Goal: Information Seeking & Learning: Learn about a topic

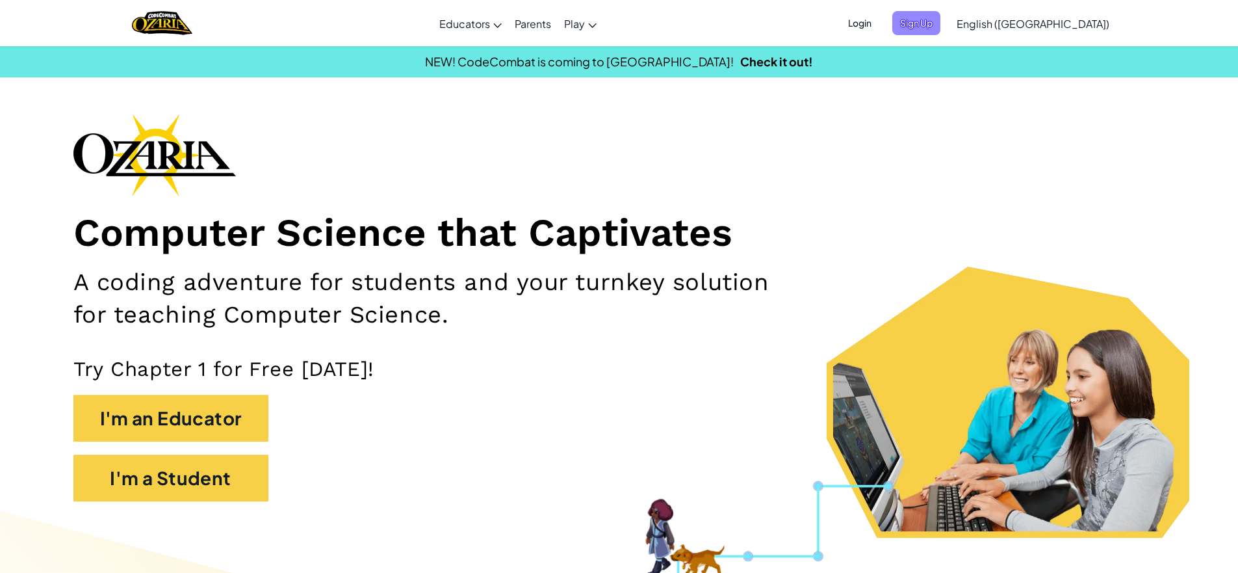
click at [940, 23] on span "Sign Up" at bounding box center [916, 23] width 48 height 24
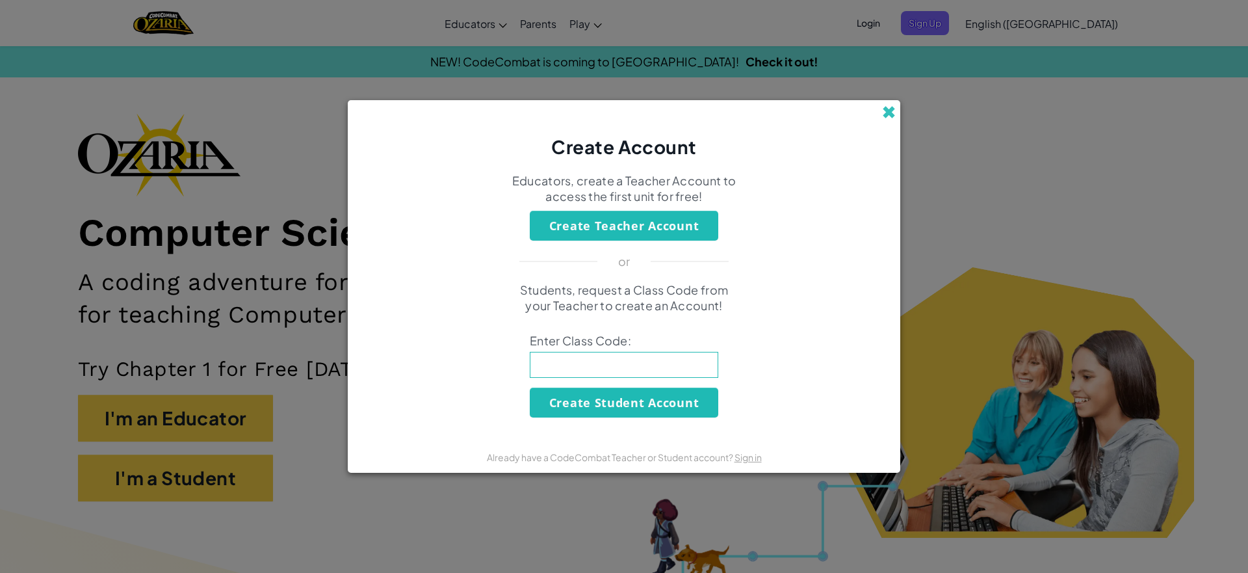
click at [883, 114] on span at bounding box center [889, 112] width 14 height 14
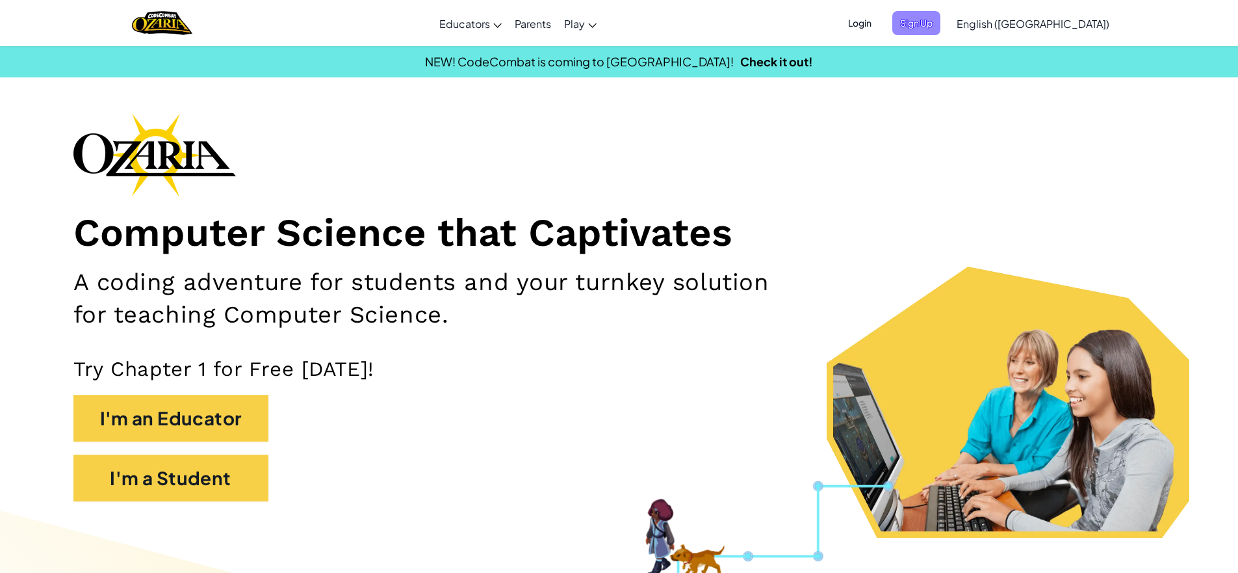
click at [1009, 12] on div "Login Sign Up English (US) English (US) English (UK) 简体中文 繁體中文 русский español …" at bounding box center [975, 23] width 282 height 35
click at [940, 19] on span "Sign Up" at bounding box center [916, 23] width 48 height 24
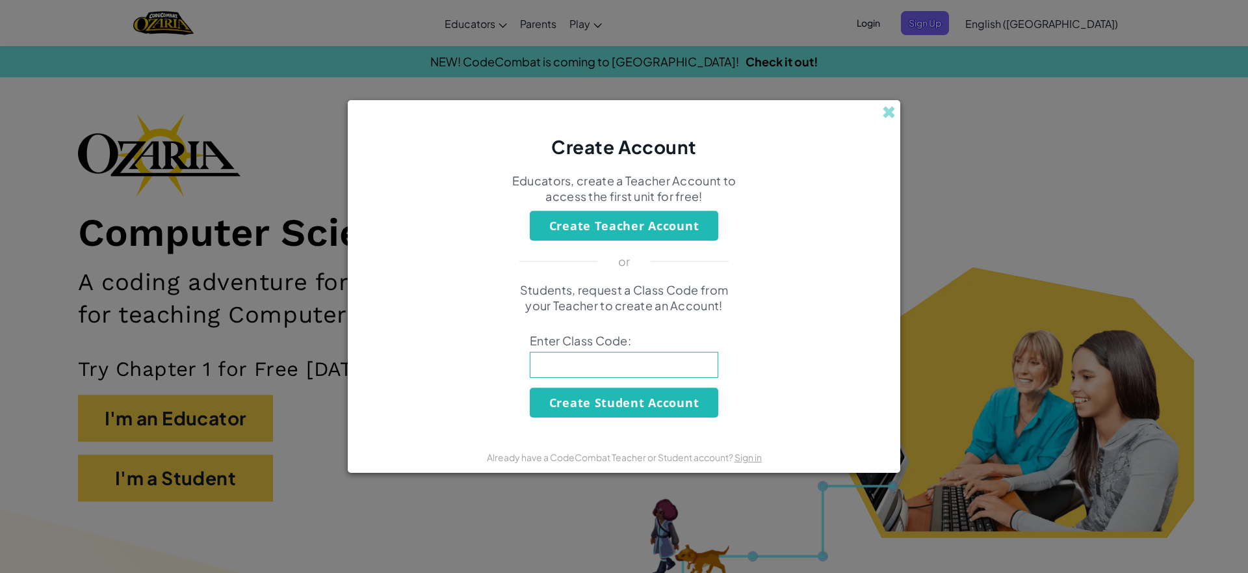
click at [599, 359] on input at bounding box center [624, 365] width 188 height 26
type input "FastFoxLate"
click at [664, 393] on button "Create Student Account" at bounding box center [624, 402] width 188 height 30
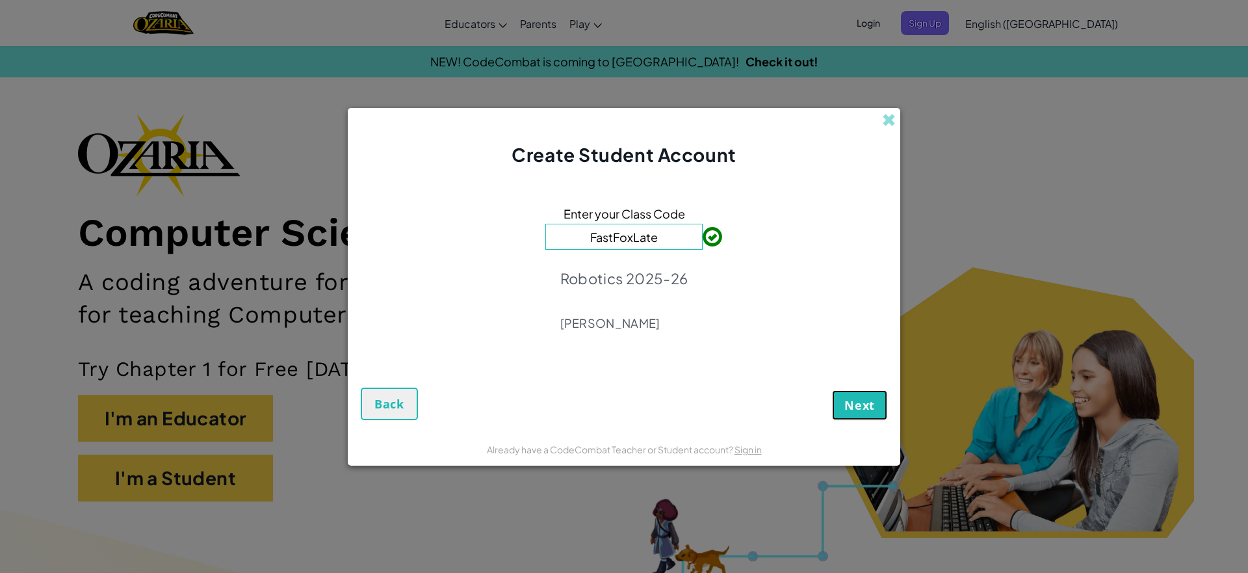
click at [874, 413] on button "Next" at bounding box center [859, 405] width 55 height 30
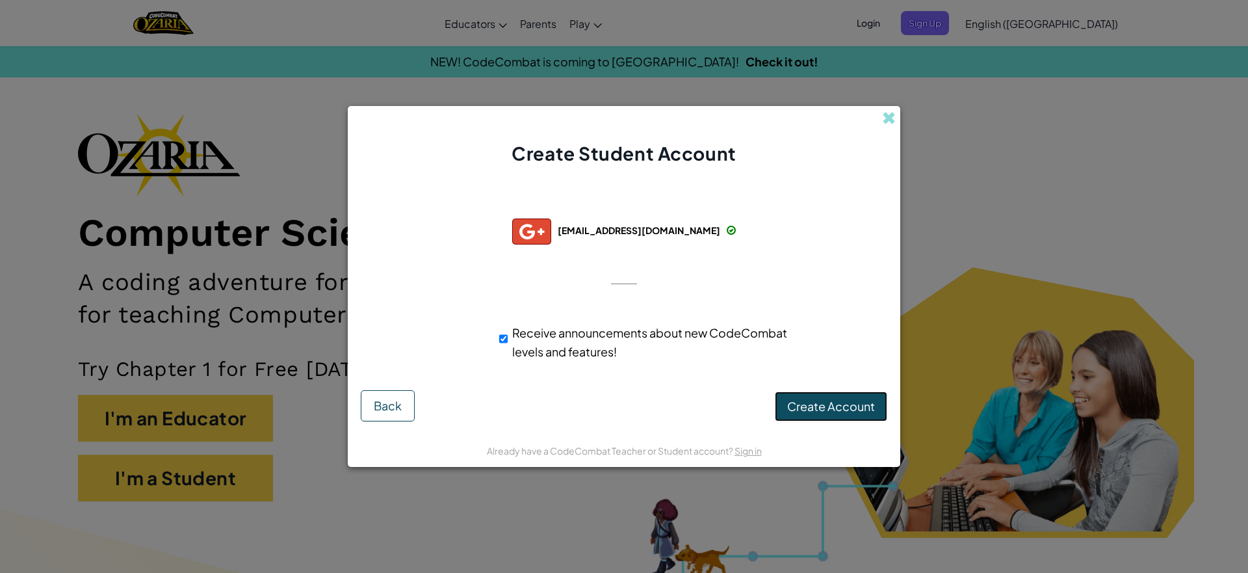
click at [841, 396] on button "Create Account" at bounding box center [831, 406] width 112 height 30
click at [504, 339] on input "Receive announcements about new CodeCombat levels and features!" at bounding box center [503, 339] width 8 height 26
checkbox input "false"
click at [793, 409] on button "Create Account" at bounding box center [831, 406] width 112 height 30
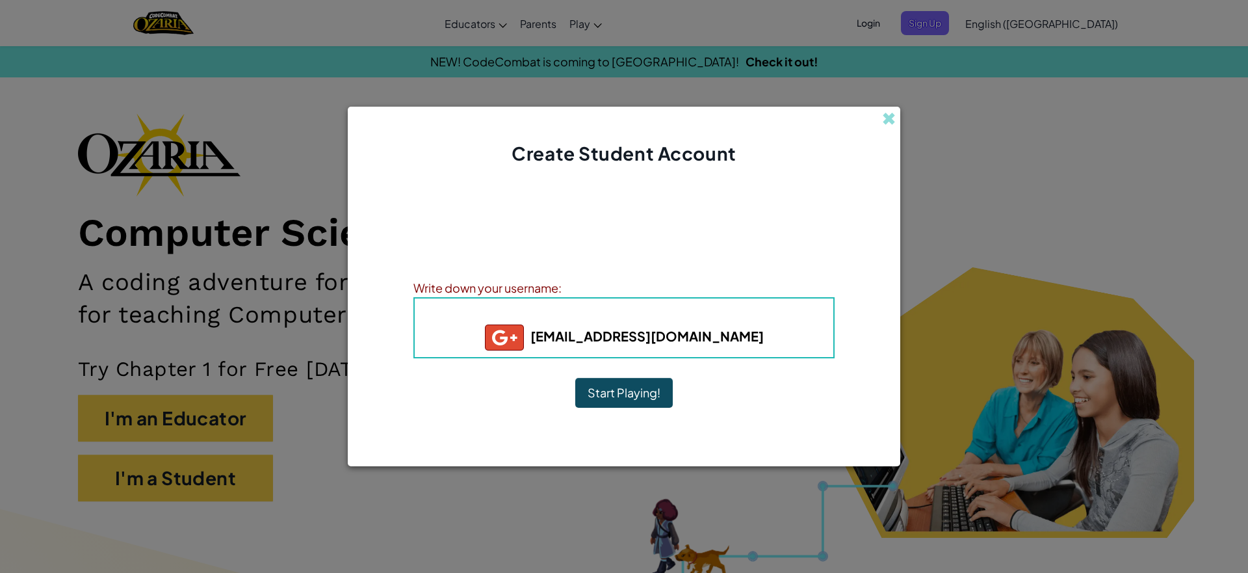
click at [606, 400] on button "Start Playing!" at bounding box center [623, 393] width 97 height 30
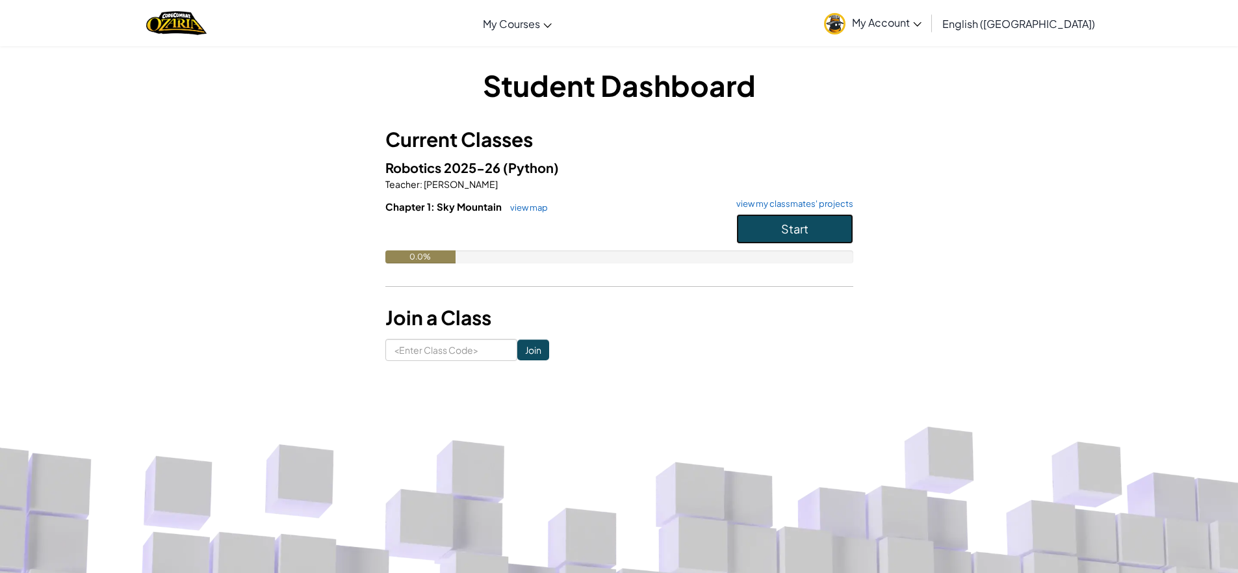
click at [779, 235] on button "Start" at bounding box center [794, 229] width 117 height 30
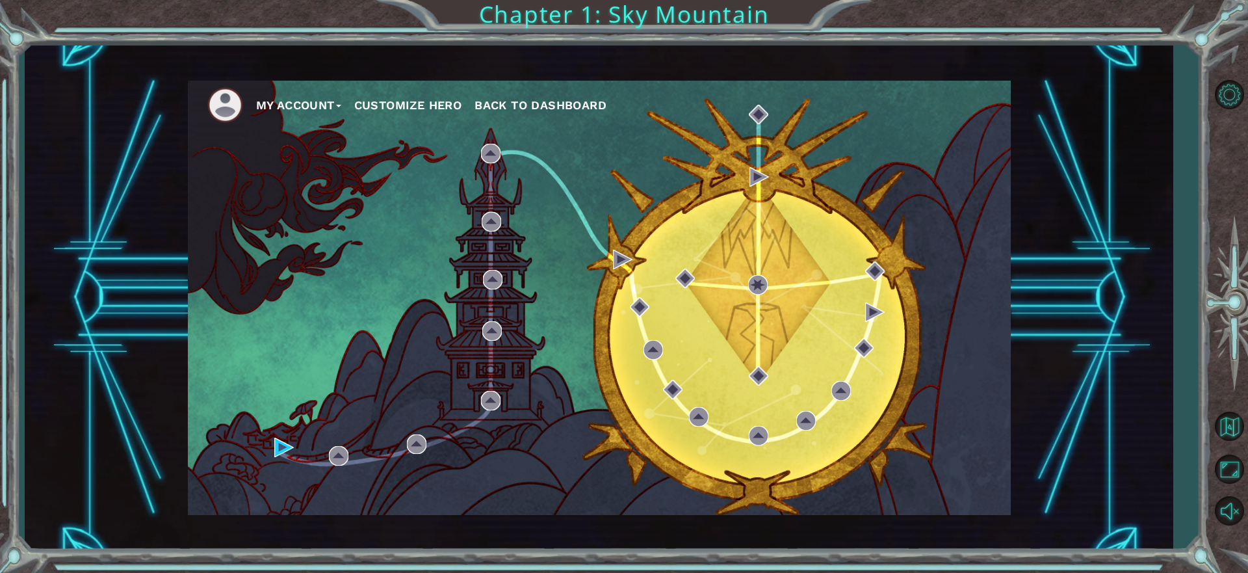
click at [430, 99] on button "Customize Hero" at bounding box center [408, 105] width 108 height 19
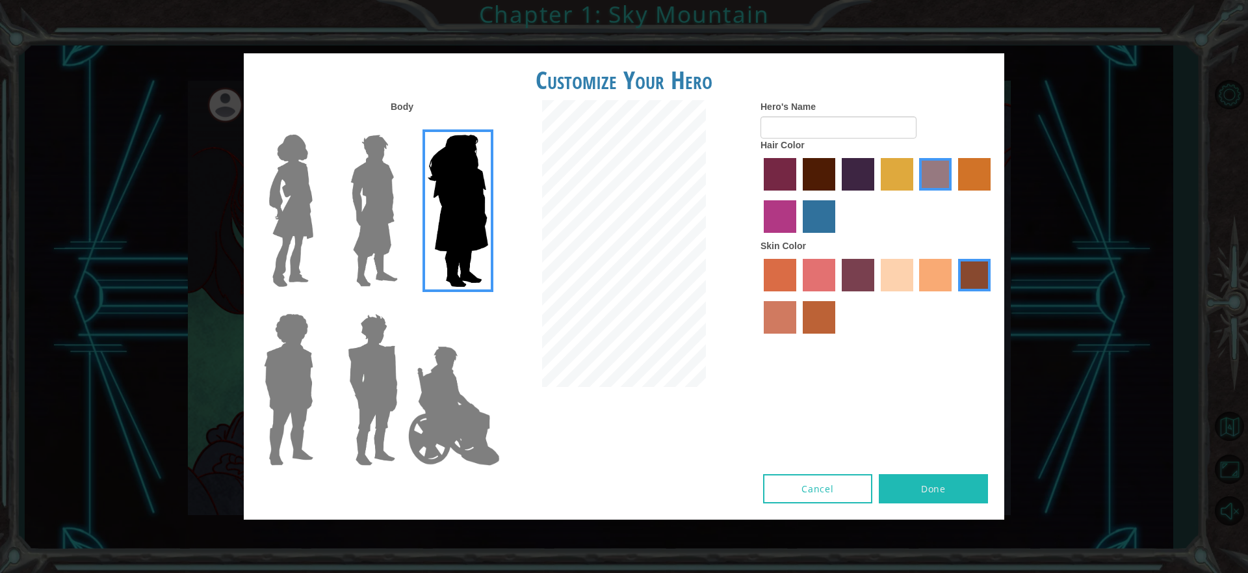
click at [377, 191] on img at bounding box center [374, 210] width 58 height 162
click at [403, 126] on input "Hero Lars" at bounding box center [403, 126] width 0 height 0
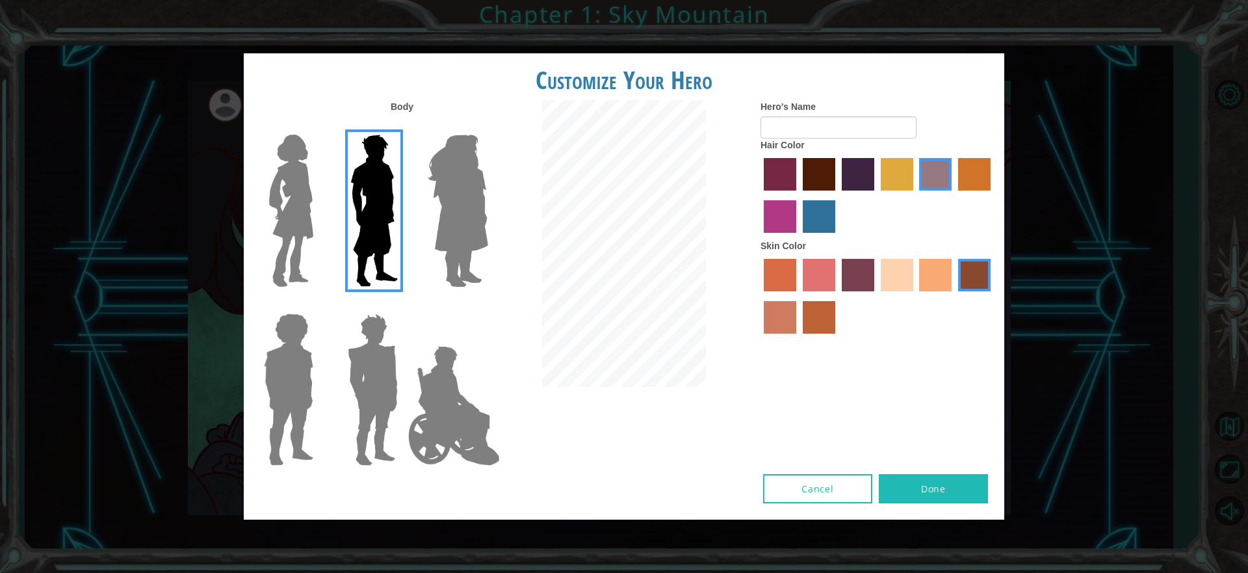
click at [291, 204] on img at bounding box center [291, 210] width 55 height 162
click at [318, 126] on input "Hero Connie" at bounding box center [318, 126] width 0 height 0
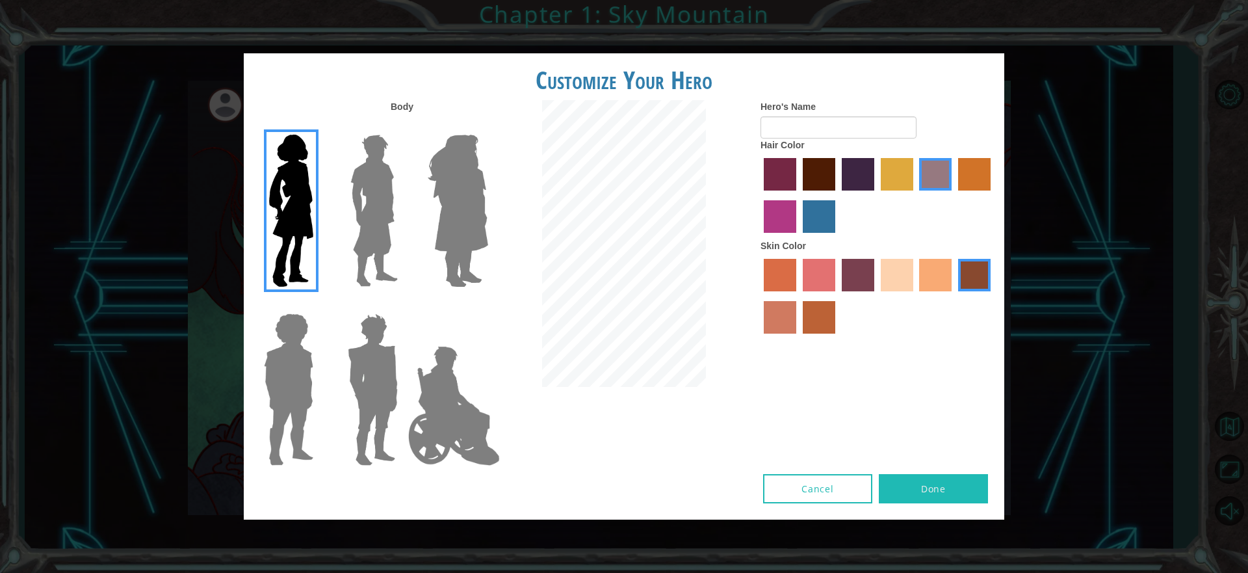
click at [441, 228] on img at bounding box center [457, 210] width 71 height 162
click at [487, 126] on input "Hero Amethyst" at bounding box center [487, 126] width 0 height 0
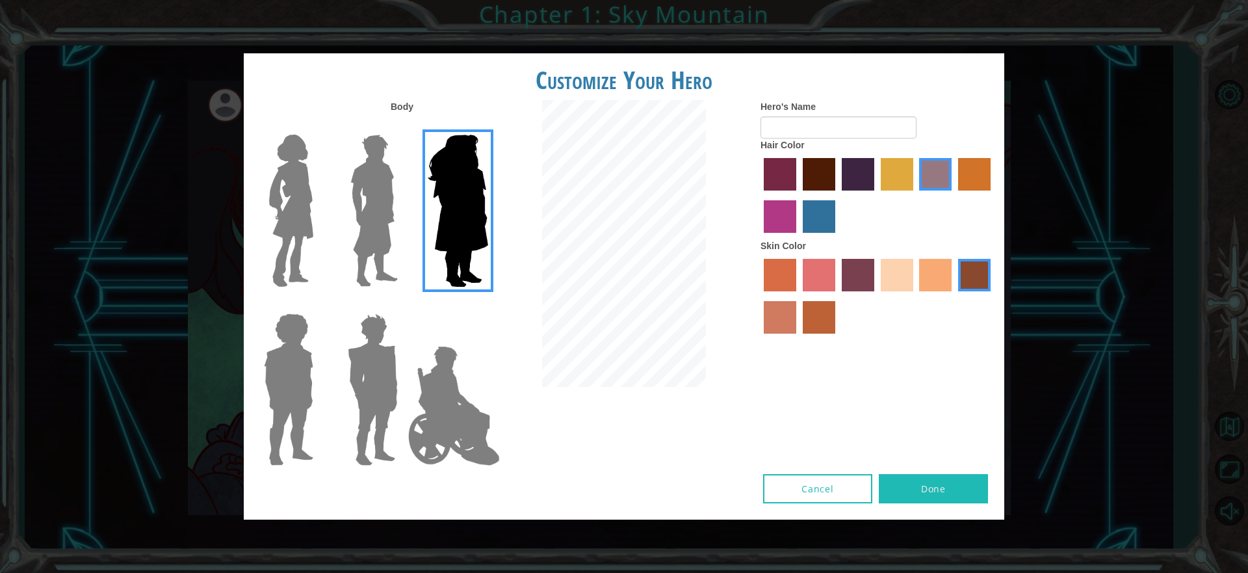
click at [369, 336] on img at bounding box center [373, 389] width 60 height 162
click at [403, 305] on input "Hero Garnet" at bounding box center [403, 305] width 0 height 0
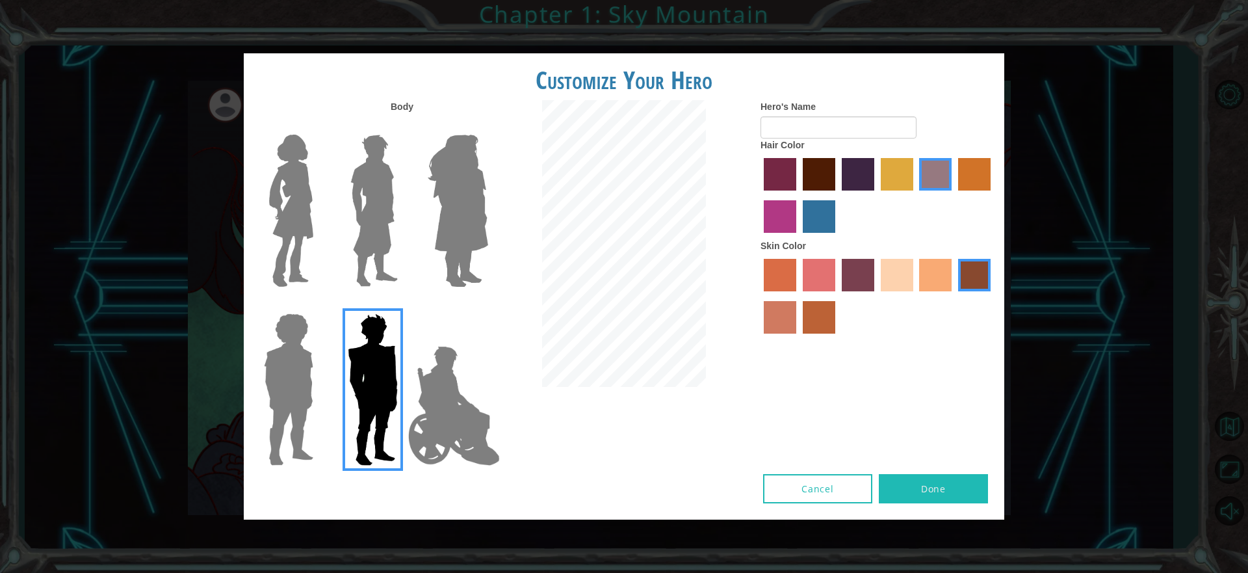
click at [249, 331] on div at bounding box center [286, 384] width 84 height 179
click at [304, 350] on img at bounding box center [289, 389] width 60 height 162
click at [318, 305] on input "Hero Steven" at bounding box center [318, 305] width 0 height 0
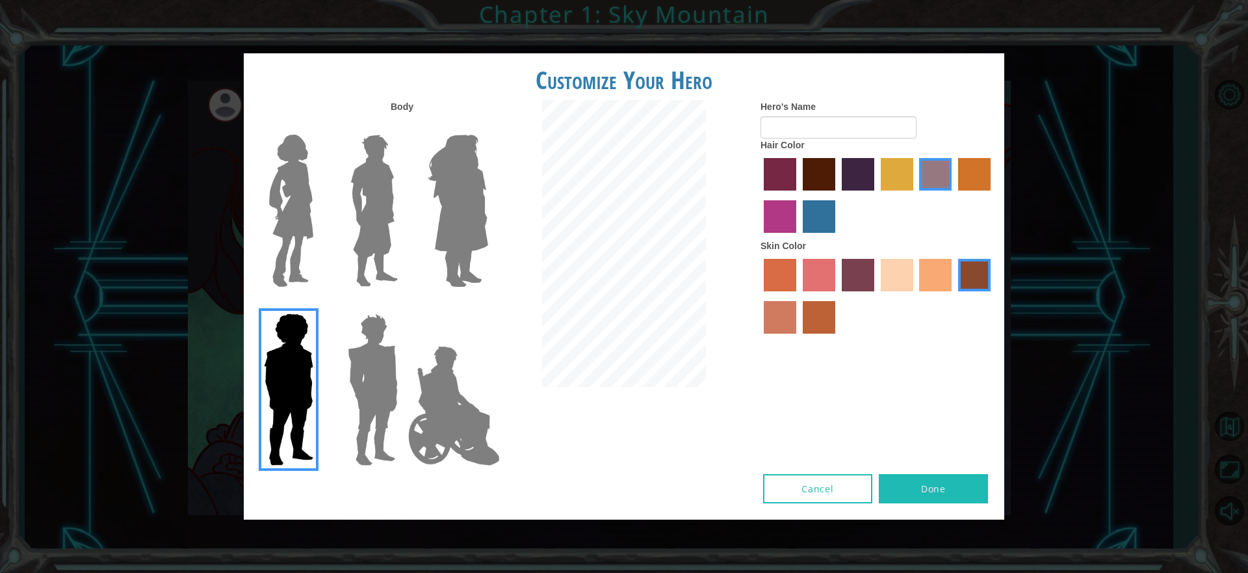
click at [469, 254] on img at bounding box center [457, 210] width 71 height 162
click at [487, 126] on input "Hero Amethyst" at bounding box center [487, 126] width 0 height 0
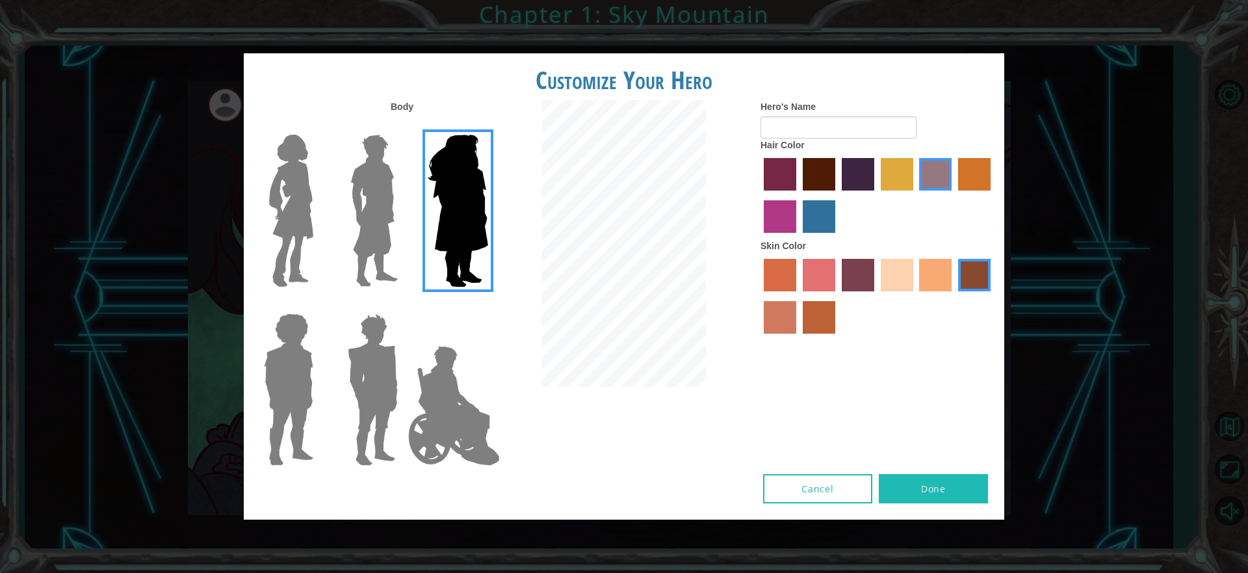
click at [894, 280] on label "sandy beach skin color" at bounding box center [897, 275] width 32 height 32
click at [876, 296] on input "sandy beach skin color" at bounding box center [876, 296] width 0 height 0
click at [929, 281] on label "tacao skin color" at bounding box center [935, 275] width 32 height 32
click at [915, 296] on input "tacao skin color" at bounding box center [915, 296] width 0 height 0
click at [780, 227] on label "medium red violet hair color" at bounding box center [780, 216] width 32 height 32
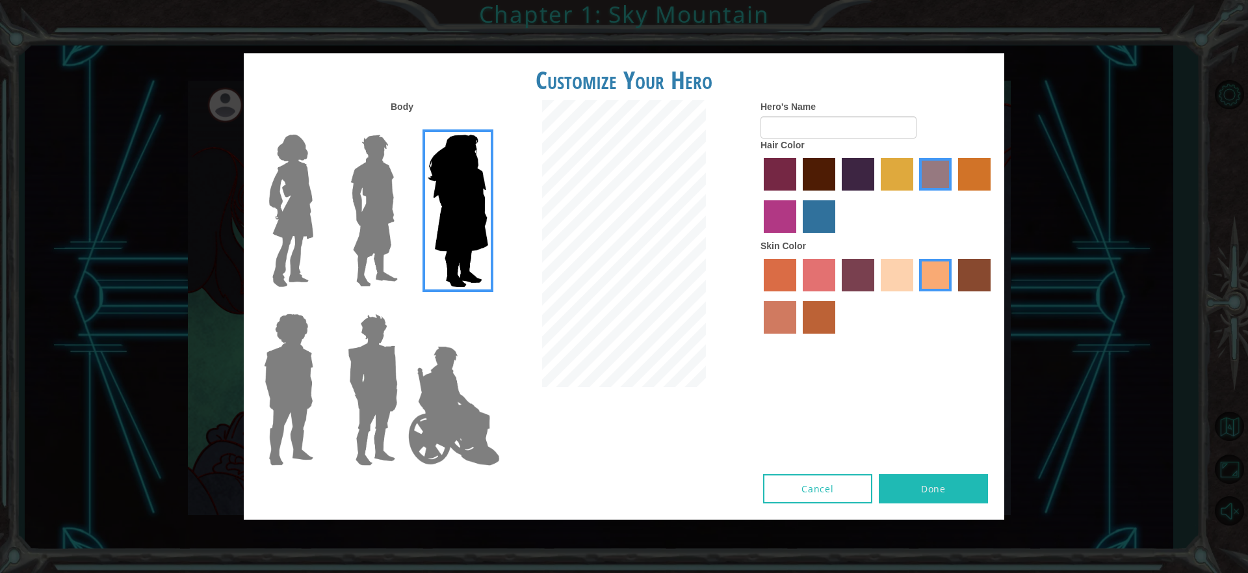
click at [992, 195] on input "medium red violet hair color" at bounding box center [992, 195] width 0 height 0
click at [828, 223] on label "lachmara hair color" at bounding box center [819, 216] width 32 height 32
click at [798, 237] on input "lachmara hair color" at bounding box center [798, 237] width 0 height 0
click at [829, 177] on label "maroon hair color" at bounding box center [819, 174] width 32 height 32
click at [798, 195] on input "maroon hair color" at bounding box center [798, 195] width 0 height 0
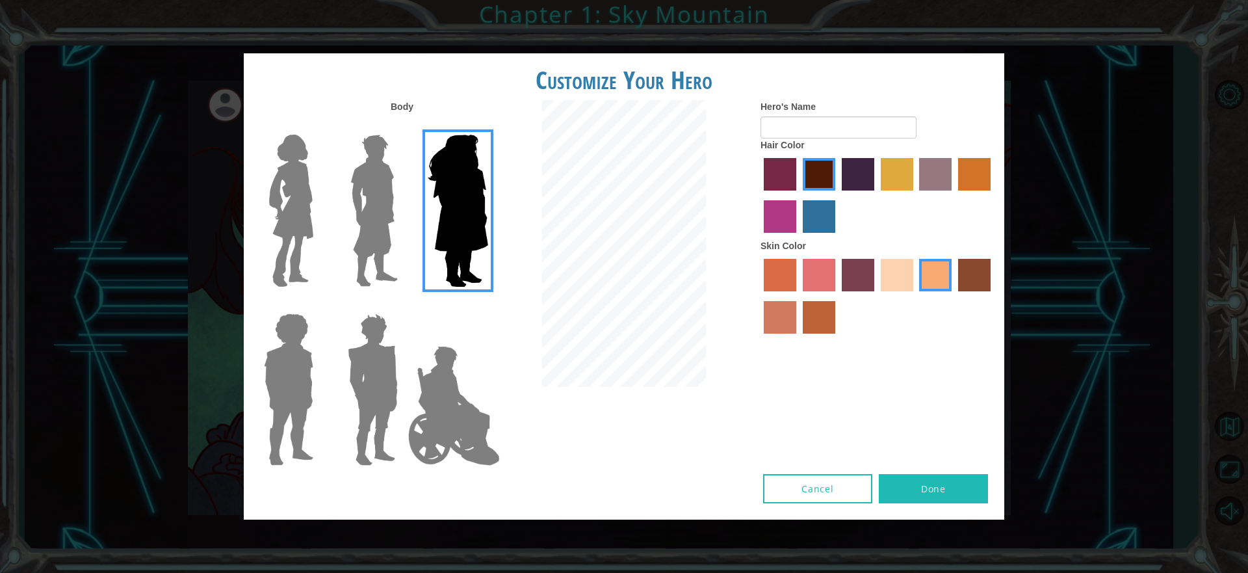
click at [844, 177] on label "hot purple hair color" at bounding box center [858, 174] width 32 height 32
click at [837, 195] on input "hot purple hair color" at bounding box center [837, 195] width 0 height 0
click at [886, 181] on label "tulip tree hair color" at bounding box center [897, 174] width 32 height 32
click at [876, 195] on input "tulip tree hair color" at bounding box center [876, 195] width 0 height 0
click at [941, 184] on label "bazaar hair color" at bounding box center [935, 174] width 32 height 32
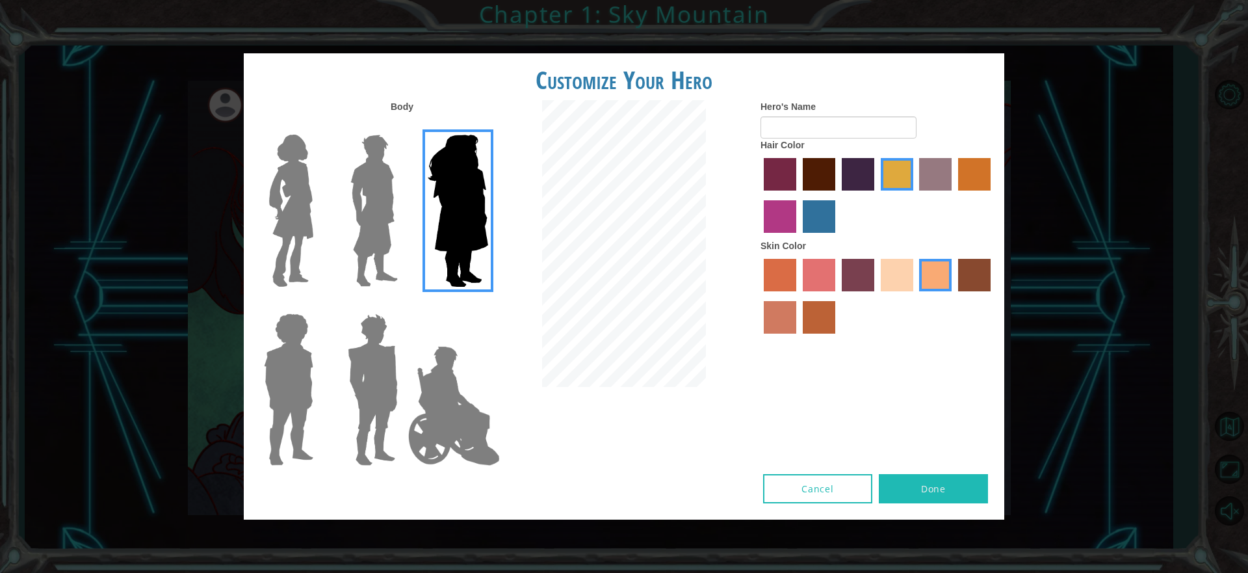
click at [915, 195] on input "bazaar hair color" at bounding box center [915, 195] width 0 height 0
click at [980, 186] on label "gold drop hair color" at bounding box center [974, 174] width 32 height 32
click at [953, 195] on input "gold drop hair color" at bounding box center [953, 195] width 0 height 0
click at [782, 170] on label "paprika hair color" at bounding box center [780, 174] width 32 height 32
click at [759, 195] on input "paprika hair color" at bounding box center [759, 195] width 0 height 0
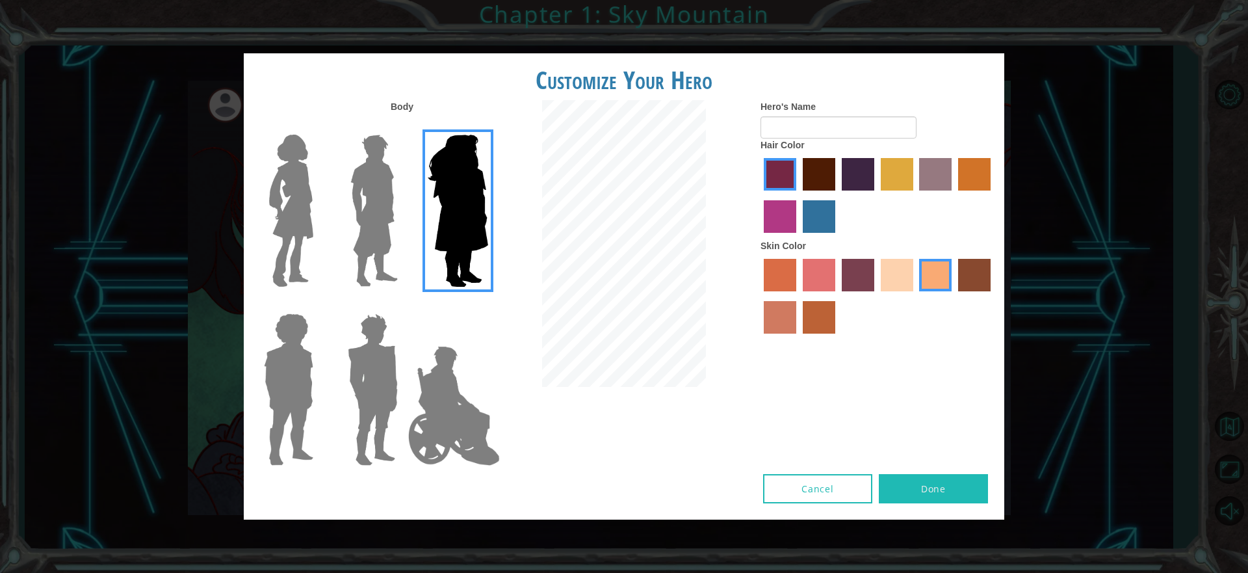
click at [773, 218] on label "medium red violet hair color" at bounding box center [780, 216] width 32 height 32
click at [992, 195] on input "medium red violet hair color" at bounding box center [992, 195] width 0 height 0
click at [302, 200] on img at bounding box center [291, 210] width 55 height 162
click at [318, 126] on input "Hero Connie" at bounding box center [318, 126] width 0 height 0
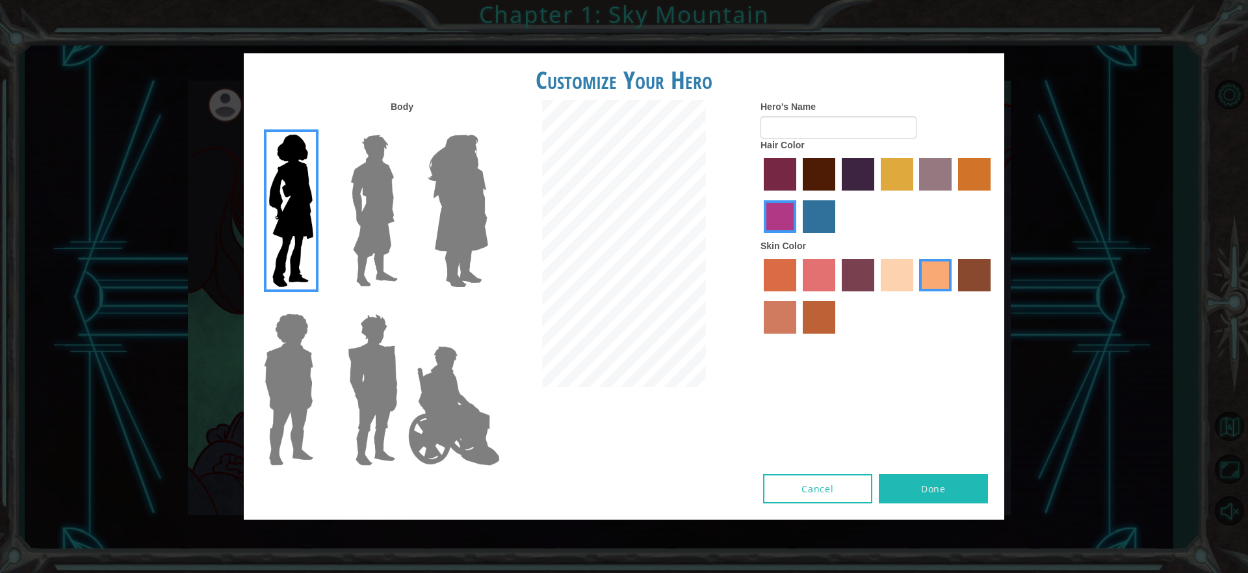
click at [810, 188] on label "maroon hair color" at bounding box center [819, 174] width 32 height 32
click at [798, 195] on input "maroon hair color" at bounding box center [798, 195] width 0 height 0
click at [466, 161] on img at bounding box center [457, 210] width 71 height 162
click at [487, 126] on input "Hero Amethyst" at bounding box center [487, 126] width 0 height 0
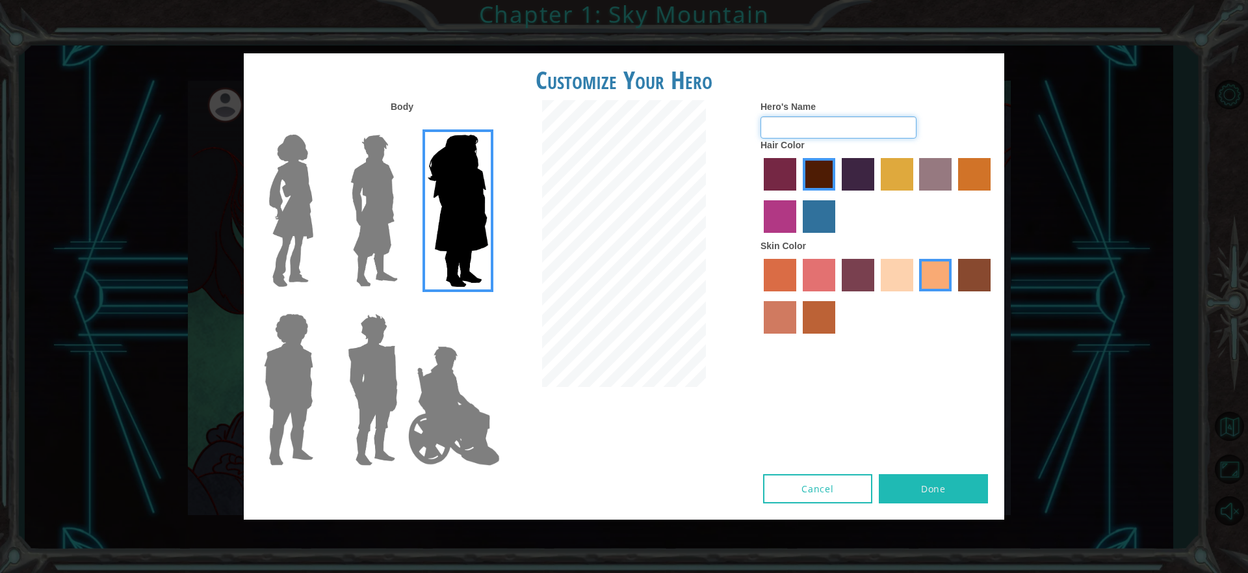
click at [805, 131] on input "Hero's Name" at bounding box center [838, 127] width 156 height 22
type input "BIG [PERSON_NAME]!!!"
click at [936, 493] on button "Done" at bounding box center [933, 488] width 109 height 29
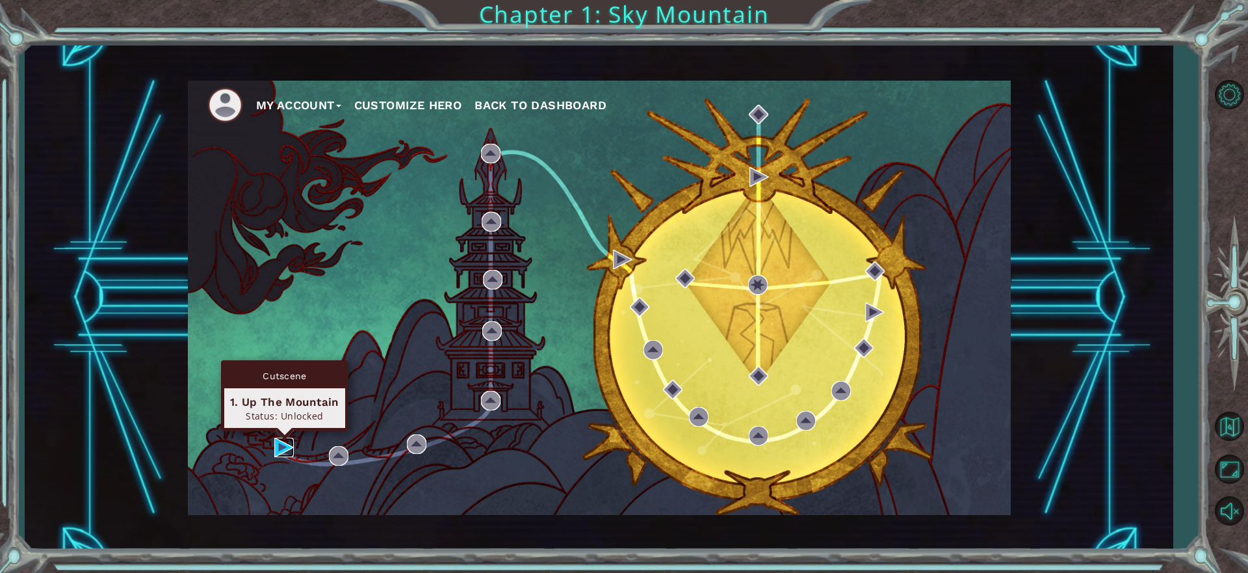
click at [285, 448] on img at bounding box center [283, 446] width 19 height 19
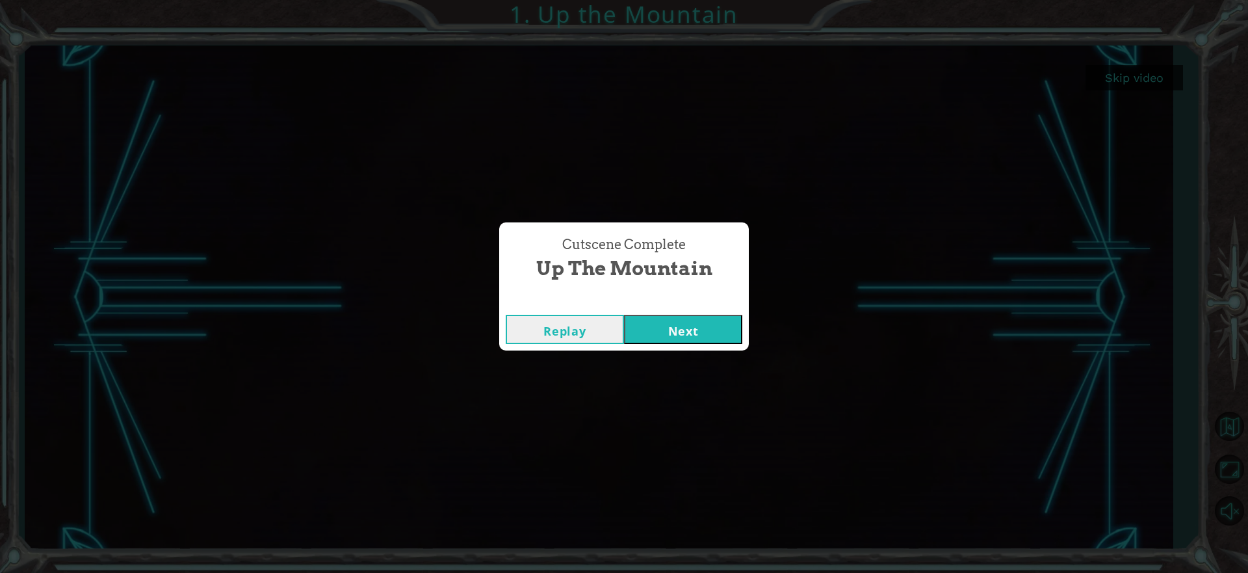
click at [672, 321] on button "Next" at bounding box center [683, 329] width 118 height 29
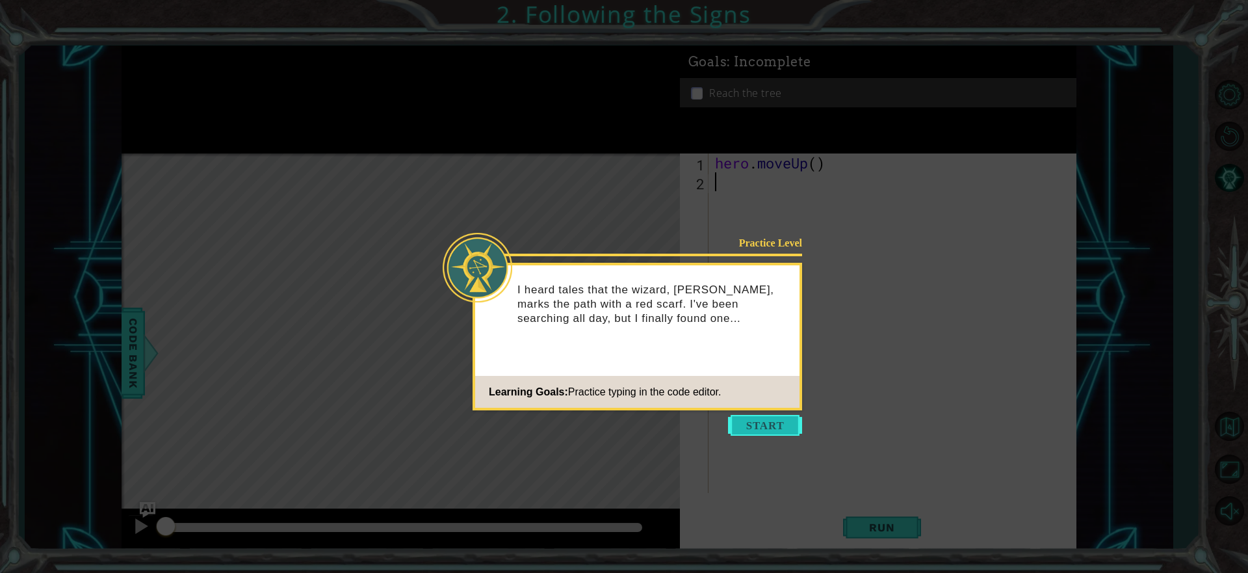
click at [762, 423] on button "Start" at bounding box center [765, 425] width 74 height 21
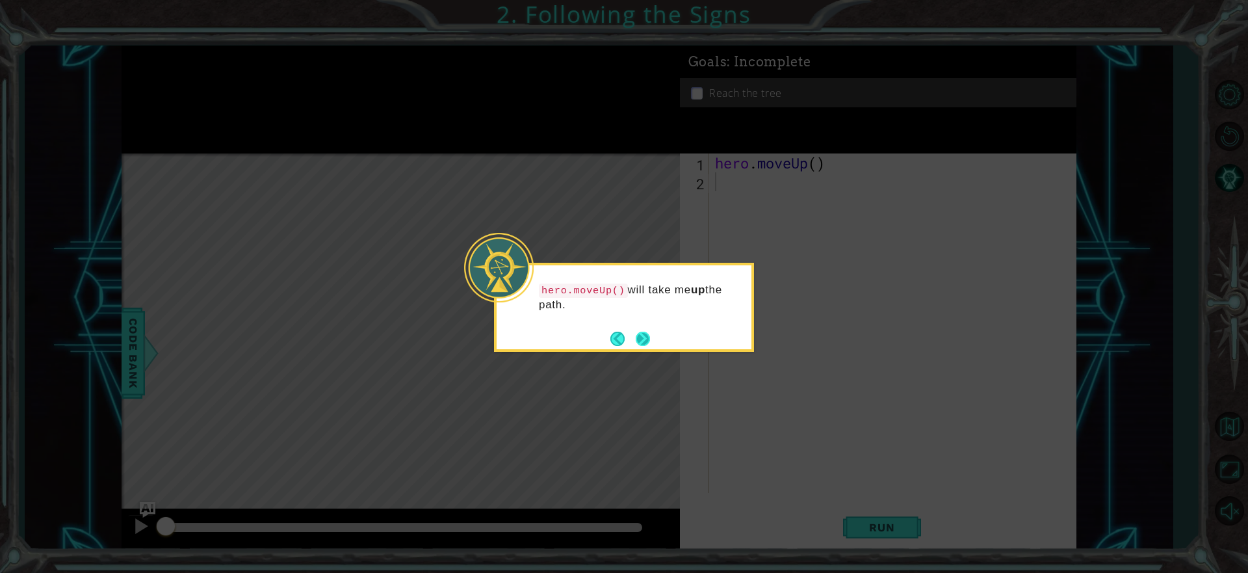
click at [638, 339] on button "Next" at bounding box center [643, 338] width 14 height 14
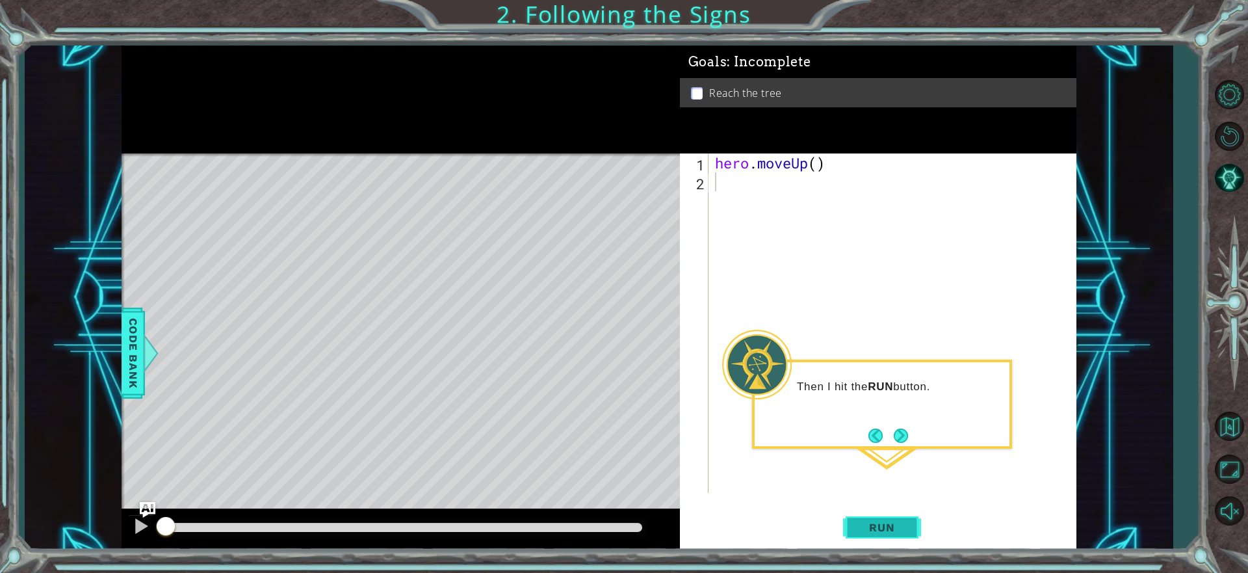
click at [850, 530] on button "Run" at bounding box center [882, 528] width 78 height 40
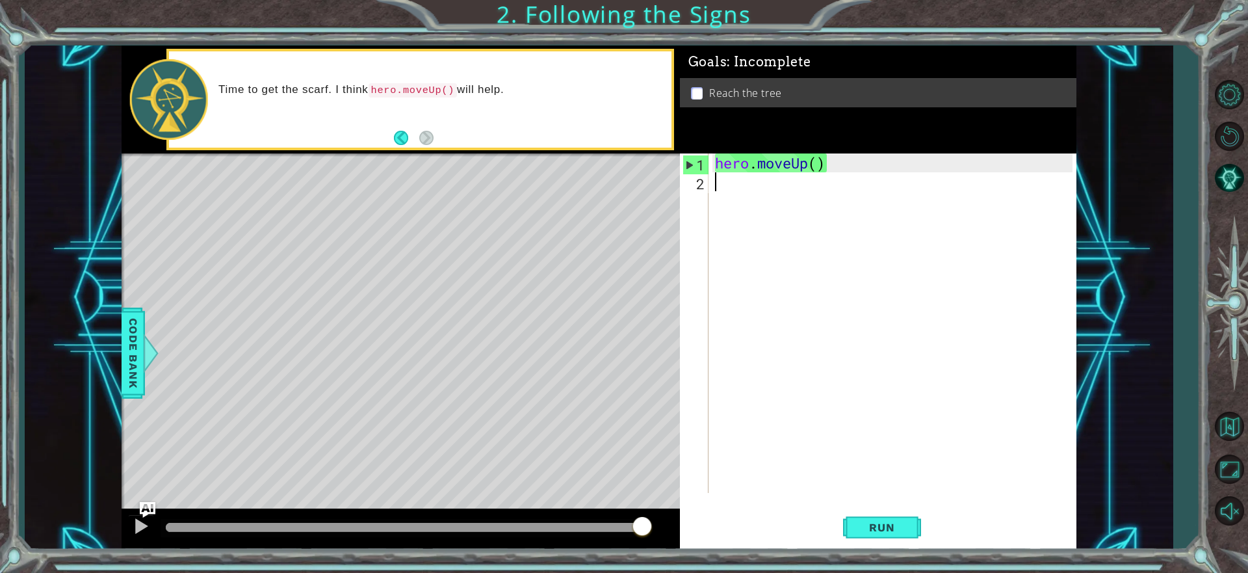
click at [723, 179] on div "hero . moveUp ( )" at bounding box center [895, 341] width 367 height 377
type textarea "h"
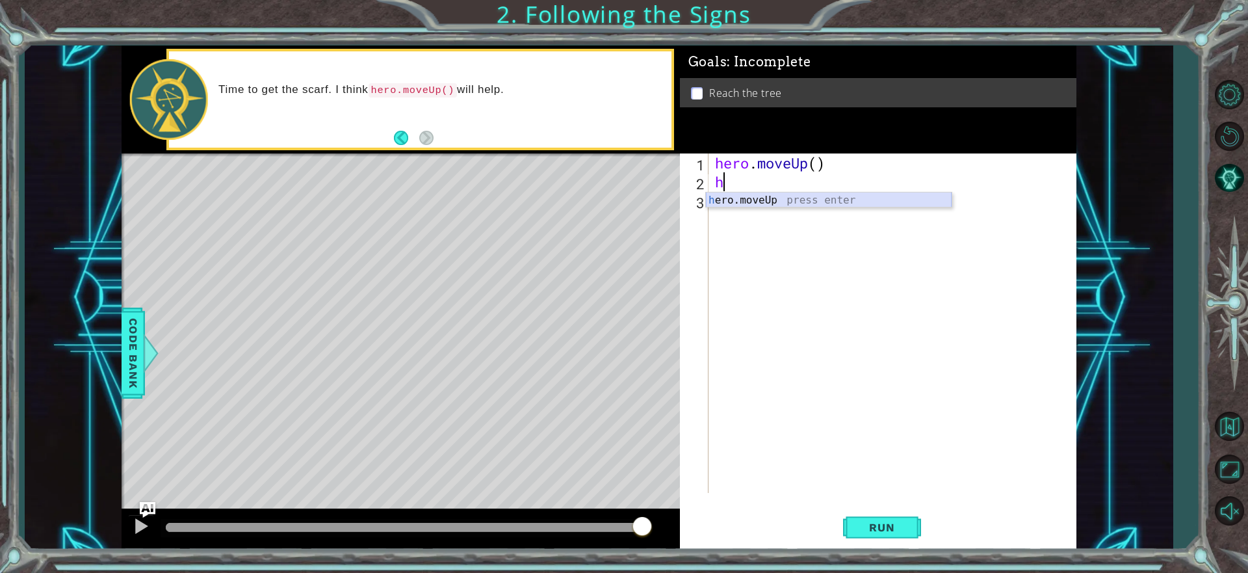
click at [760, 198] on div "h ero.moveUp press enter" at bounding box center [829, 215] width 246 height 47
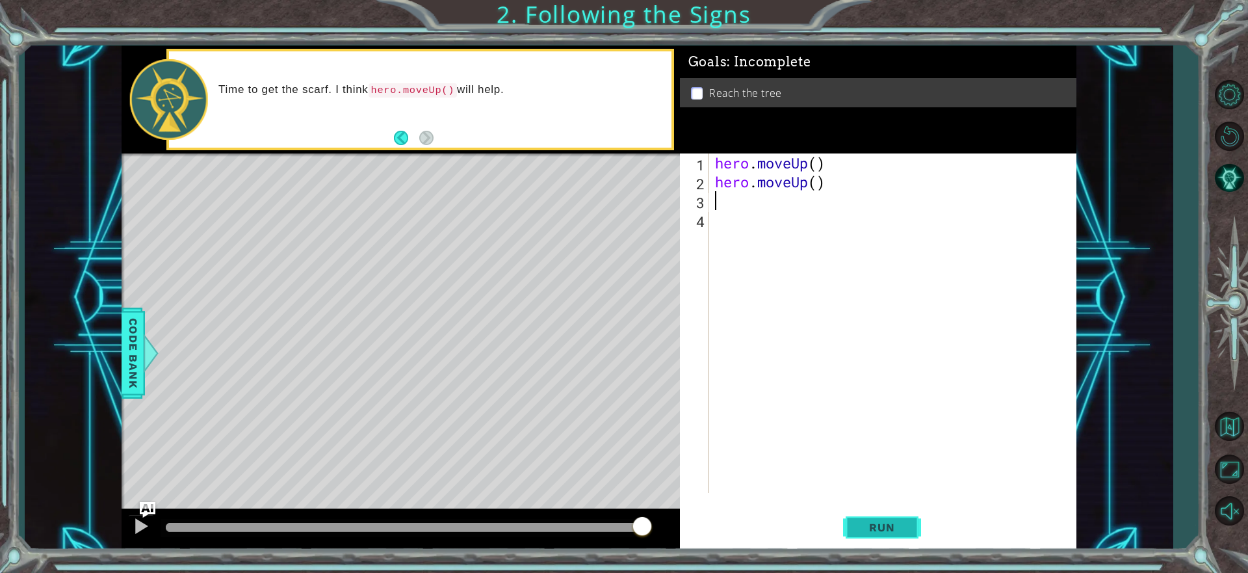
click at [853, 523] on button "Run" at bounding box center [882, 528] width 78 height 40
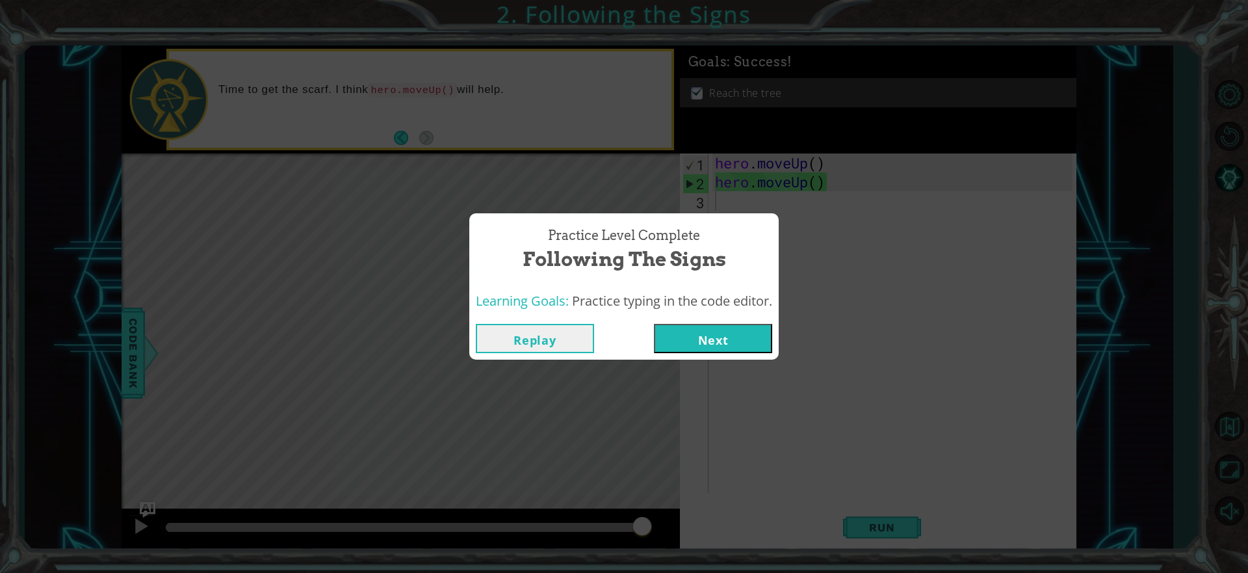
click at [731, 337] on button "Next" at bounding box center [713, 338] width 118 height 29
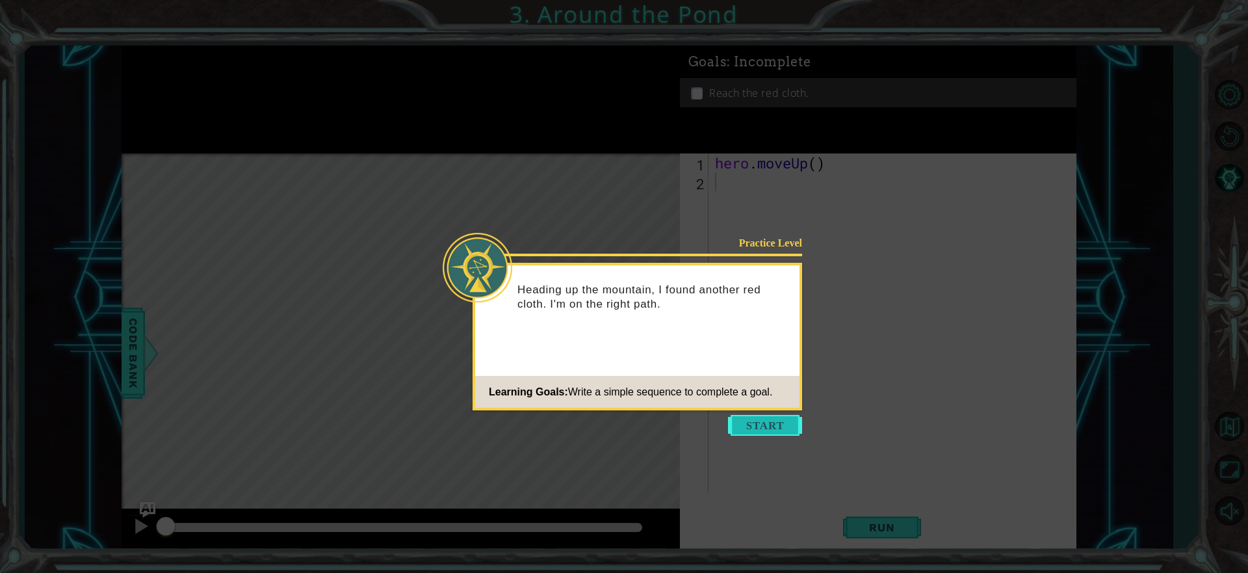
click at [755, 421] on button "Start" at bounding box center [765, 425] width 74 height 21
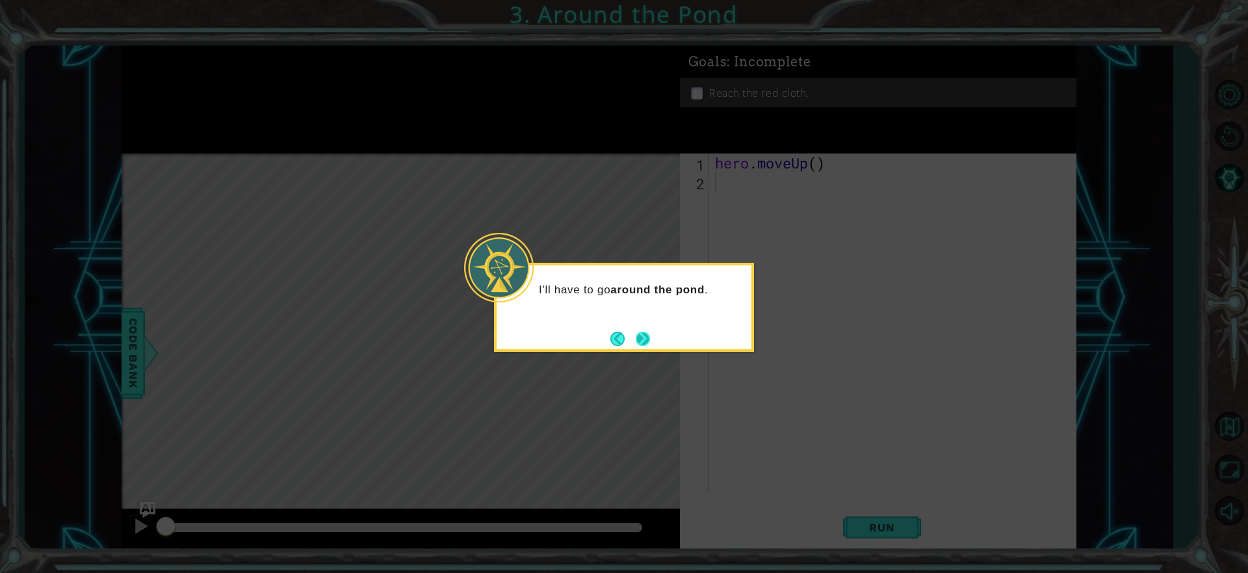
click at [640, 334] on button "Next" at bounding box center [643, 338] width 14 height 14
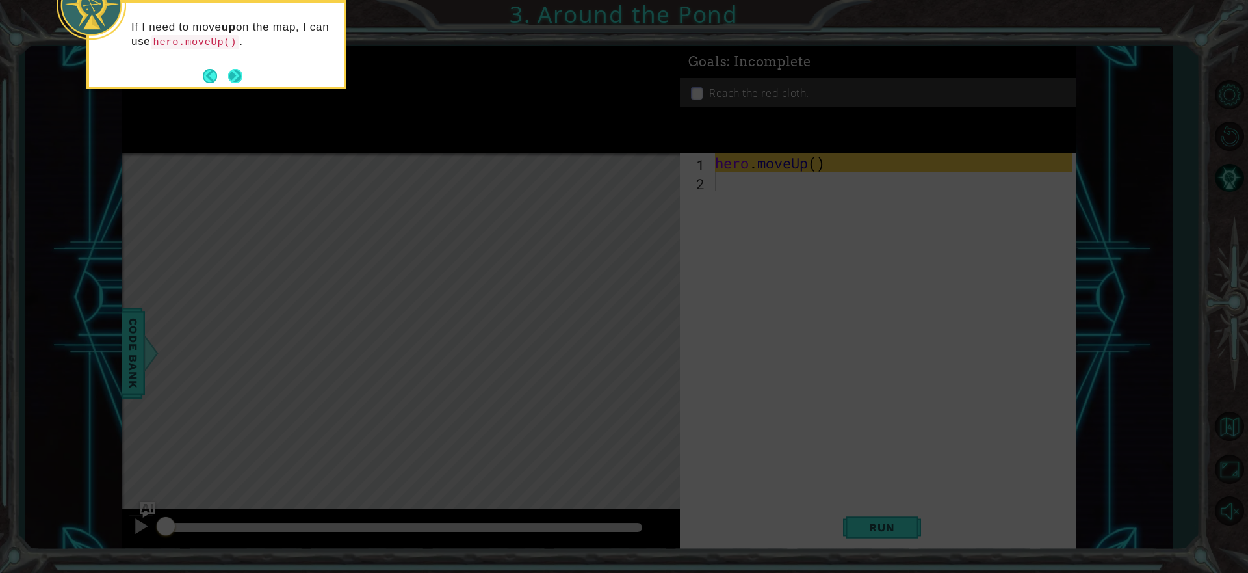
click at [237, 72] on button "Next" at bounding box center [235, 76] width 14 height 14
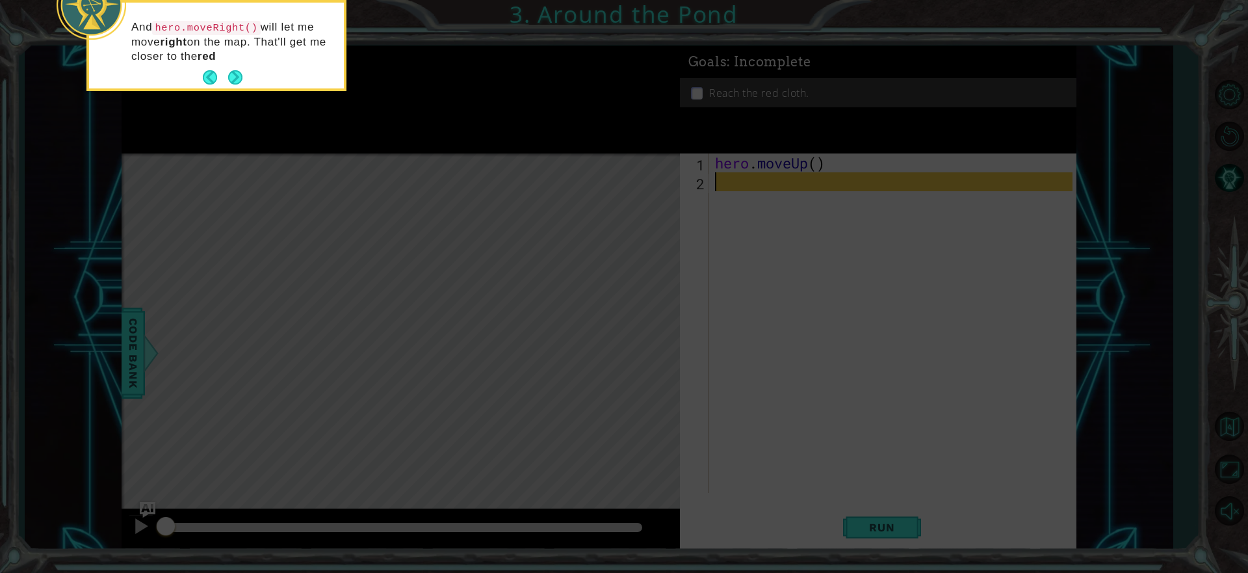
click at [237, 72] on button "Next" at bounding box center [235, 77] width 14 height 14
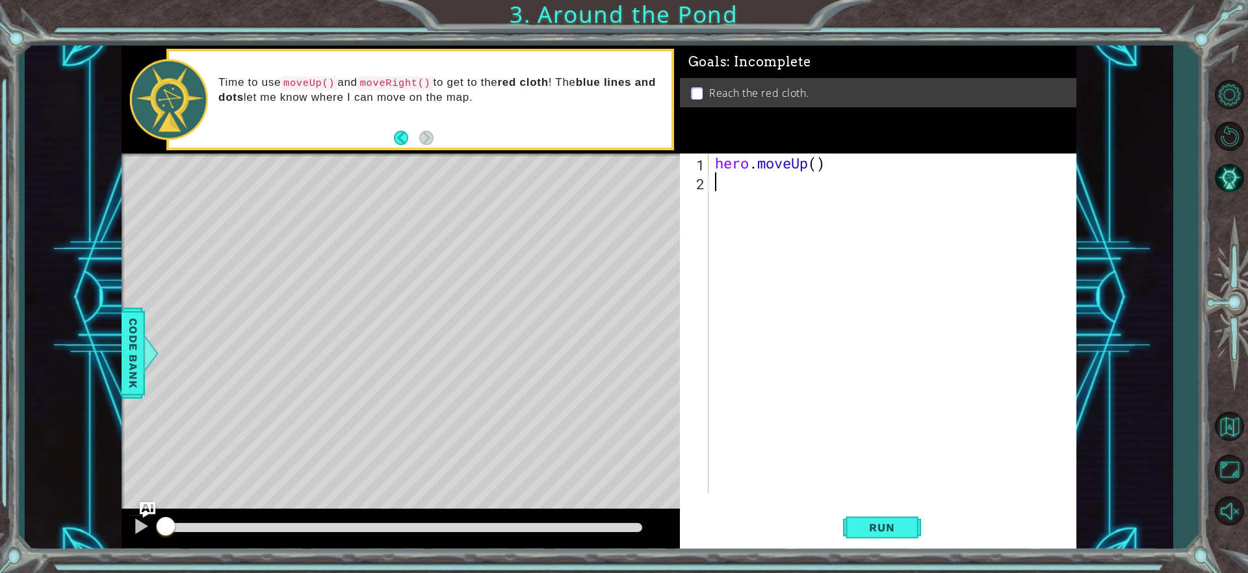
type textarea "h"
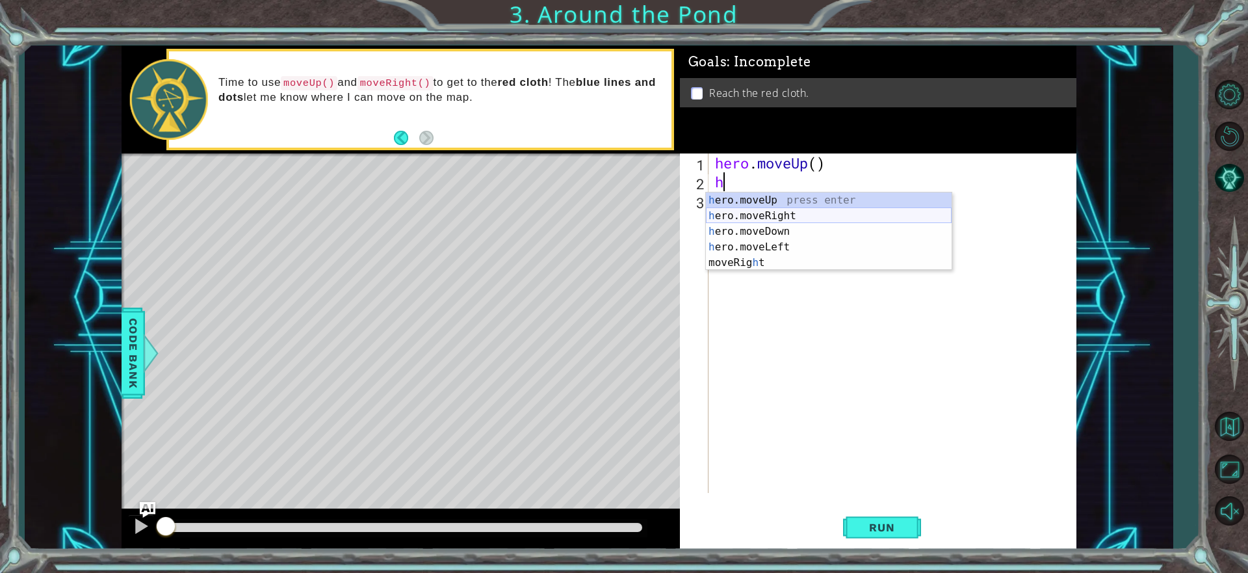
click at [744, 220] on div "h ero.moveUp press enter h ero.moveRight press enter h ero.moveDown press enter…" at bounding box center [829, 246] width 246 height 109
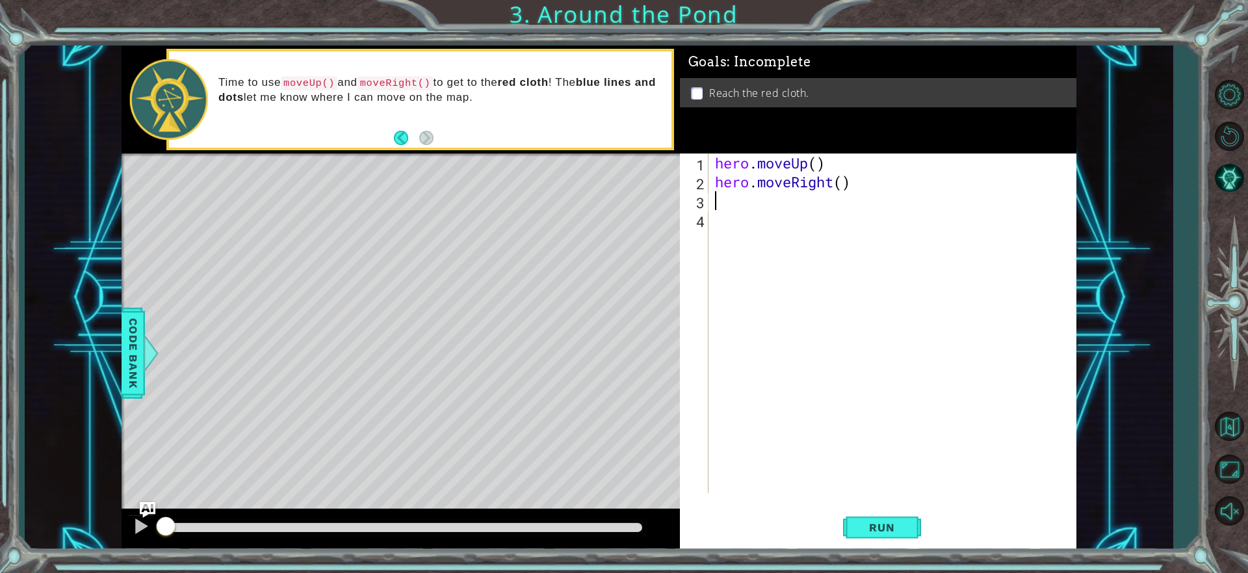
type textarea "h"
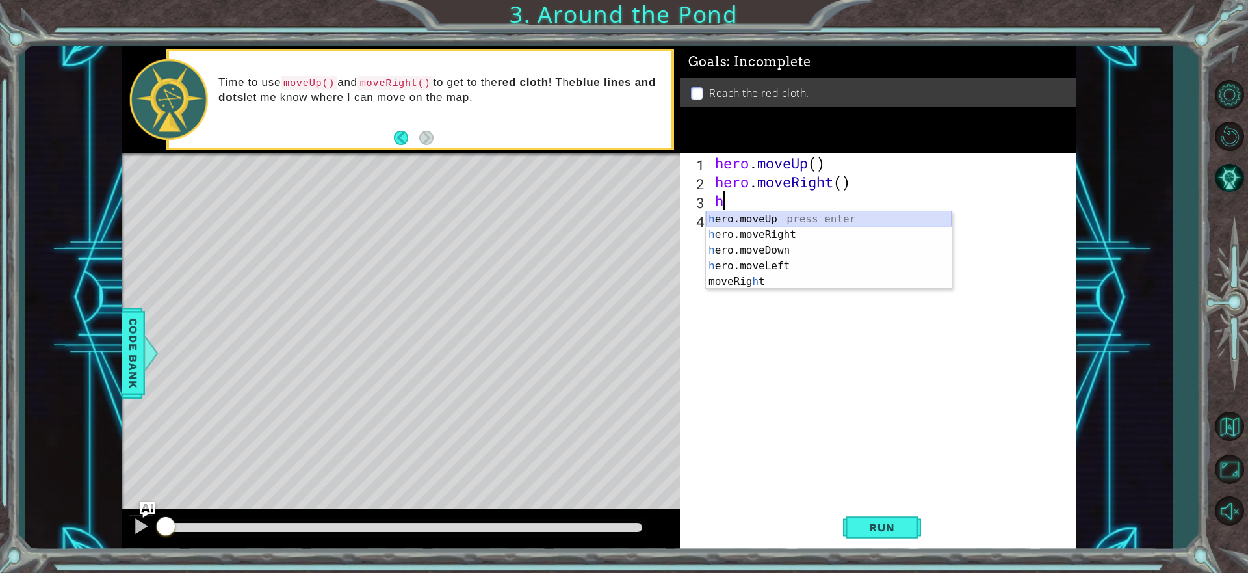
click at [739, 218] on div "h ero.moveUp press enter h ero.moveRight press enter h ero.moveDown press enter…" at bounding box center [829, 265] width 246 height 109
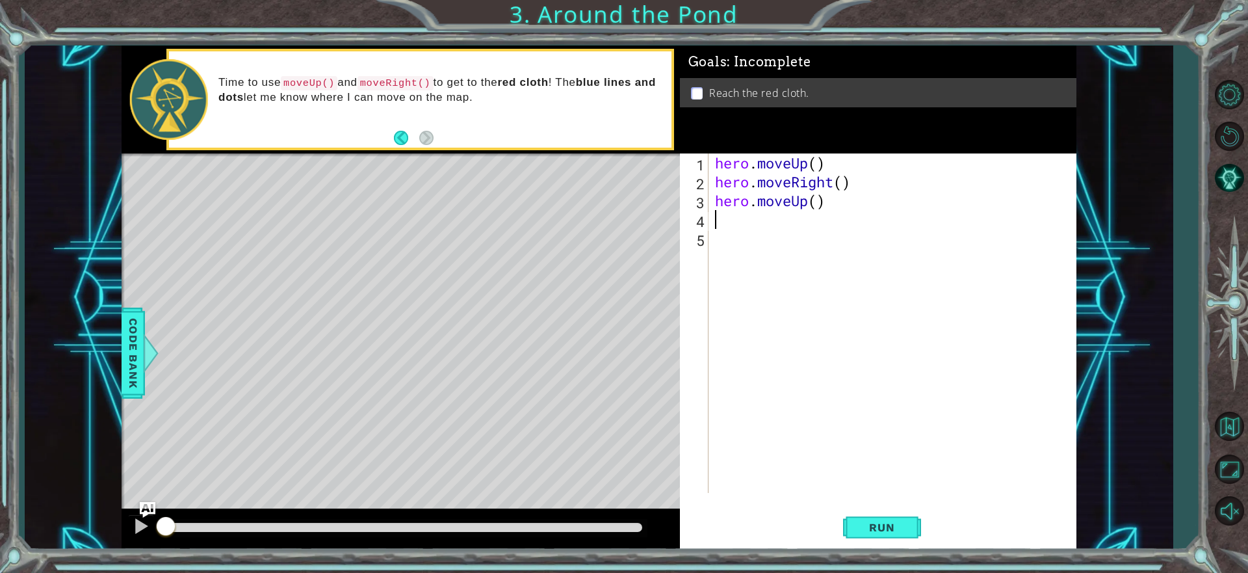
type textarea "h"
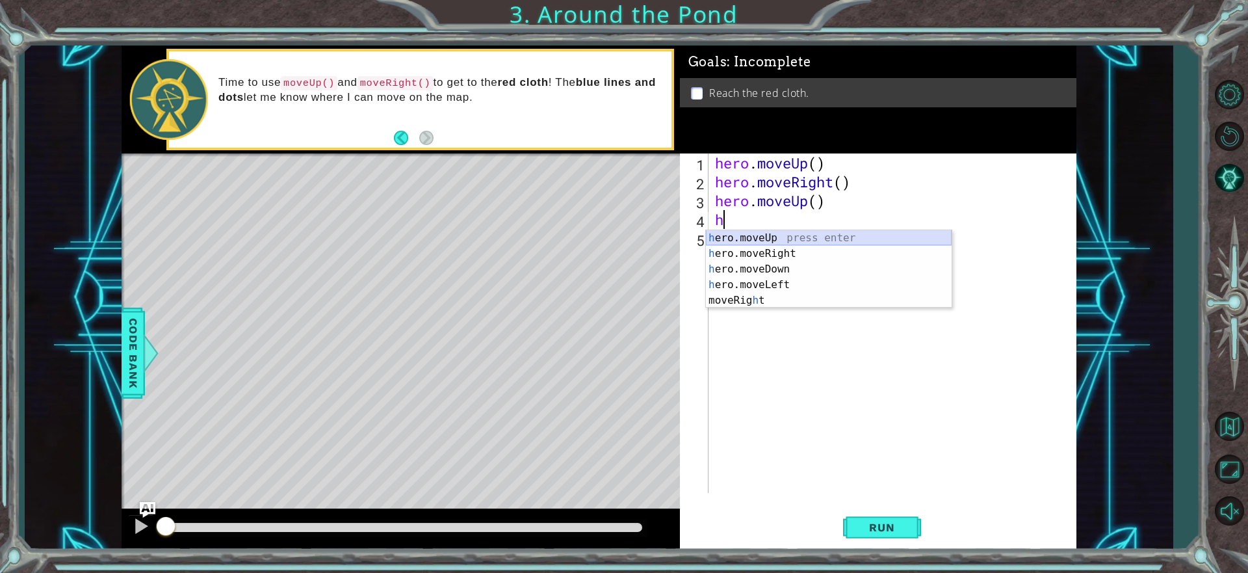
click at [736, 237] on div "h ero.moveUp press enter h ero.moveRight press enter h ero.moveDown press enter…" at bounding box center [829, 284] width 246 height 109
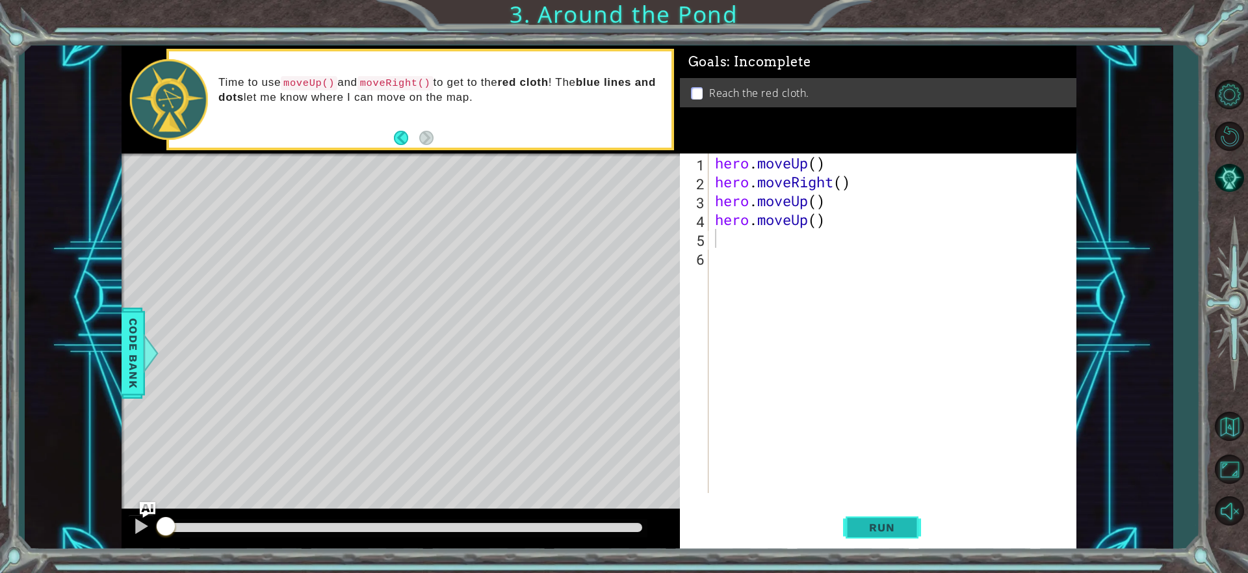
click at [899, 525] on span "Run" at bounding box center [881, 527] width 51 height 13
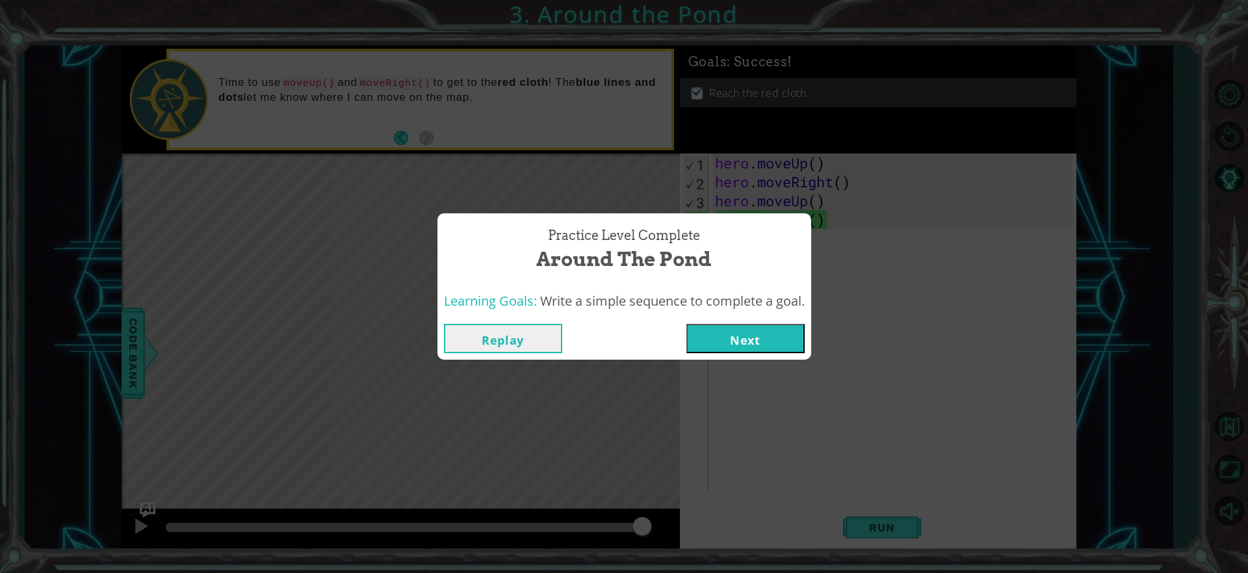
click at [710, 333] on button "Next" at bounding box center [745, 338] width 118 height 29
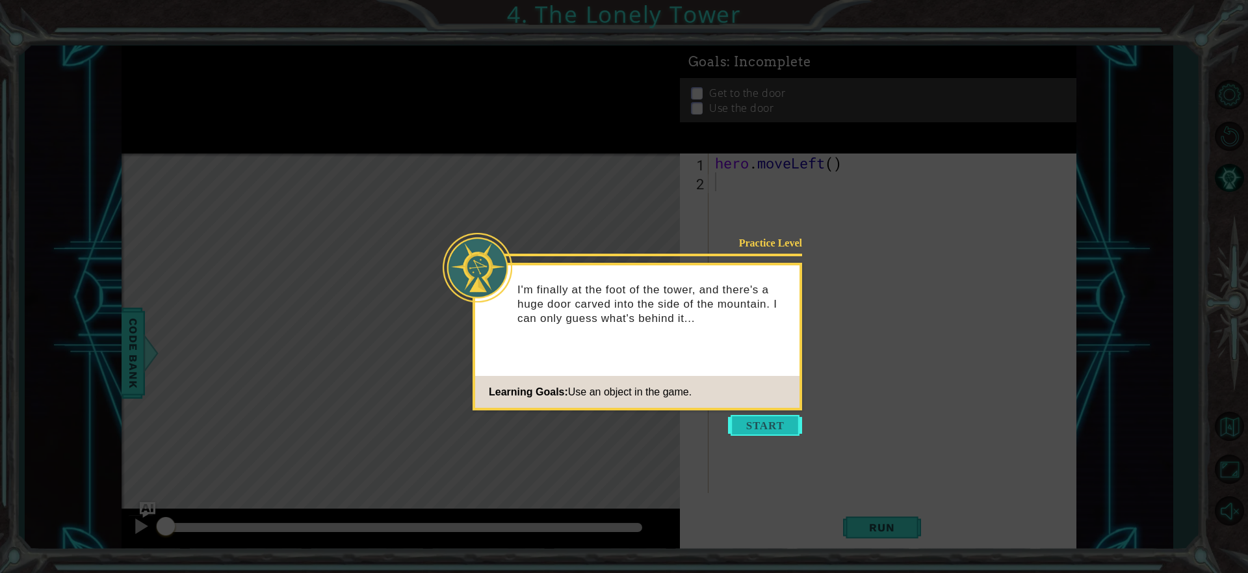
click at [773, 420] on button "Start" at bounding box center [765, 425] width 74 height 21
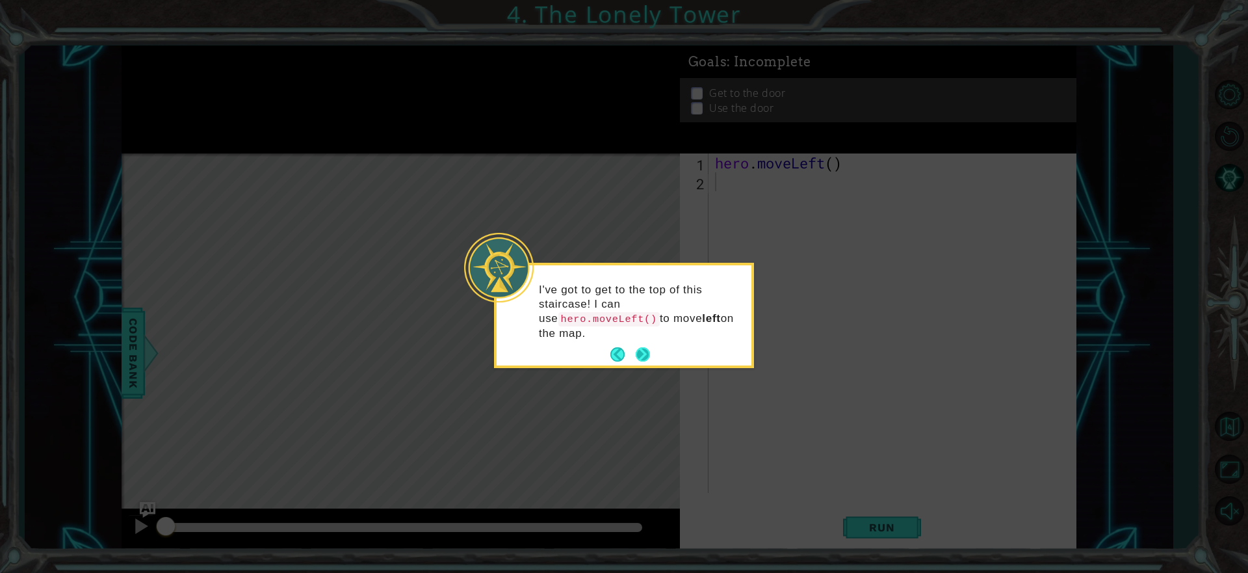
click at [634, 359] on footer at bounding box center [630, 353] width 40 height 19
click at [638, 356] on button "Next" at bounding box center [643, 354] width 14 height 14
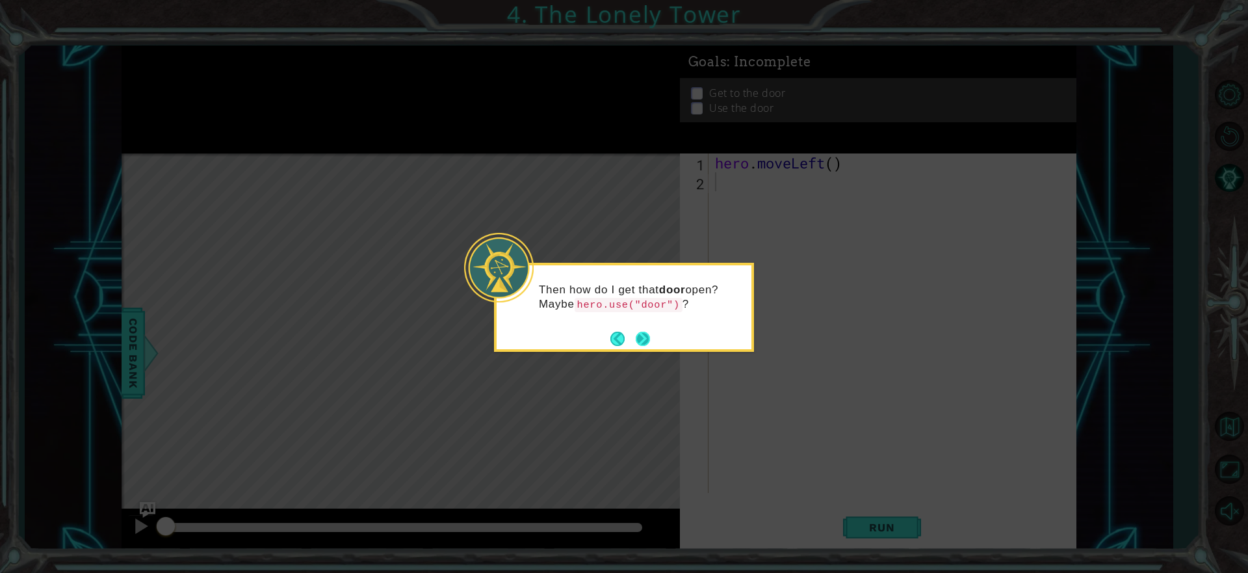
click at [645, 338] on button "Next" at bounding box center [643, 338] width 14 height 14
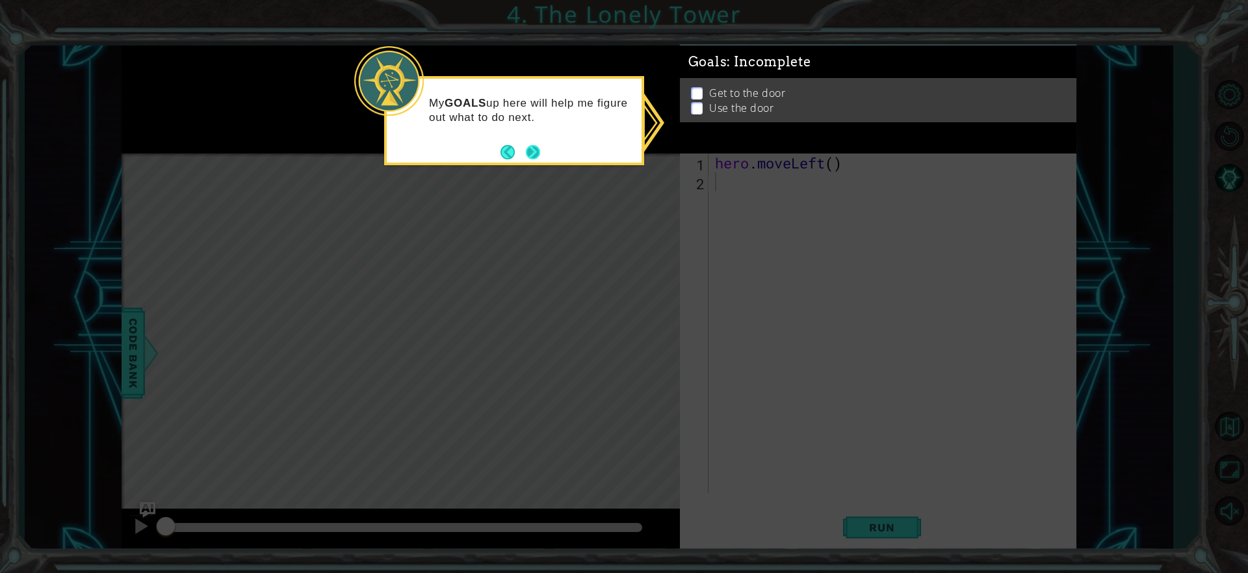
click at [532, 149] on button "Next" at bounding box center [533, 152] width 16 height 16
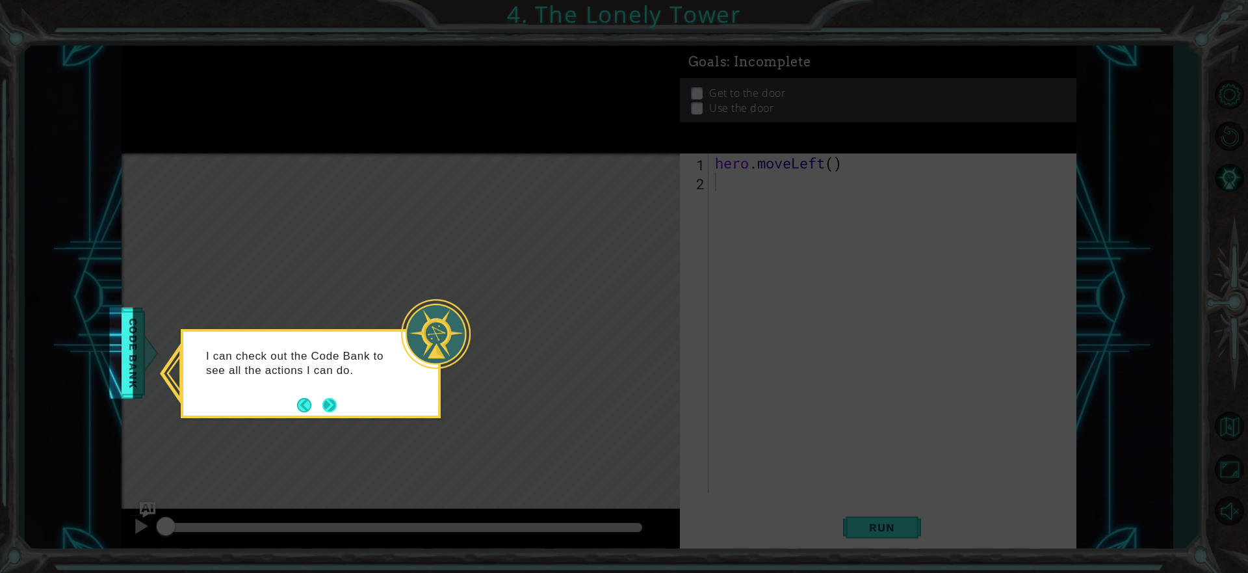
click at [328, 398] on button "Next" at bounding box center [329, 405] width 14 height 14
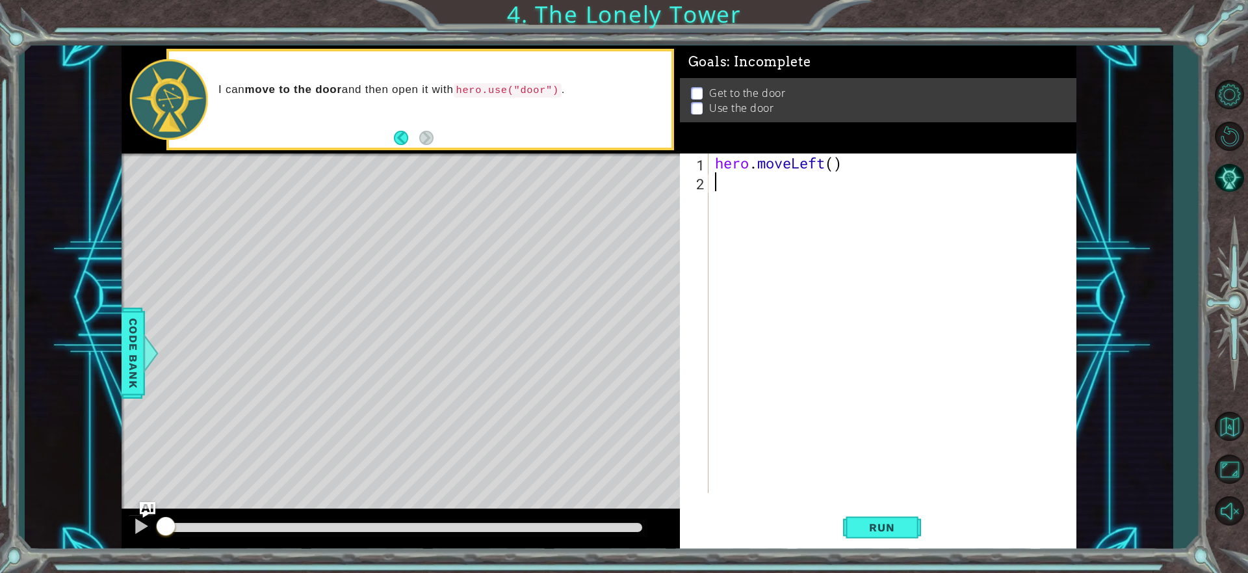
type textarea "h"
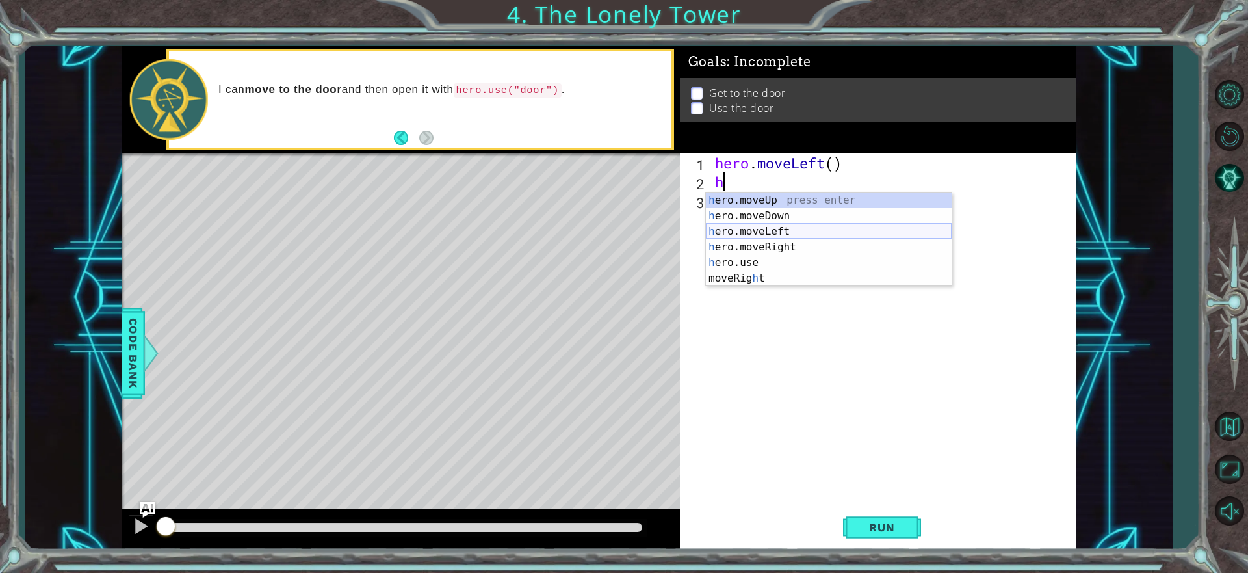
click at [774, 224] on div "h ero.moveUp press enter h ero.moveDown press enter h ero.moveLeft press enter …" at bounding box center [829, 254] width 246 height 125
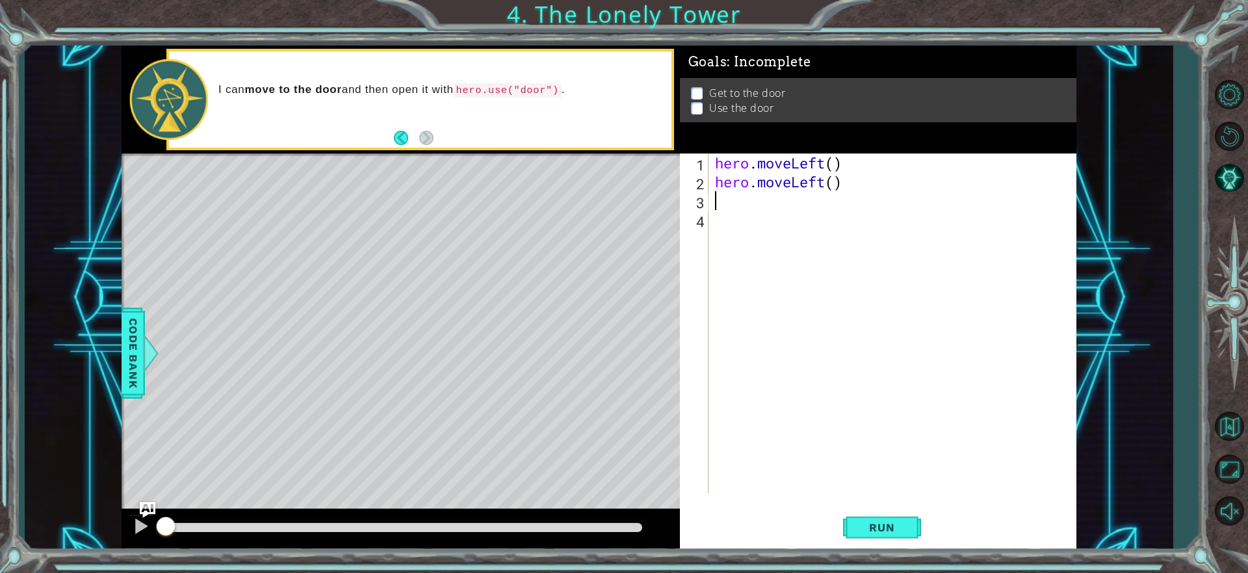
type textarea "h"
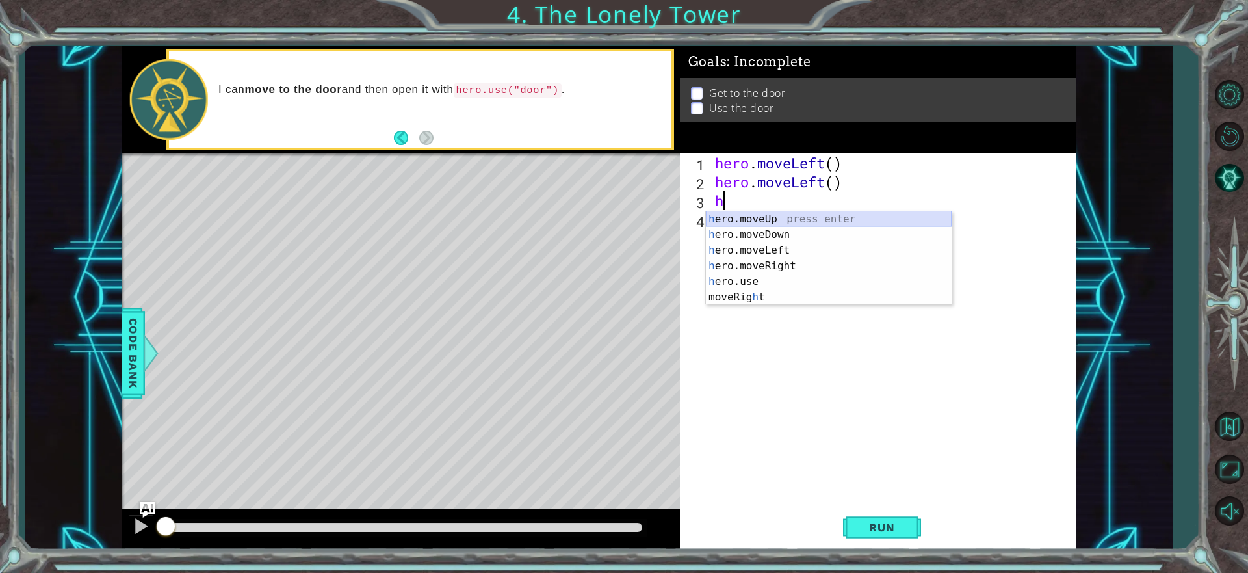
click at [769, 217] on div "h ero.moveUp press enter h ero.moveDown press enter h ero.moveLeft press enter …" at bounding box center [829, 273] width 246 height 125
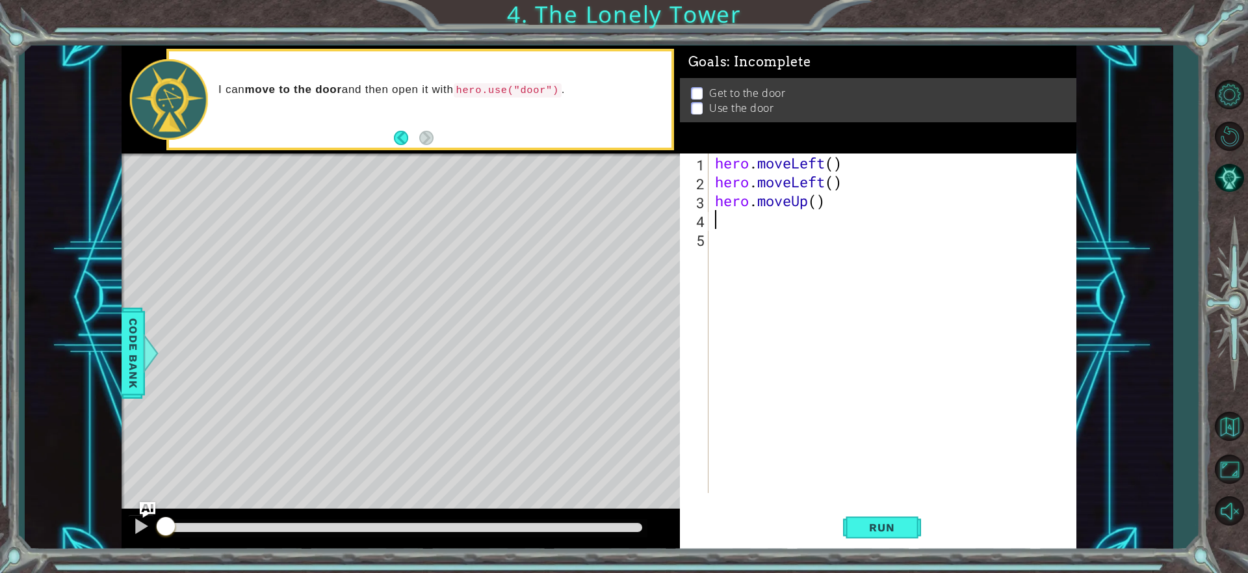
type textarea "h"
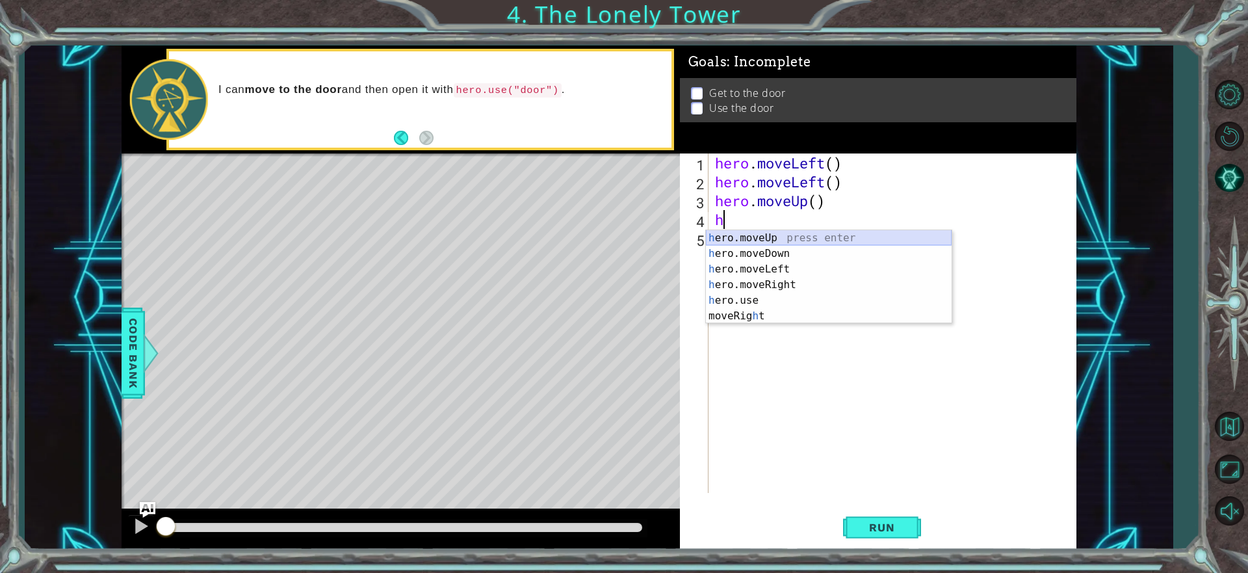
click at [734, 231] on div "h ero.moveUp press enter h ero.moveDown press enter h ero.moveLeft press enter …" at bounding box center [829, 292] width 246 height 125
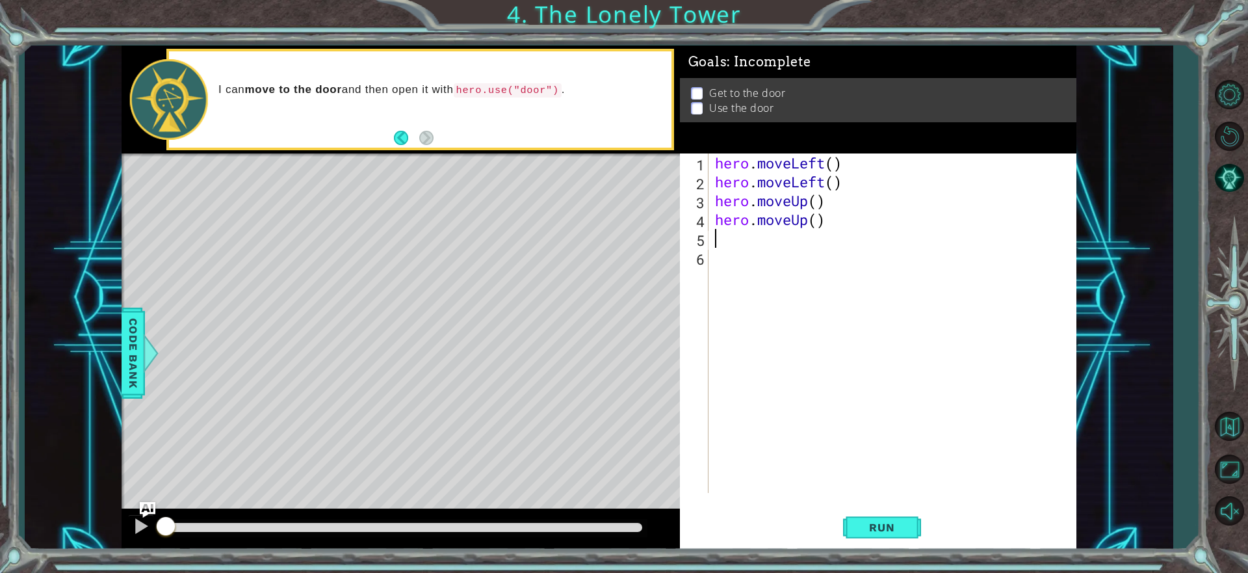
type textarea "h"
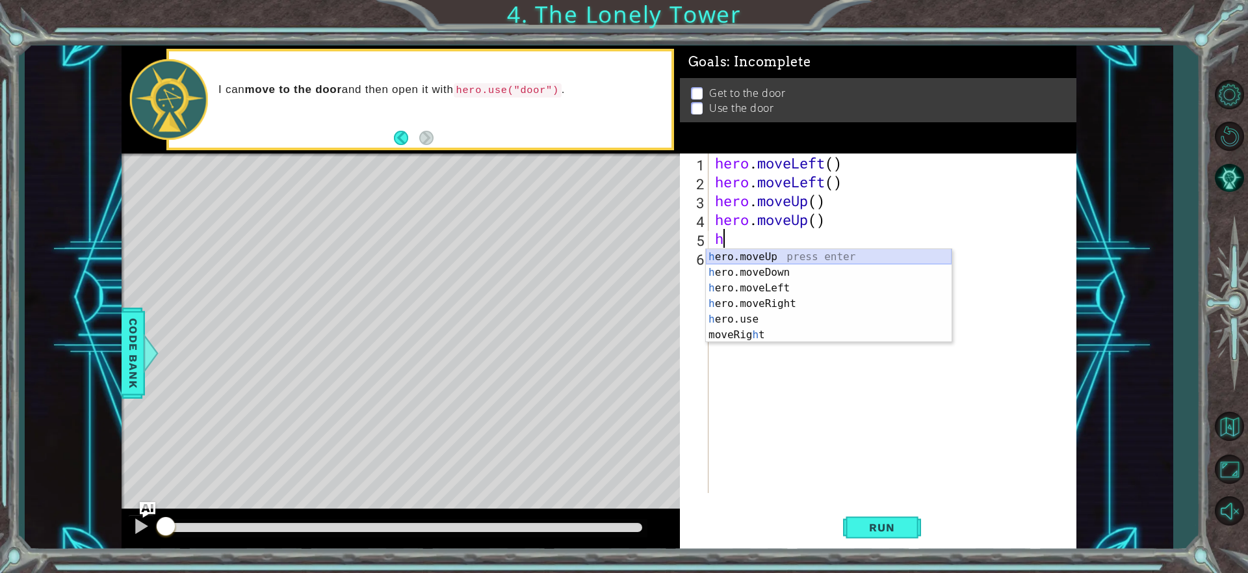
click at [726, 250] on div "h ero.moveUp press enter h ero.moveDown press enter h ero.moveLeft press enter …" at bounding box center [829, 311] width 246 height 125
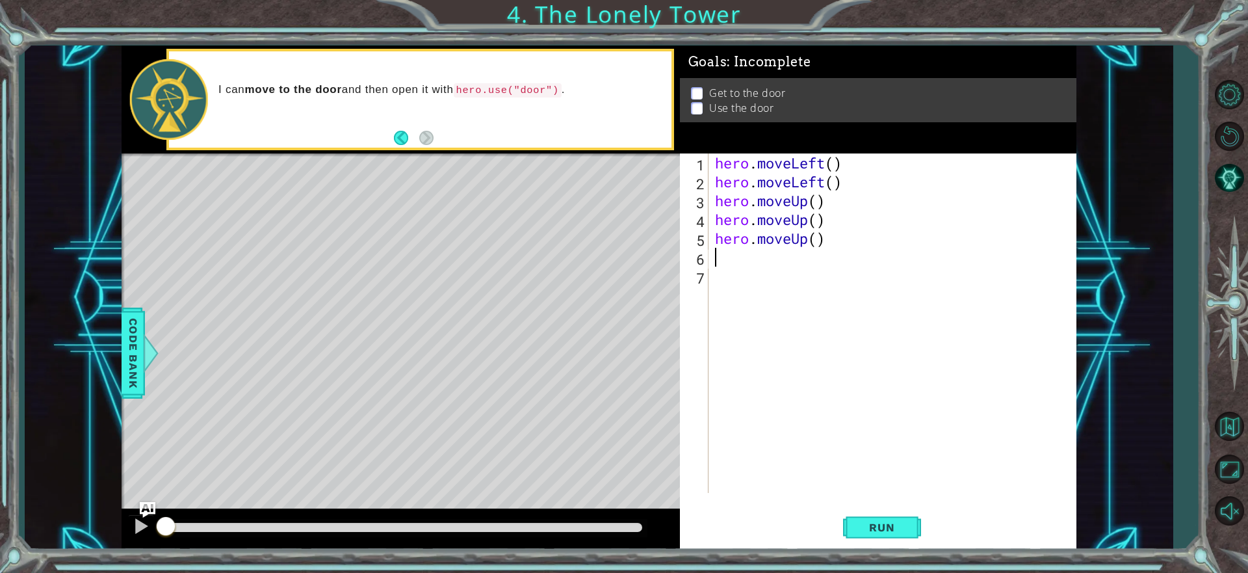
type textarea "h"
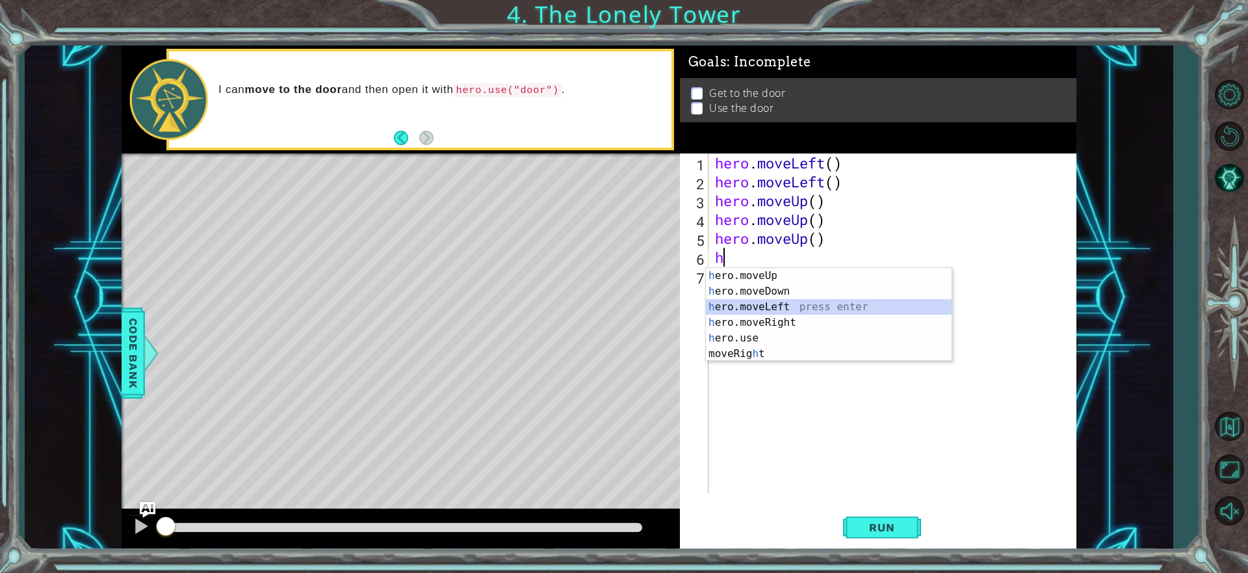
click at [760, 313] on div "h ero.moveUp press enter h ero.moveDown press enter h ero.moveLeft press enter …" at bounding box center [829, 330] width 246 height 125
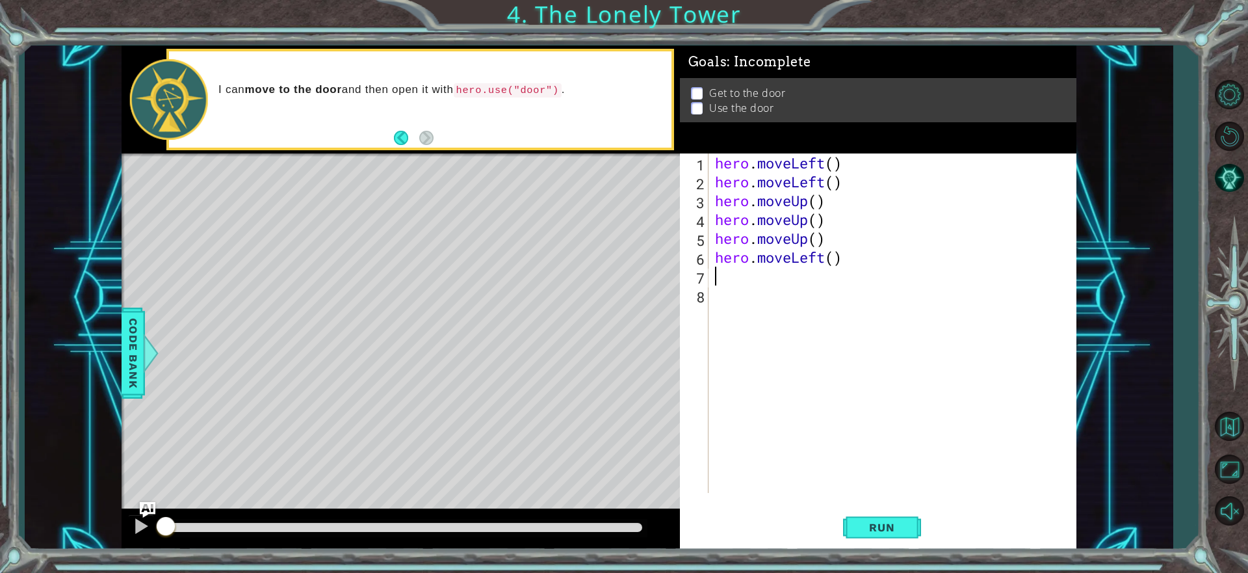
type textarea "h"
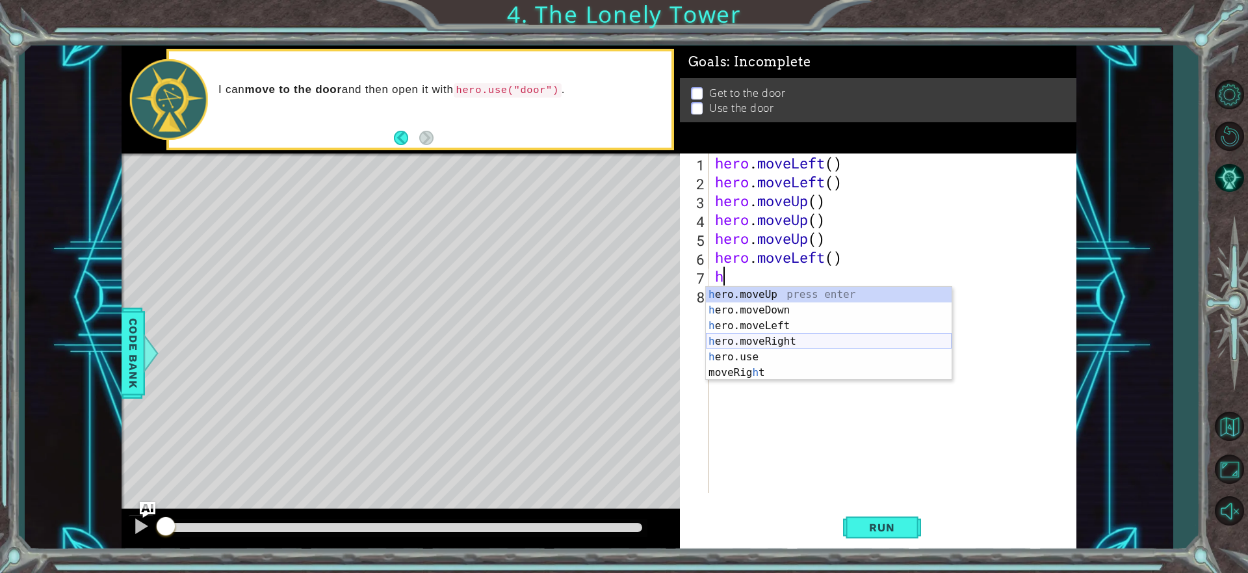
click at [736, 339] on div "h ero.moveUp press enter h ero.moveDown press enter h ero.moveLeft press enter …" at bounding box center [829, 349] width 246 height 125
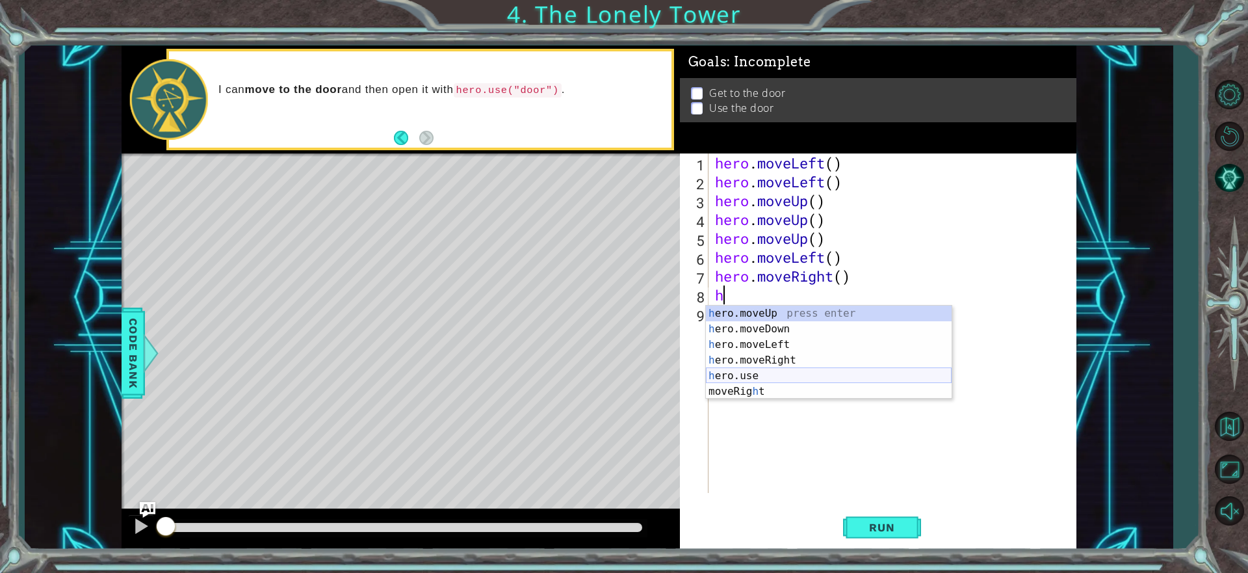
click at [746, 369] on div "h ero.moveUp press enter h ero.moveDown press enter h ero.moveLeft press enter …" at bounding box center [829, 367] width 246 height 125
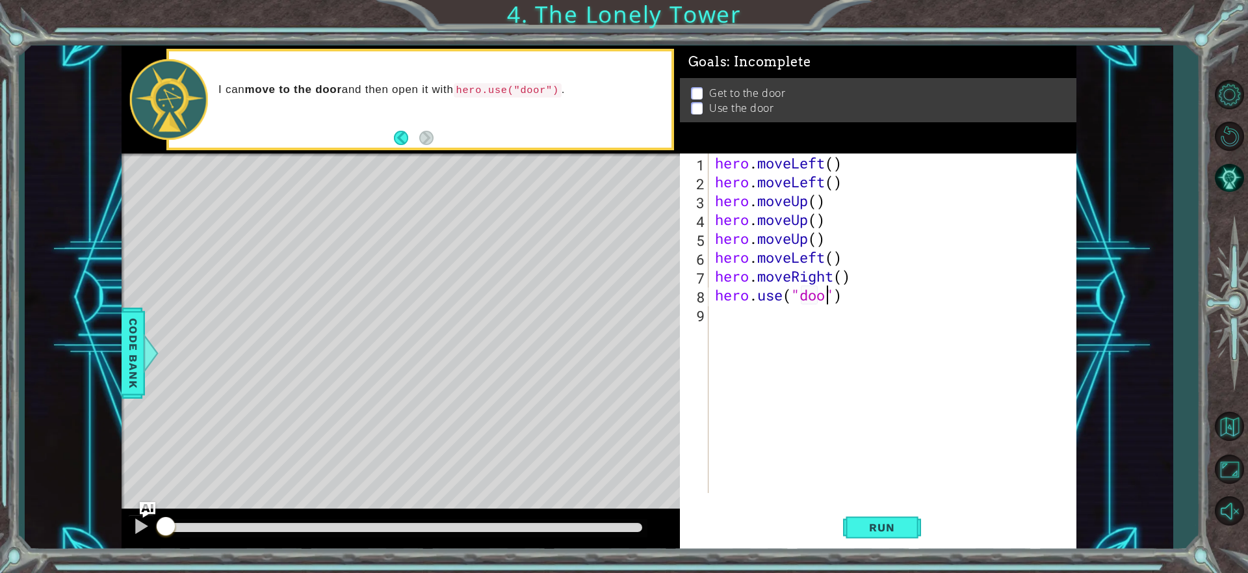
type textarea "hero.use("door")"
click at [862, 400] on div "hero . moveLeft ( ) hero . moveLeft ( ) hero . moveUp ( ) hero . moveUp ( ) her…" at bounding box center [895, 341] width 367 height 377
click at [898, 526] on span "Run" at bounding box center [881, 527] width 51 height 13
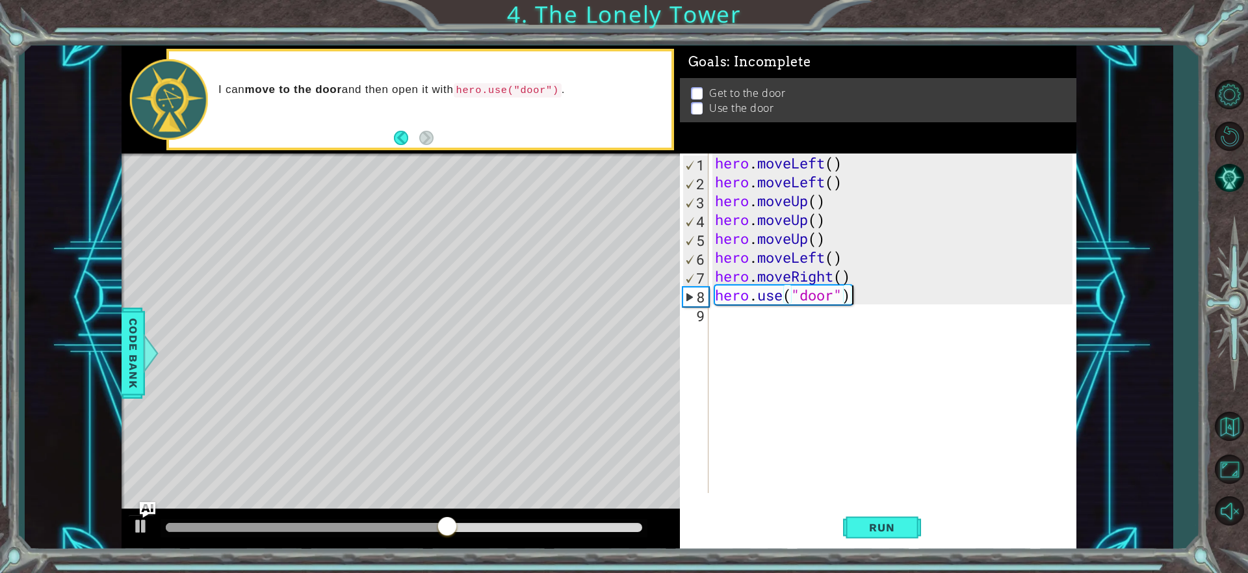
click at [853, 298] on div "hero . moveLeft ( ) hero . moveLeft ( ) hero . moveUp ( ) hero . moveUp ( ) her…" at bounding box center [895, 341] width 367 height 377
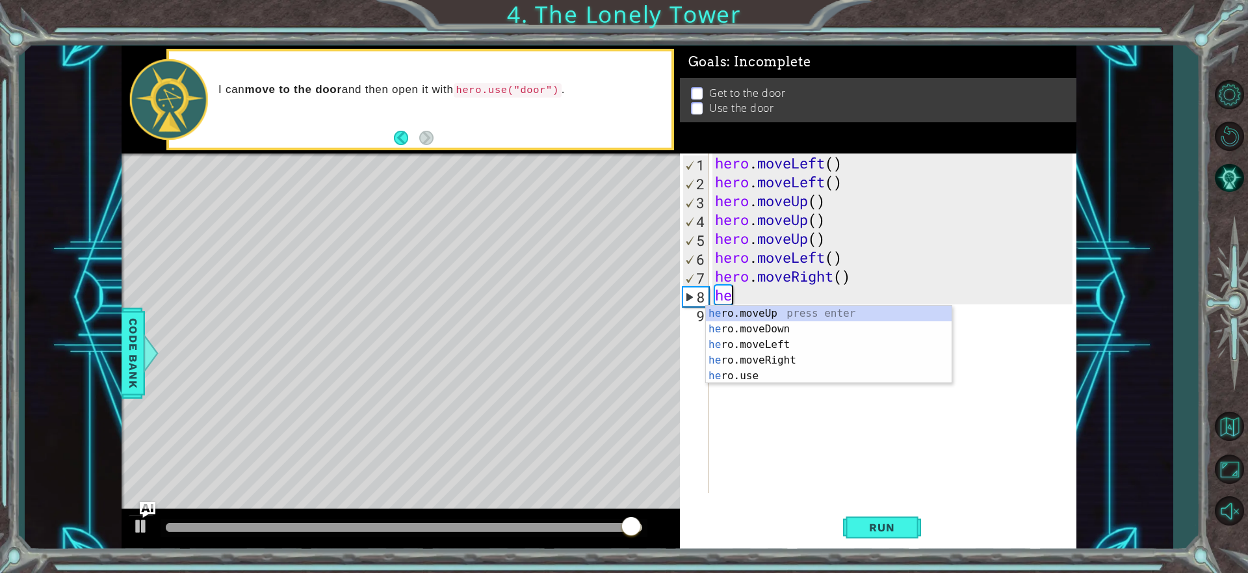
type textarea "h"
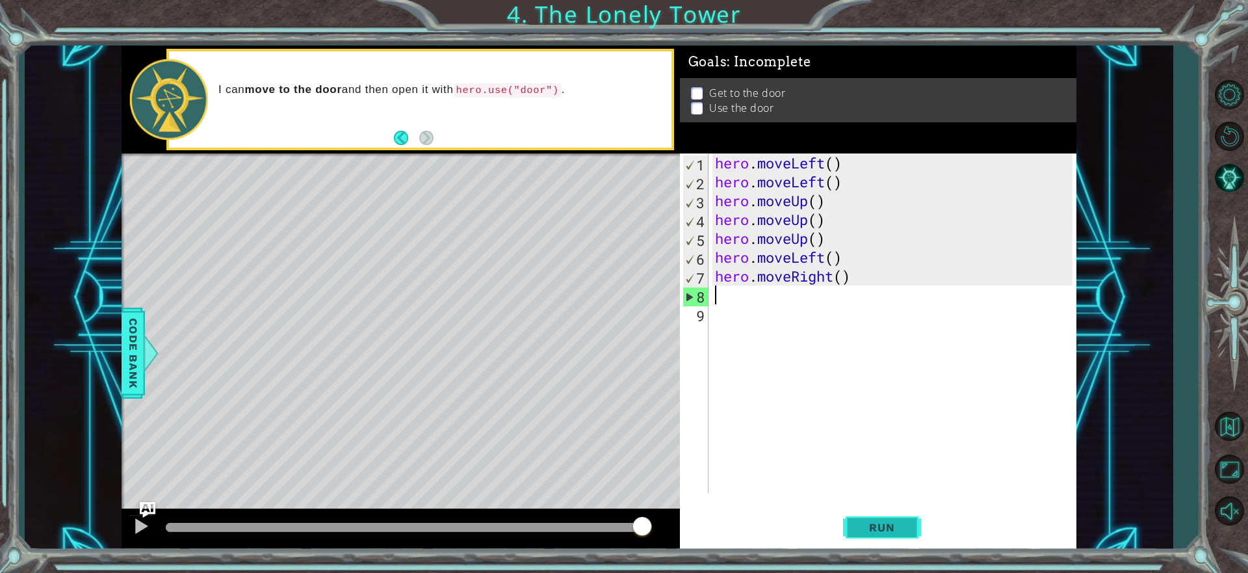
click at [881, 537] on button "Run" at bounding box center [882, 528] width 78 height 40
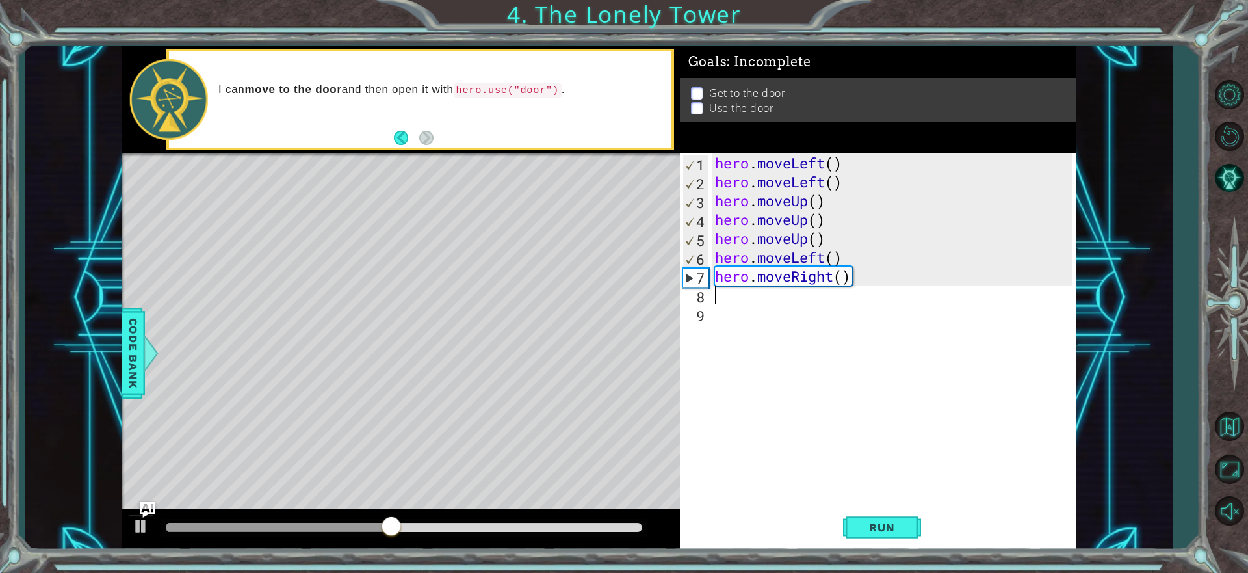
click at [848, 256] on div "hero . moveLeft ( ) hero . moveLeft ( ) hero . moveUp ( ) hero . moveUp ( ) her…" at bounding box center [895, 341] width 367 height 377
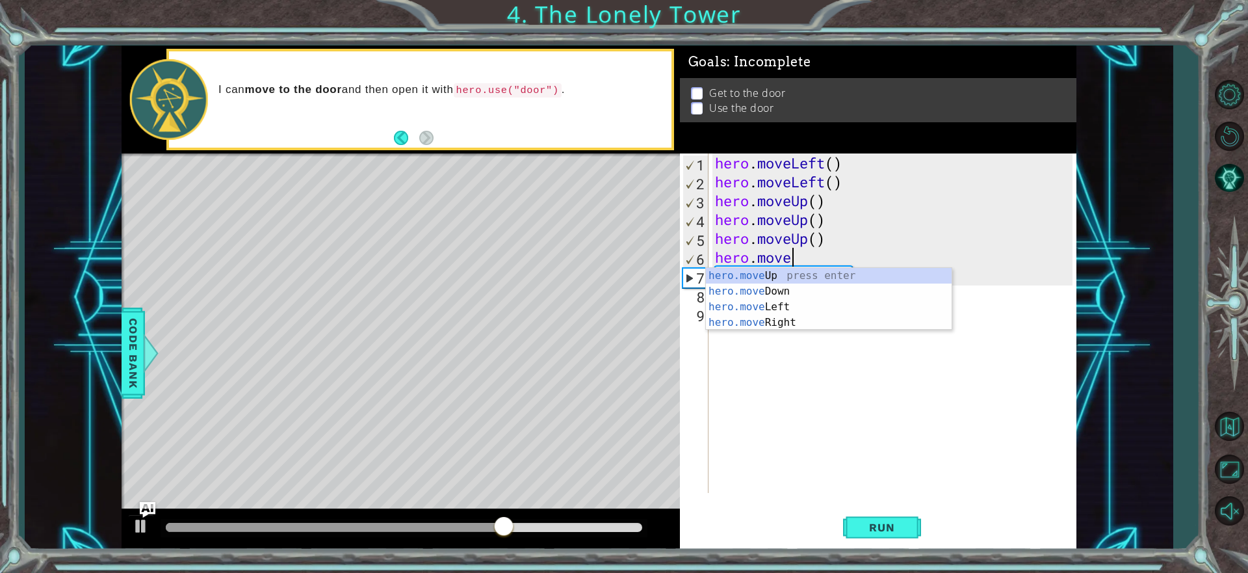
scroll to position [0, 3]
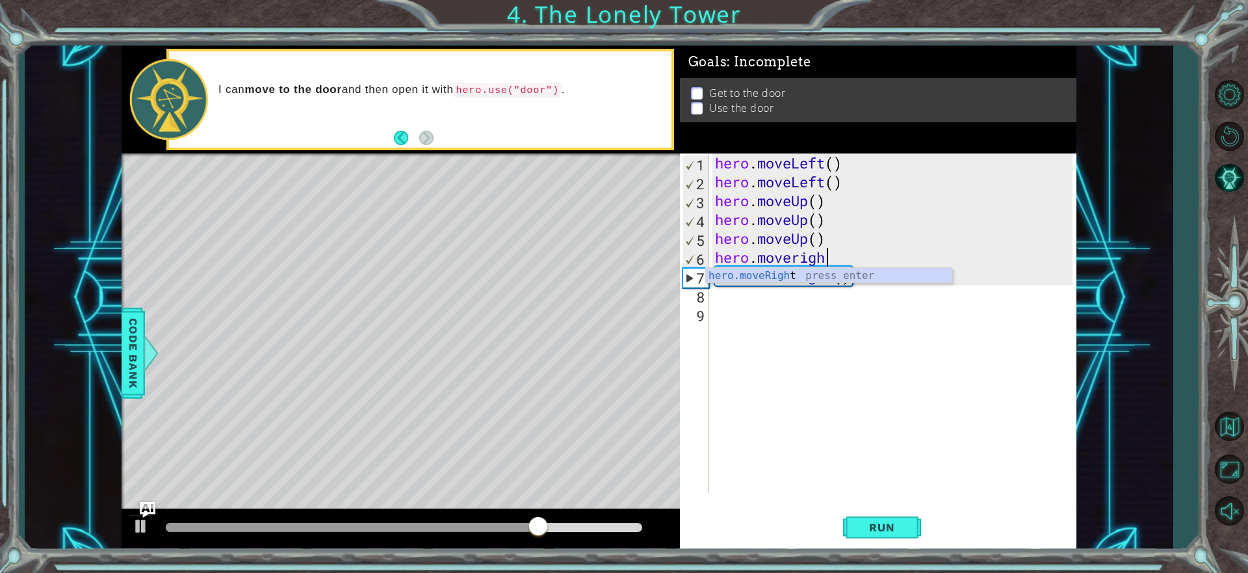
type textarea "hero.moveright"
click at [787, 299] on div "hero . moveLeft ( ) hero . moveLeft ( ) hero . moveUp ( ) hero . moveUp ( ) her…" at bounding box center [895, 341] width 367 height 377
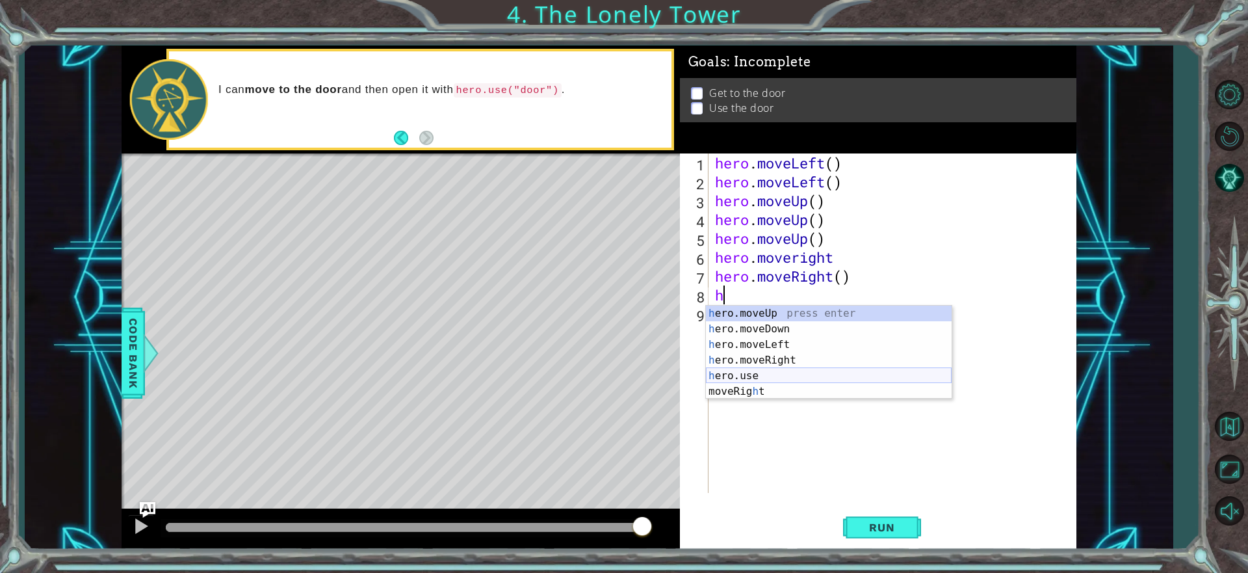
click at [749, 378] on div "h ero.moveUp press enter h ero.moveDown press enter h ero.moveLeft press enter …" at bounding box center [829, 367] width 246 height 125
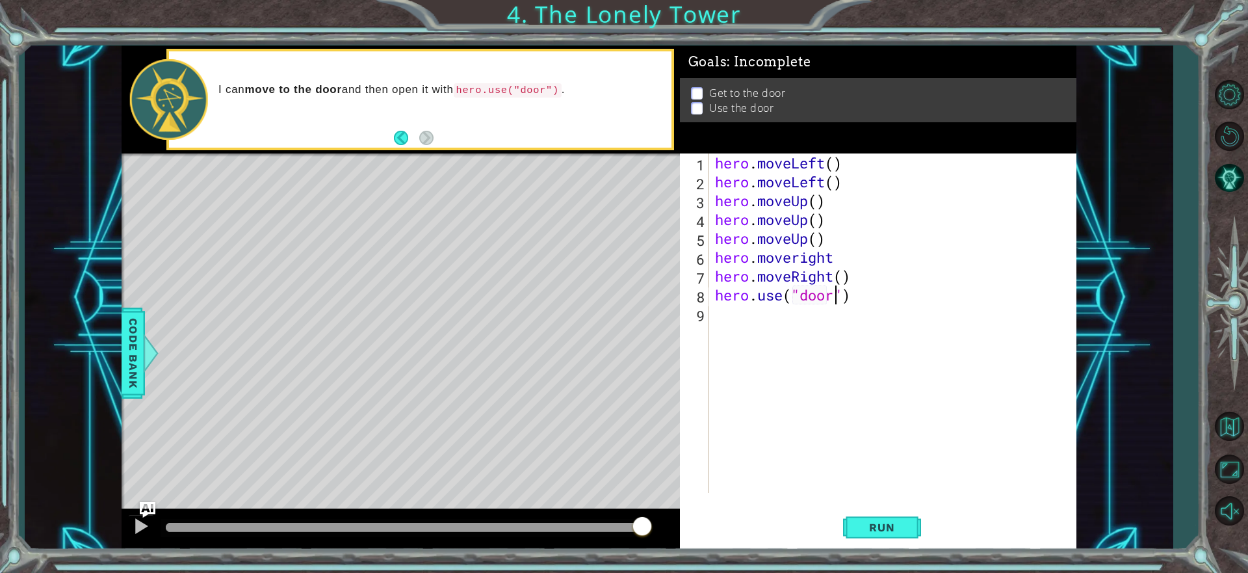
scroll to position [0, 5]
click at [907, 533] on span "Run" at bounding box center [881, 527] width 51 height 13
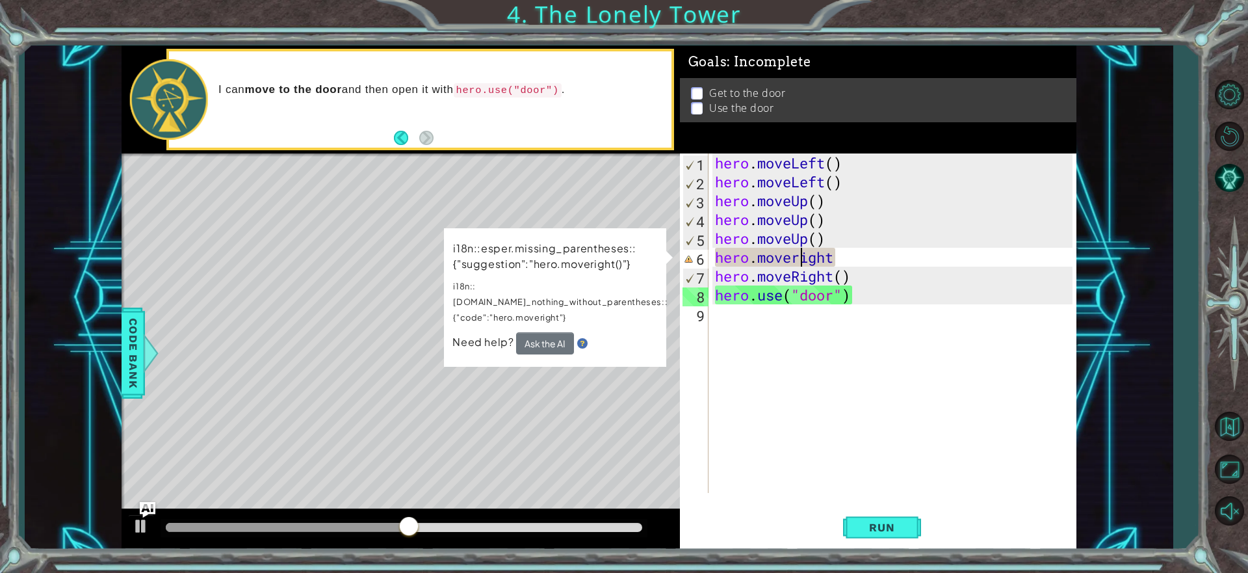
click at [801, 256] on div "hero . moveLeft ( ) hero . moveLeft ( ) hero . moveUp ( ) hero . moveUp ( ) her…" at bounding box center [895, 341] width 367 height 377
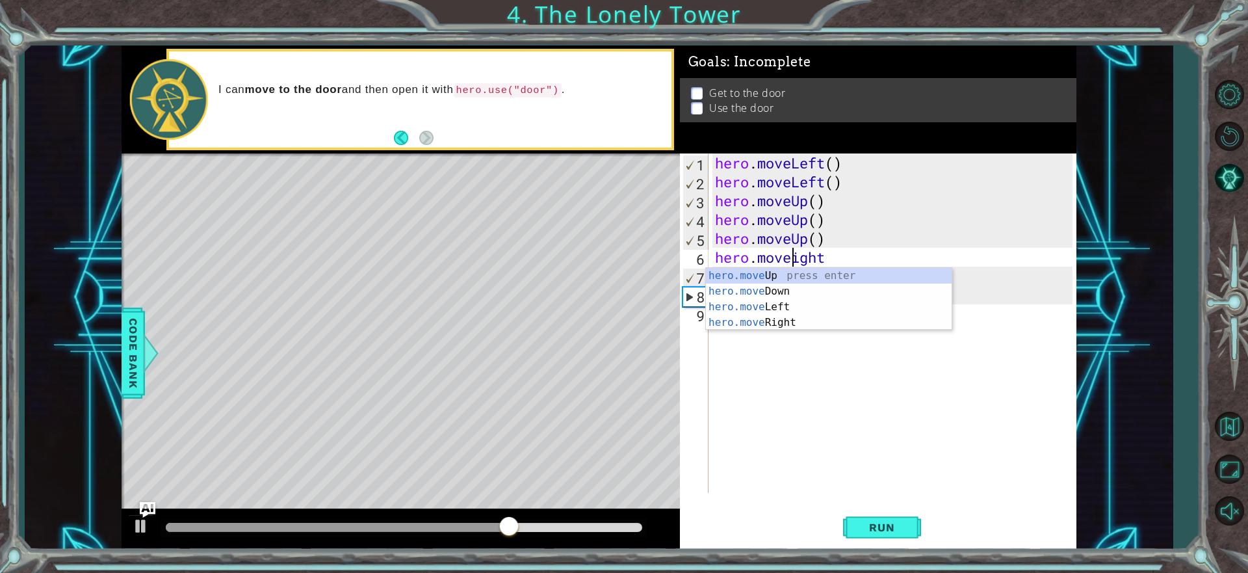
scroll to position [0, 4]
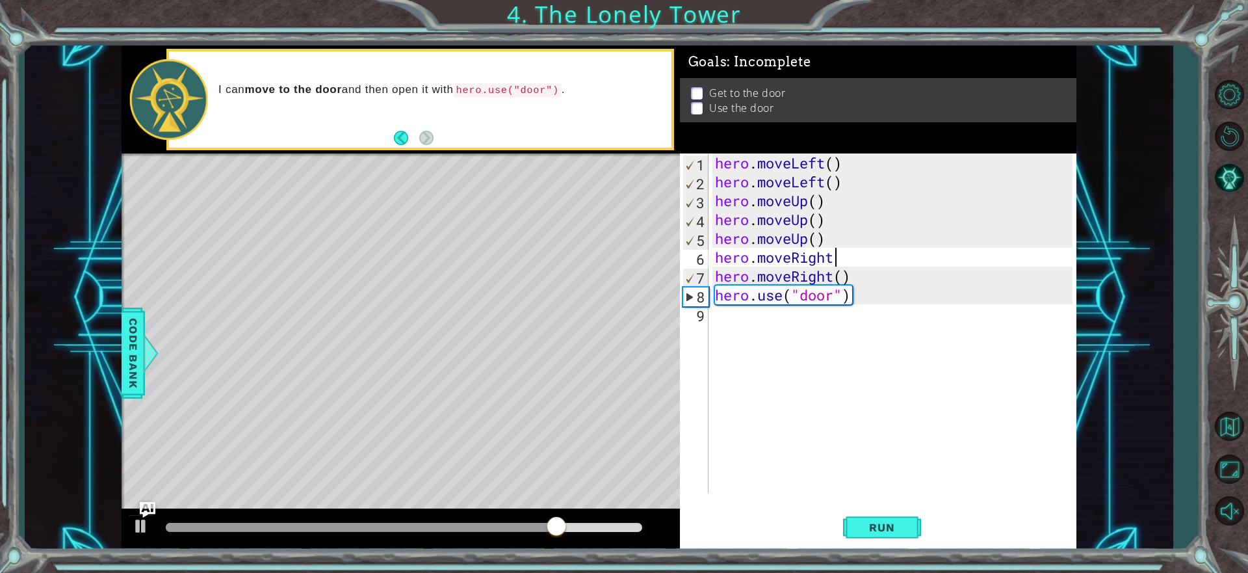
click at [835, 254] on div "hero . moveLeft ( ) hero . moveLeft ( ) hero . moveUp ( ) hero . moveUp ( ) her…" at bounding box center [895, 341] width 367 height 377
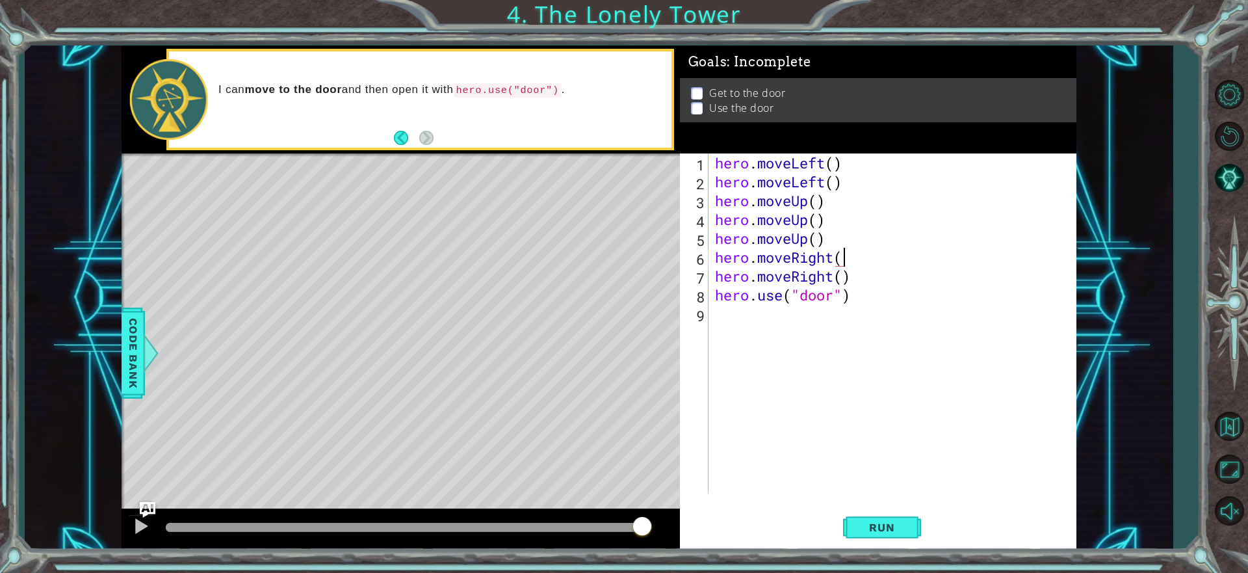
scroll to position [0, 5]
click at [863, 529] on span "Run" at bounding box center [881, 527] width 51 height 13
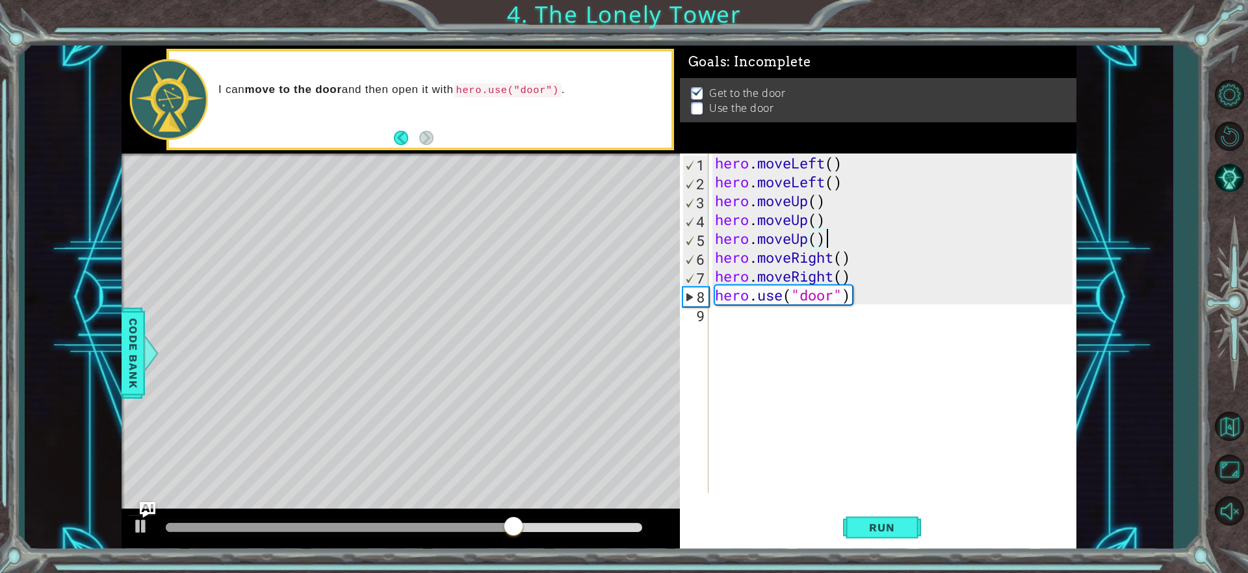
click at [823, 238] on div "hero . moveLeft ( ) hero . moveLeft ( ) hero . moveUp ( ) hero . moveUp ( ) her…" at bounding box center [895, 341] width 367 height 377
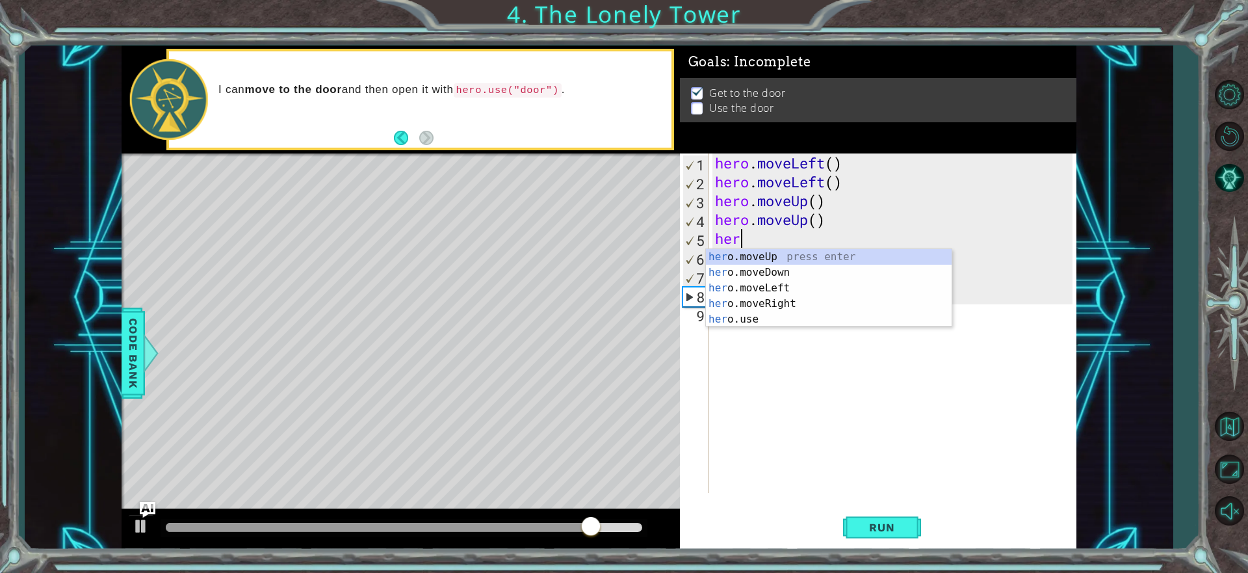
scroll to position [0, 0]
type textarea "h"
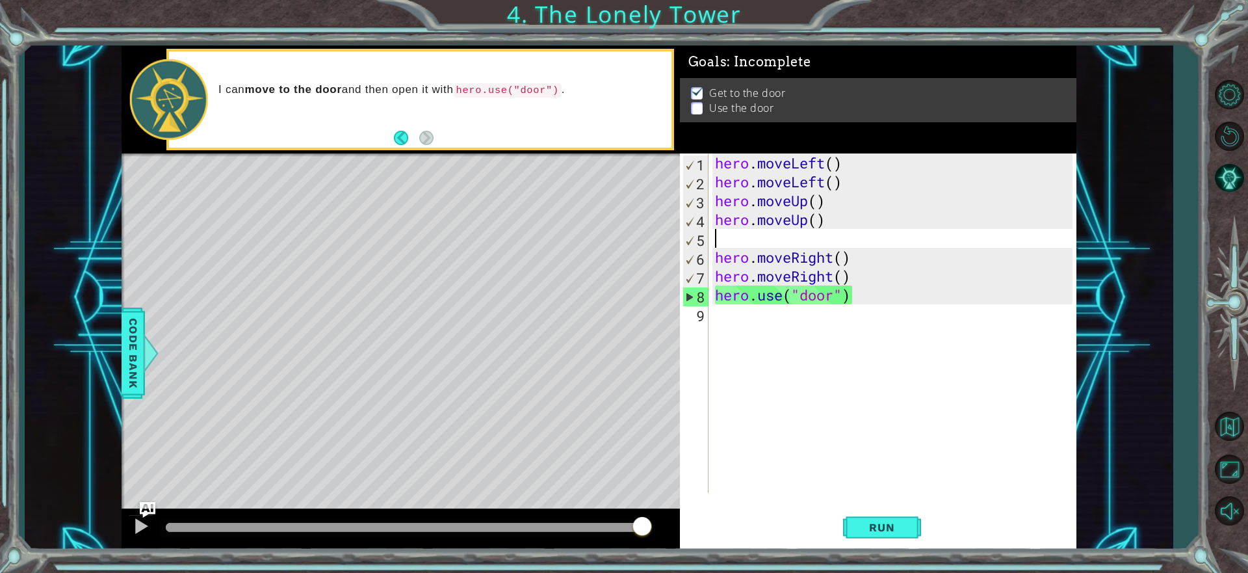
type textarea "hero.moveUp()"
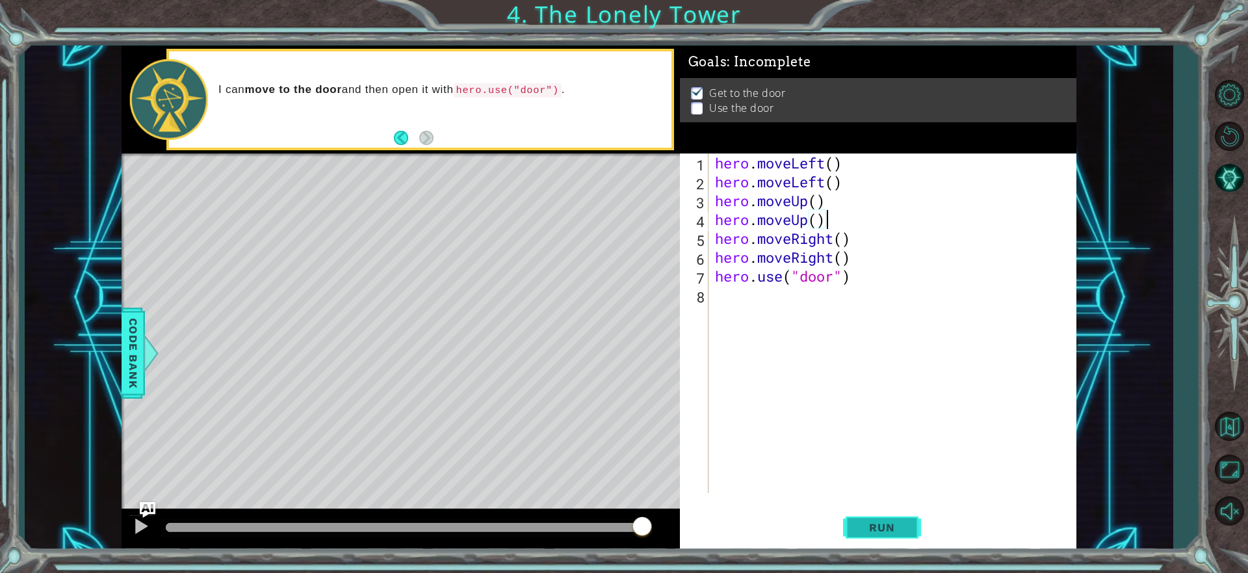
click at [918, 525] on button "Run" at bounding box center [882, 528] width 78 height 40
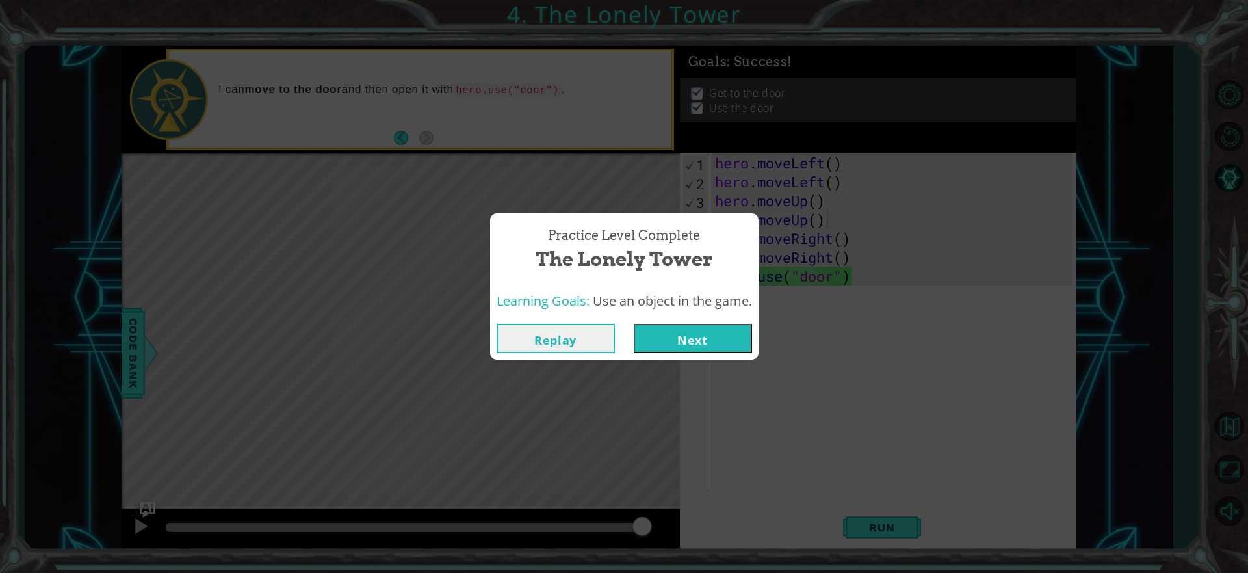
click at [708, 347] on button "Next" at bounding box center [693, 338] width 118 height 29
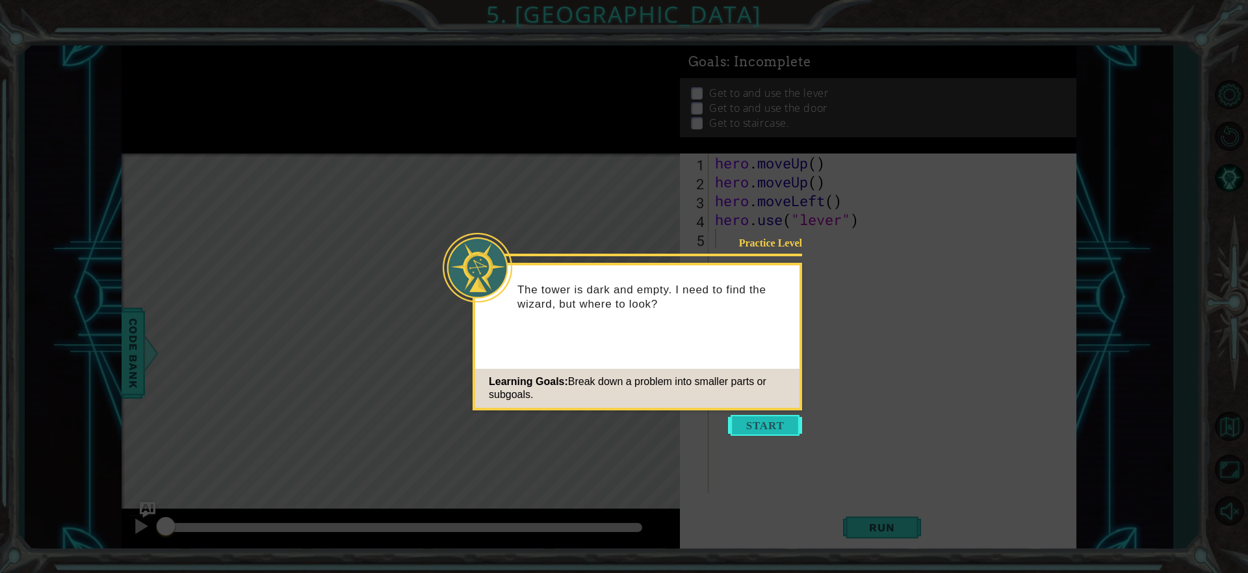
click at [766, 426] on button "Start" at bounding box center [765, 425] width 74 height 21
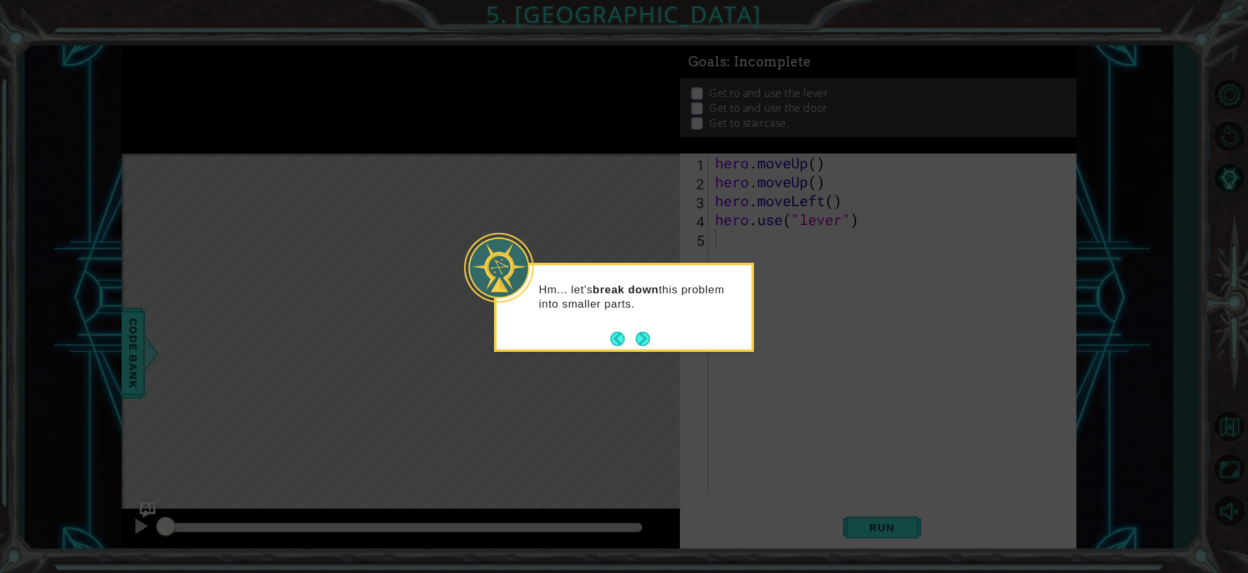
click at [766, 426] on icon at bounding box center [624, 286] width 1248 height 573
click at [650, 344] on button "Next" at bounding box center [642, 338] width 15 height 15
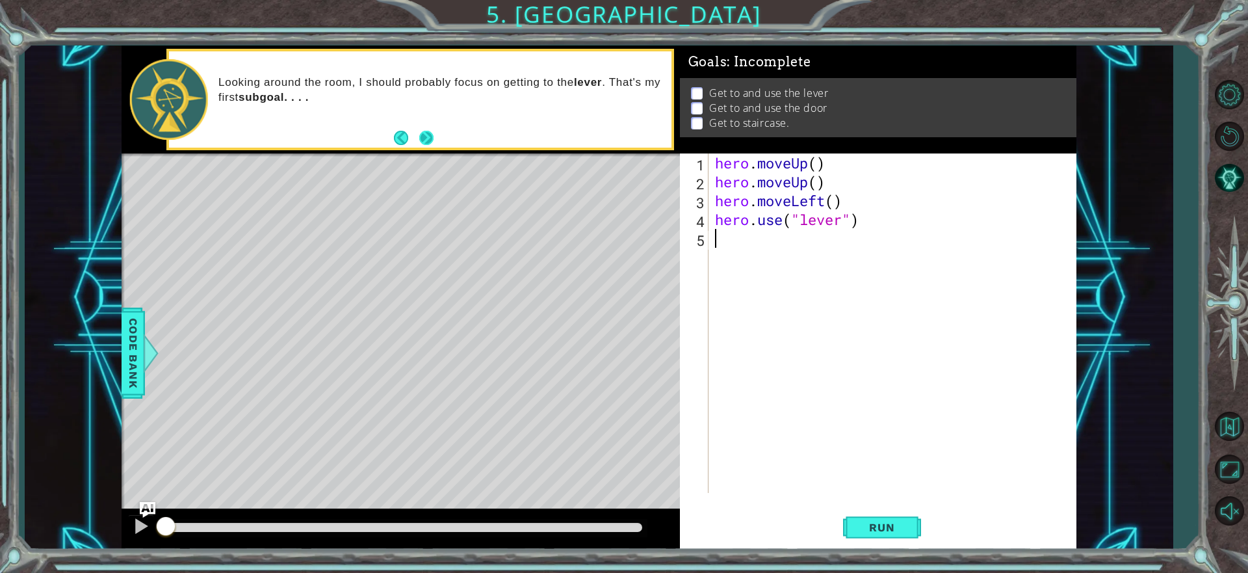
click at [430, 136] on button "Next" at bounding box center [426, 138] width 15 height 15
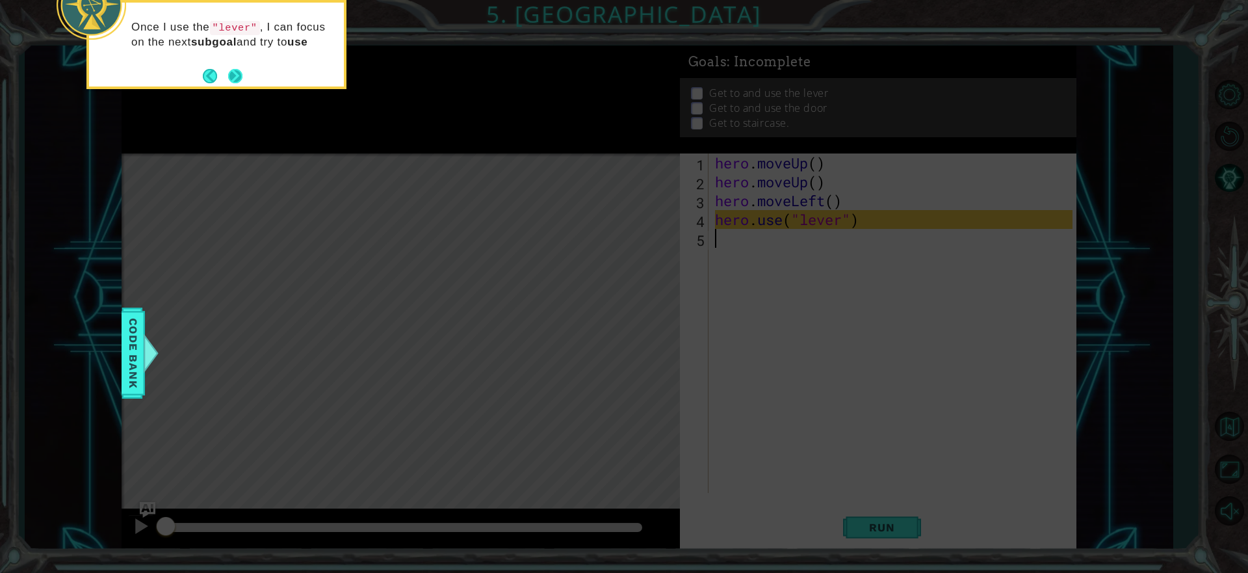
click at [227, 72] on button "Back" at bounding box center [215, 76] width 25 height 14
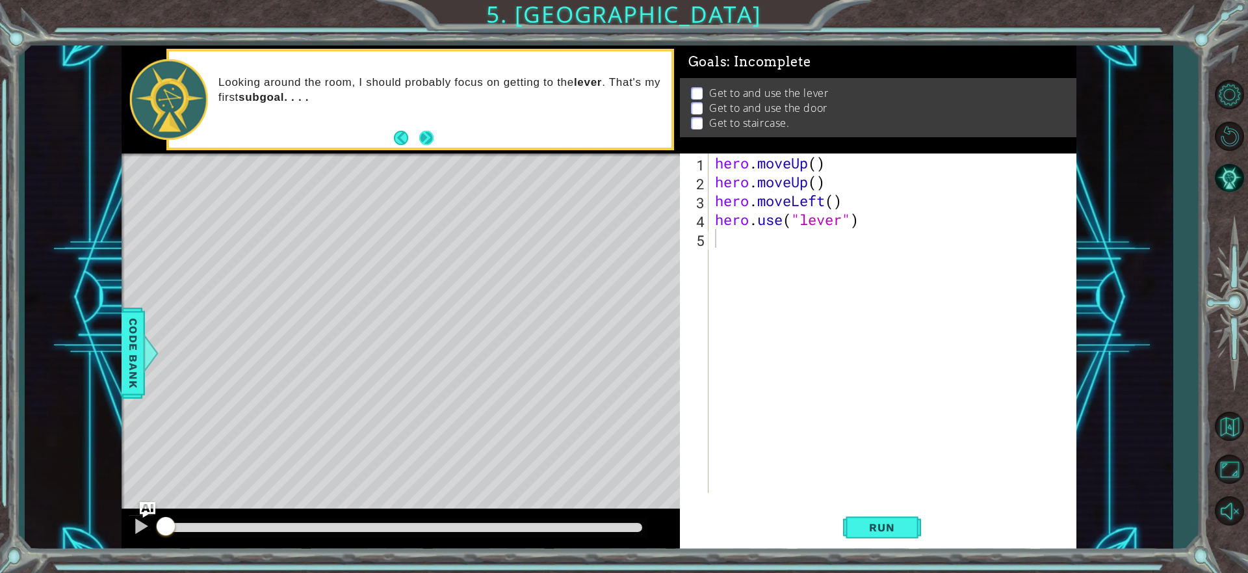
click at [421, 135] on button "Next" at bounding box center [426, 138] width 14 height 14
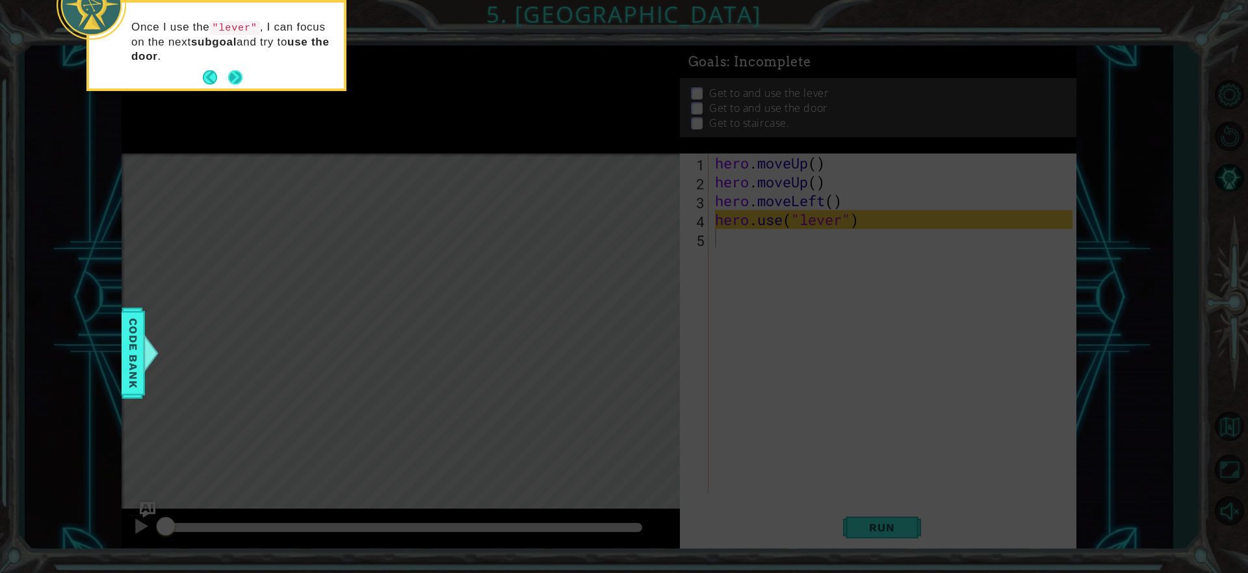
click at [226, 75] on button "Back" at bounding box center [215, 77] width 25 height 14
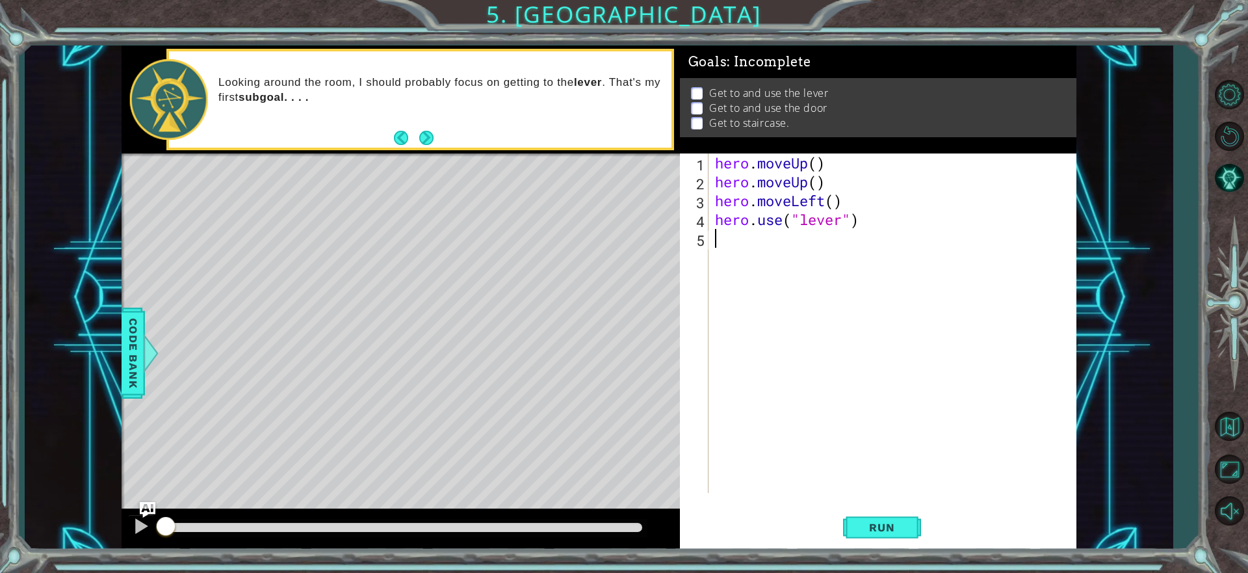
type textarea "h"
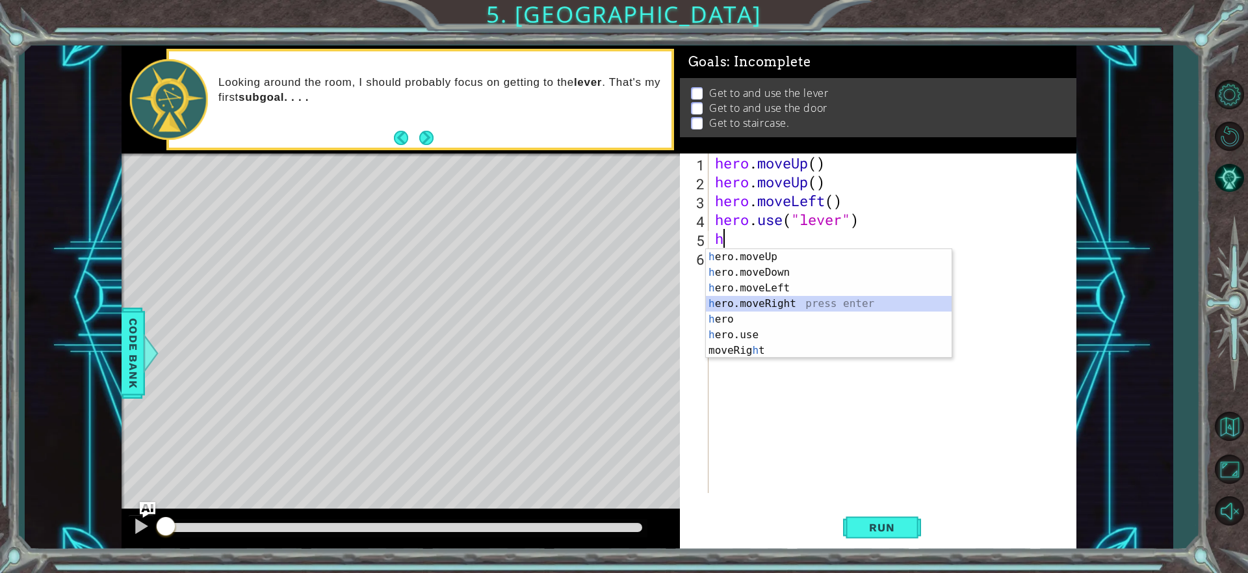
click at [757, 298] on div "h ero.moveUp press enter h ero.moveDown press enter h ero.moveLeft press enter …" at bounding box center [829, 319] width 246 height 140
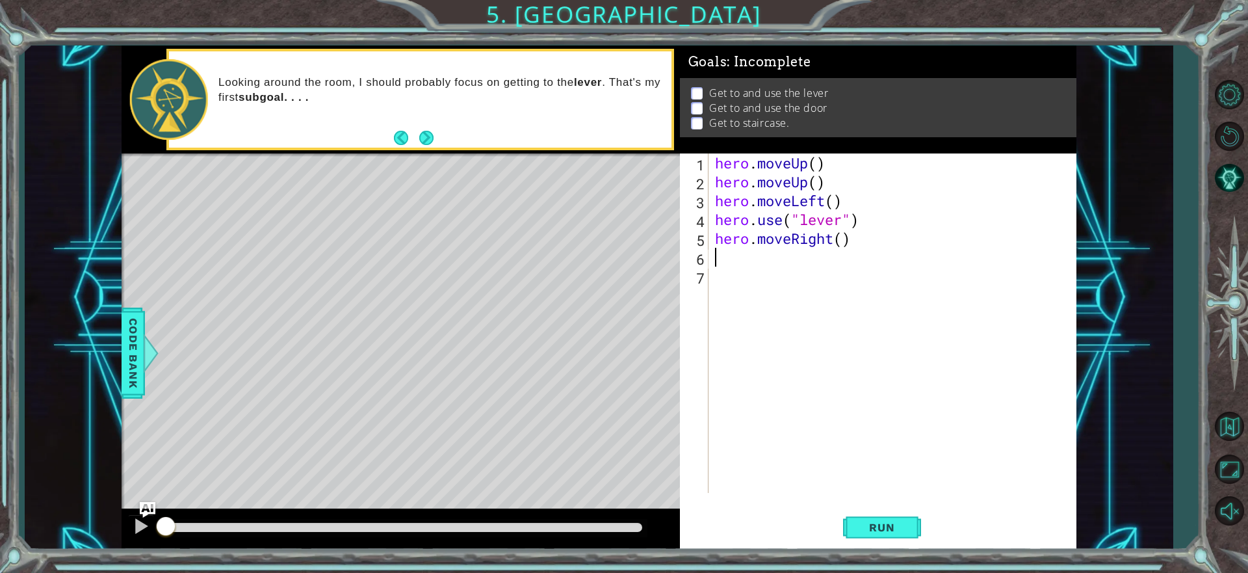
type textarea "h"
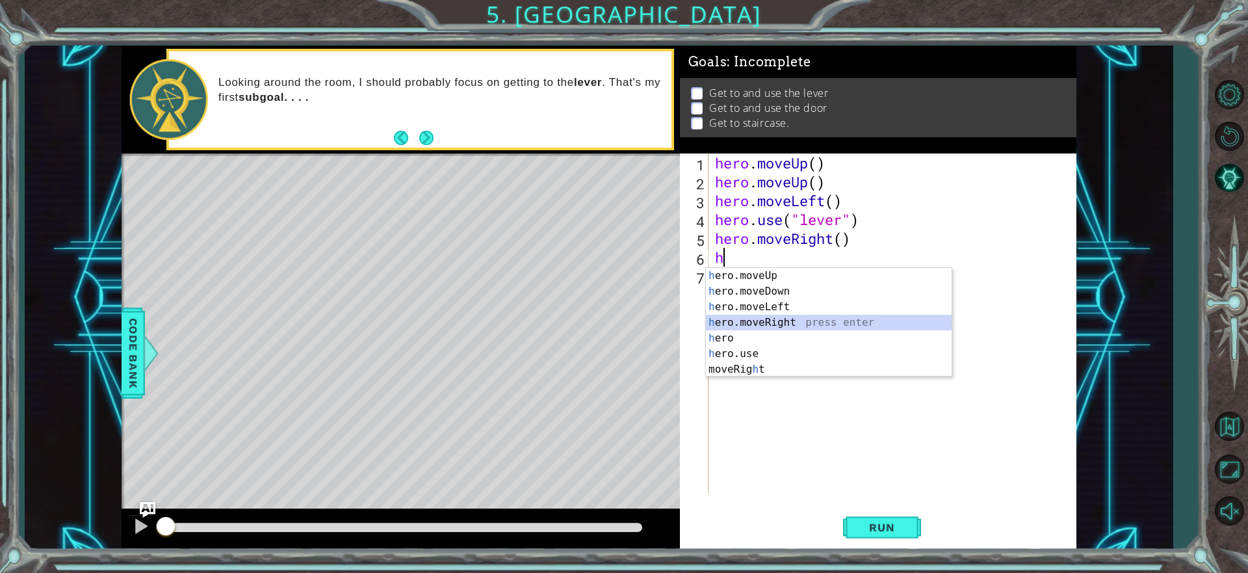
click at [733, 315] on div "h ero.moveUp press enter h ero.moveDown press enter h ero.moveLeft press enter …" at bounding box center [829, 338] width 246 height 140
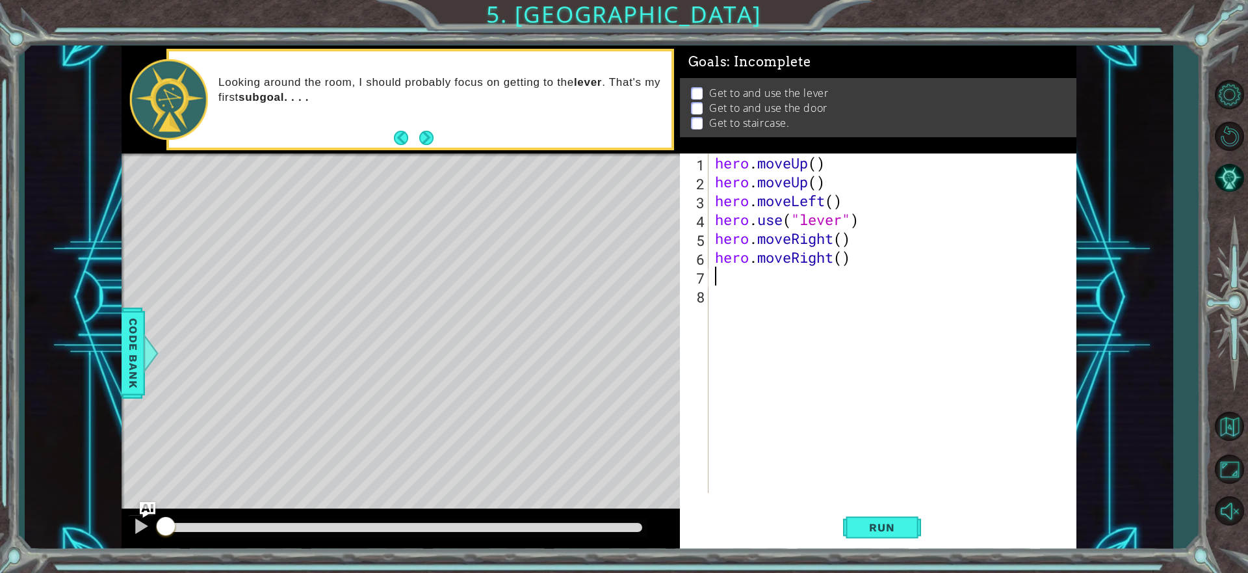
type textarea "h"
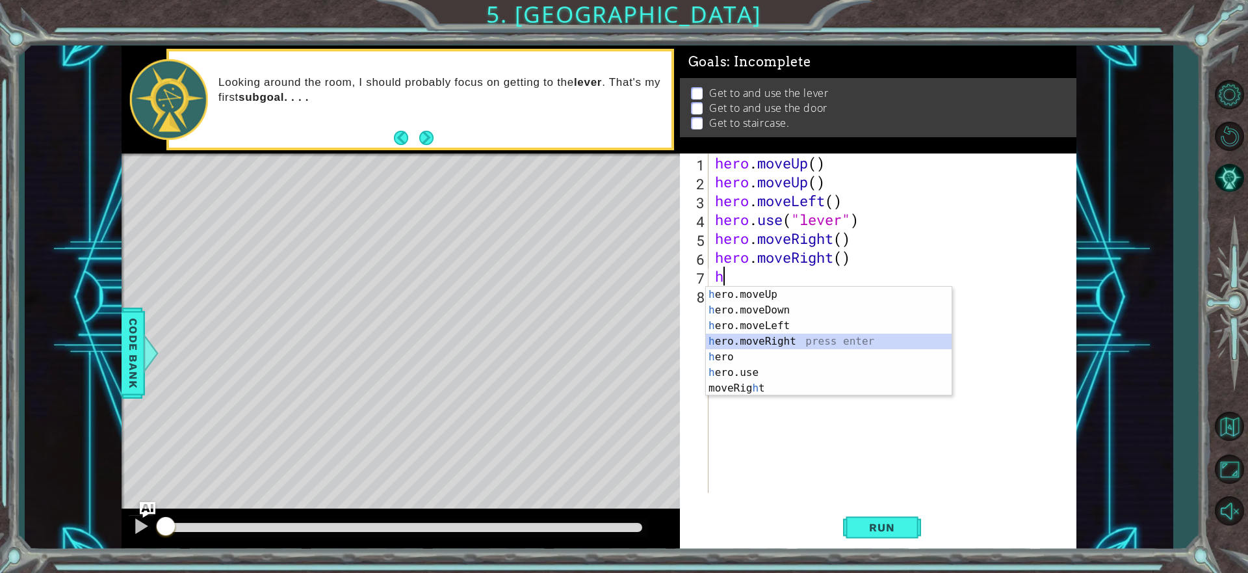
click at [729, 333] on div "h ero.moveUp press enter h ero.moveDown press enter h ero.moveLeft press enter …" at bounding box center [829, 357] width 246 height 140
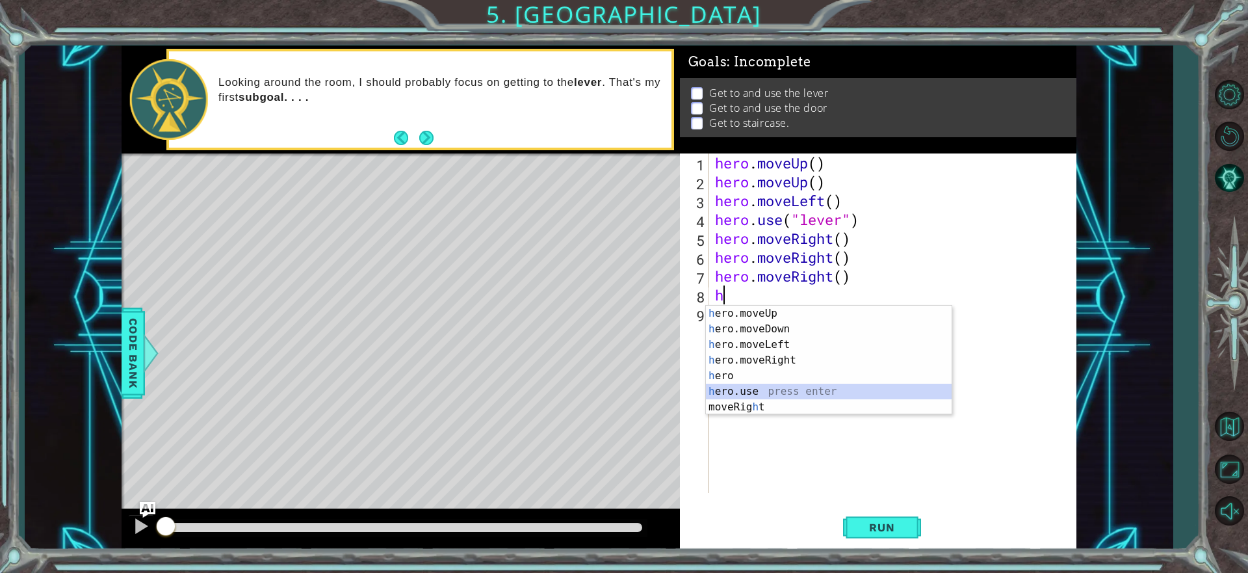
click at [744, 387] on div "h ero.moveUp press enter h ero.moveDown press enter h ero.moveLeft press enter …" at bounding box center [829, 375] width 246 height 140
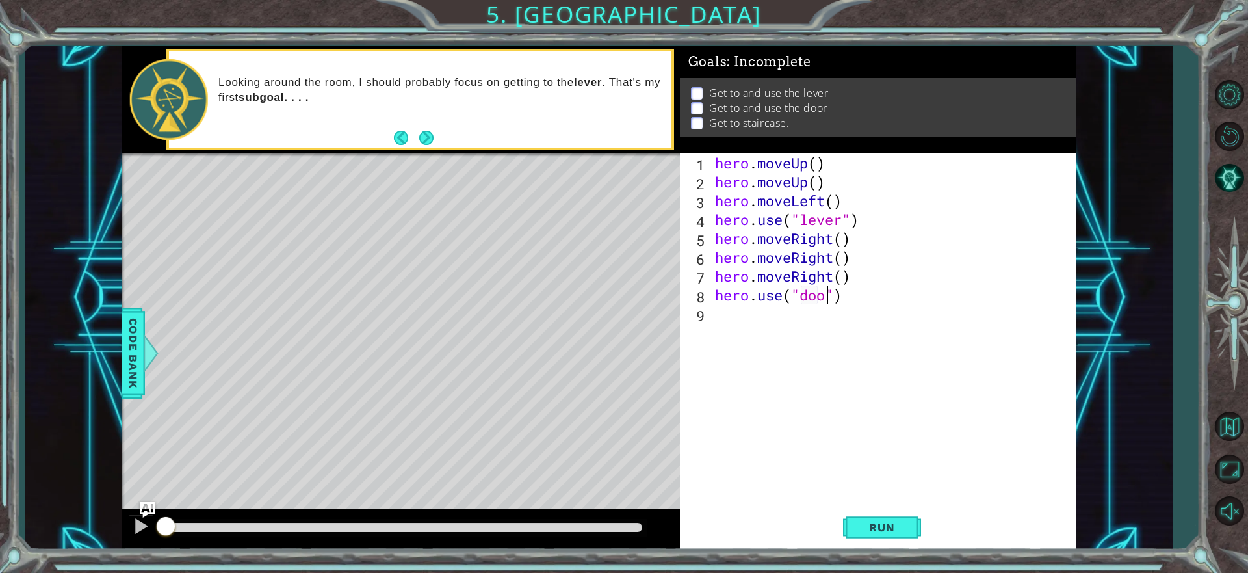
type textarea "hero.use("door")"
click at [723, 317] on div "hero . moveUp ( ) hero . moveUp ( ) hero . moveLeft ( ) hero . use ( "lever" ) …" at bounding box center [895, 341] width 367 height 377
type textarea "h"
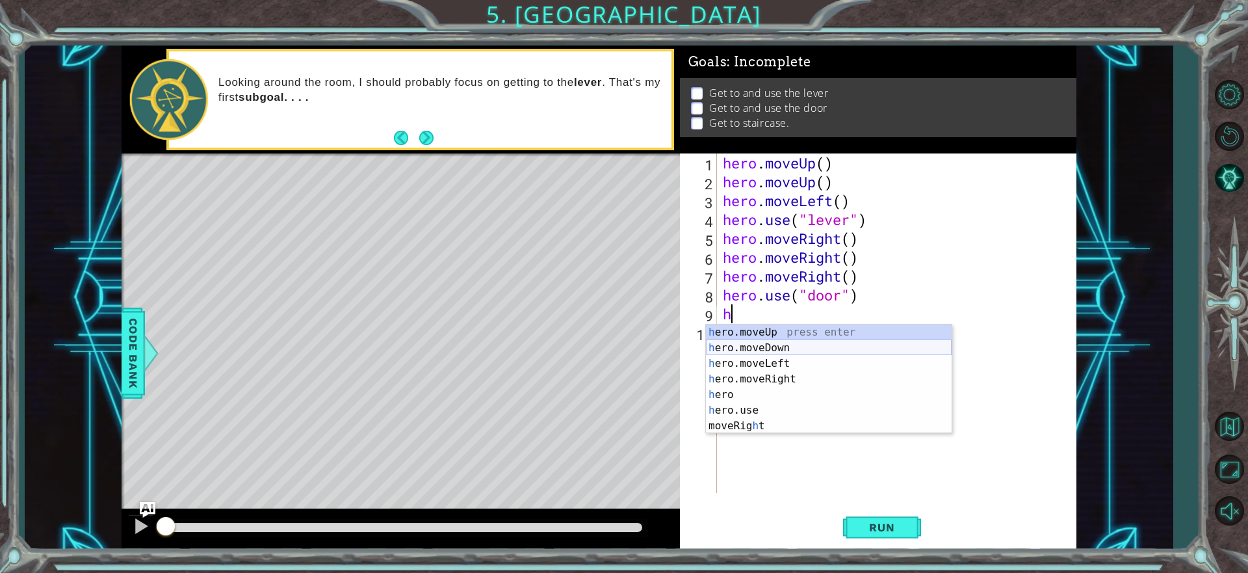
click at [747, 346] on div "h ero.moveUp press enter h ero.moveDown press enter h ero.moveLeft press enter …" at bounding box center [829, 394] width 246 height 140
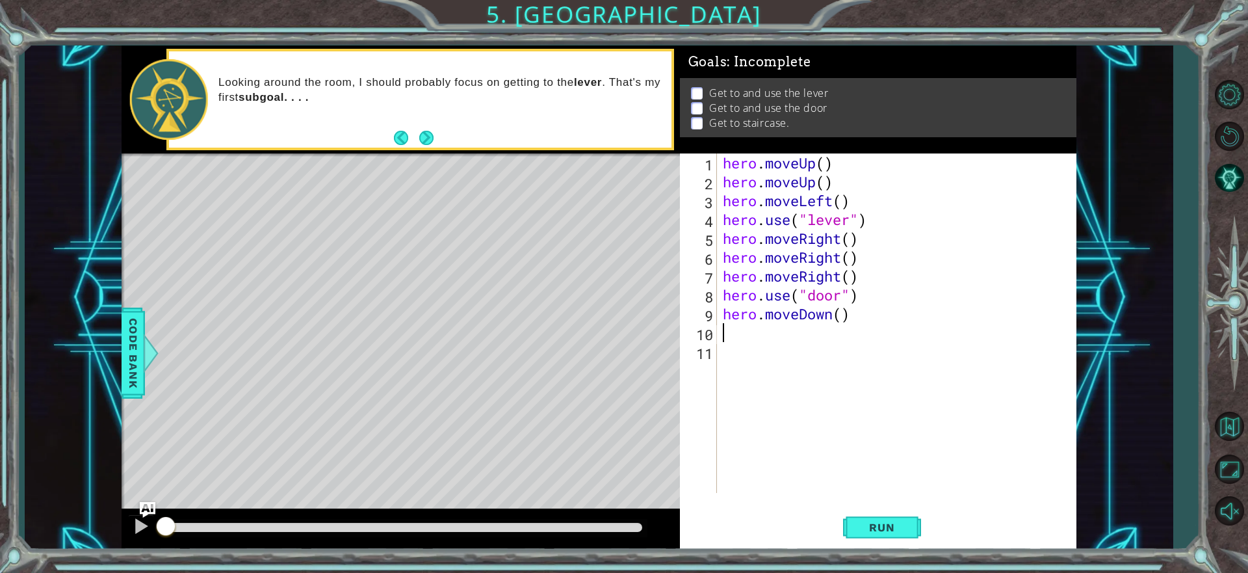
type textarea "h"
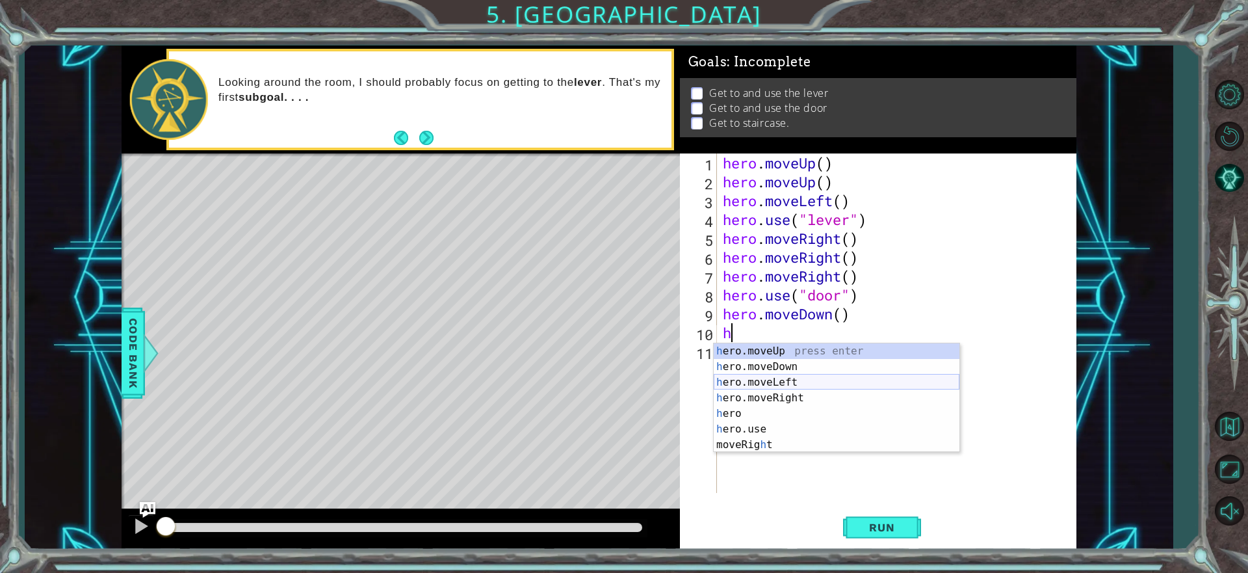
click at [762, 381] on div "h ero.moveUp press enter h ero.moveDown press enter h ero.moveLeft press enter …" at bounding box center [837, 413] width 246 height 140
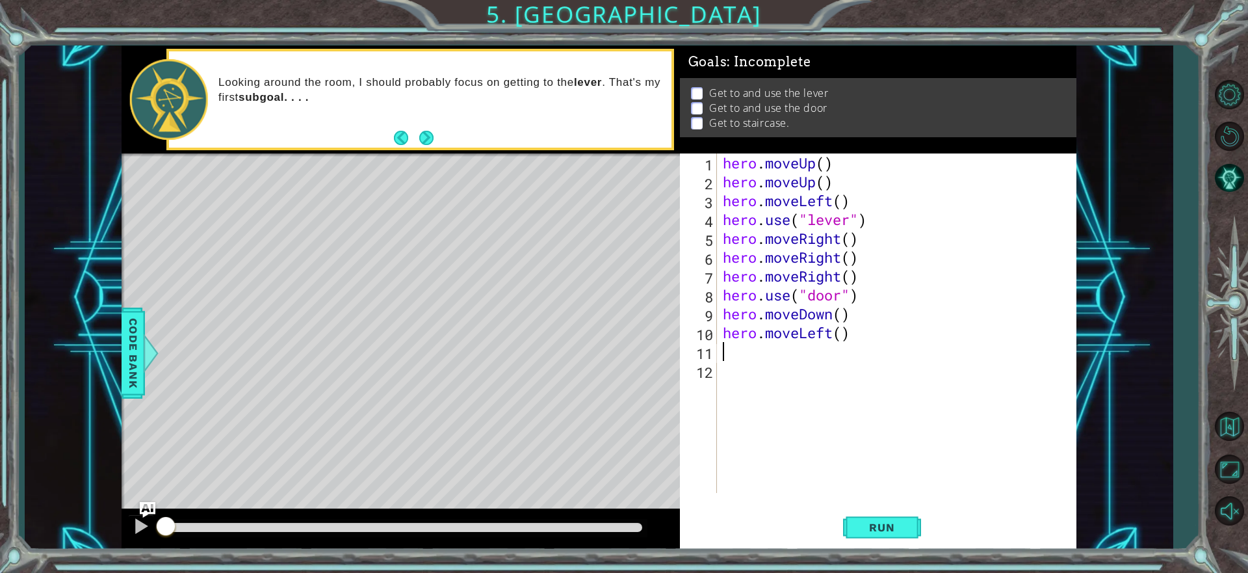
type textarea "h"
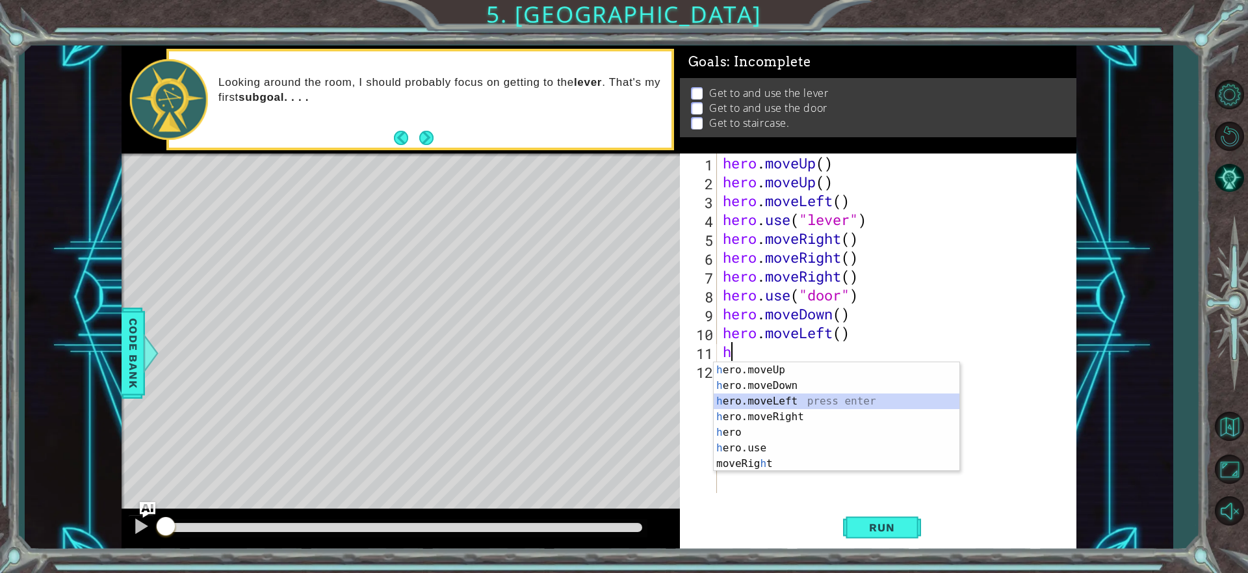
click at [823, 402] on div "h ero.moveUp press enter h ero.moveDown press enter h ero.moveLeft press enter …" at bounding box center [837, 432] width 246 height 140
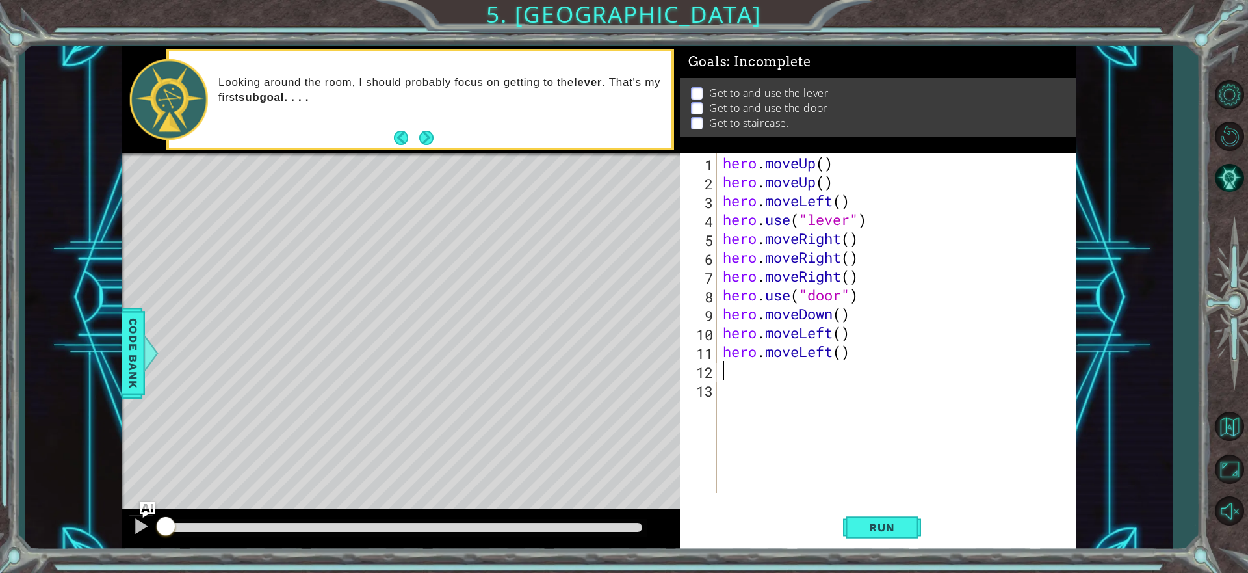
type textarea "h"
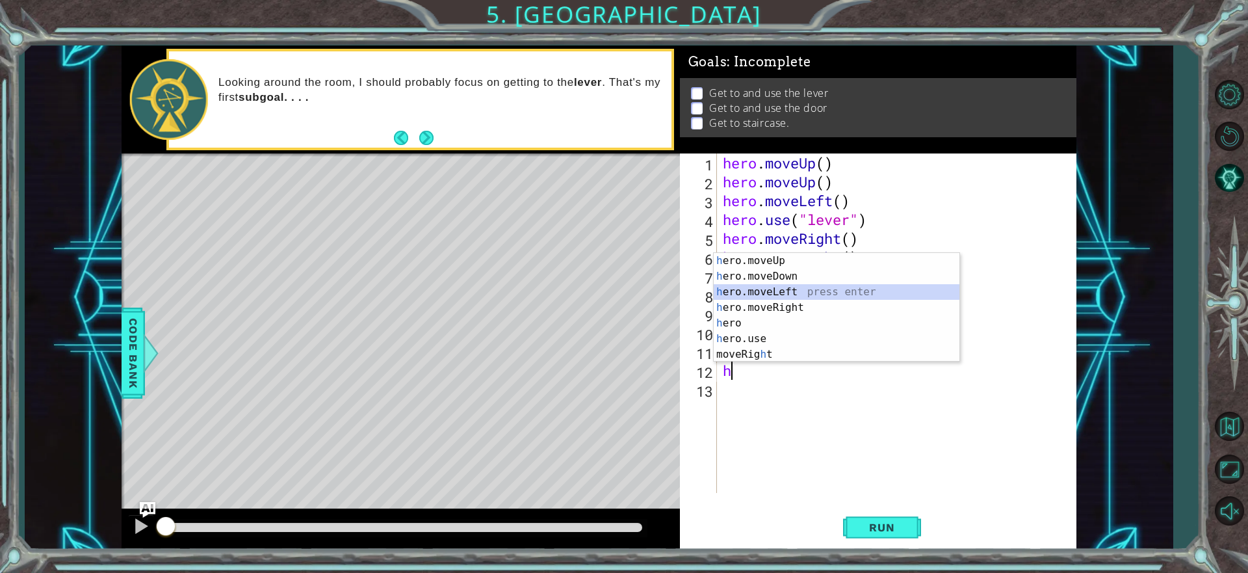
drag, startPoint x: 760, startPoint y: 287, endPoint x: 757, endPoint y: 341, distance: 54.0
click at [760, 289] on div "h ero.moveUp press enter h ero.moveDown press enter h ero.moveLeft press enter …" at bounding box center [837, 323] width 246 height 140
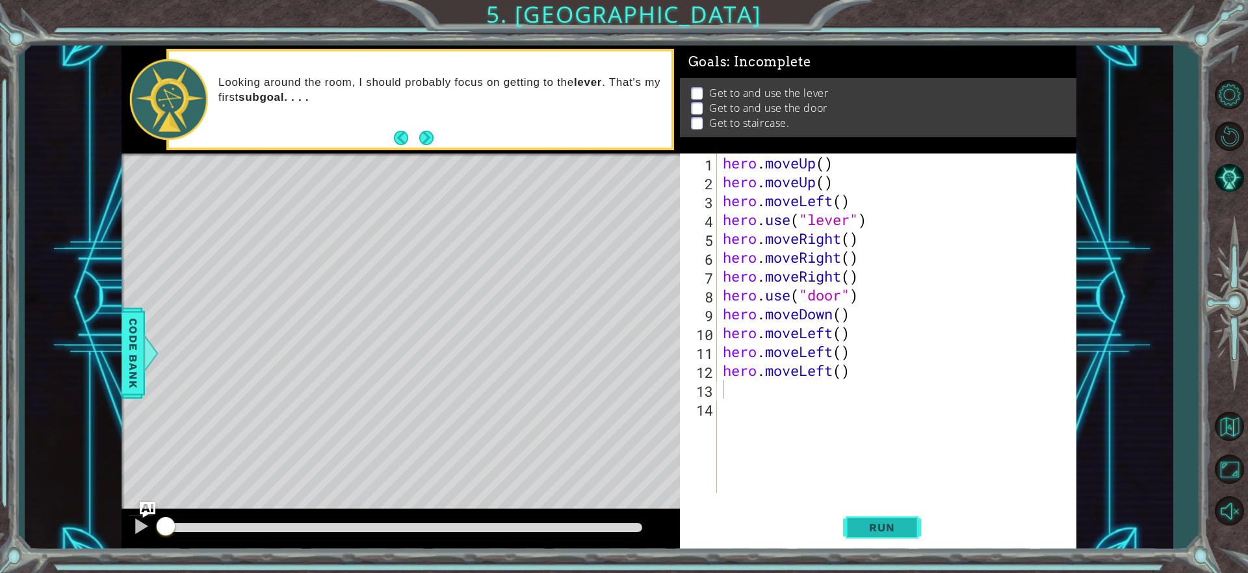
click at [898, 521] on span "Run" at bounding box center [881, 527] width 51 height 13
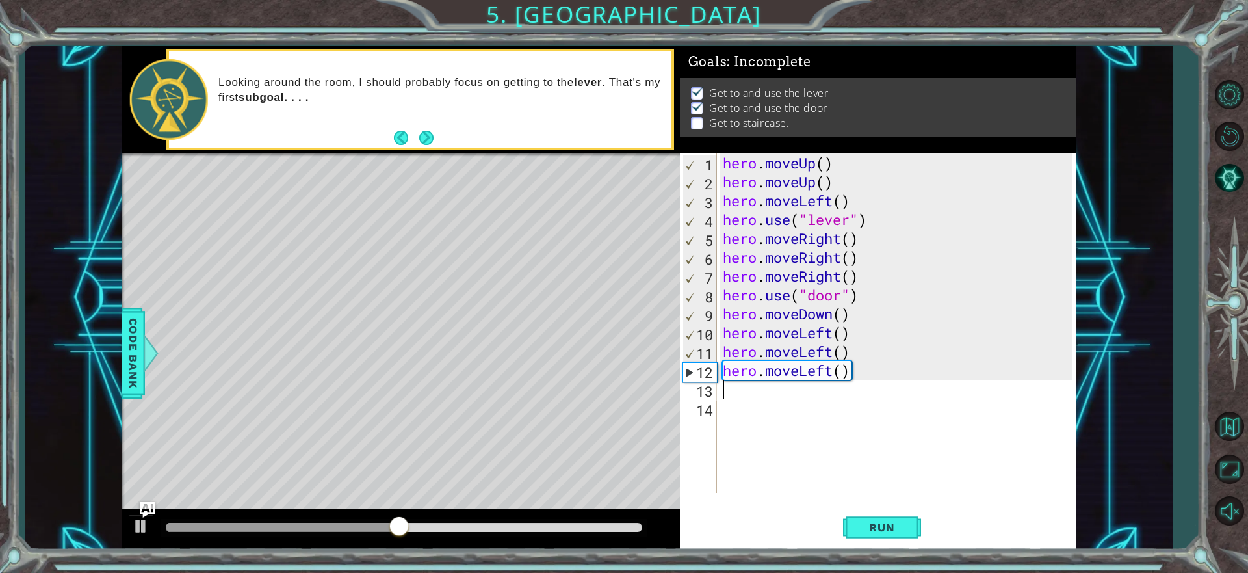
click at [852, 312] on div "hero . moveUp ( ) hero . moveUp ( ) hero . moveLeft ( ) hero . use ( "lever" ) …" at bounding box center [899, 341] width 359 height 377
type textarea "hero.moveUp"
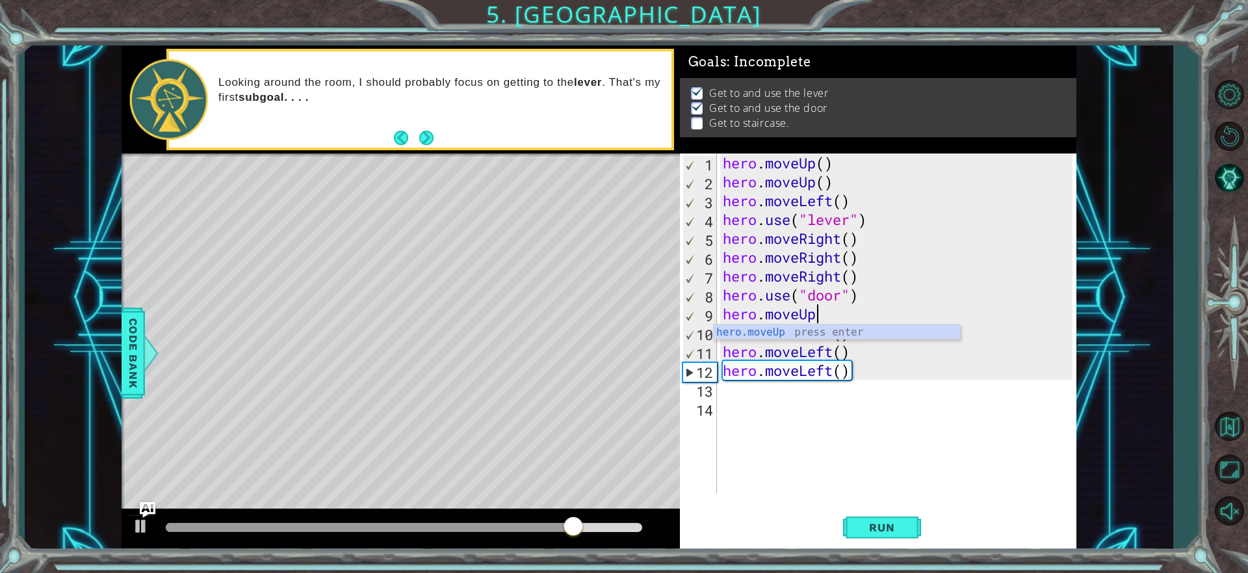
scroll to position [0, 0]
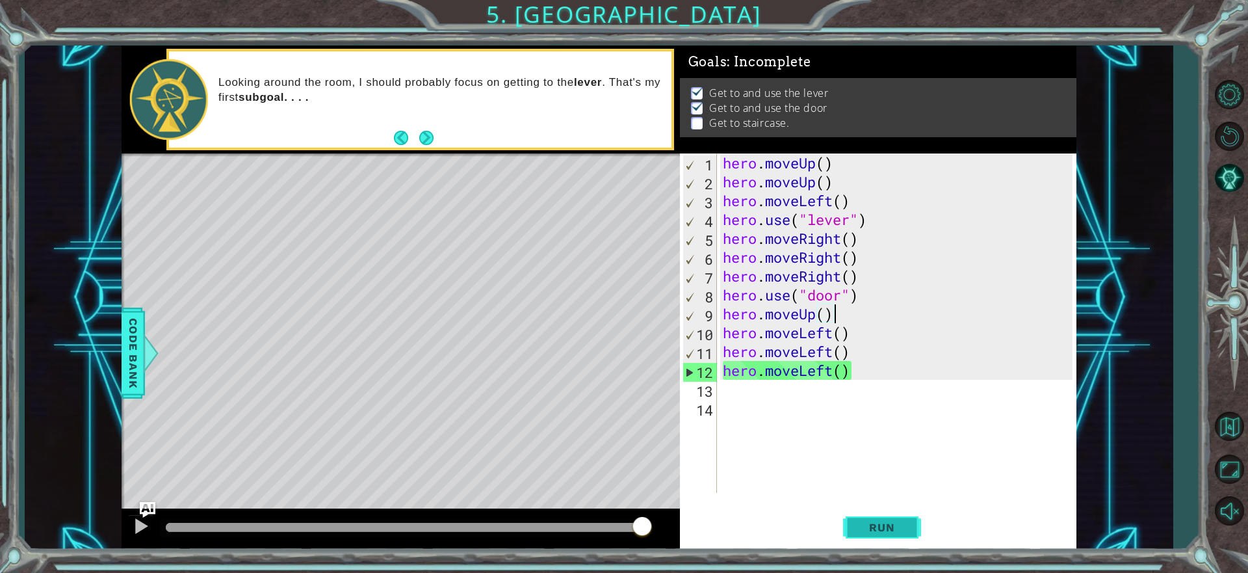
click at [885, 522] on span "Run" at bounding box center [881, 527] width 51 height 13
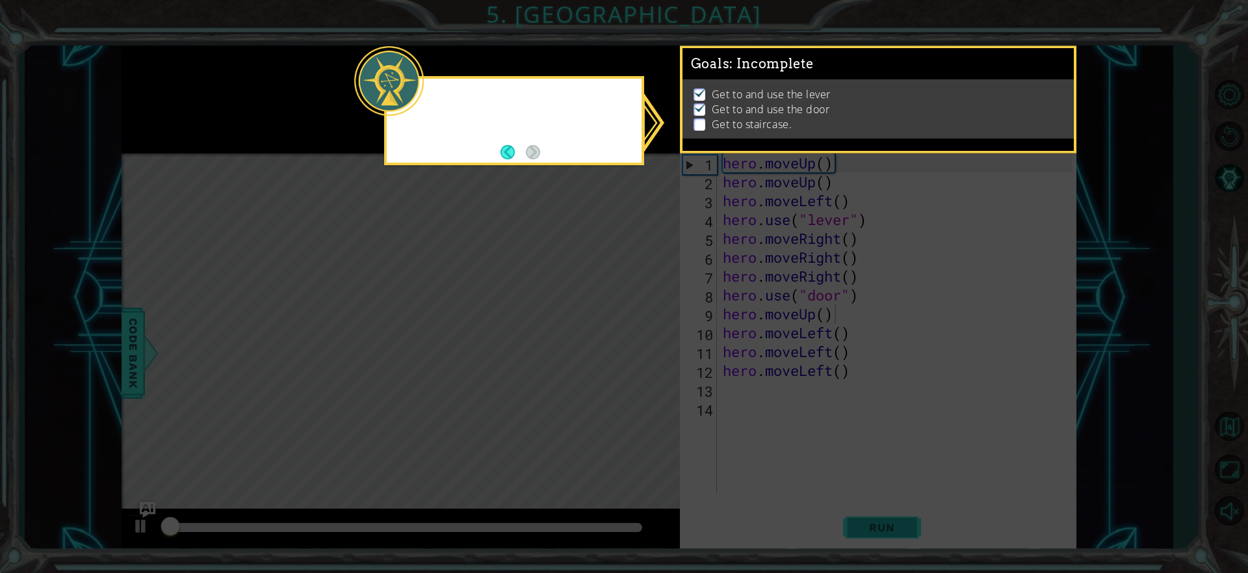
scroll to position [1, 0]
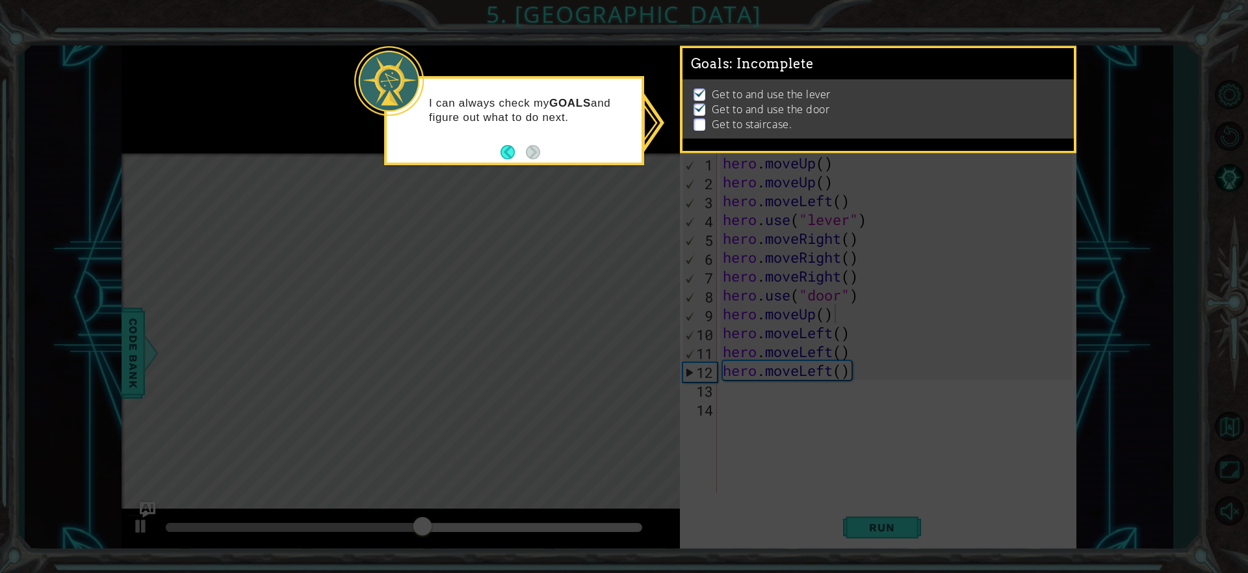
click at [810, 316] on icon at bounding box center [624, 286] width 1248 height 573
click at [963, 237] on icon at bounding box center [624, 286] width 1248 height 573
click at [953, 257] on icon at bounding box center [624, 286] width 1248 height 573
drag, startPoint x: 953, startPoint y: 257, endPoint x: 950, endPoint y: 267, distance: 10.7
click at [950, 266] on icon at bounding box center [624, 286] width 1248 height 573
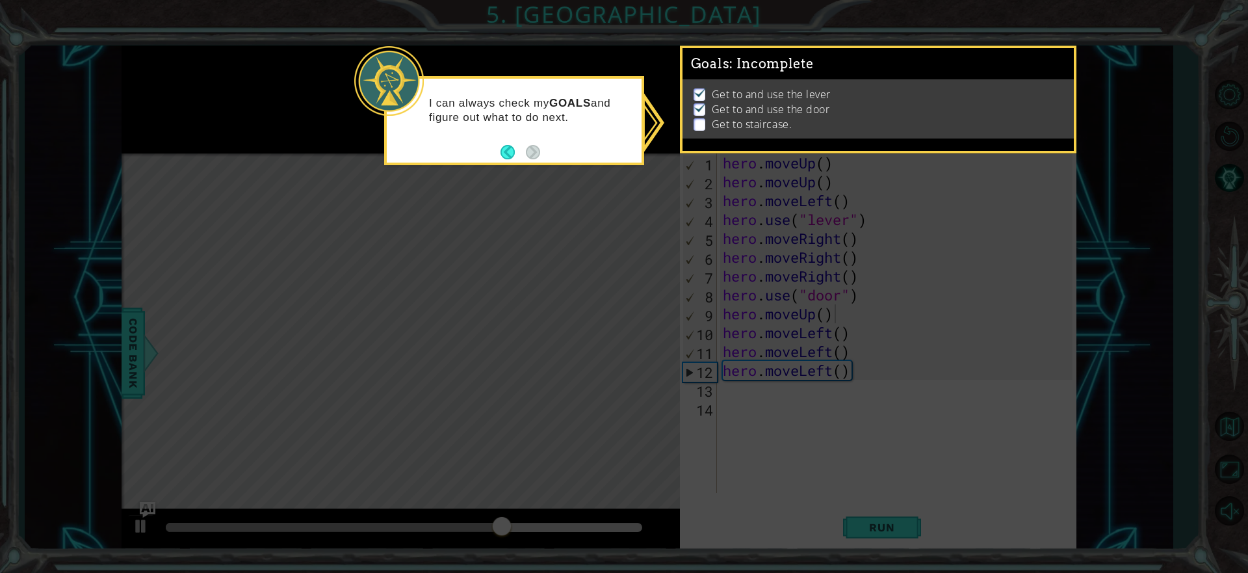
click at [947, 275] on icon at bounding box center [624, 286] width 1248 height 573
click at [935, 278] on icon at bounding box center [624, 286] width 1248 height 573
click at [504, 147] on button "Back" at bounding box center [512, 152] width 25 height 14
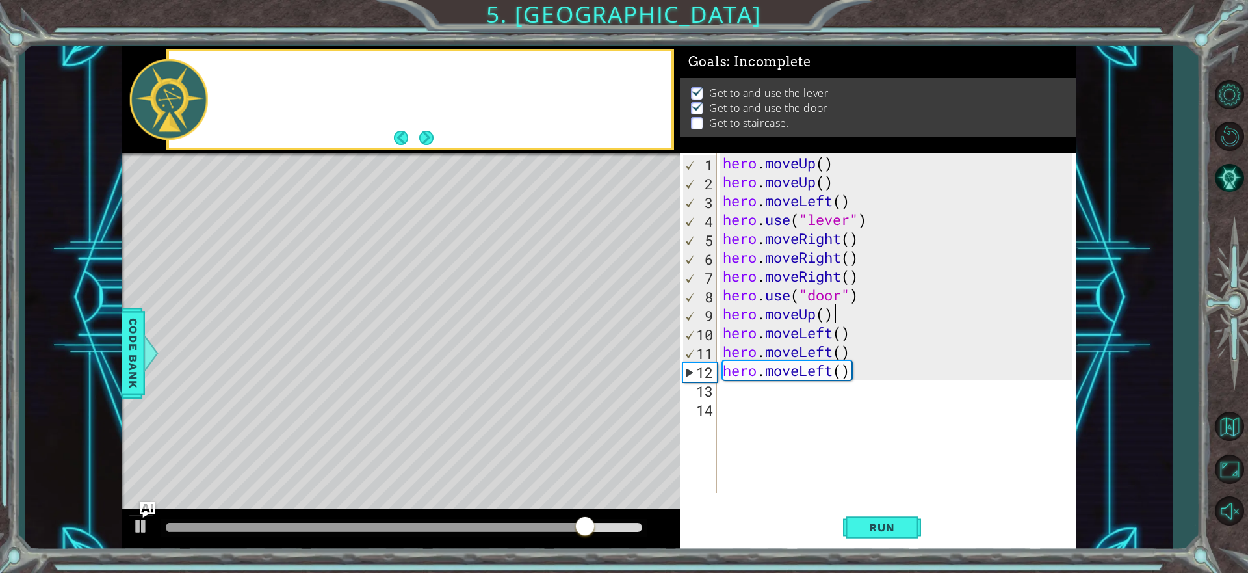
scroll to position [0, 0]
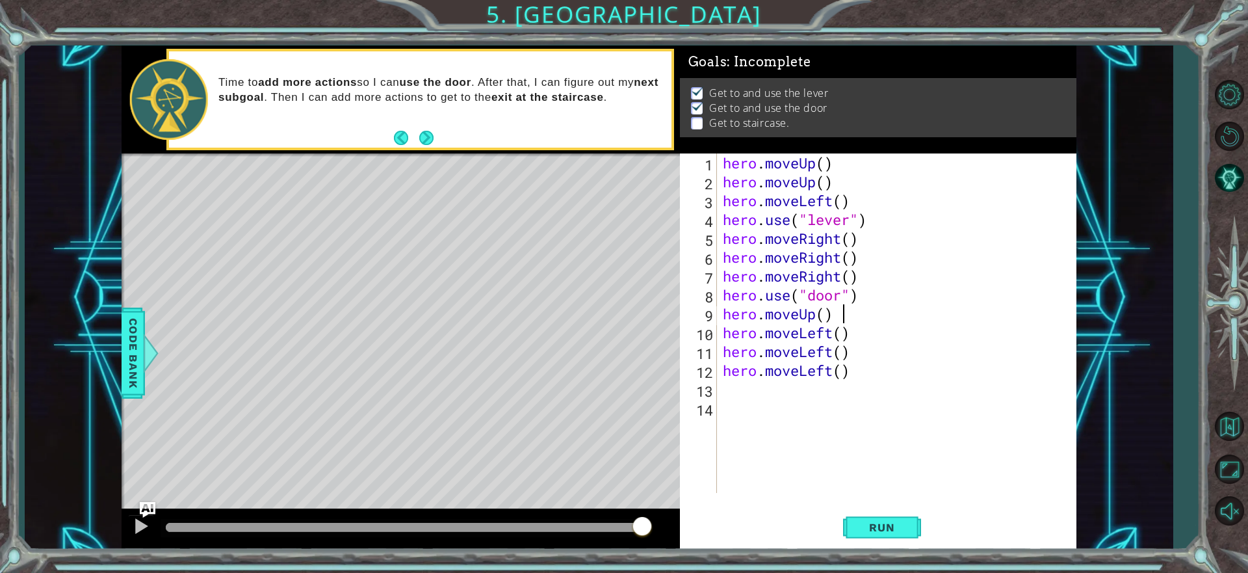
type textarea "hero.moveUp()"
click at [746, 320] on div "hero . moveUp ( ) hero . moveUp ( ) hero . moveLeft ( ) hero . use ( "lever" ) …" at bounding box center [899, 341] width 359 height 377
click at [841, 319] on div "hero . moveUp ( ) hero . moveUp ( ) hero . moveLeft ( ) hero . use ( "lever" ) …" at bounding box center [899, 341] width 359 height 377
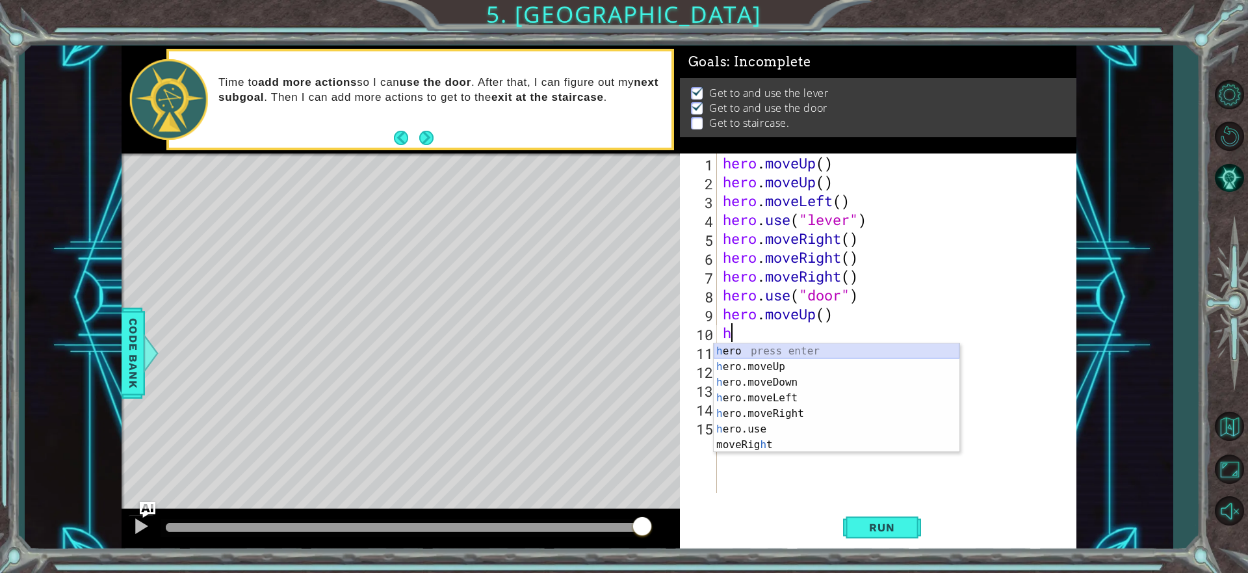
click at [769, 357] on div "h ero press enter h ero.moveUp press enter h ero.moveDown press enter h ero.mov…" at bounding box center [837, 413] width 246 height 140
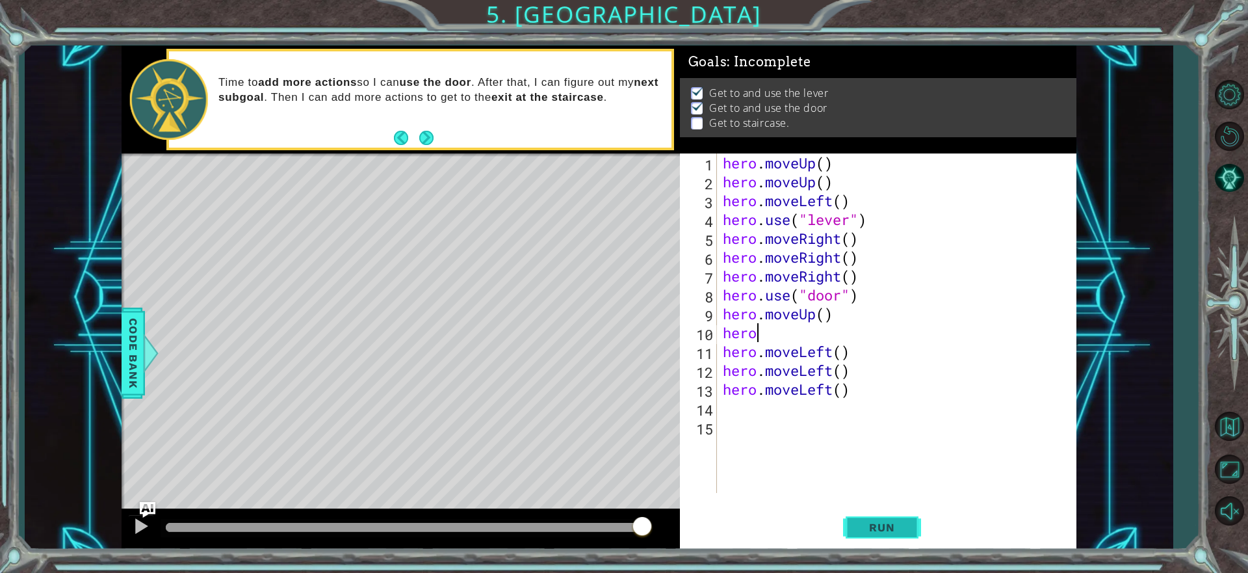
click at [865, 524] on span "Run" at bounding box center [881, 527] width 51 height 13
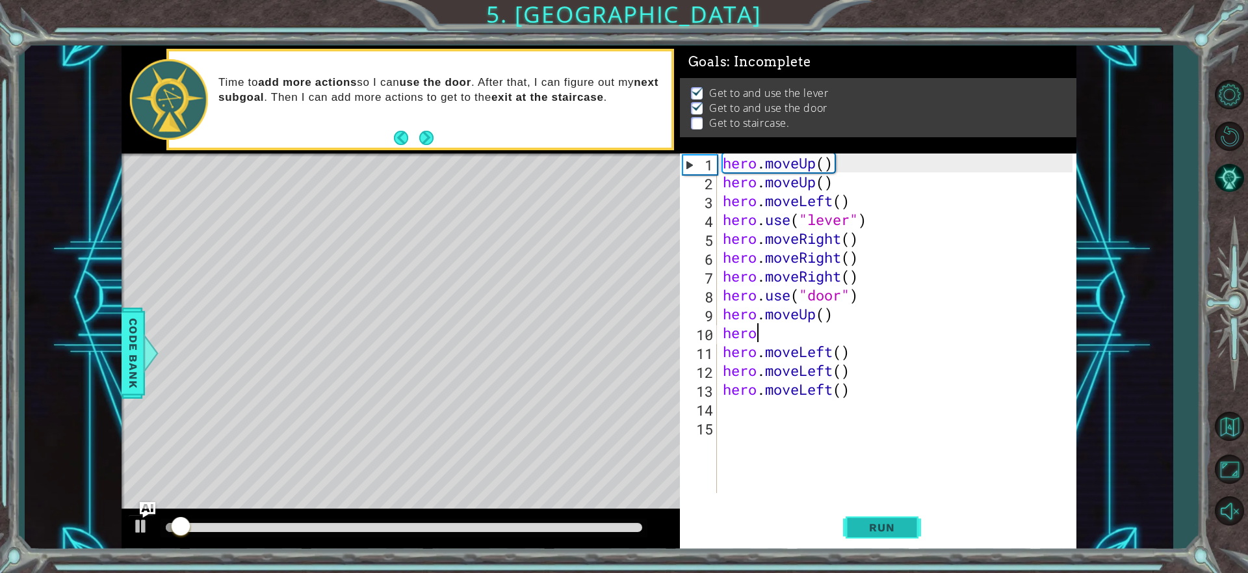
scroll to position [1, 0]
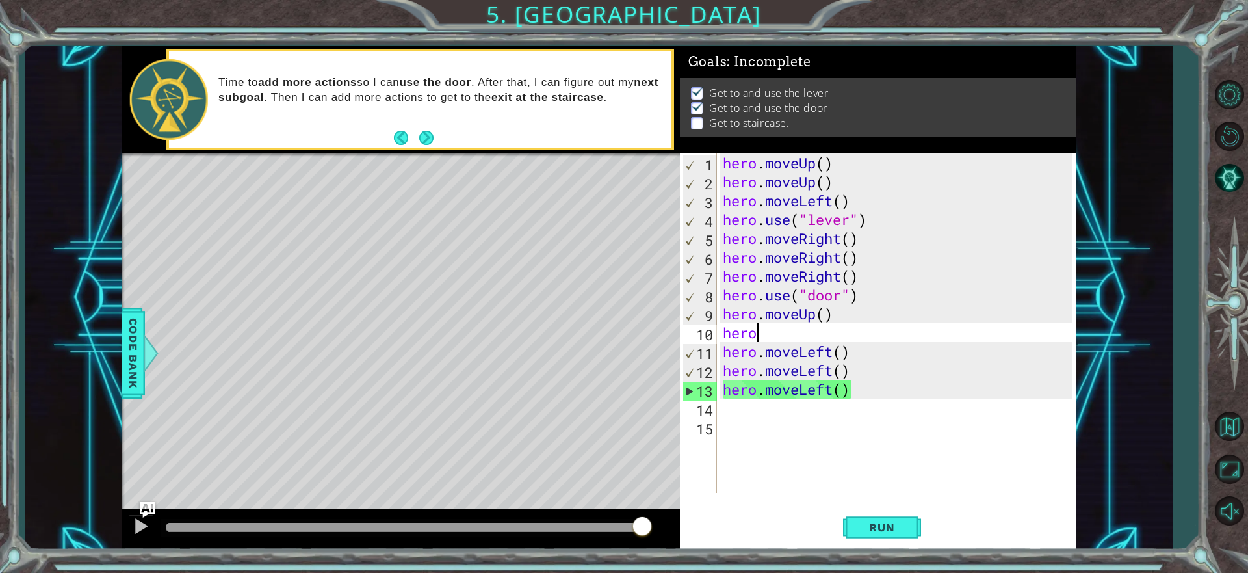
type textarea "hero."
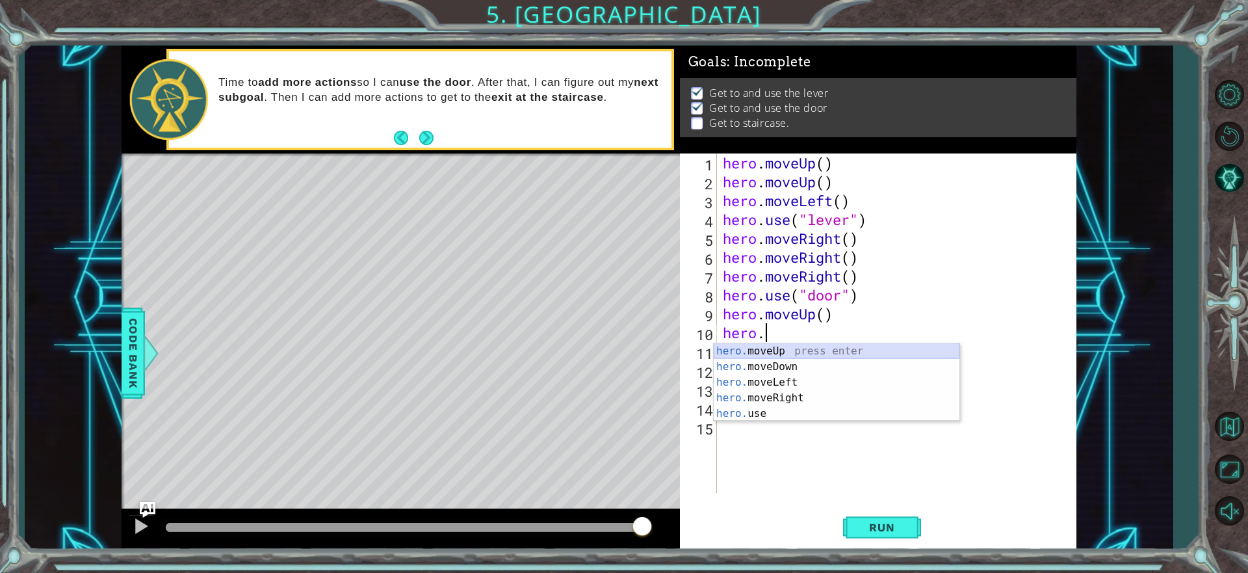
click at [829, 346] on div "hero. moveUp press enter hero. moveDown press enter hero. moveLeft press enter …" at bounding box center [837, 397] width 246 height 109
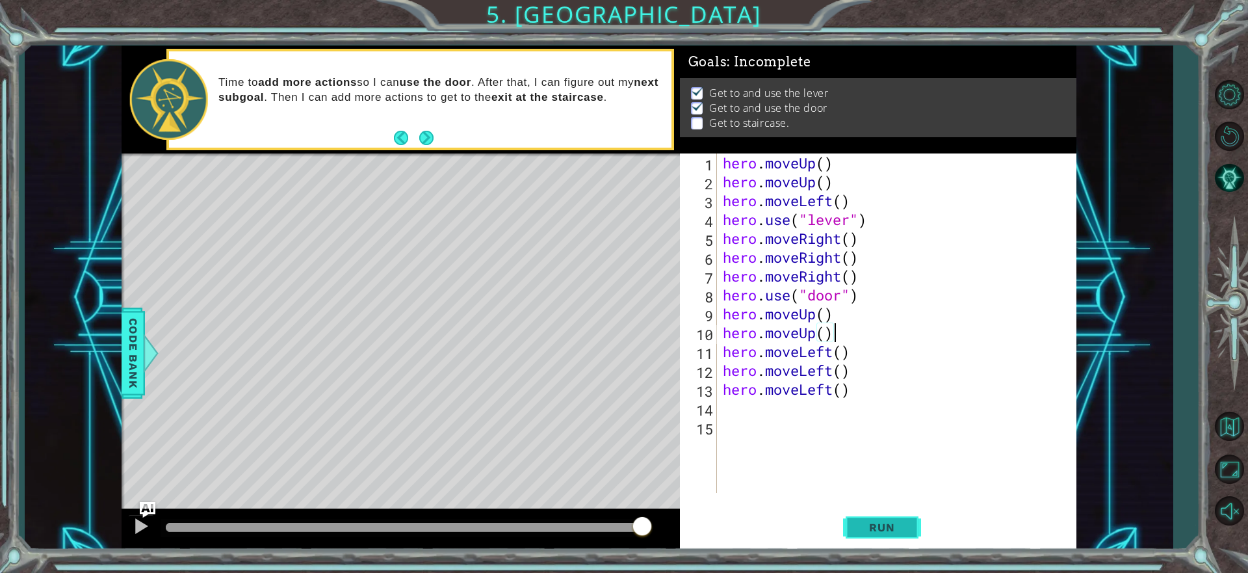
type textarea "hero.moveUp()"
click at [871, 533] on span "Run" at bounding box center [881, 527] width 51 height 13
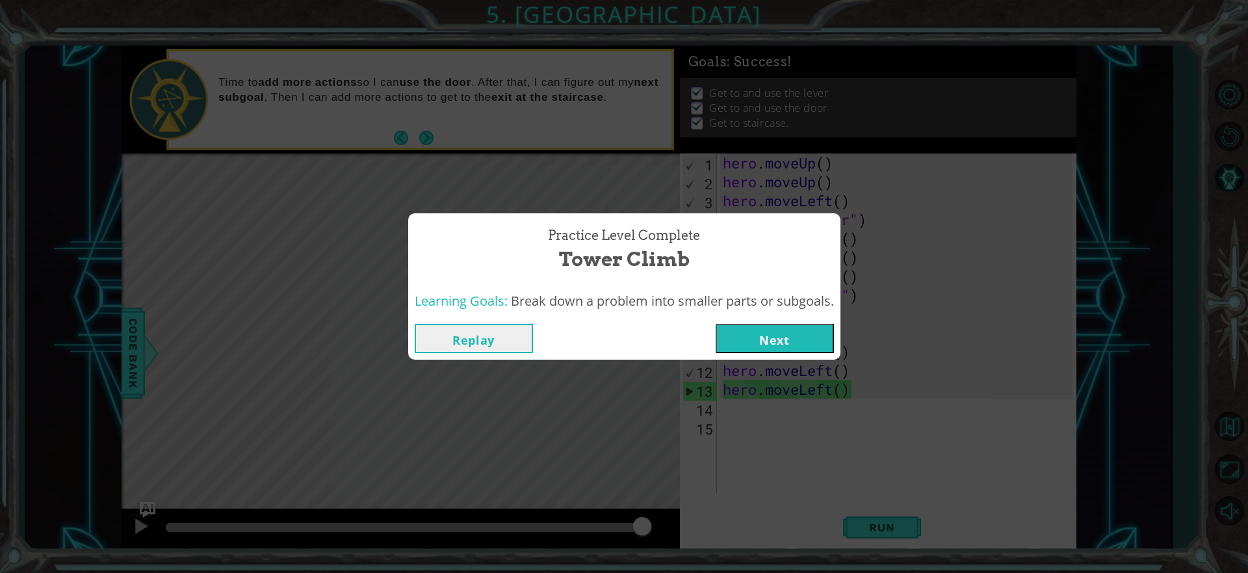
click at [792, 330] on button "Next" at bounding box center [775, 338] width 118 height 29
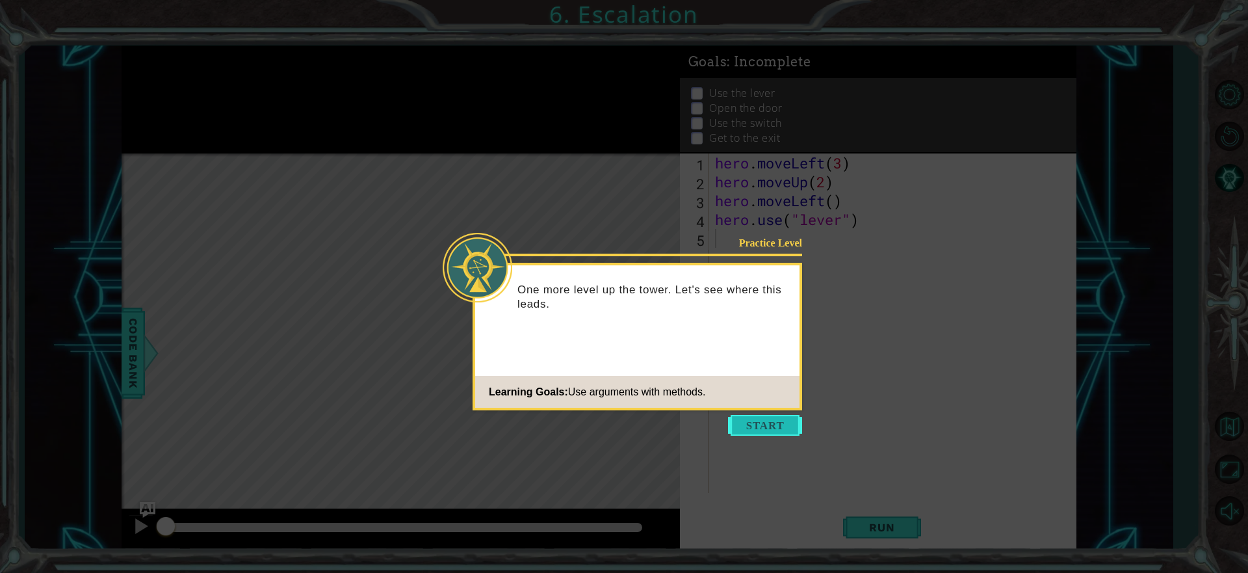
click at [769, 426] on button "Start" at bounding box center [765, 425] width 74 height 21
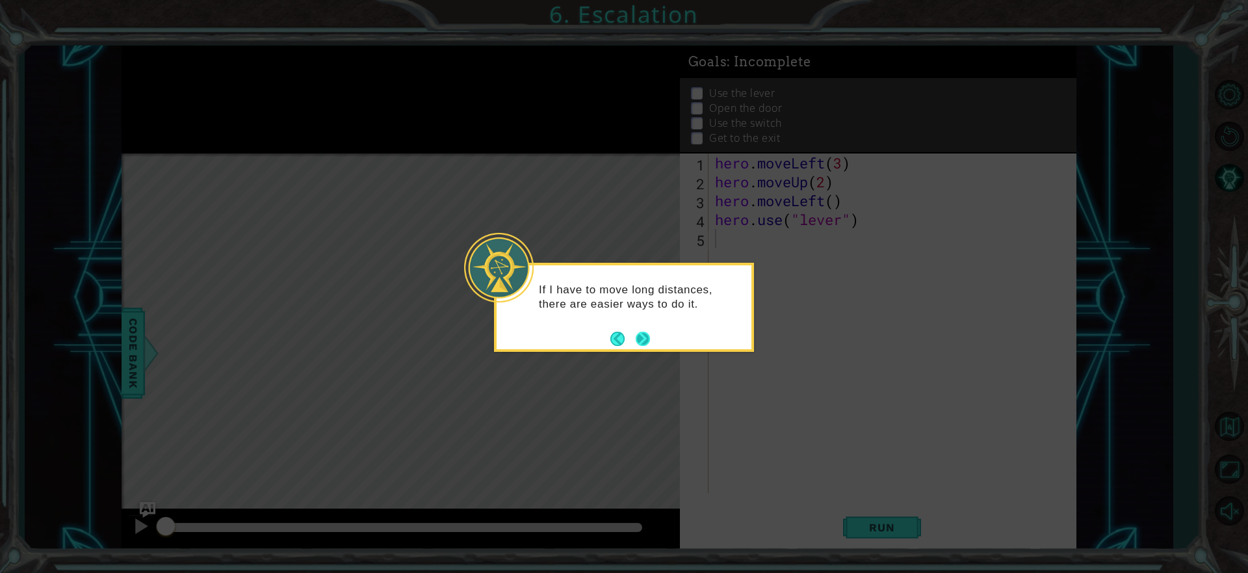
click at [642, 337] on button "Next" at bounding box center [643, 338] width 14 height 14
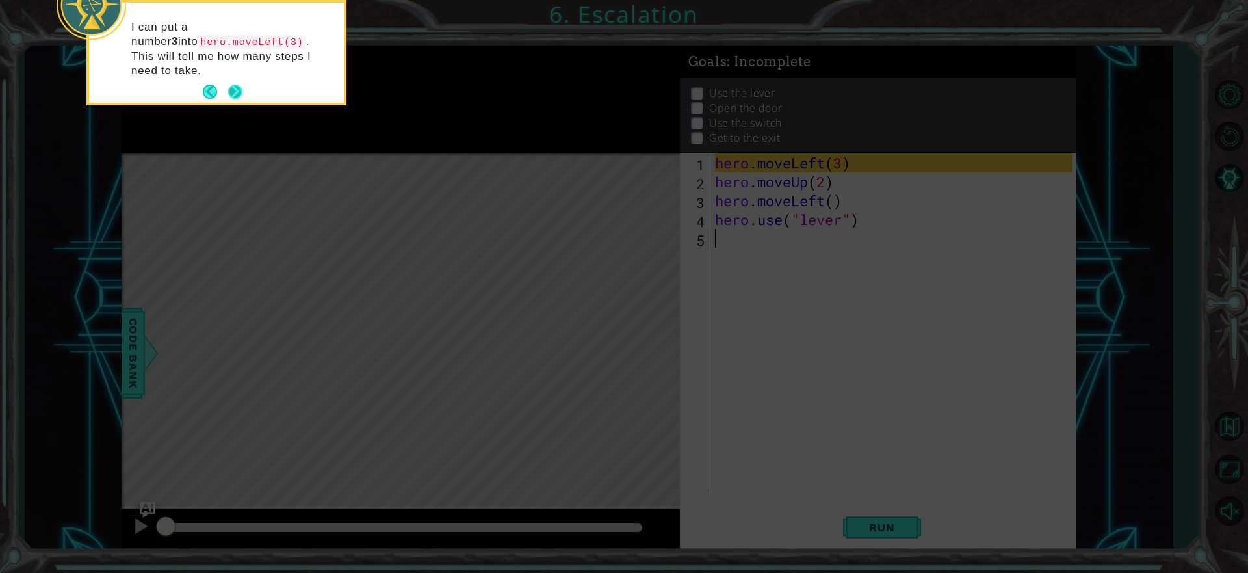
click at [237, 84] on button "Next" at bounding box center [235, 91] width 14 height 14
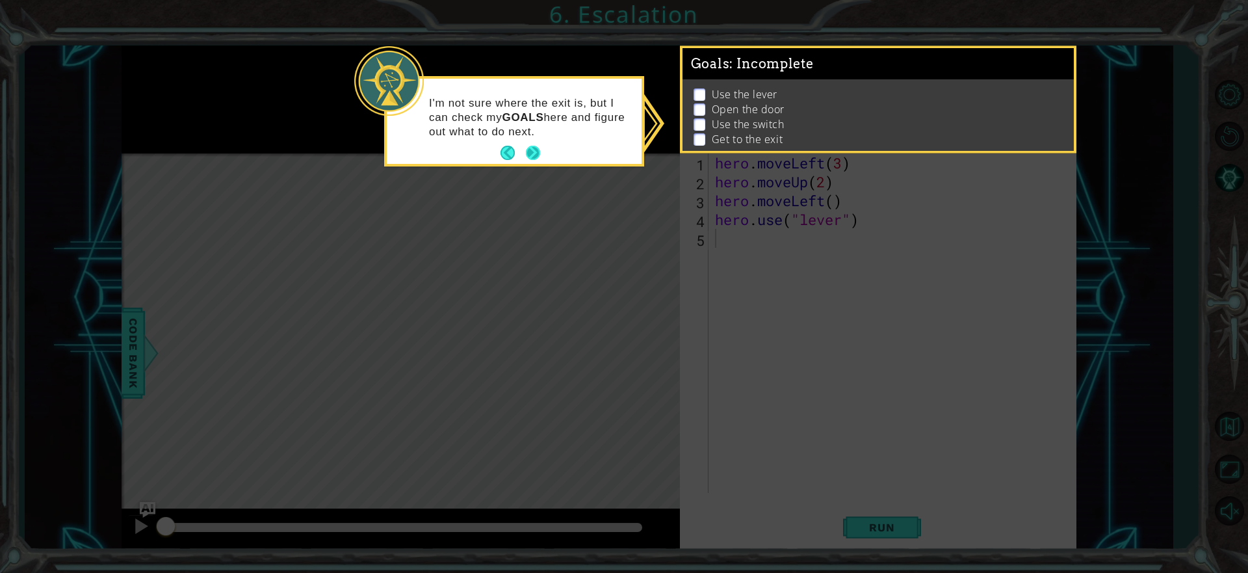
click at [537, 152] on button "Next" at bounding box center [533, 153] width 14 height 14
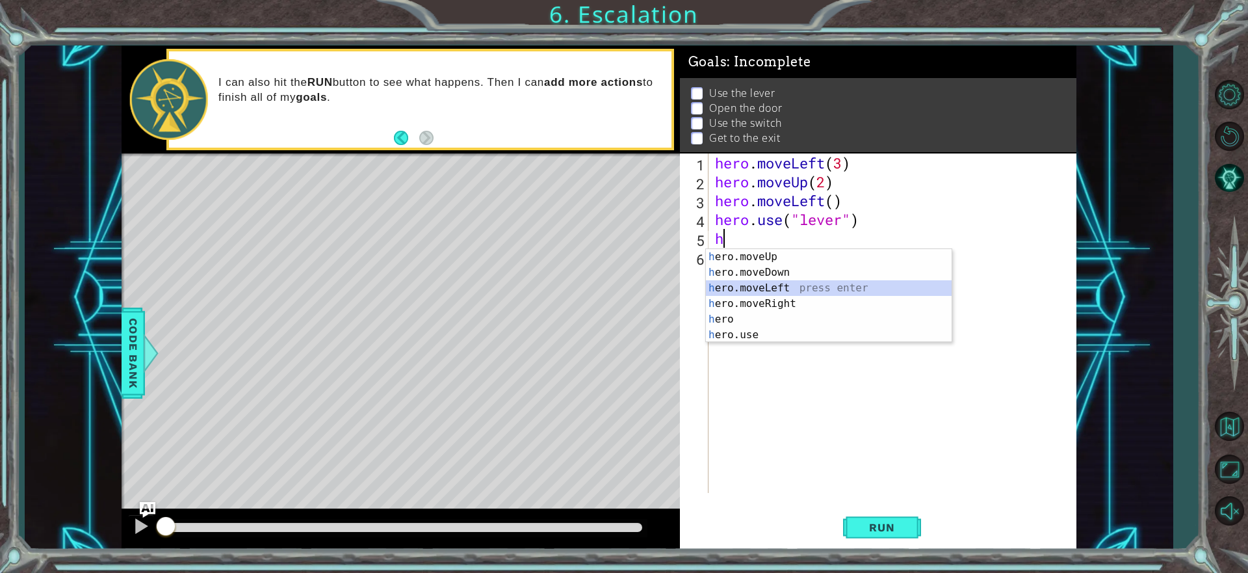
click at [803, 285] on div "h ero.moveUp press enter h ero.moveDown press enter h ero.moveLeft press enter …" at bounding box center [829, 311] width 246 height 125
type textarea "hero.moveLeft(1)"
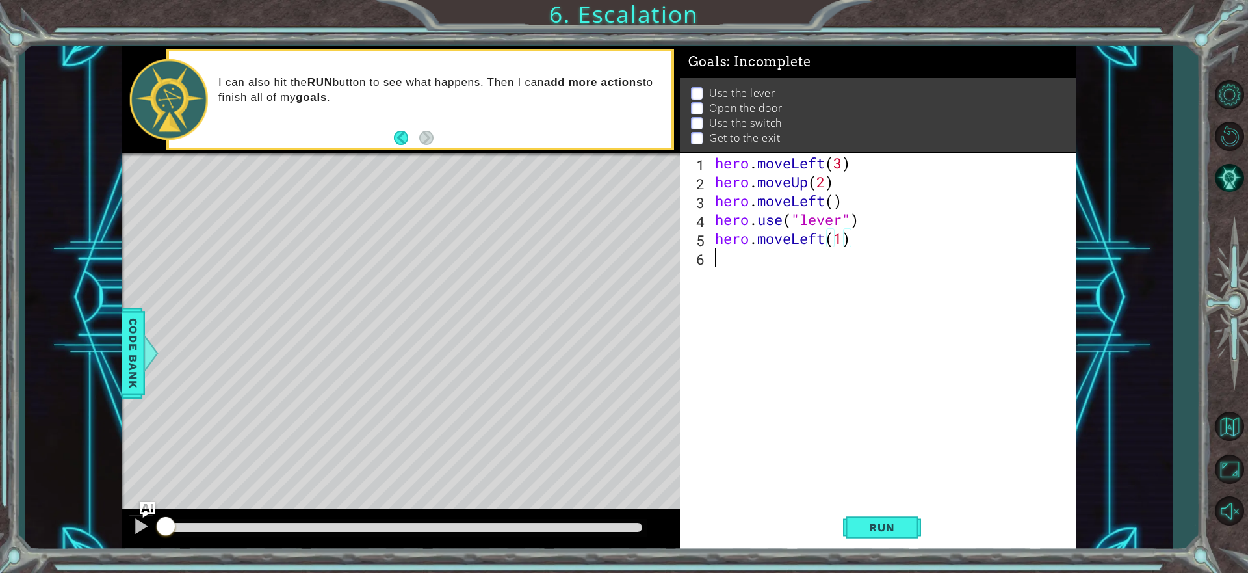
click at [718, 255] on div "hero . moveLeft ( 3 ) hero . moveUp ( 2 ) hero . moveLeft ( ) hero . use ( "lev…" at bounding box center [895, 341] width 367 height 377
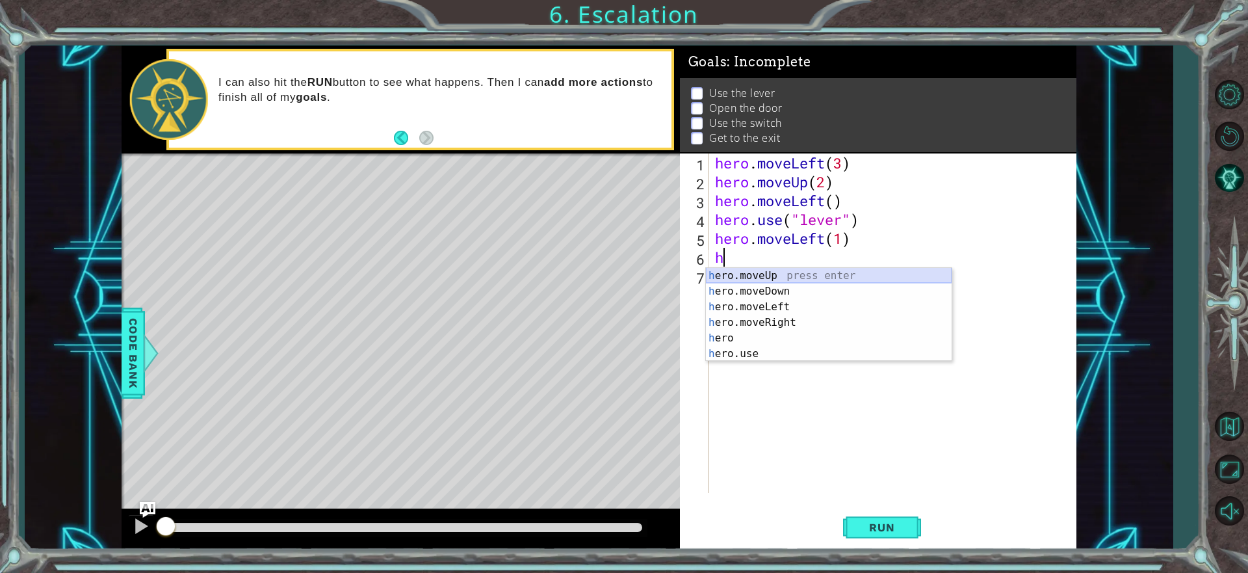
click at [768, 276] on div "h ero.moveUp press enter h ero.moveDown press enter h ero.moveLeft press enter …" at bounding box center [829, 330] width 246 height 125
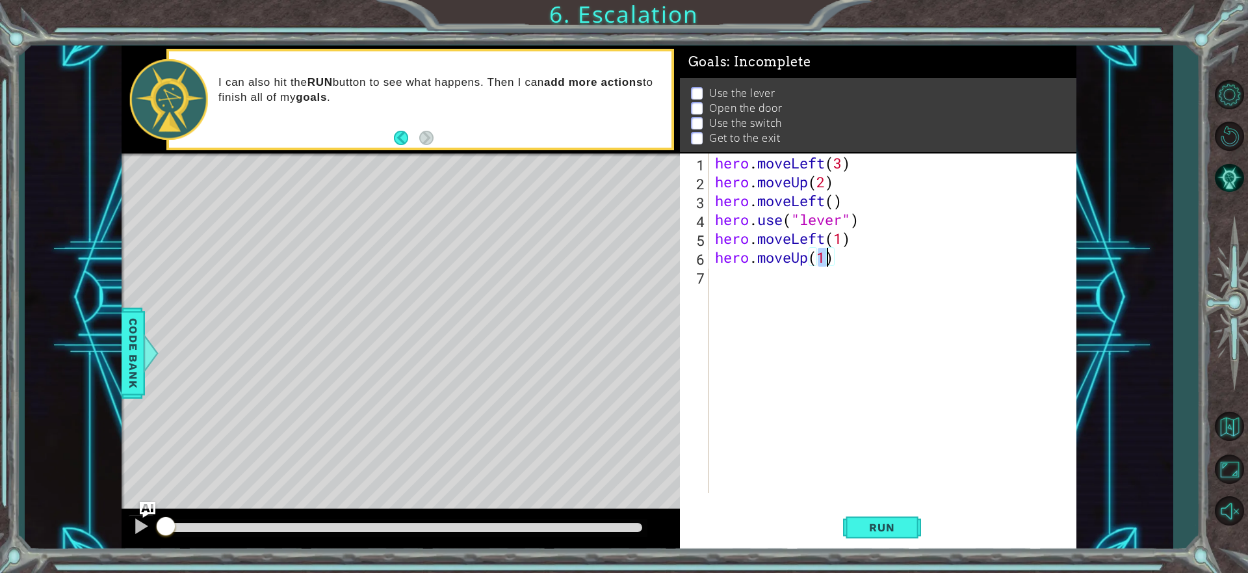
type textarea "hero.moveUp(2)"
click at [726, 285] on div "hero . moveLeft ( 3 ) hero . moveUp ( 2 ) hero . moveLeft ( ) hero . use ( "lev…" at bounding box center [895, 341] width 367 height 377
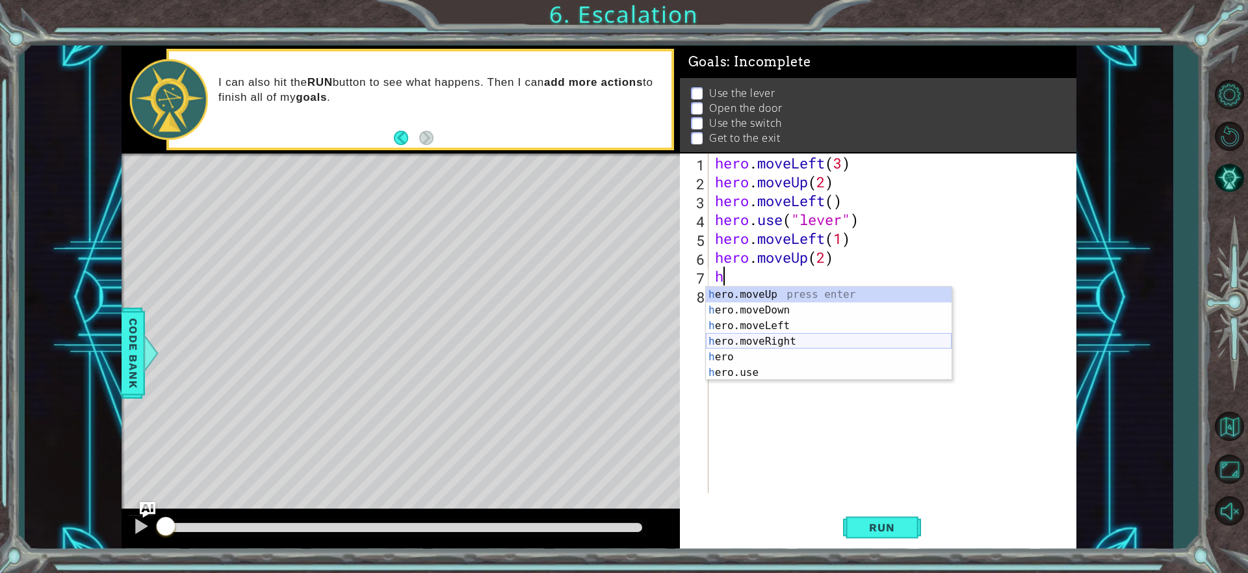
click at [774, 334] on div "h ero.moveUp press enter h ero.moveDown press enter h ero.moveLeft press enter …" at bounding box center [829, 349] width 246 height 125
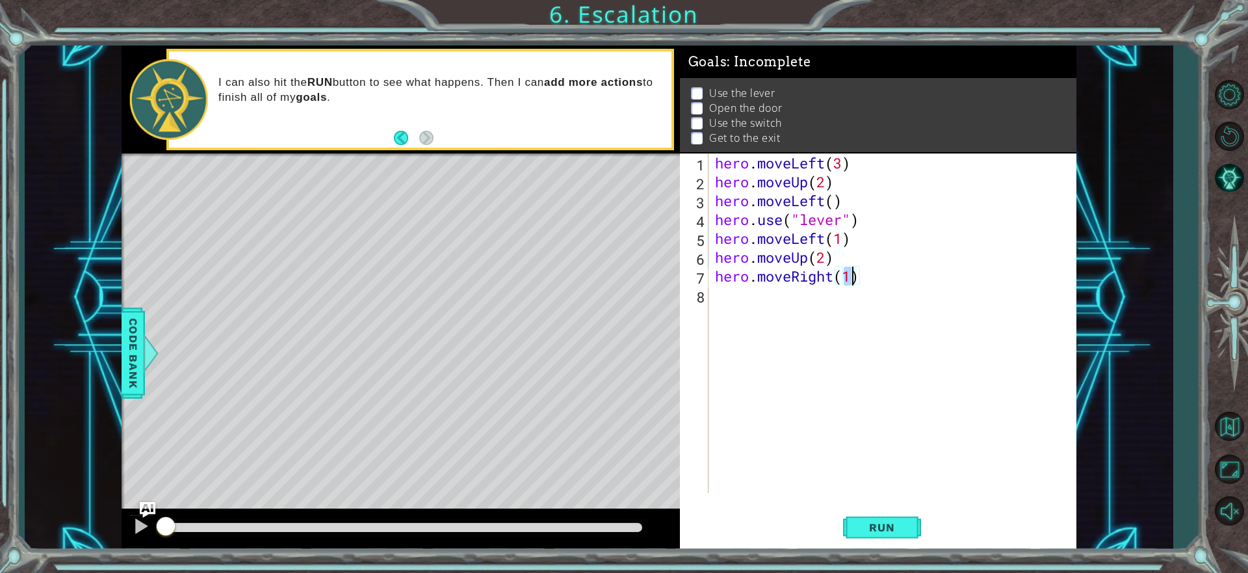
type textarea "hero.moveRight(3)"
click at [724, 302] on div "hero . moveLeft ( 3 ) hero . moveUp ( 2 ) hero . moveLeft ( ) hero . use ( "lev…" at bounding box center [895, 341] width 367 height 377
type textarea "h"
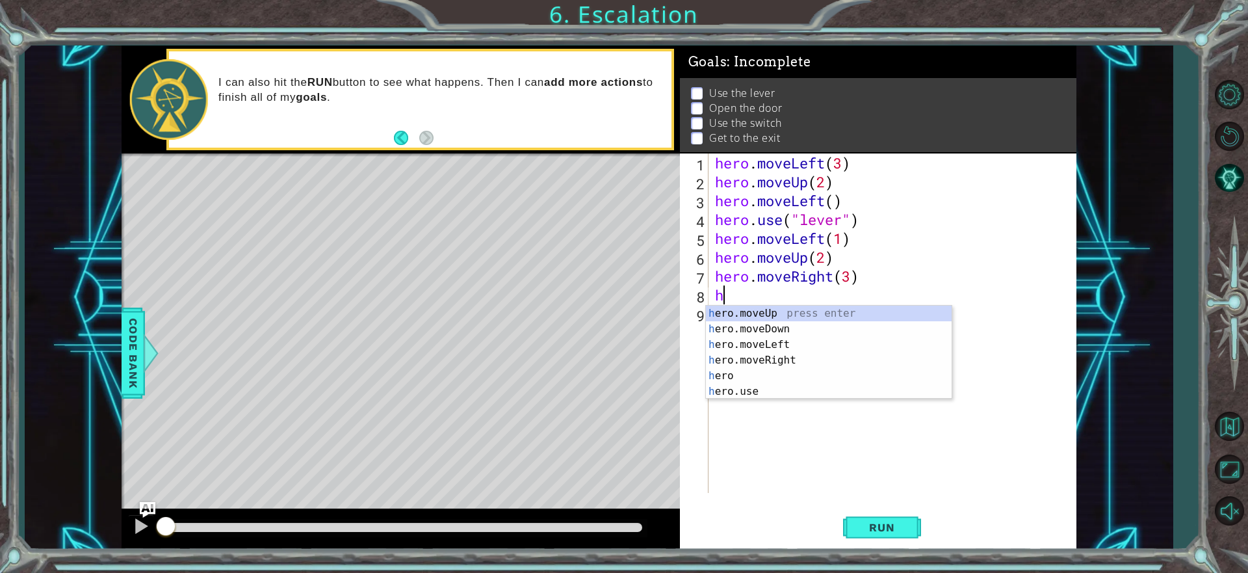
click at [852, 278] on div "hero . moveLeft ( 3 ) hero . moveUp ( 2 ) hero . moveLeft ( ) hero . use ( "lev…" at bounding box center [895, 341] width 367 height 377
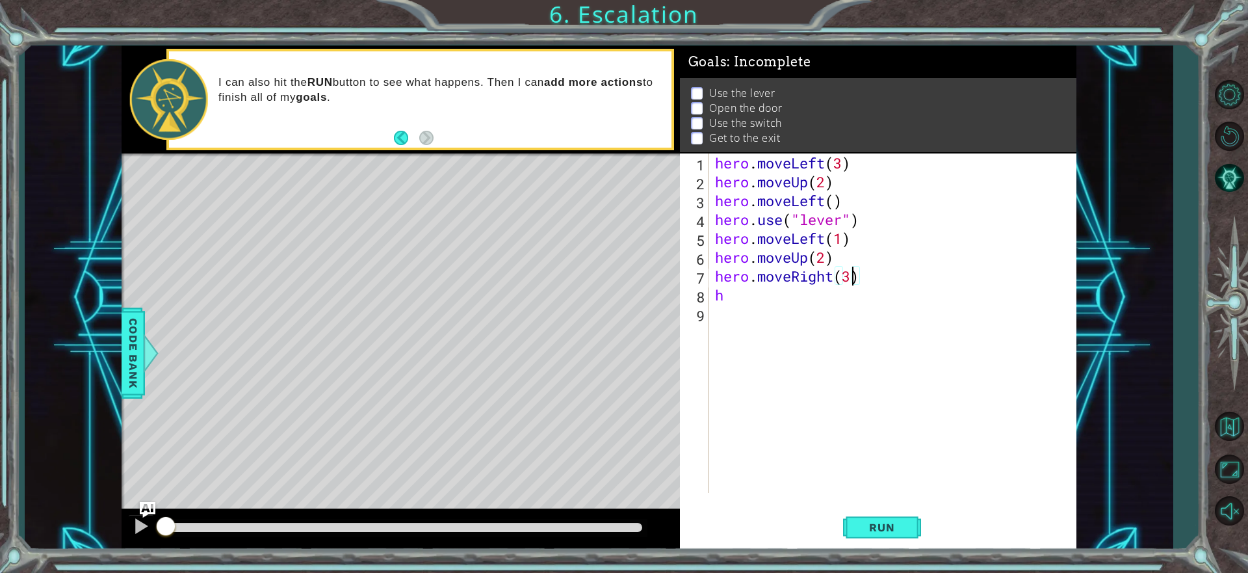
scroll to position [0, 6]
click at [729, 295] on div "hero . moveLeft ( 3 ) hero . moveUp ( 2 ) hero . moveLeft ( ) hero . use ( "lev…" at bounding box center [895, 341] width 367 height 377
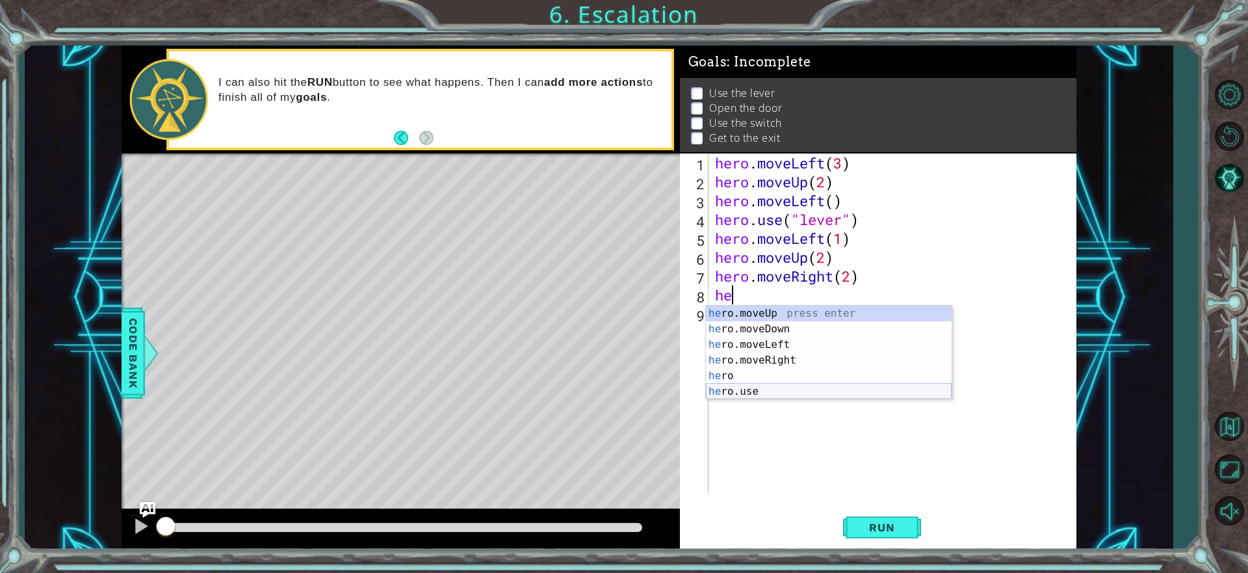
click at [739, 385] on div "he ro.moveUp press enter he ro.moveDown press enter he ro.moveLeft press enter …" at bounding box center [829, 367] width 246 height 125
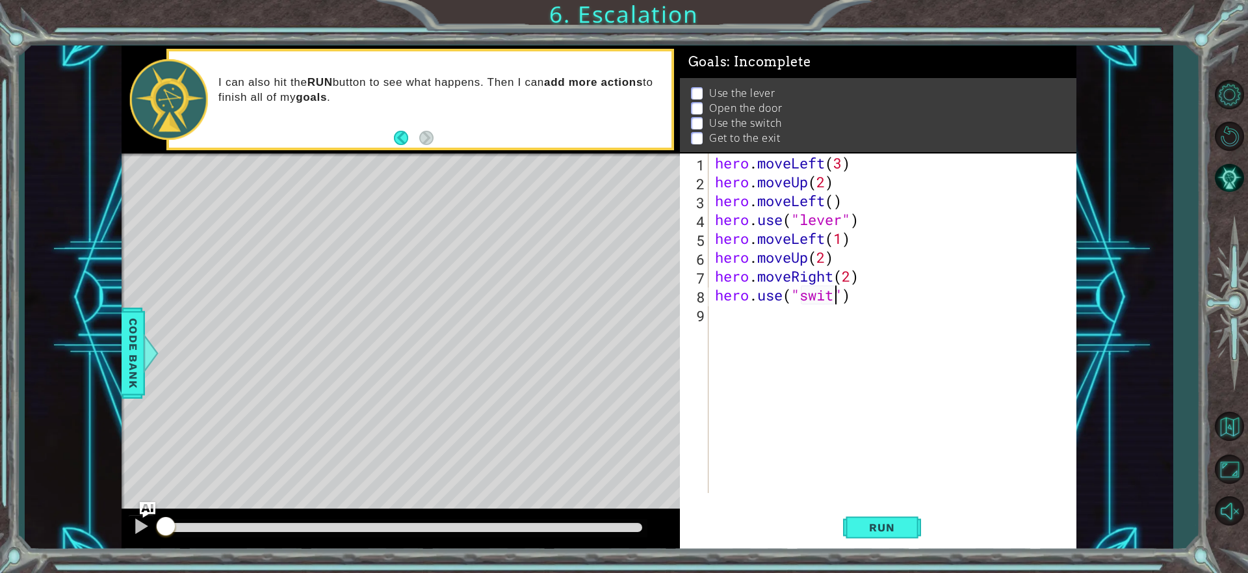
scroll to position [0, 6]
type textarea "hero.use("switch")"
click at [727, 317] on div "hero . moveLeft ( 3 ) hero . moveUp ( 2 ) hero . moveLeft ( ) hero . use ( "lev…" at bounding box center [895, 341] width 367 height 377
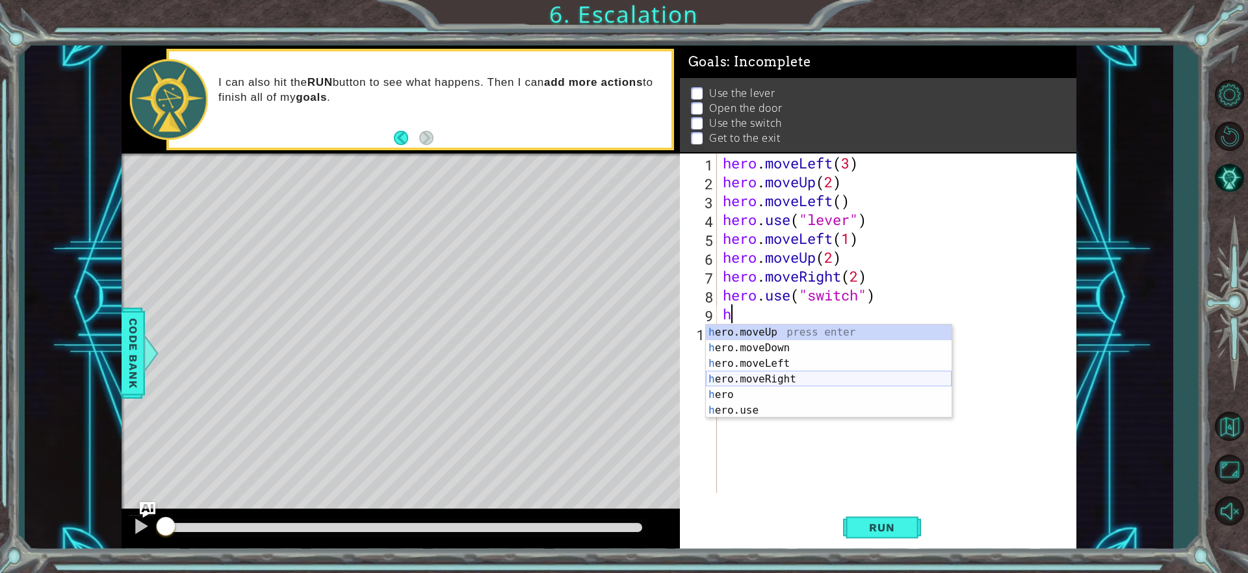
click at [749, 375] on div "h ero.moveUp press enter h ero.moveDown press enter h ero.moveLeft press enter …" at bounding box center [829, 386] width 246 height 125
type textarea "hero.moveRight(1)"
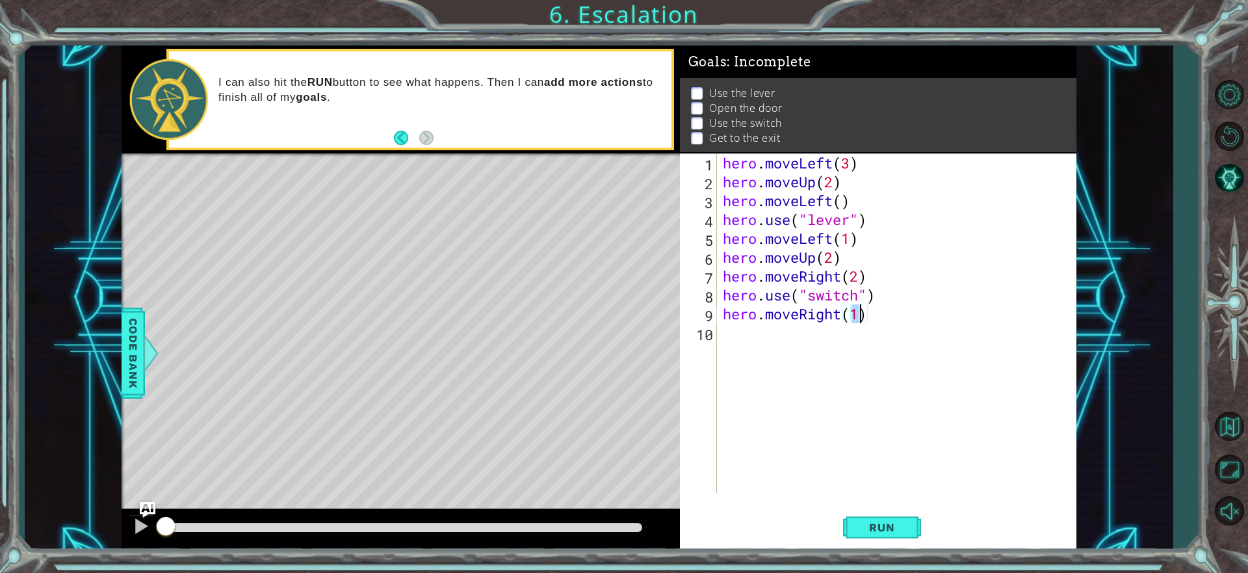
click at [854, 451] on div "hero . moveLeft ( 3 ) hero . moveUp ( 2 ) hero . moveLeft ( ) hero . use ( "lev…" at bounding box center [899, 341] width 359 height 377
click at [858, 525] on span "Run" at bounding box center [881, 527] width 51 height 13
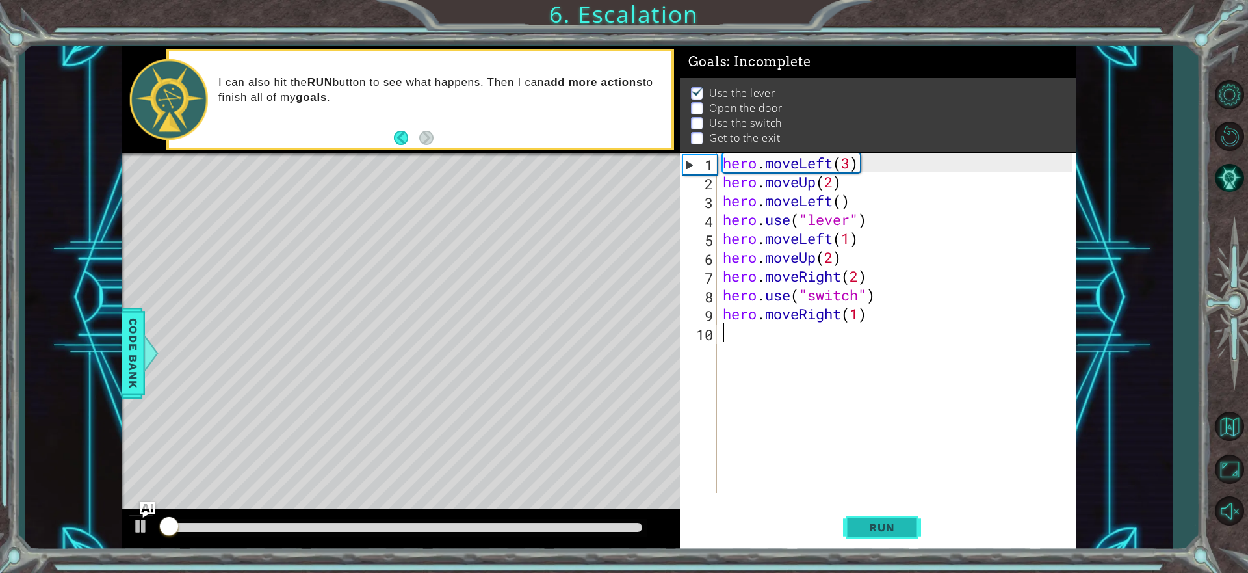
scroll to position [8, 0]
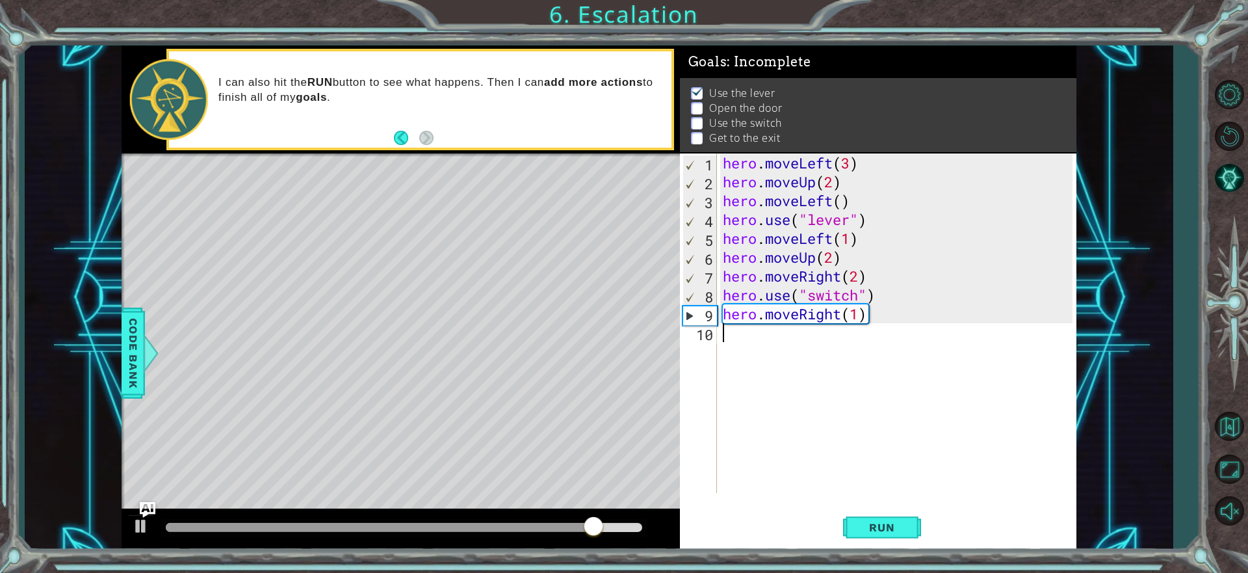
click at [633, 526] on div at bounding box center [404, 527] width 476 height 9
click at [862, 240] on div "hero . moveLeft ( 3 ) hero . moveUp ( 2 ) hero . moveLeft ( ) hero . use ( "lev…" at bounding box center [899, 341] width 359 height 377
click at [845, 201] on div "hero . moveLeft ( 3 ) hero . moveUp ( 2 ) hero . moveLeft ( ) hero . use ( "lev…" at bounding box center [899, 341] width 359 height 377
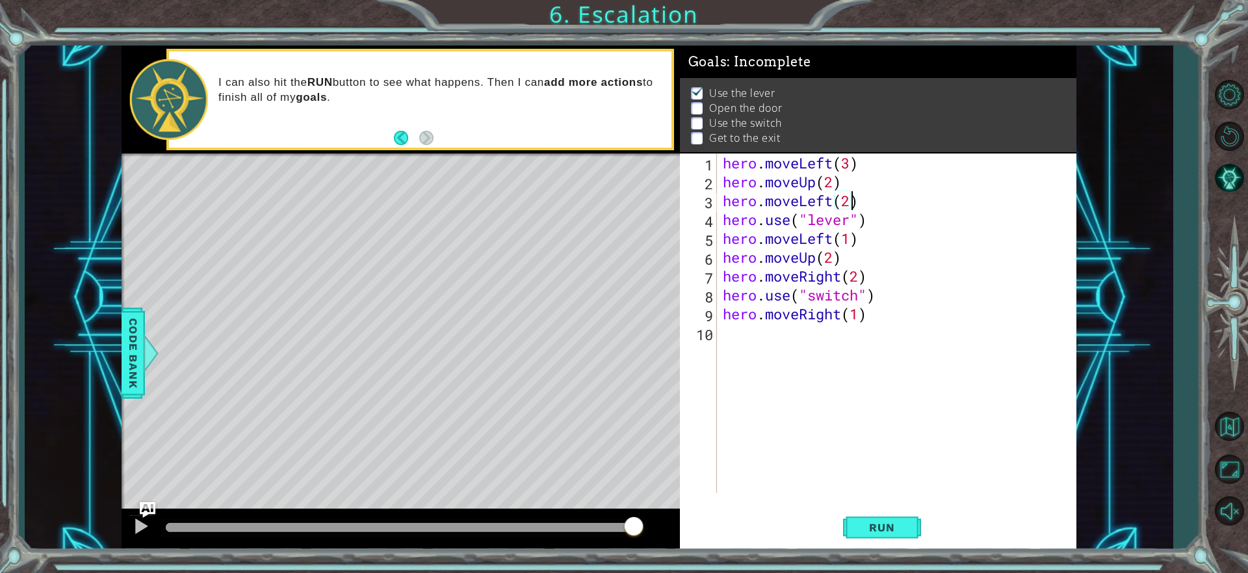
scroll to position [0, 5]
type textarea "hero.moveLeft(1)"
click at [862, 237] on div "hero . moveLeft ( 3 ) hero . moveUp ( 2 ) hero . moveLeft ( 1 ) hero . use ( "l…" at bounding box center [899, 341] width 359 height 377
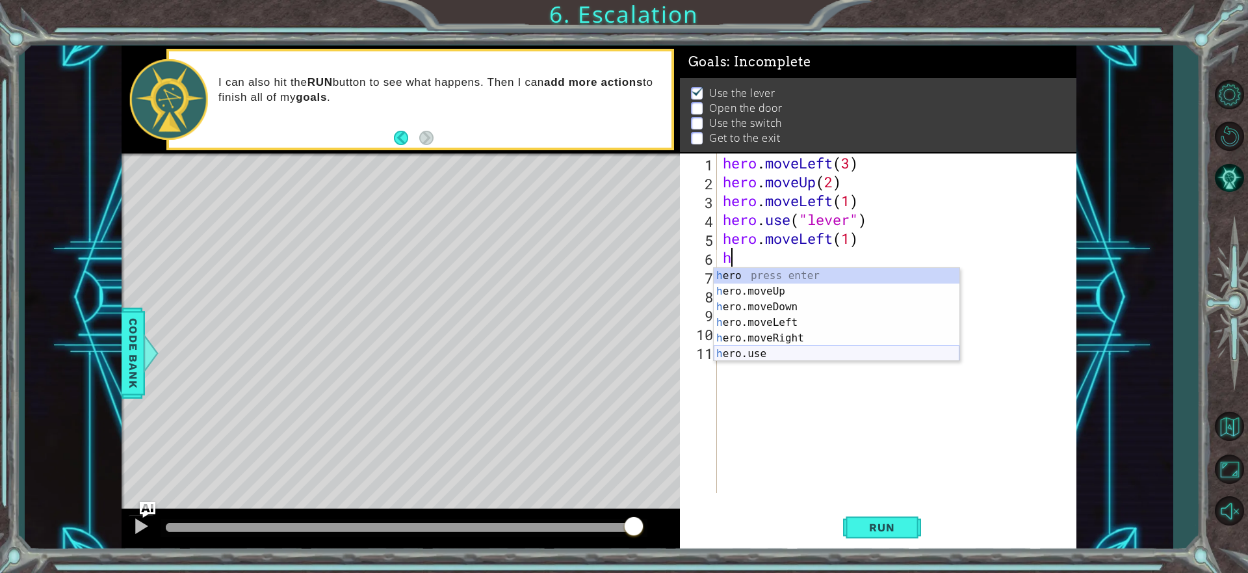
click at [810, 359] on div "h ero press enter h ero.moveUp press enter h ero.moveDown press enter h ero.mov…" at bounding box center [837, 330] width 246 height 125
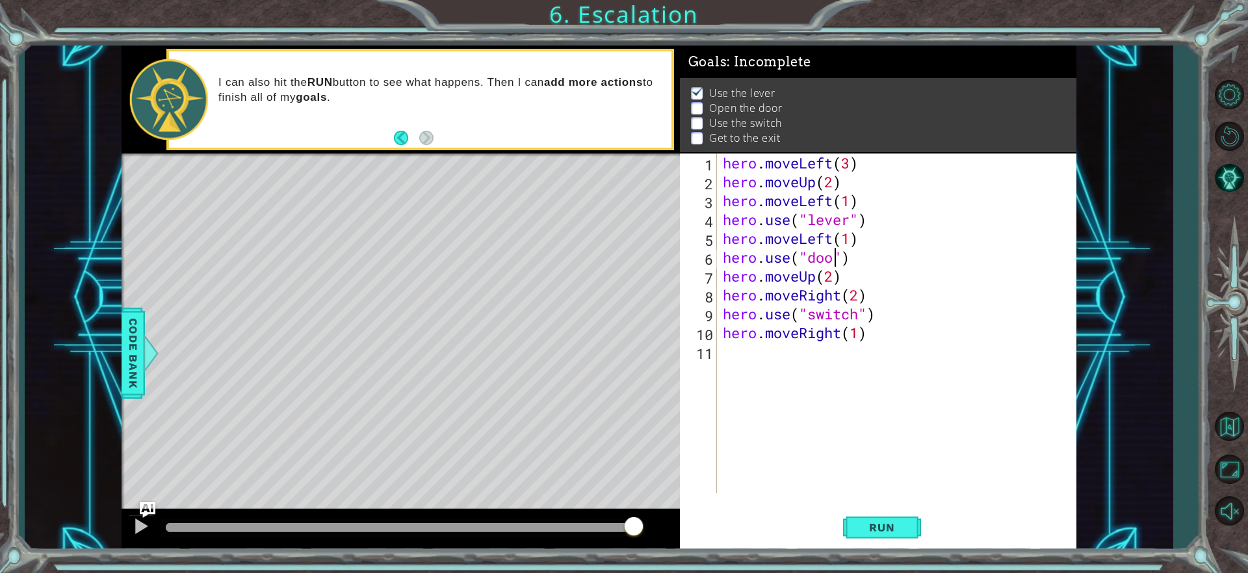
scroll to position [0, 5]
type textarea "hero.use("door")"
click at [886, 521] on span "Run" at bounding box center [881, 527] width 51 height 13
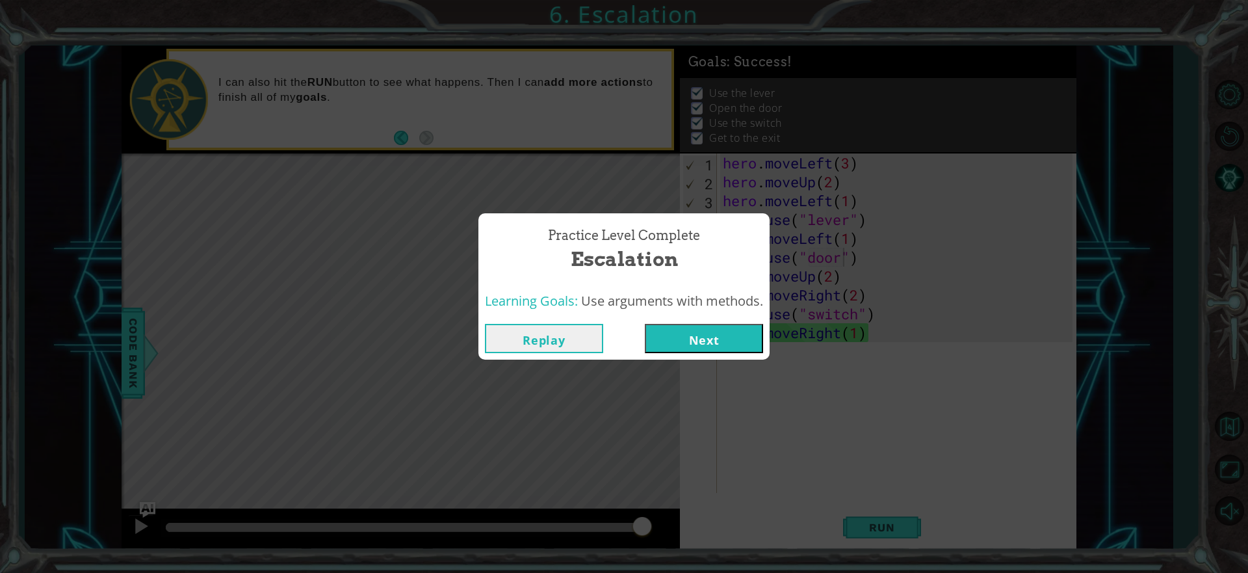
click at [690, 344] on button "Next" at bounding box center [704, 338] width 118 height 29
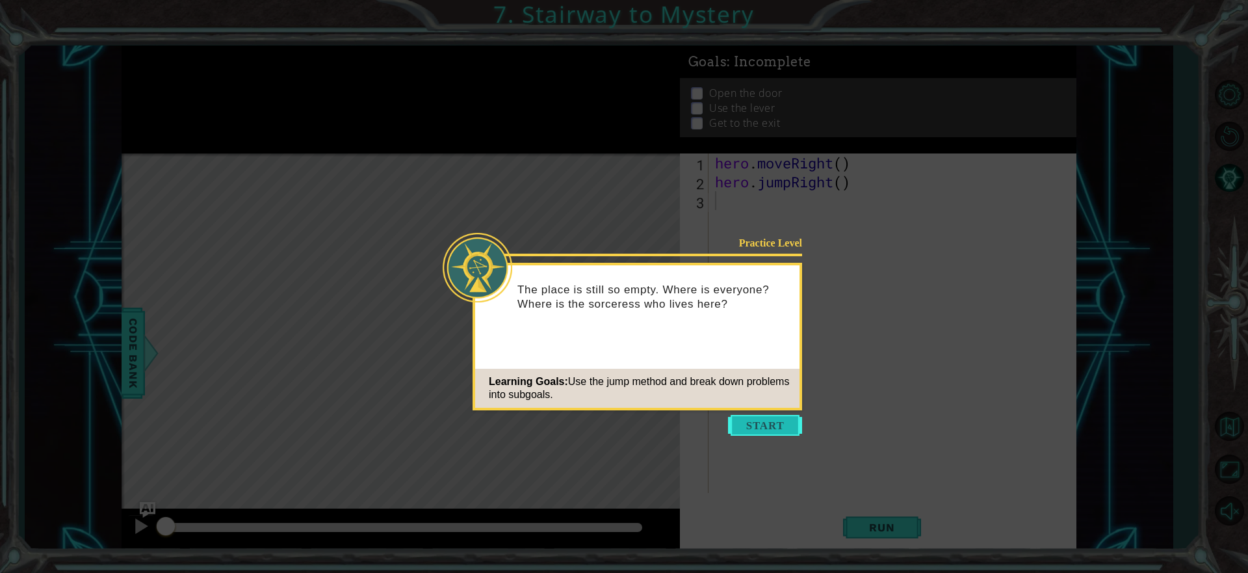
click at [776, 428] on button "Start" at bounding box center [765, 425] width 74 height 21
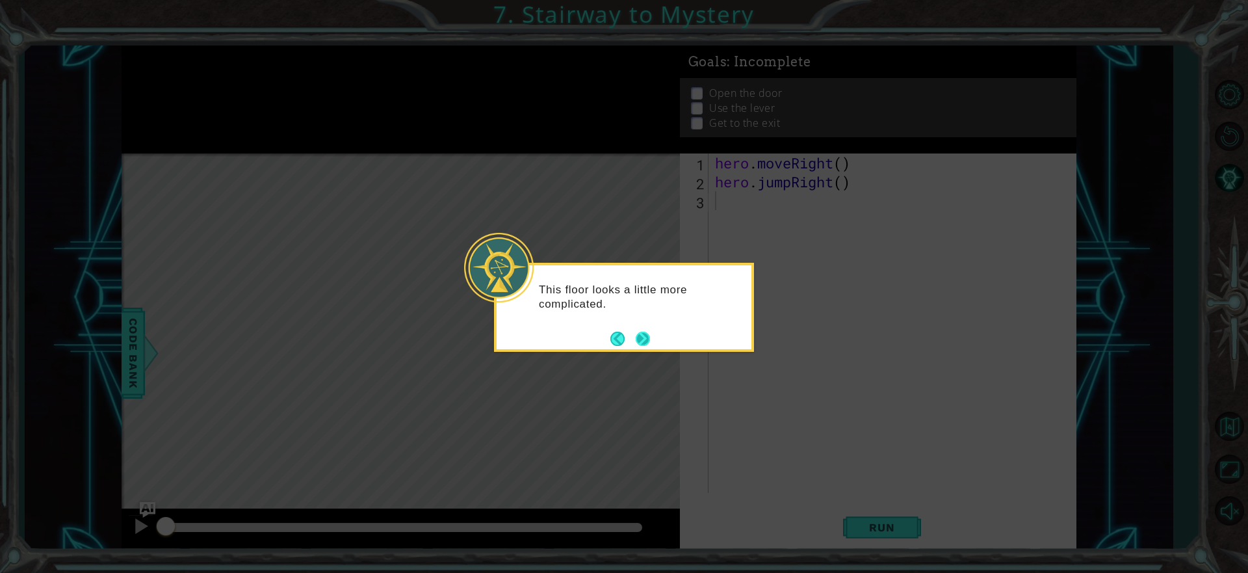
click at [650, 341] on button "Next" at bounding box center [643, 338] width 14 height 14
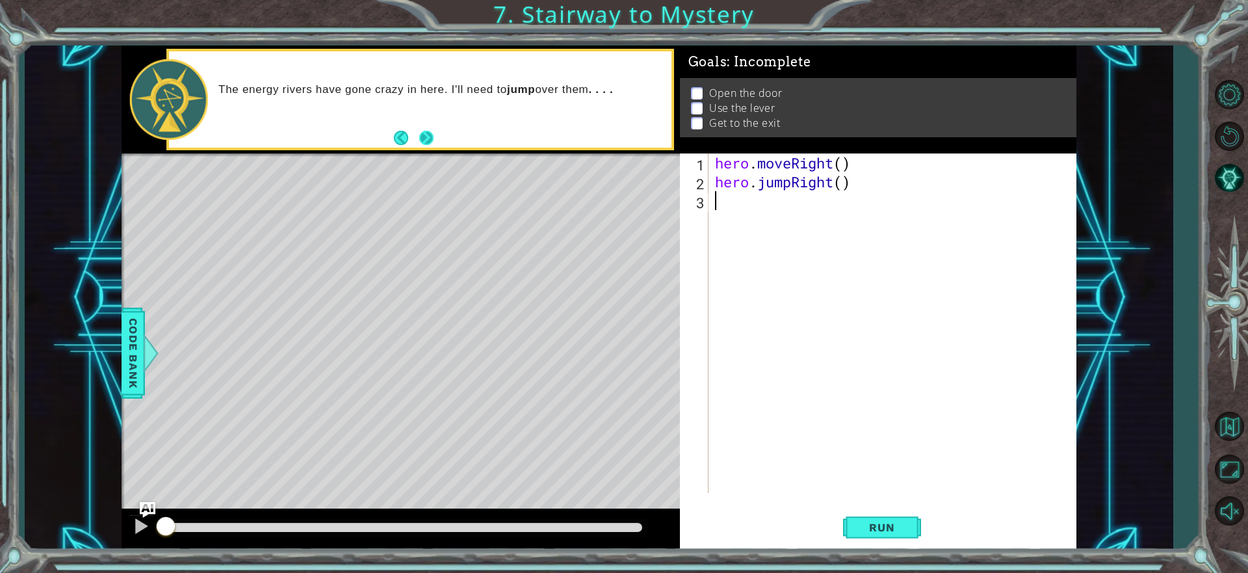
click at [427, 134] on button "Next" at bounding box center [426, 138] width 14 height 14
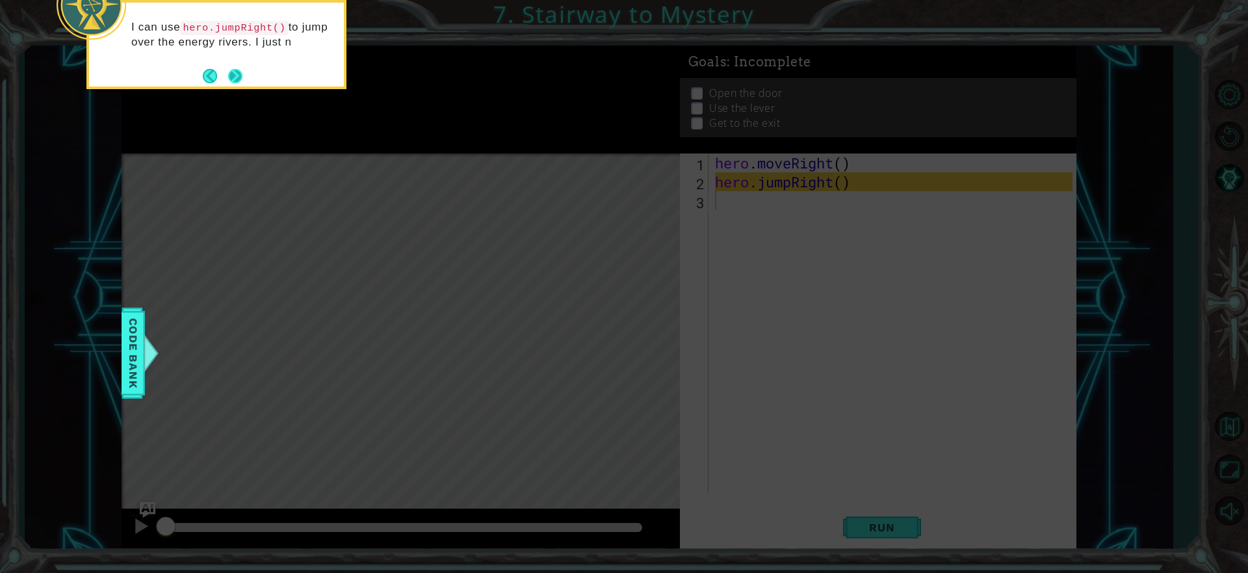
click at [228, 69] on button "Next" at bounding box center [235, 76] width 14 height 14
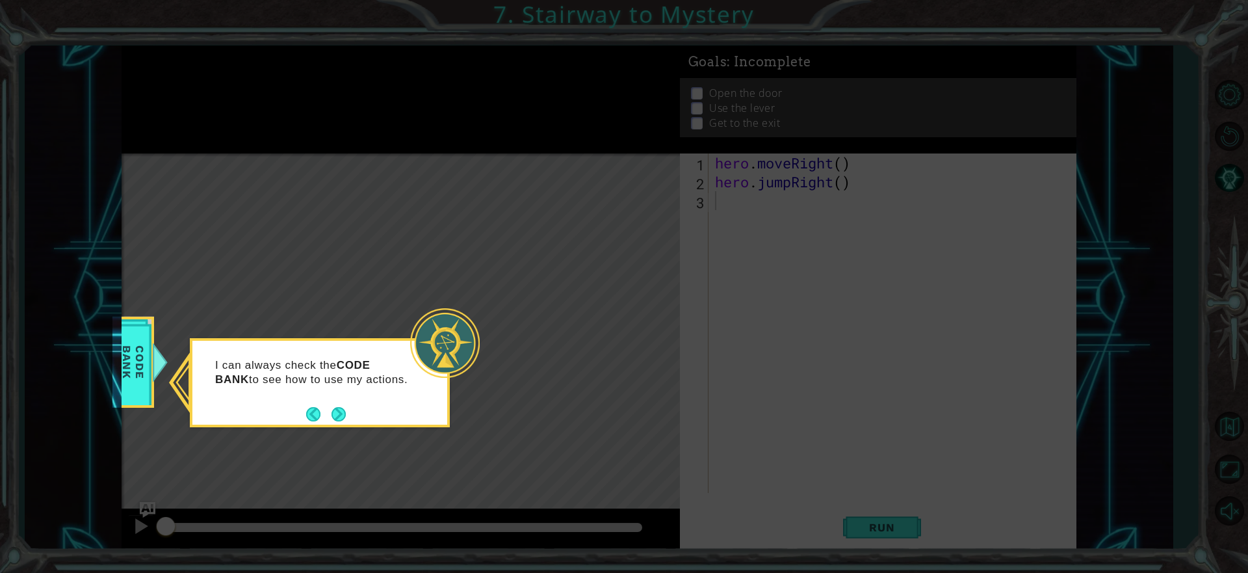
click at [343, 402] on div "I can always check the CODE BANK to see how to use my actions." at bounding box center [319, 379] width 255 height 66
click at [337, 413] on button "Next" at bounding box center [338, 414] width 14 height 14
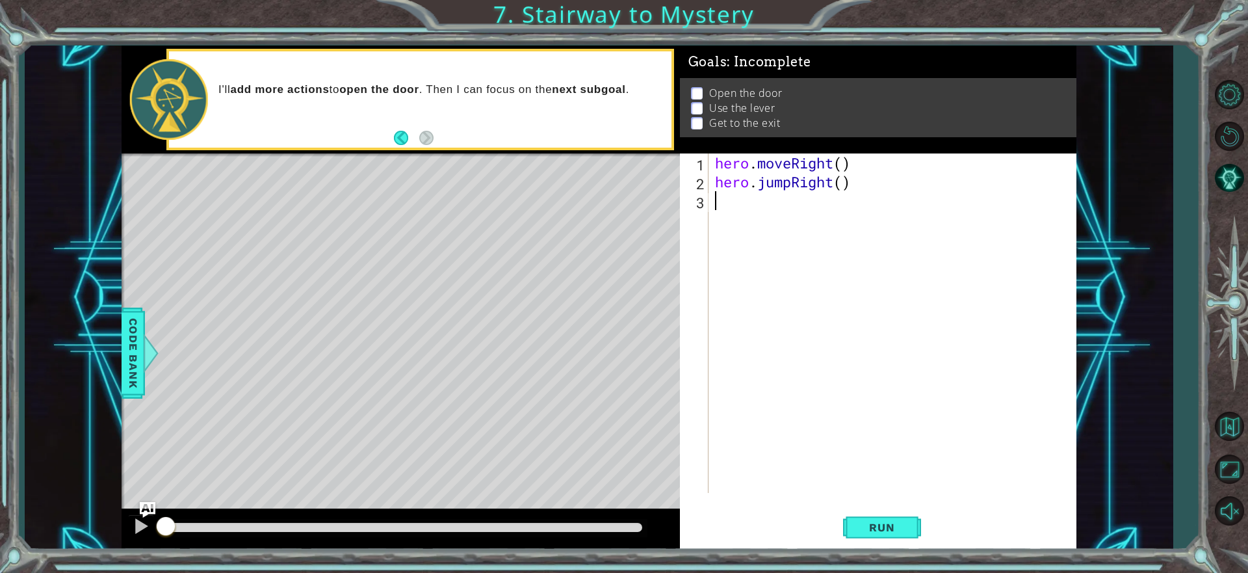
type textarea "h"
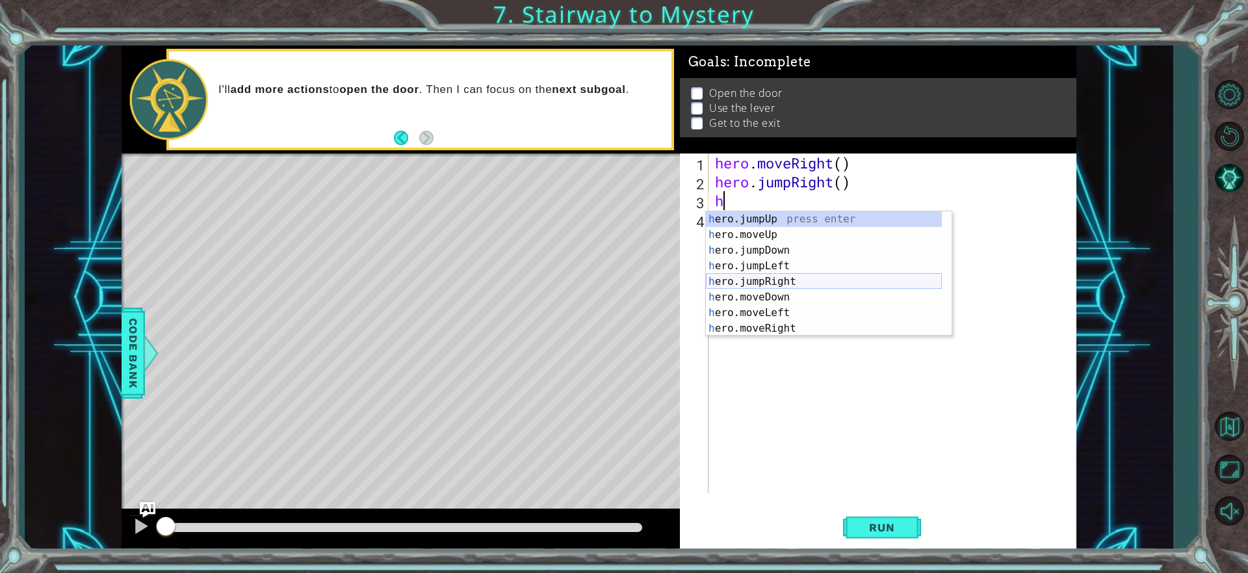
click at [754, 274] on div "h ero.jumpUp press enter h ero.moveUp press enter h ero.jumpDown press enter h …" at bounding box center [824, 289] width 236 height 156
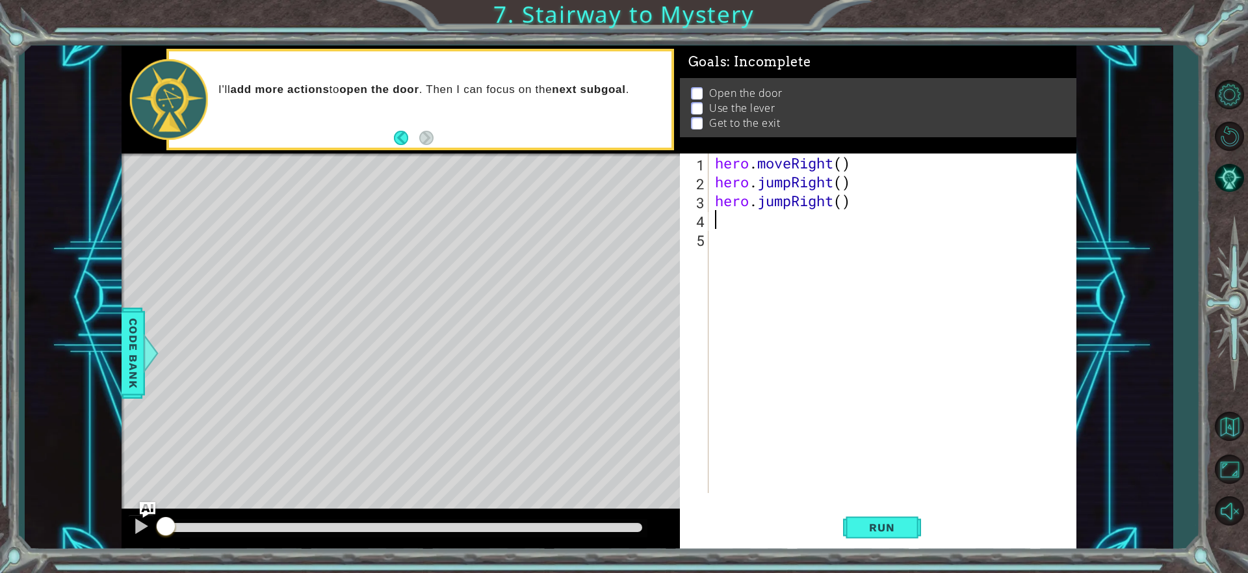
click at [846, 204] on div "hero . moveRight ( ) hero . jumpRight ( ) hero . jumpRight ( )" at bounding box center [895, 341] width 367 height 377
type textarea "hero.jumpRight(1)"
click at [722, 213] on div "hero . moveRight ( ) hero . jumpRight ( ) hero . jumpRight ( 1 )" at bounding box center [895, 341] width 367 height 377
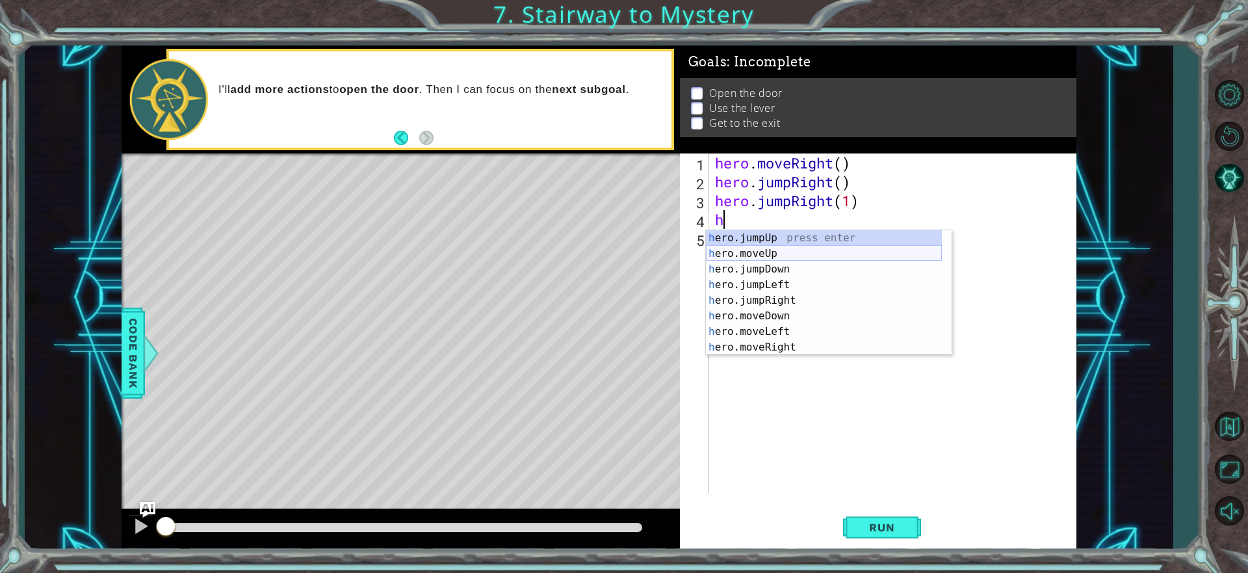
click at [788, 252] on div "h ero.jumpUp press enter h ero.moveUp press enter h ero.jumpDown press enter h …" at bounding box center [824, 308] width 236 height 156
type textarea "hero.moveUp(1)"
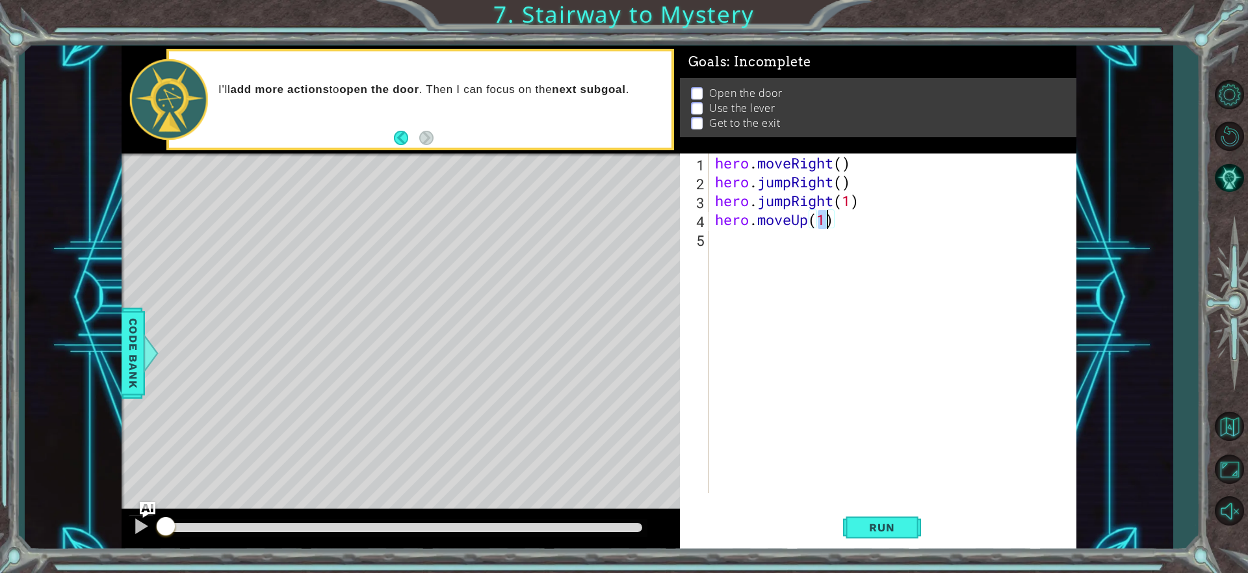
click at [725, 235] on div "hero . moveRight ( ) hero . jumpRight ( ) hero . jumpRight ( 1 ) hero . moveUp …" at bounding box center [895, 341] width 367 height 377
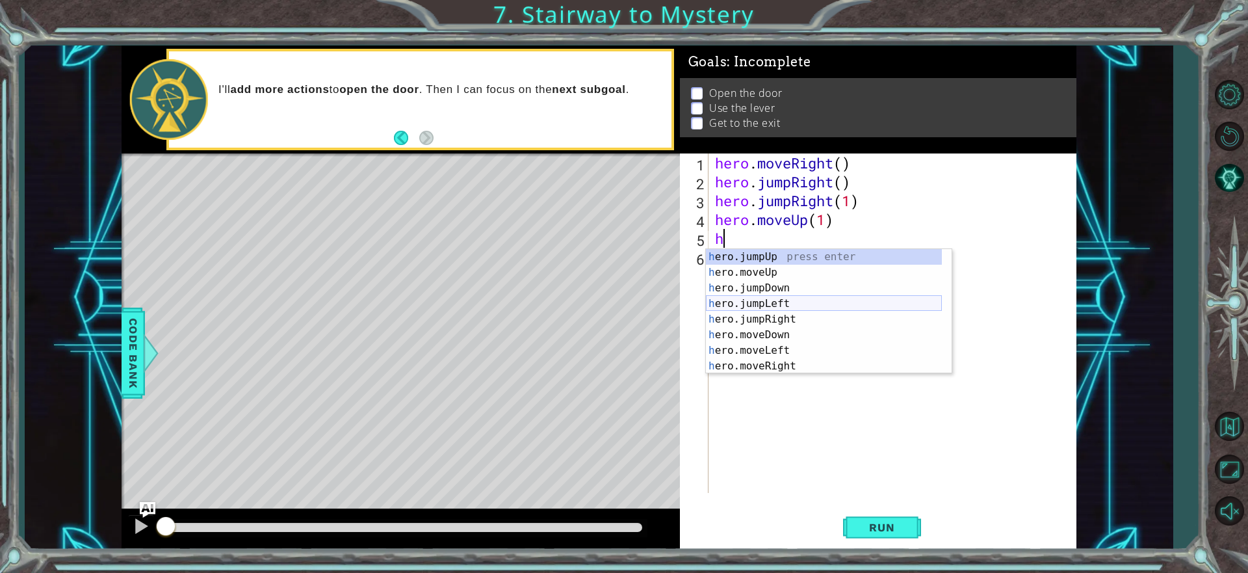
scroll to position [16, 0]
click at [719, 368] on div "h ero.moveUp press enter h ero.jumpDown press enter h ero.jumpLeft press enter …" at bounding box center [824, 327] width 236 height 156
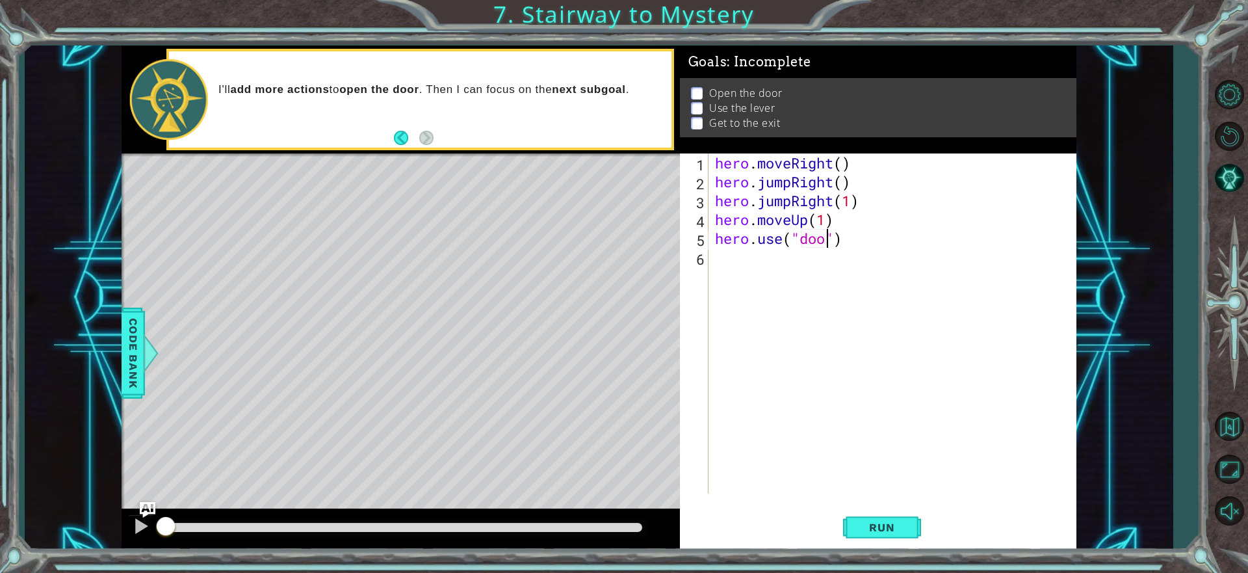
type textarea "hero.use("door")"
click at [720, 262] on div "hero . moveRight ( ) hero . jumpRight ( ) hero . jumpRight ( 1 ) hero . moveUp …" at bounding box center [895, 341] width 367 height 377
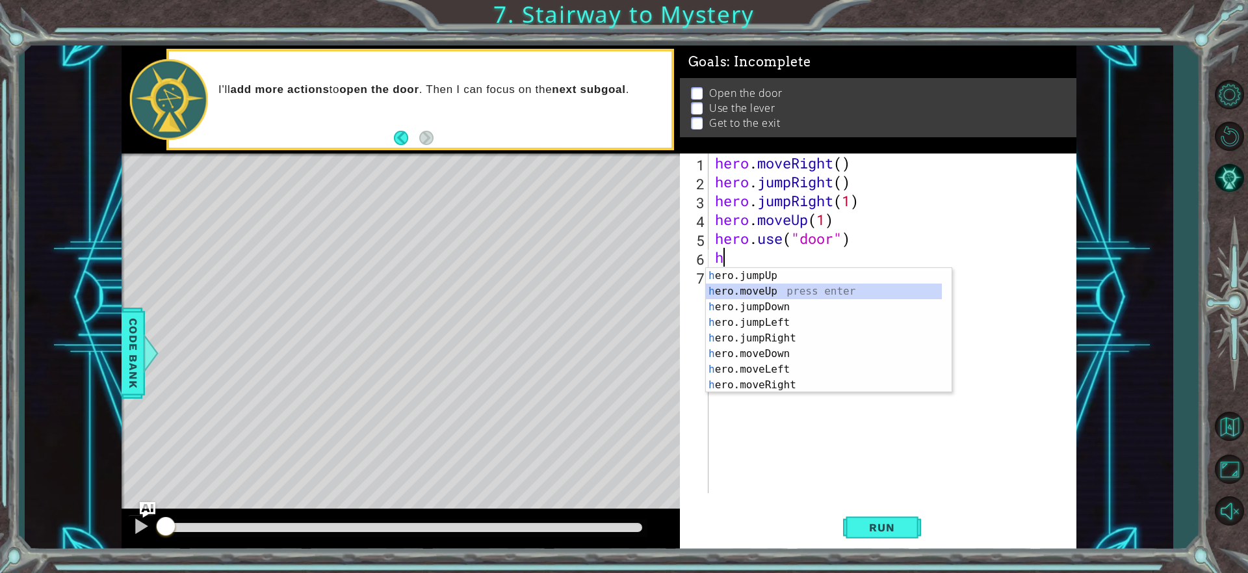
click at [774, 287] on div "h ero.jumpUp press enter h ero.moveUp press enter h ero.jumpDown press enter h …" at bounding box center [824, 346] width 236 height 156
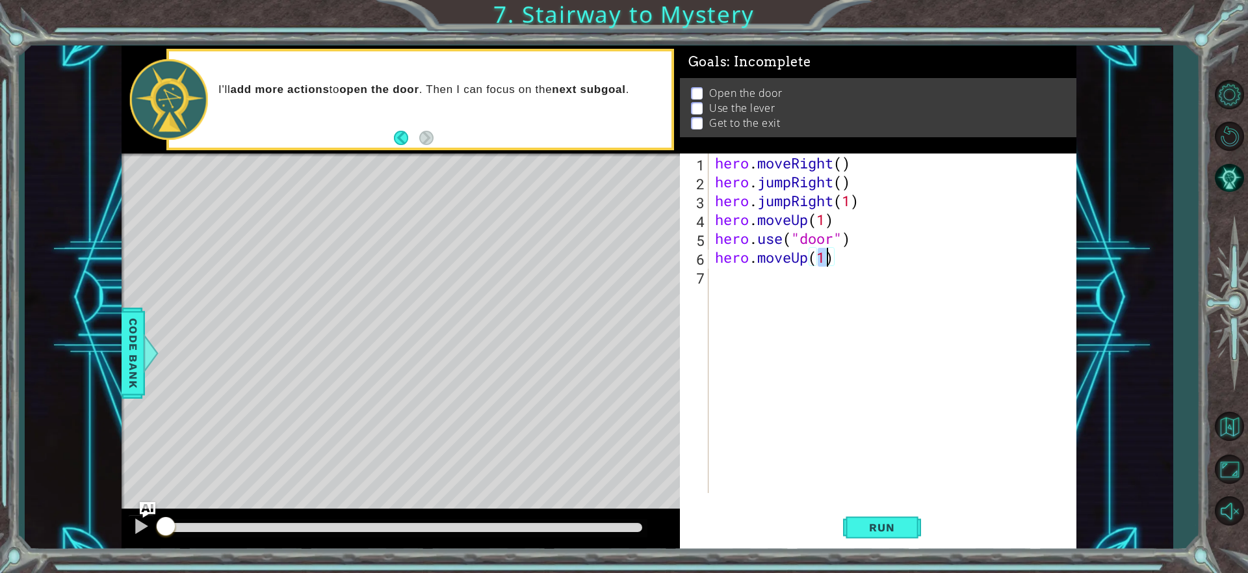
type textarea "hero.moveUp(2)"
click at [729, 276] on div "hero . moveRight ( ) hero . jumpRight ( ) hero . jumpRight ( 1 ) hero . moveUp …" at bounding box center [895, 341] width 367 height 377
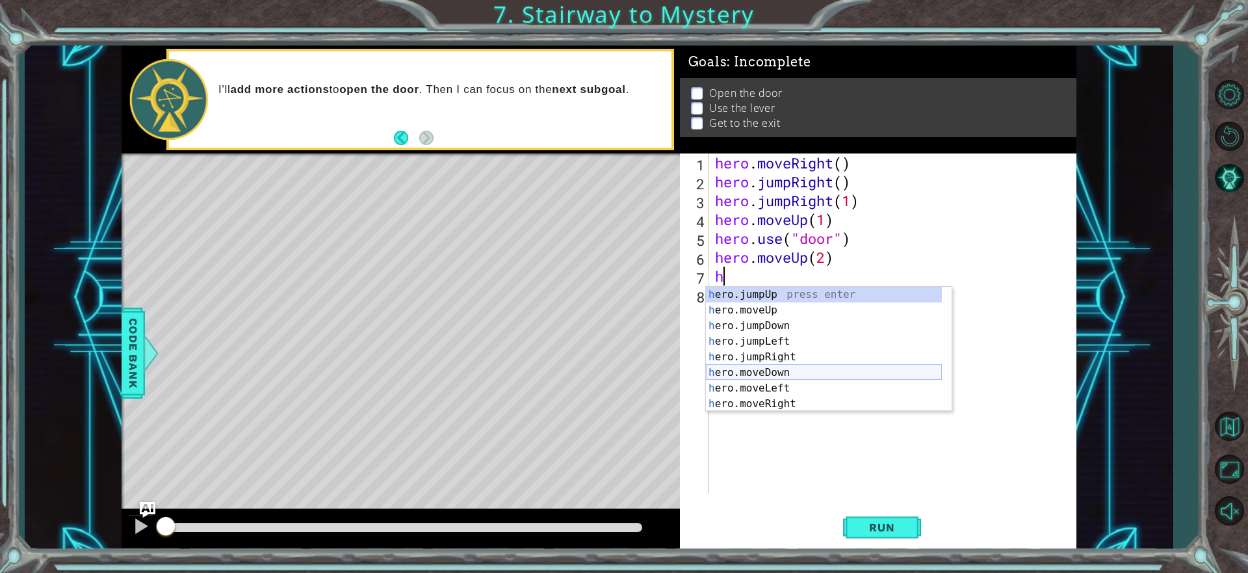
scroll to position [16, 0]
click at [758, 408] on div "h ero.moveUp press enter h ero.jumpDown press enter h ero.jumpLeft press enter …" at bounding box center [824, 365] width 236 height 156
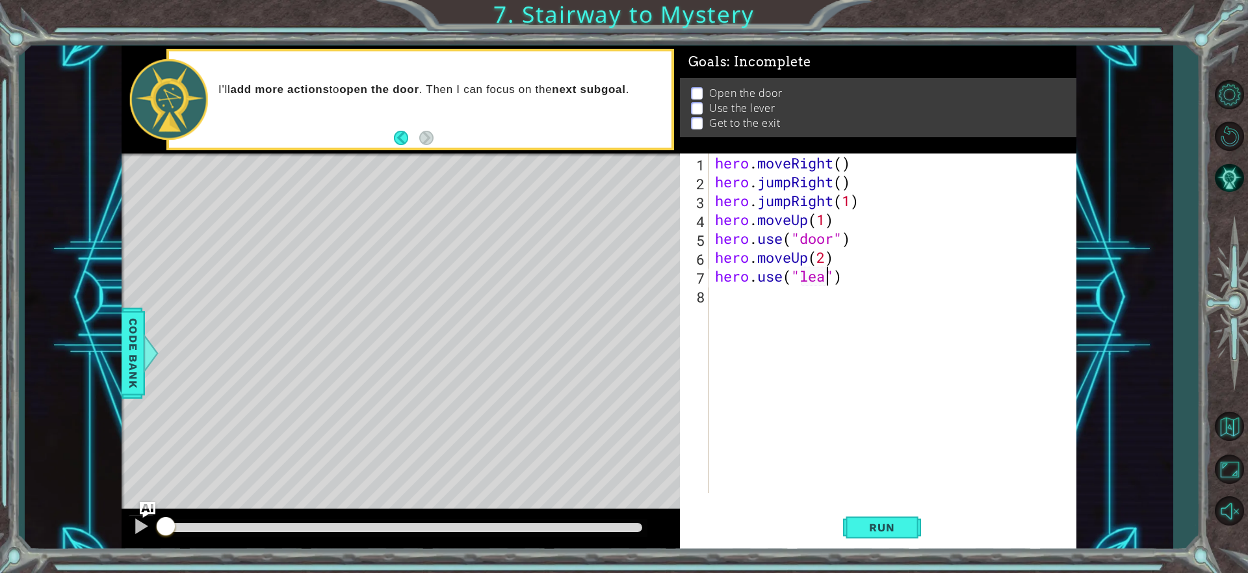
scroll to position [0, 5]
type textarea "hero.use("lever")"
click at [733, 291] on div "hero . moveRight ( ) hero . jumpRight ( ) hero . jumpRight ( 1 ) hero . moveUp …" at bounding box center [895, 341] width 367 height 377
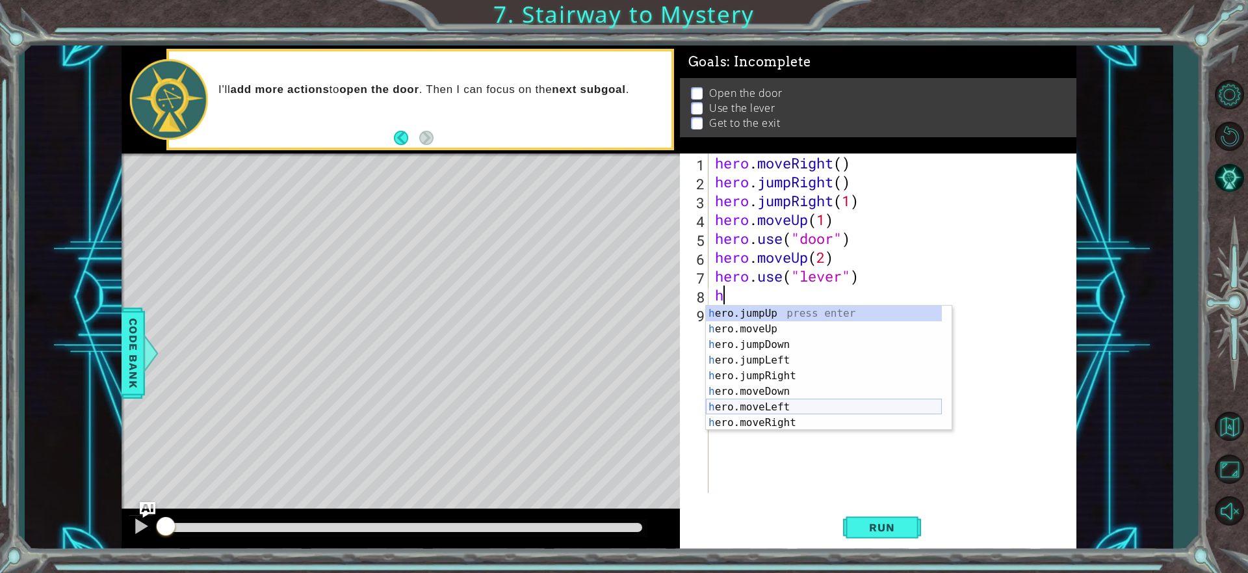
click at [758, 406] on div "h ero.jumpUp press enter h ero.moveUp press enter h ero.jumpDown press enter h …" at bounding box center [824, 383] width 236 height 156
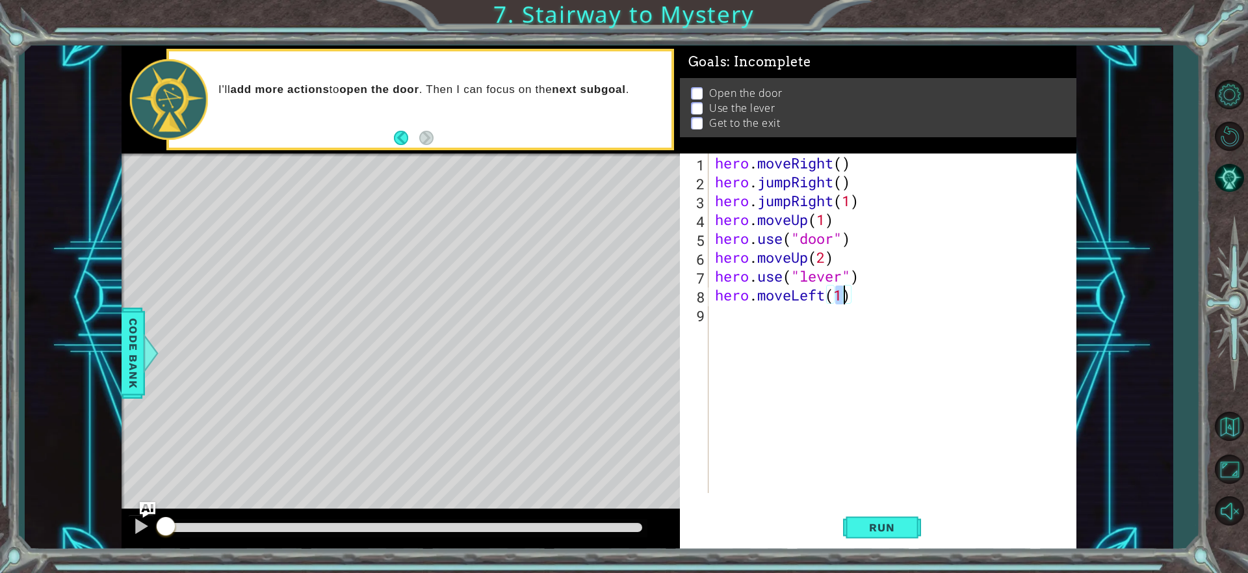
type textarea "hero.moveLeft(2)"
click at [723, 314] on div "hero . moveRight ( ) hero . jumpRight ( ) hero . jumpRight ( 1 ) hero . moveUp …" at bounding box center [895, 341] width 367 height 377
type textarea "h"
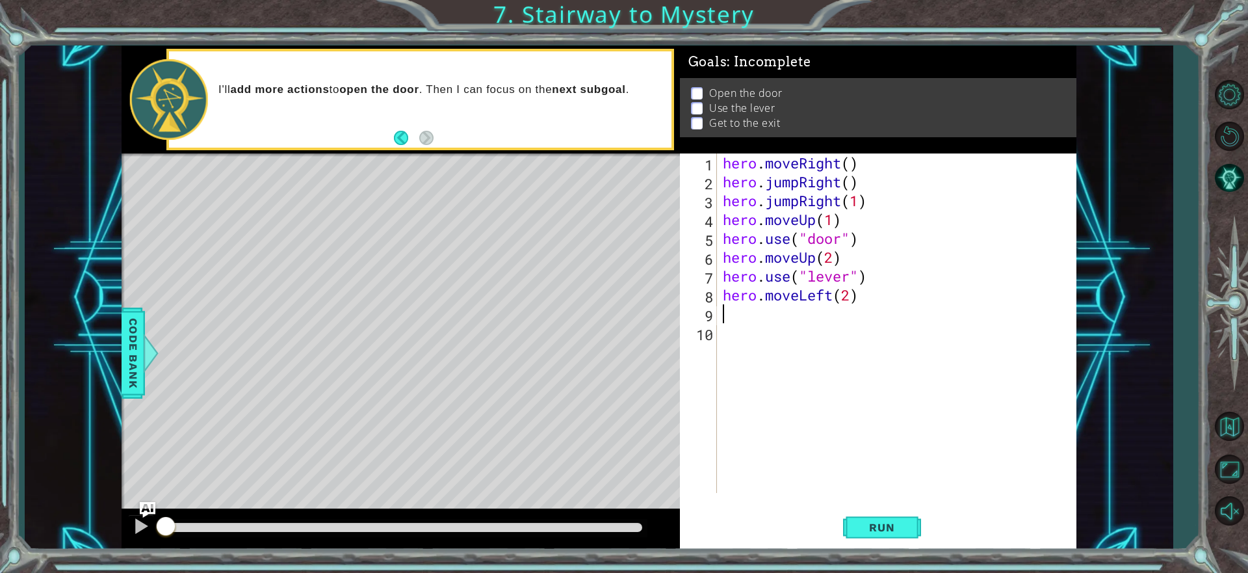
type textarea "h"
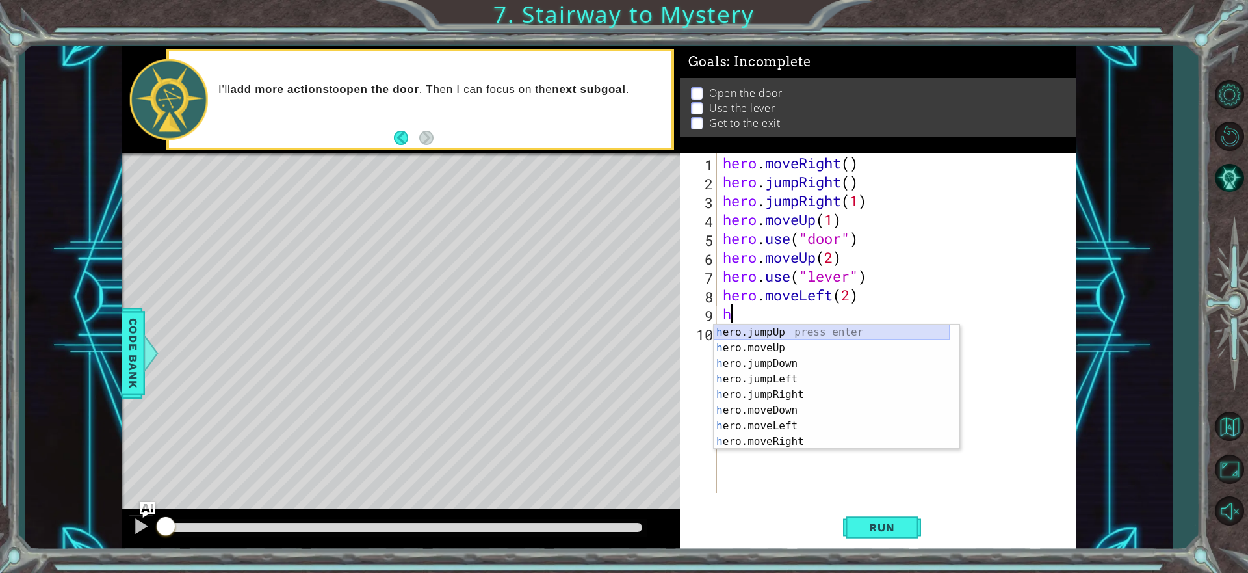
click at [814, 326] on div "h ero.jumpUp press enter h ero.moveUp press enter h ero.jumpDown press enter h …" at bounding box center [832, 402] width 236 height 156
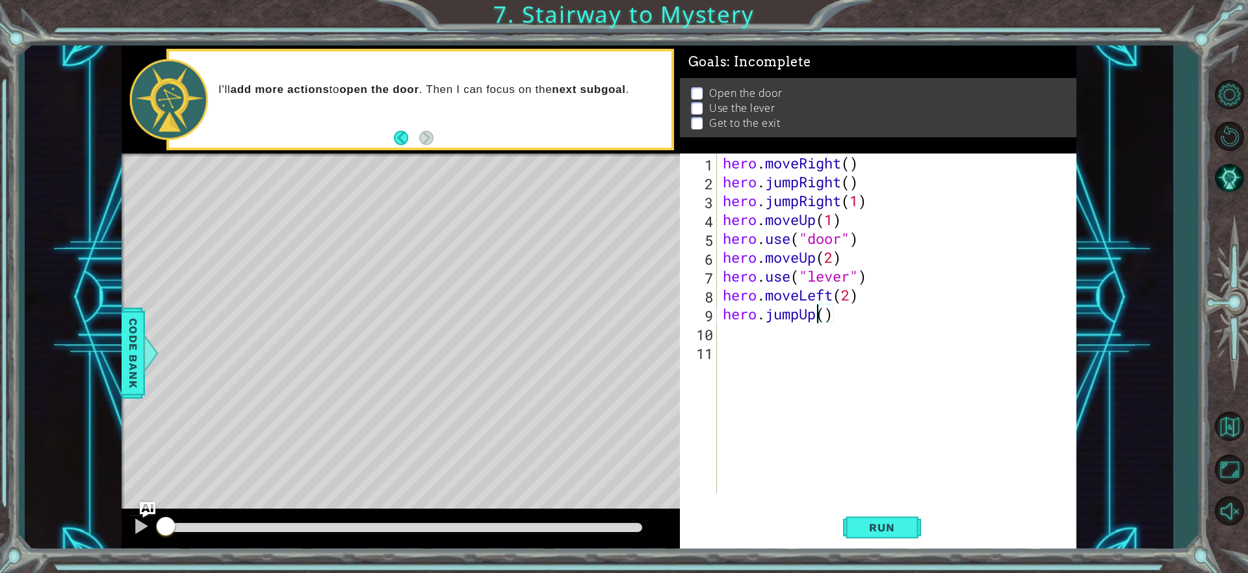
click at [822, 315] on div "hero . moveRight ( ) hero . jumpRight ( ) hero . jumpRight ( 1 ) hero . moveUp …" at bounding box center [899, 341] width 359 height 377
click at [825, 315] on div "hero . moveRight ( ) hero . jumpRight ( ) hero . jumpRight ( 1 ) hero . moveUp …" at bounding box center [899, 341] width 359 height 377
type textarea "hero.jumpUp(1)"
click at [727, 339] on div "hero . moveRight ( ) hero . jumpRight ( ) hero . jumpRight ( 1 ) hero . moveUp …" at bounding box center [899, 341] width 359 height 377
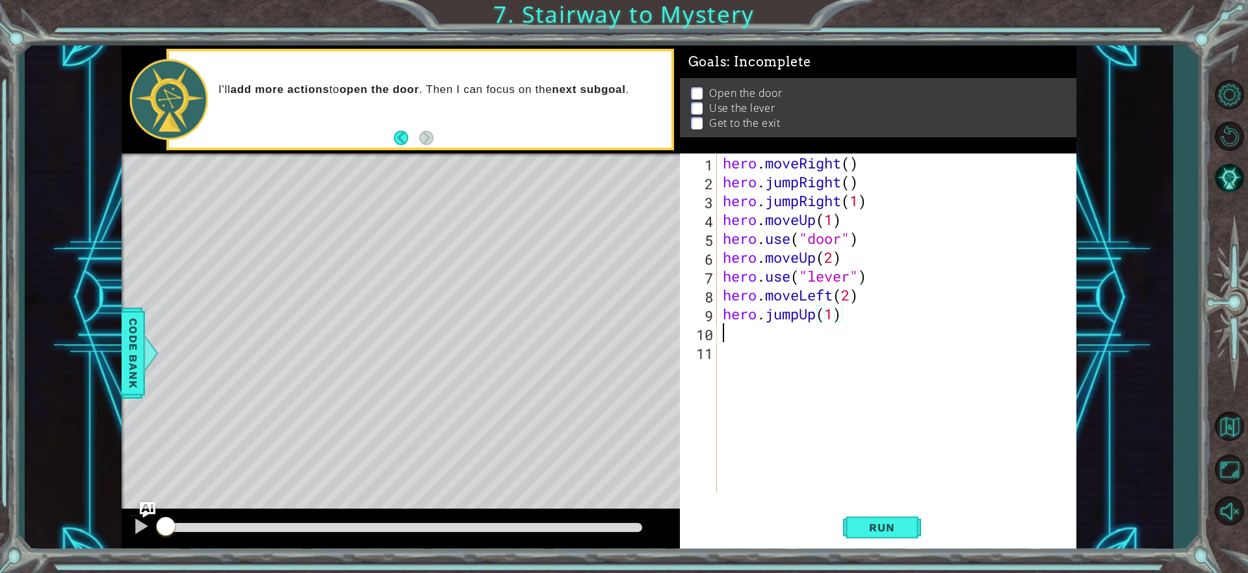
scroll to position [0, 0]
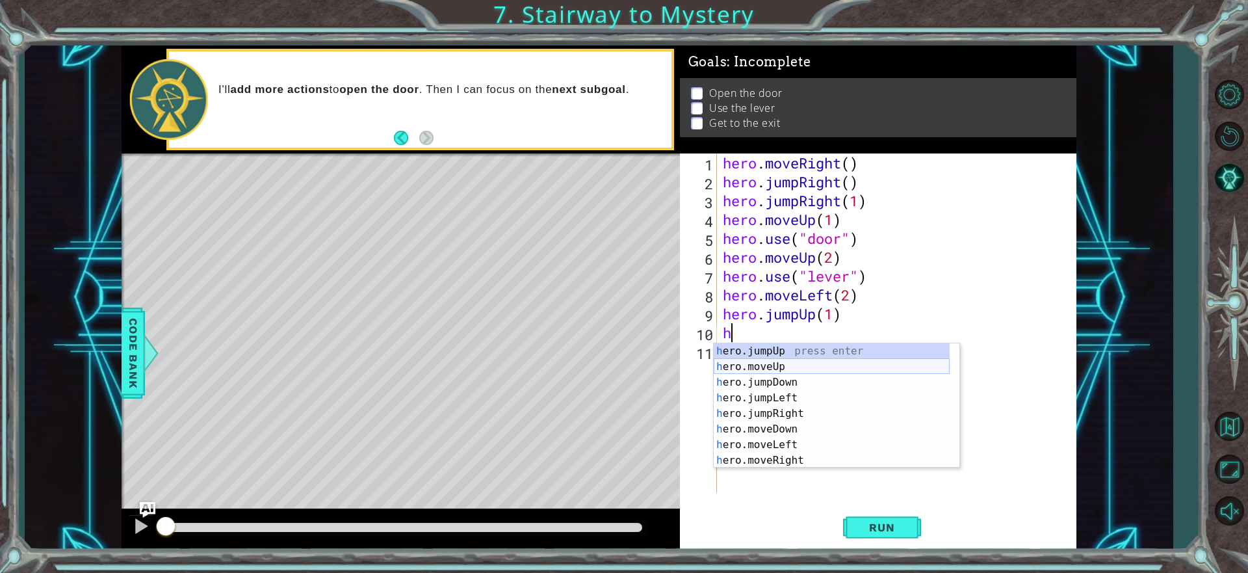
click at [767, 367] on div "h ero.jumpUp press enter h ero.moveUp press enter h ero.jumpDown press enter h …" at bounding box center [832, 421] width 236 height 156
type textarea "hero.moveUp(1)"
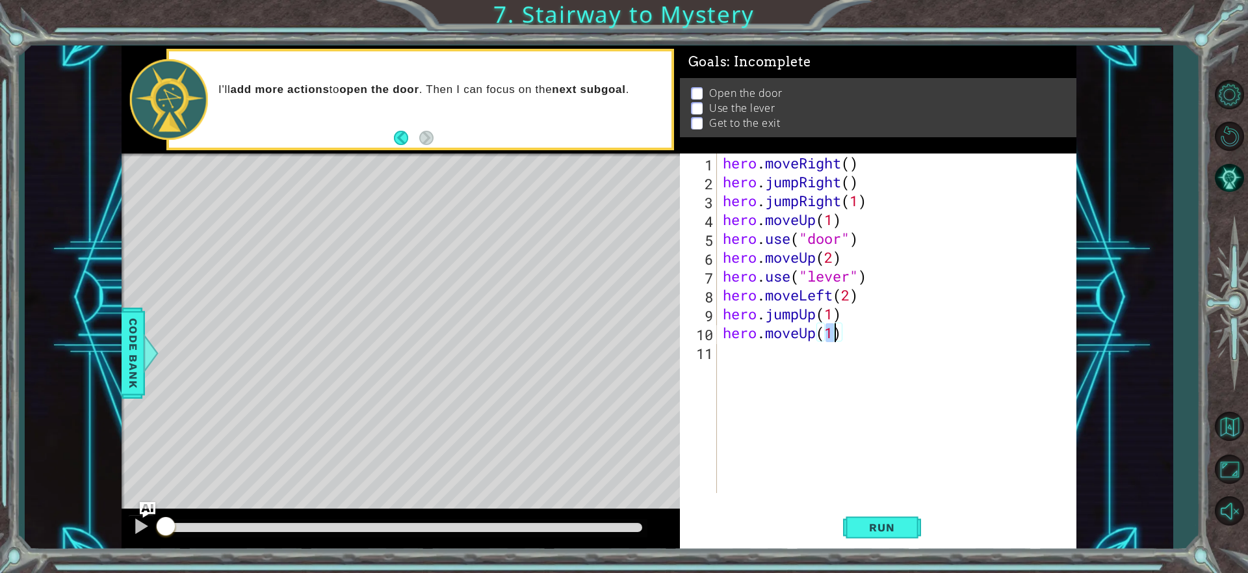
click at [733, 342] on div "hero . moveRight ( ) hero . jumpRight ( ) hero . jumpRight ( 1 ) hero . moveUp …" at bounding box center [899, 341] width 359 height 377
type textarea "h"
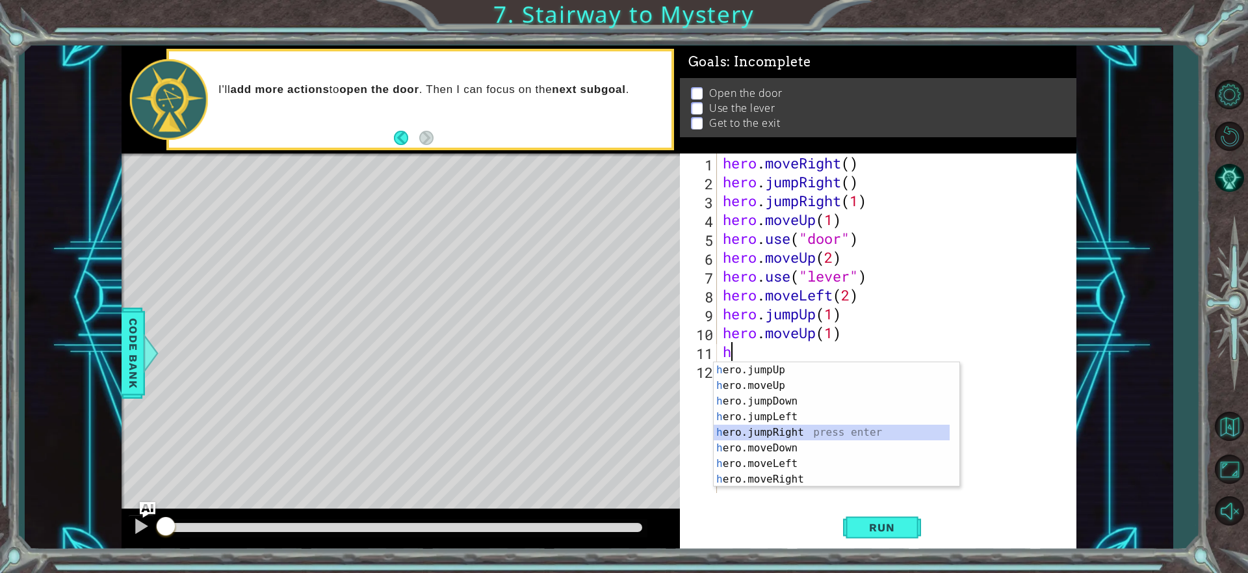
click at [771, 426] on div "h ero.jumpUp press enter h ero.moveUp press enter h ero.jumpDown press enter h …" at bounding box center [832, 440] width 236 height 156
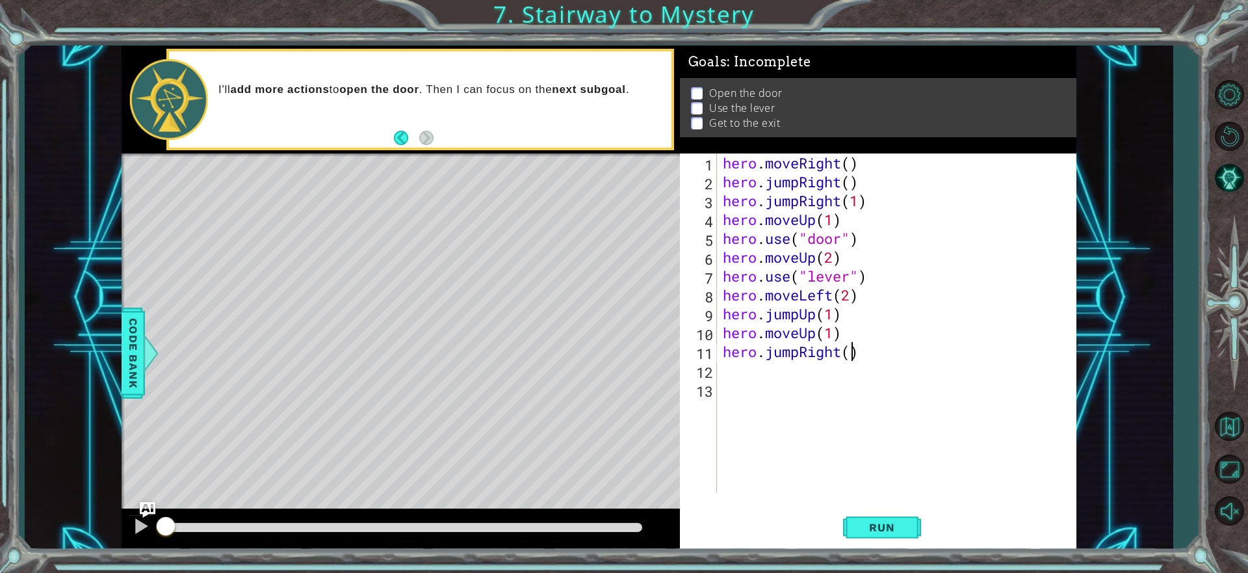
click at [848, 352] on div "hero . moveRight ( ) hero . jumpRight ( ) hero . jumpRight ( 1 ) hero . moveUp …" at bounding box center [899, 341] width 359 height 377
type textarea "hero.jumpRight(2)"
click at [885, 516] on button "Run" at bounding box center [882, 528] width 78 height 40
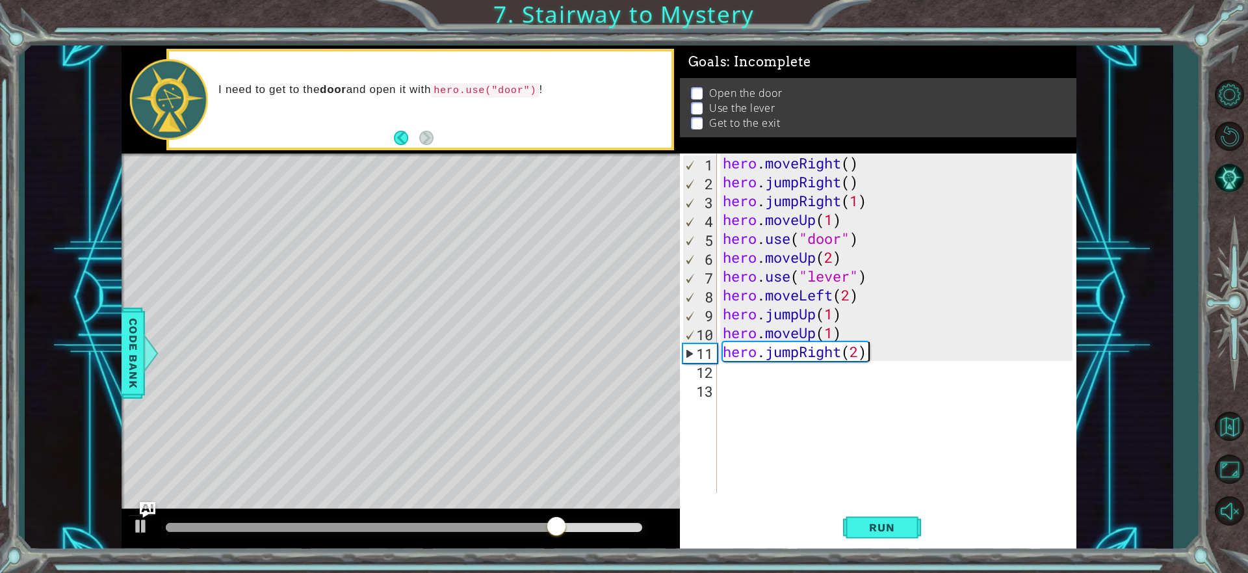
click at [844, 222] on div "hero . moveRight ( ) hero . jumpRight ( ) hero . jumpRight ( 1 ) hero . moveUp …" at bounding box center [899, 341] width 359 height 377
type textarea "hero.moveUp(1)"
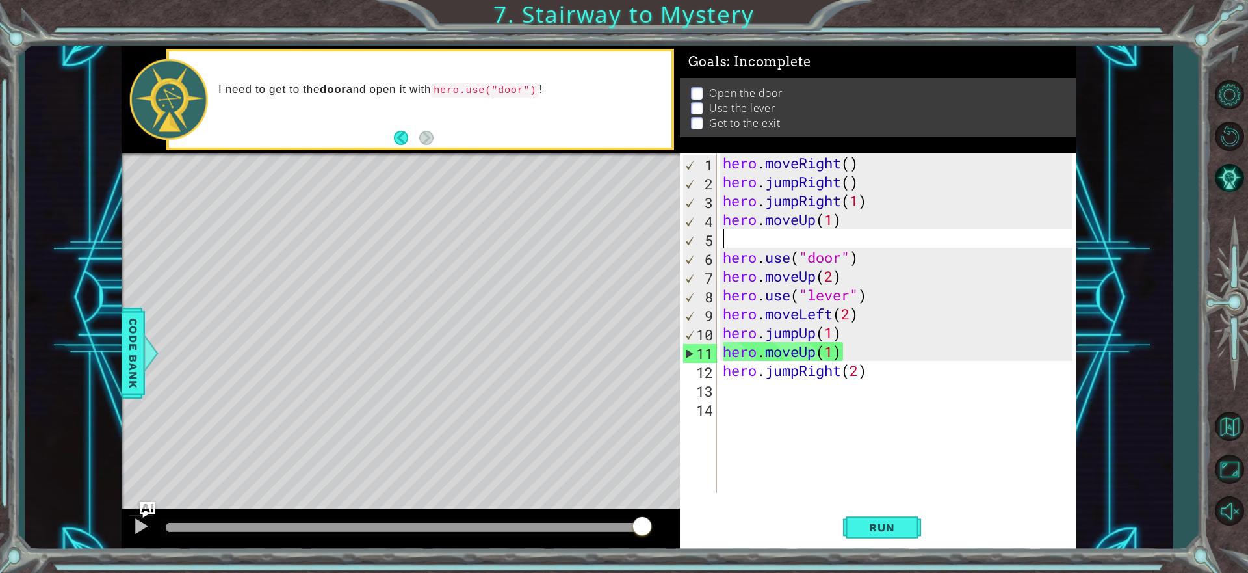
type textarea "h"
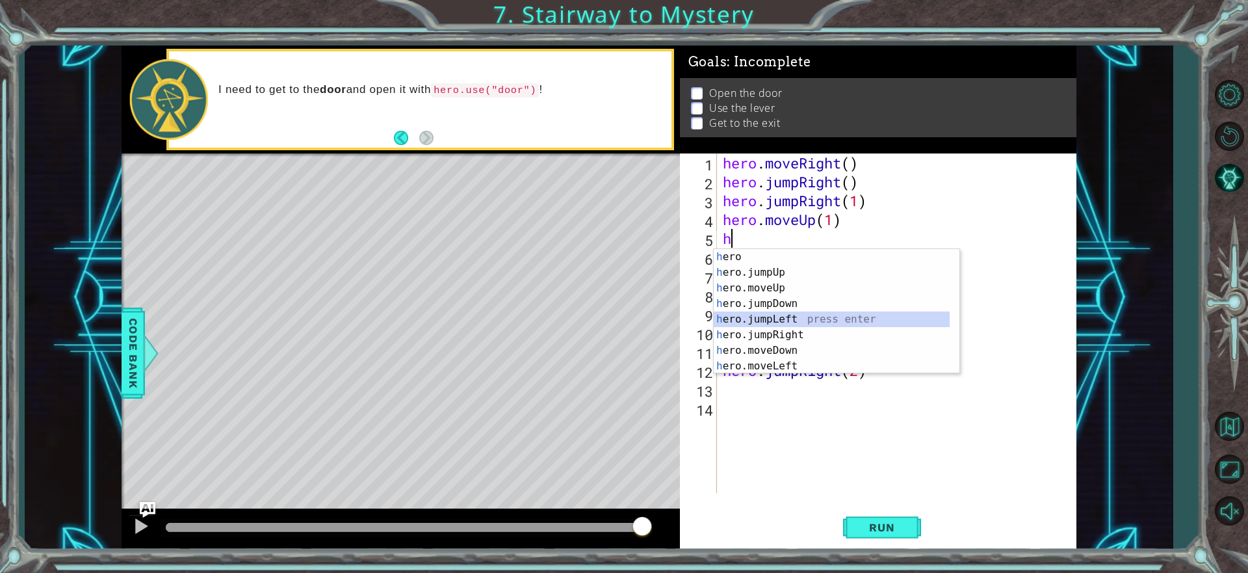
click at [812, 321] on div "h ero press enter h ero.jumpUp press enter h ero.moveUp press enter h ero.jumpD…" at bounding box center [832, 327] width 236 height 156
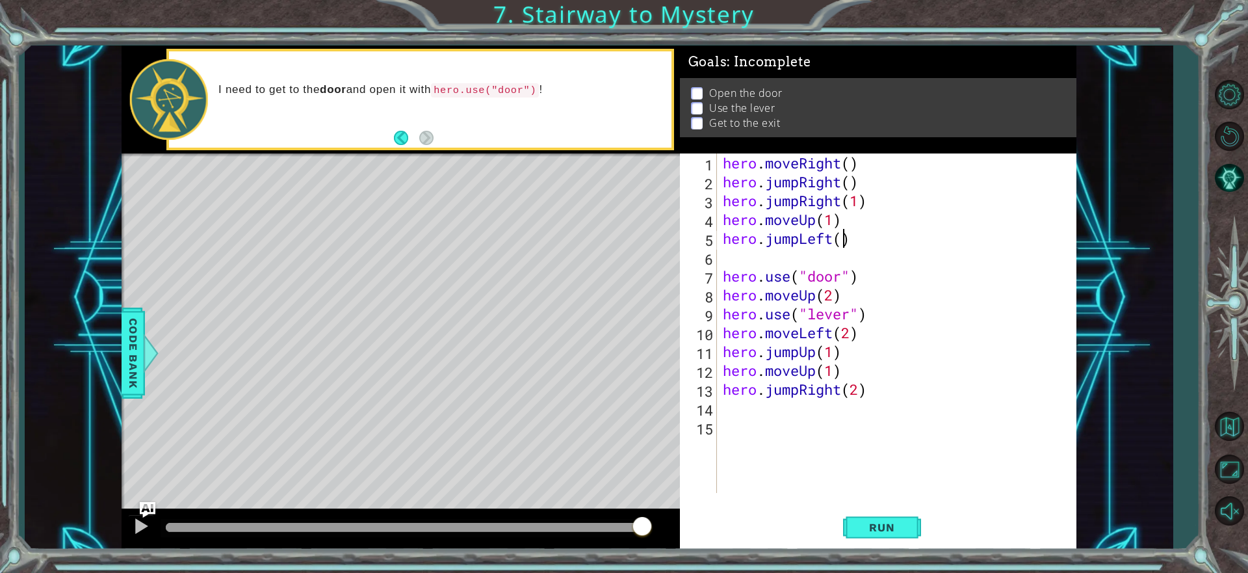
click at [842, 239] on div "hero . moveRight ( ) hero . jumpRight ( ) hero . jumpRight ( 1 ) hero . moveUp …" at bounding box center [899, 341] width 359 height 377
type textarea "hero.jumpLeft(1)"
click at [859, 255] on div "hero . moveRight ( ) hero . jumpRight ( ) hero . jumpRight ( 1 ) hero . moveUp …" at bounding box center [899, 341] width 359 height 377
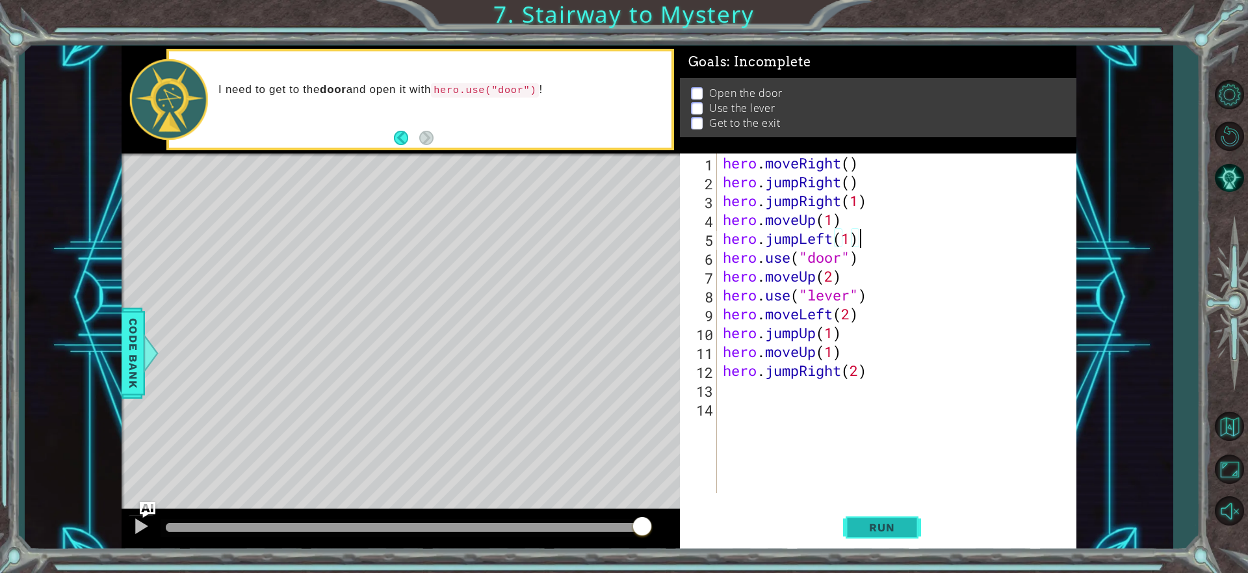
click at [896, 533] on span "Run" at bounding box center [881, 527] width 51 height 13
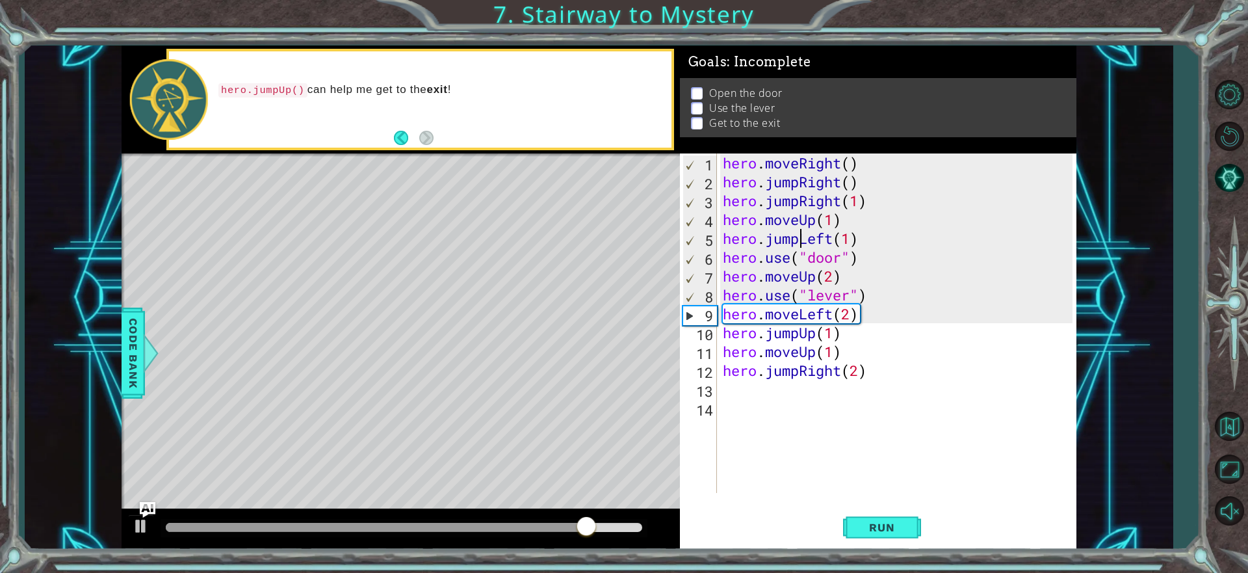
click at [797, 239] on div "hero . moveRight ( ) hero . jumpRight ( ) hero . jumpRight ( 1 ) hero . moveUp …" at bounding box center [899, 341] width 359 height 377
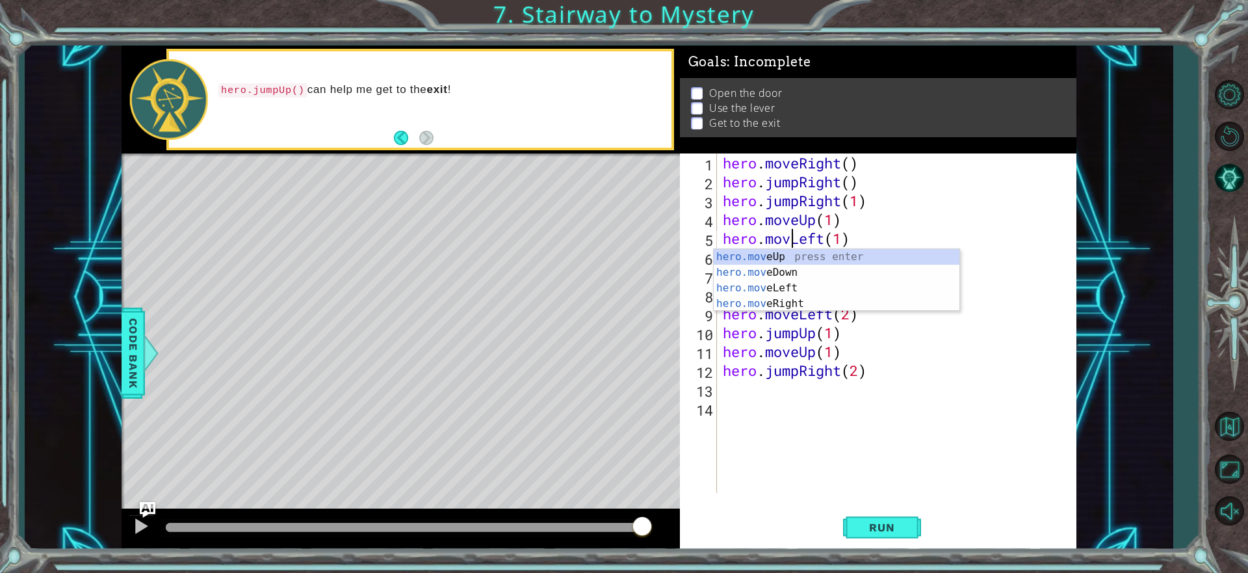
type textarea "hero.moveLeft(1)"
click at [796, 461] on div "hero . moveRight ( ) hero . jumpRight ( ) hero . jumpRight ( 1 ) hero . moveUp …" at bounding box center [899, 341] width 359 height 377
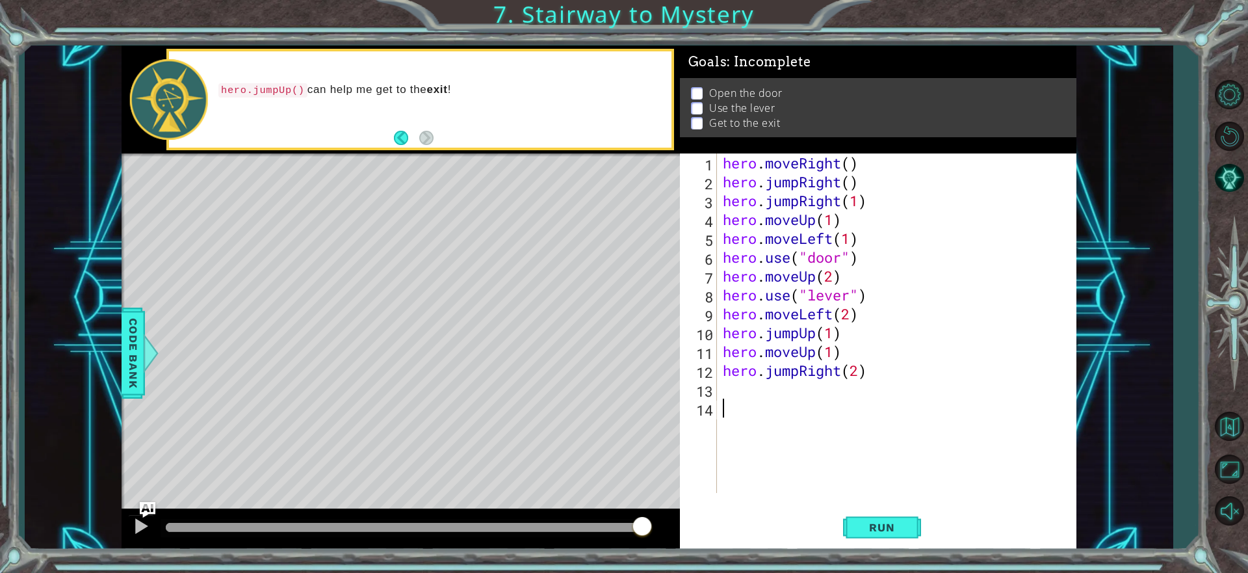
scroll to position [0, 0]
click at [898, 531] on span "Run" at bounding box center [881, 527] width 51 height 13
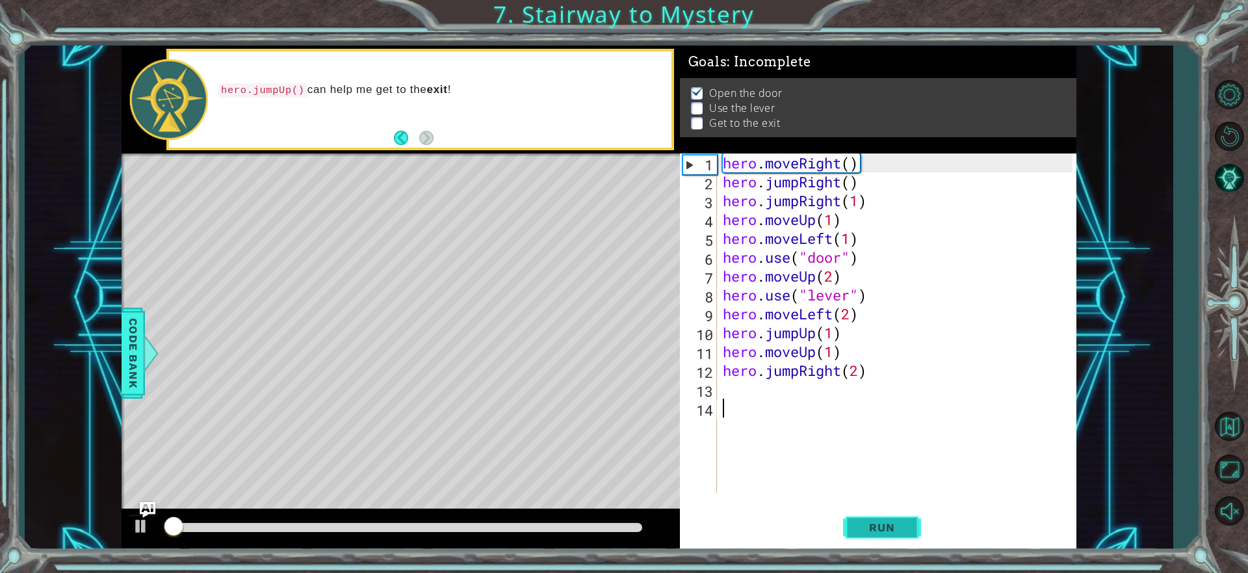
scroll to position [1, 0]
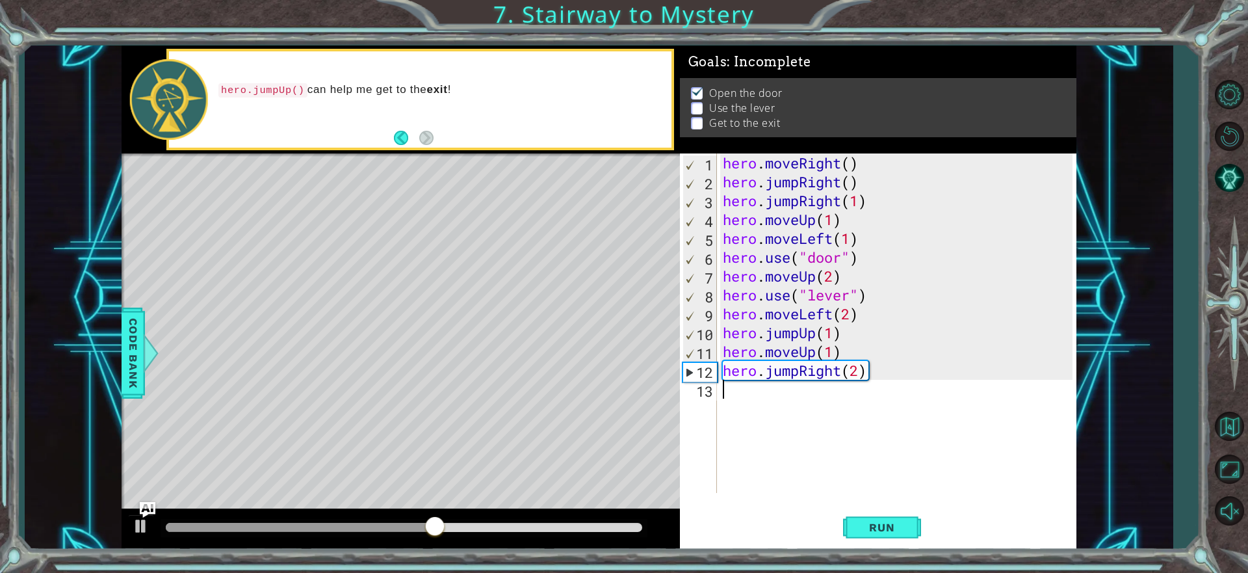
click at [844, 273] on div "hero . moveRight ( ) hero . jumpRight ( ) hero . jumpRight ( 1 ) hero . moveUp …" at bounding box center [899, 341] width 359 height 377
type textarea "hero.moveUp(2)"
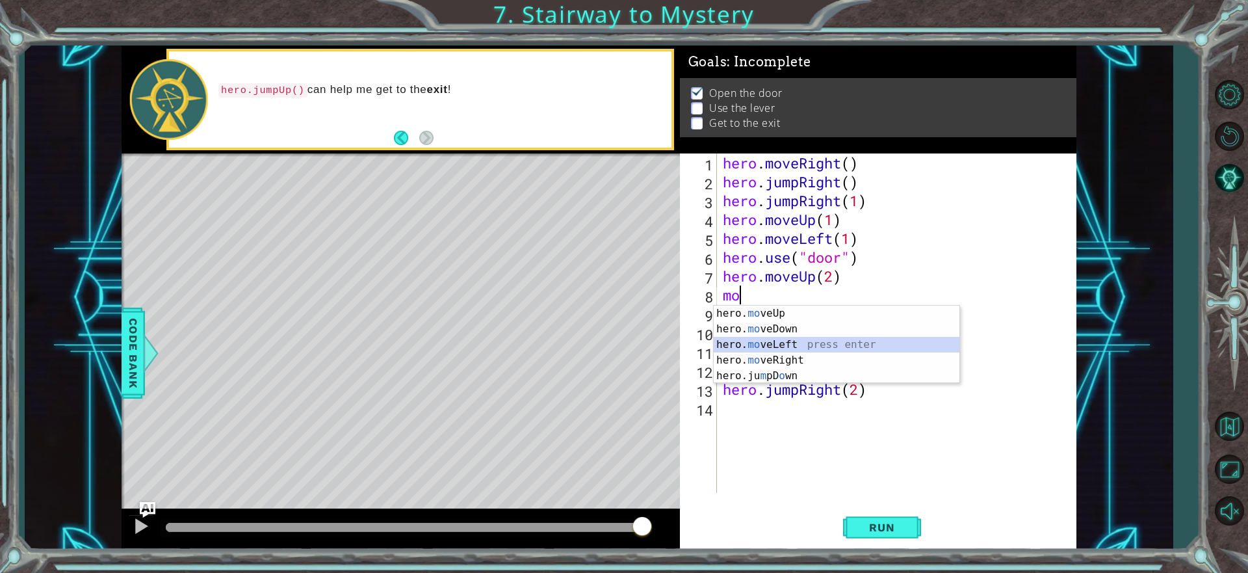
click at [776, 337] on div "hero. mo veUp press enter hero. mo veDown press enter hero. mo veLeft press ent…" at bounding box center [837, 359] width 246 height 109
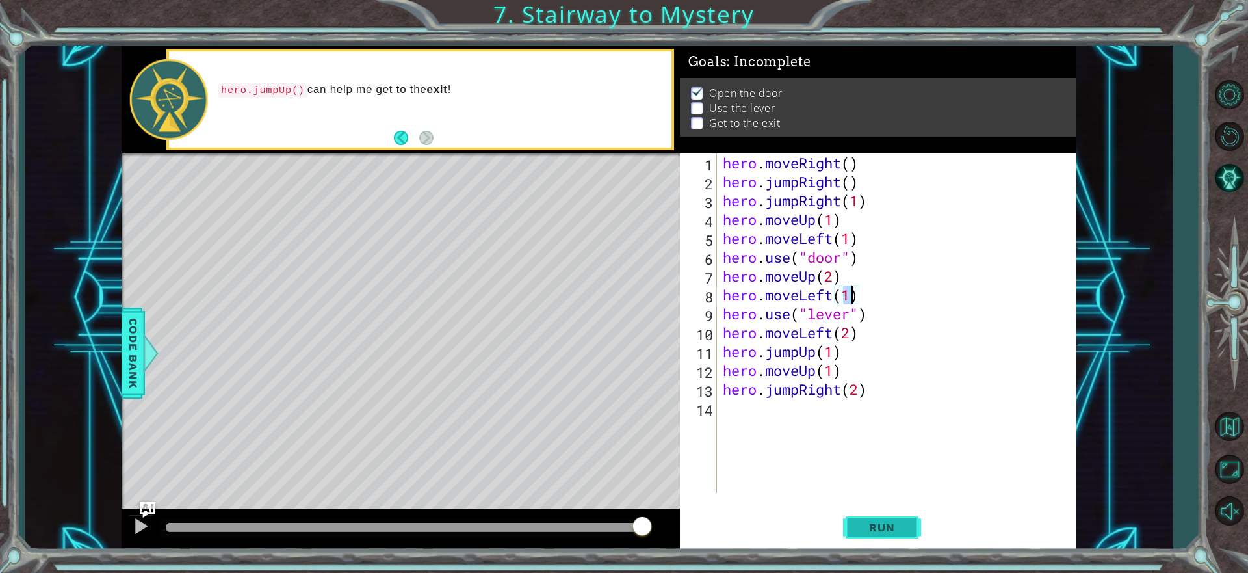
type textarea "hero.moveLeft(1)"
drag, startPoint x: 882, startPoint y: 521, endPoint x: 883, endPoint y: 534, distance: 13.1
click at [883, 521] on span "Run" at bounding box center [881, 527] width 51 height 13
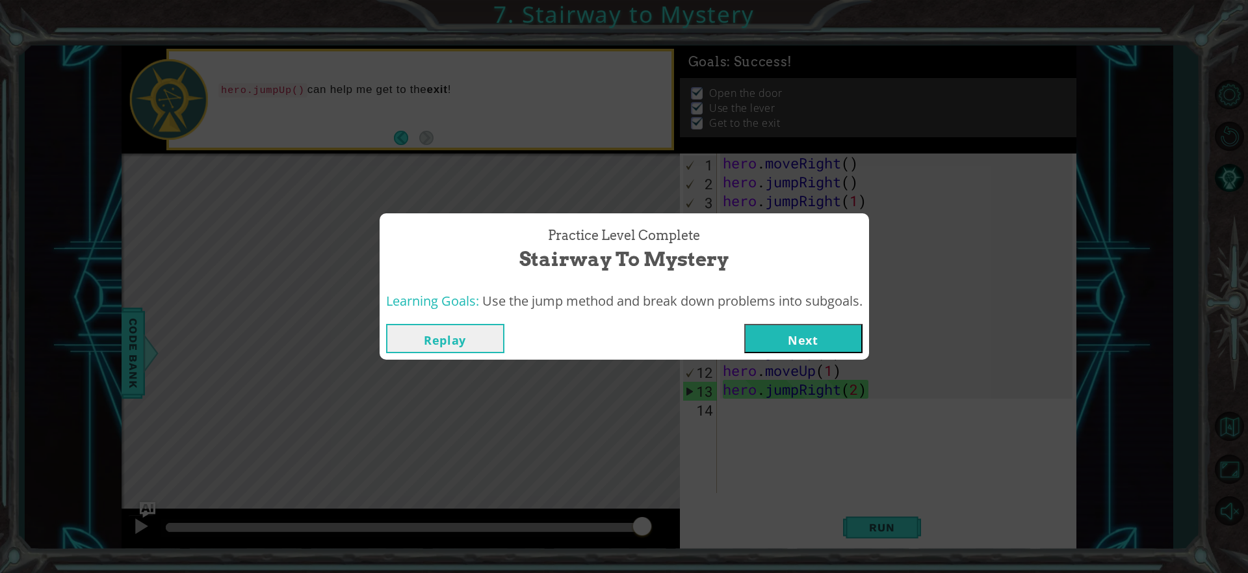
click at [830, 337] on button "Next" at bounding box center [803, 338] width 118 height 29
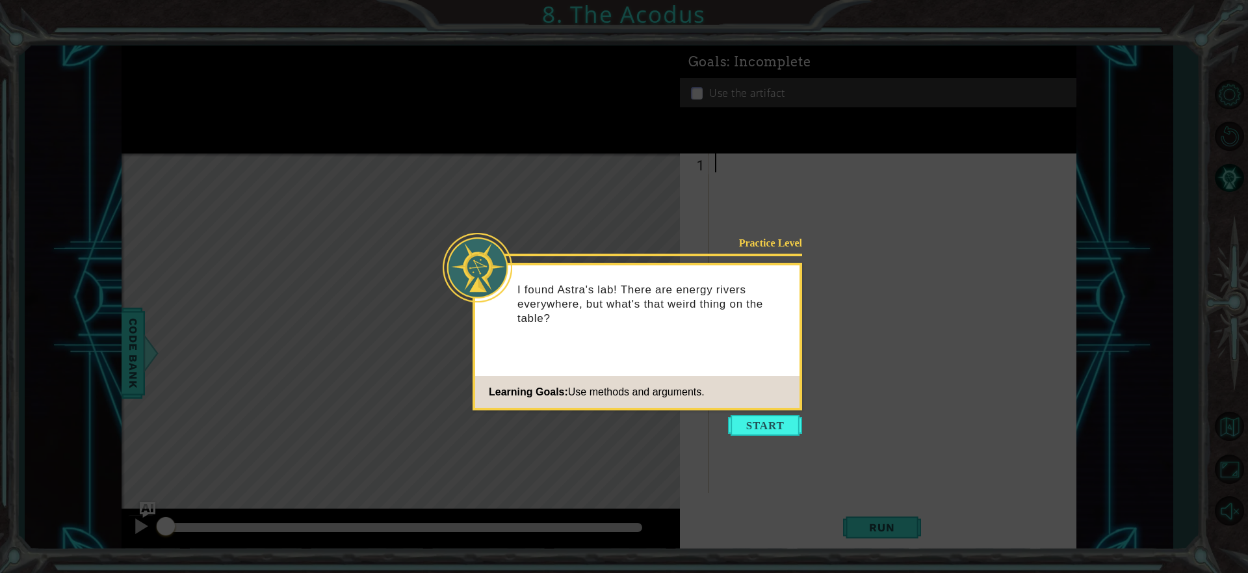
click at [749, 428] on button "Start" at bounding box center [765, 425] width 74 height 21
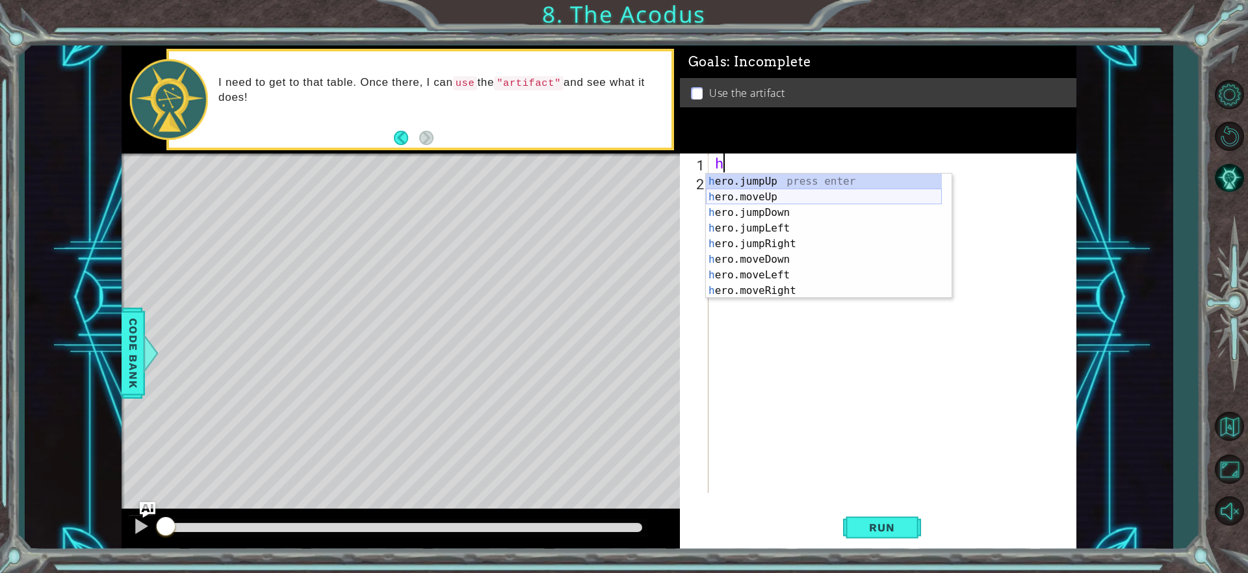
click at [809, 196] on div "h ero.jumpUp press enter h ero.moveUp press enter h ero.jumpDown press enter h …" at bounding box center [824, 252] width 236 height 156
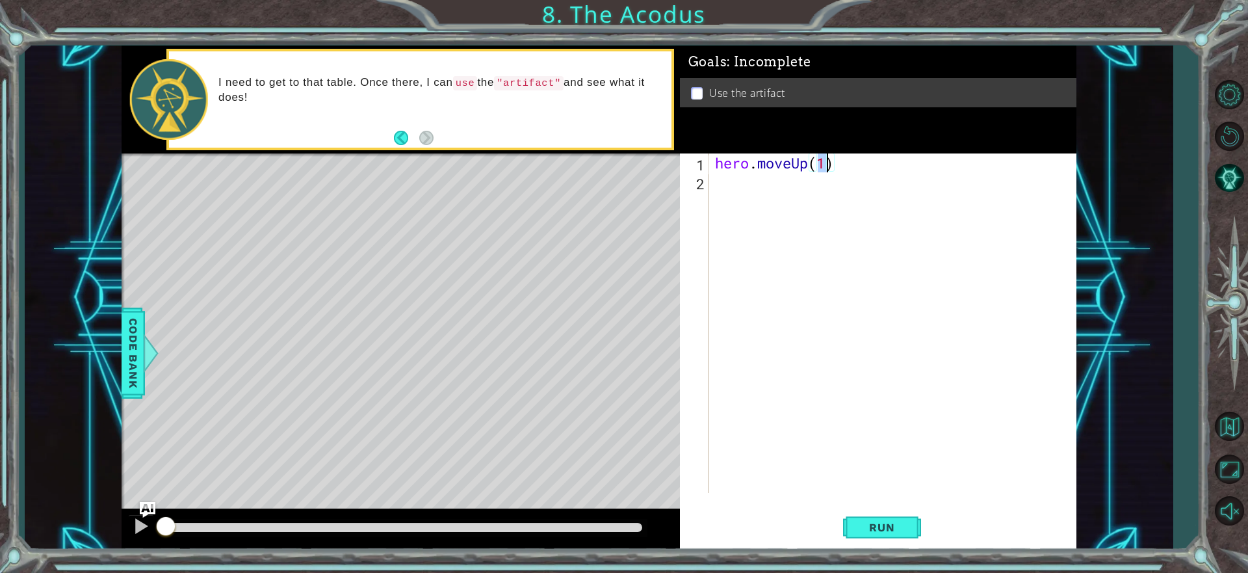
scroll to position [0, 5]
type textarea "hero.moveUp(2)"
click at [879, 526] on span "Run" at bounding box center [881, 527] width 51 height 13
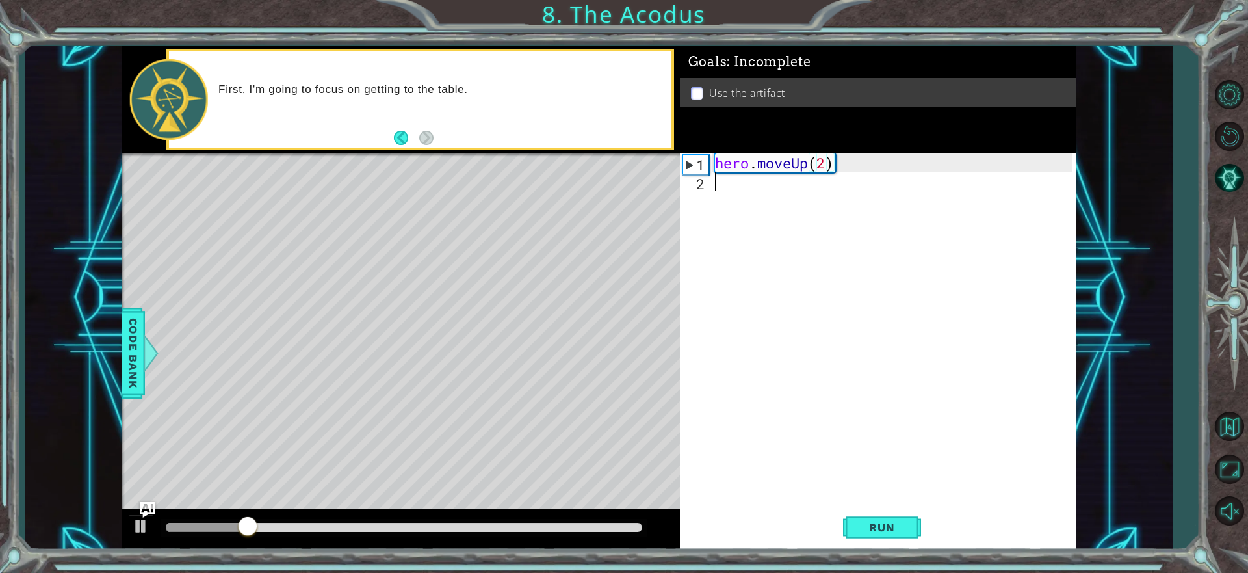
click at [718, 178] on div "hero . moveUp ( 2 )" at bounding box center [895, 341] width 367 height 377
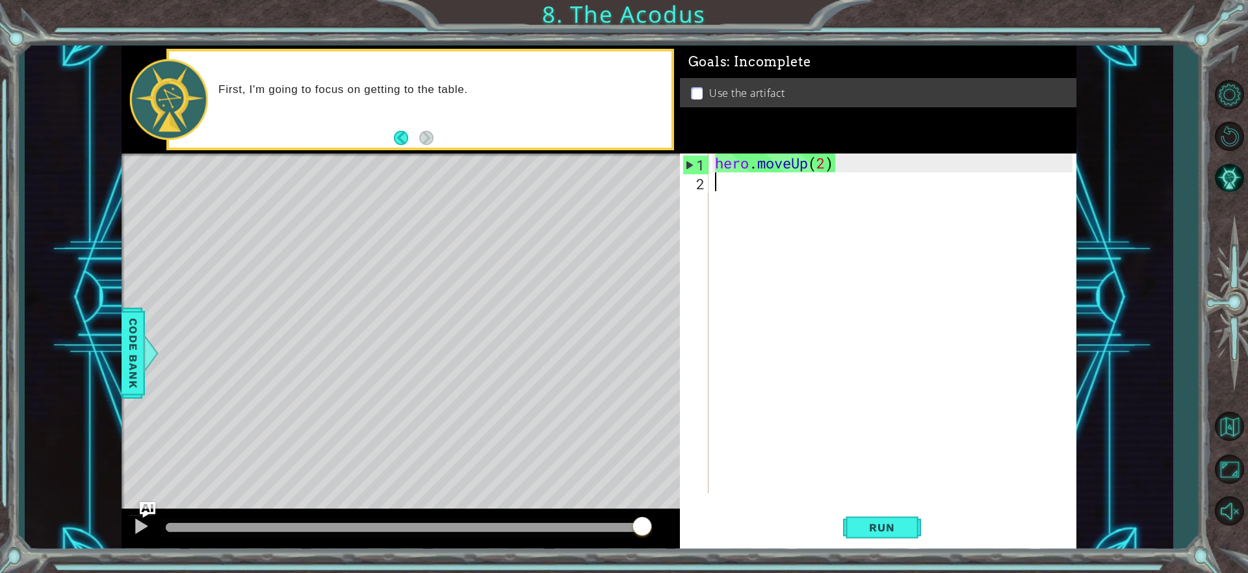
type textarea "h"
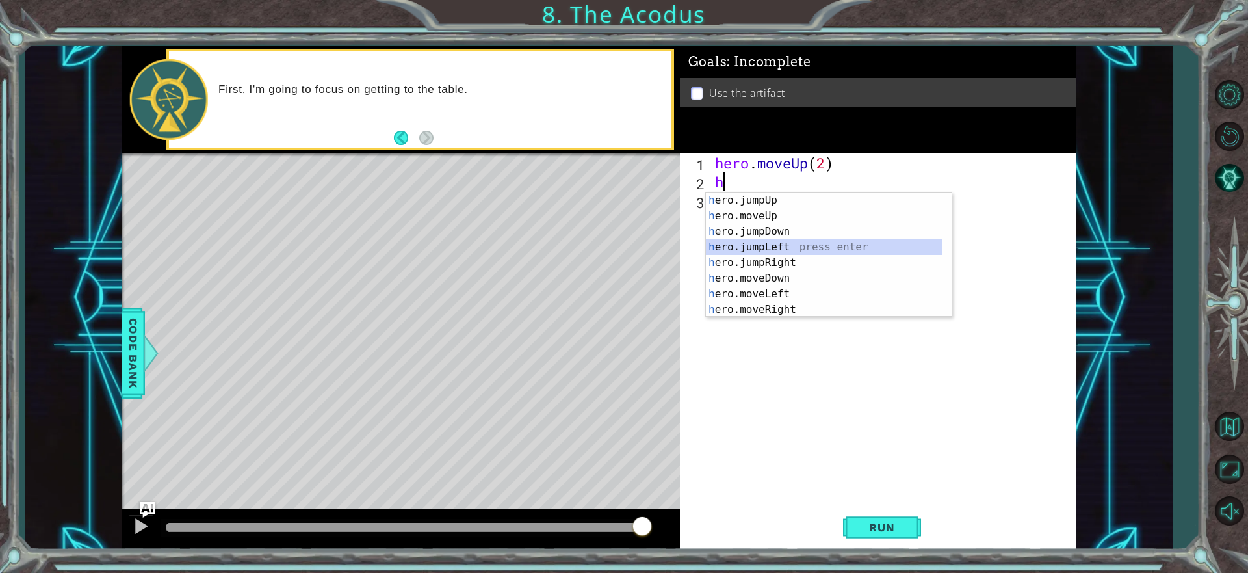
click at [754, 250] on div "h ero.jumpUp press enter h ero.moveUp press enter h ero.jumpDown press enter h …" at bounding box center [824, 270] width 236 height 156
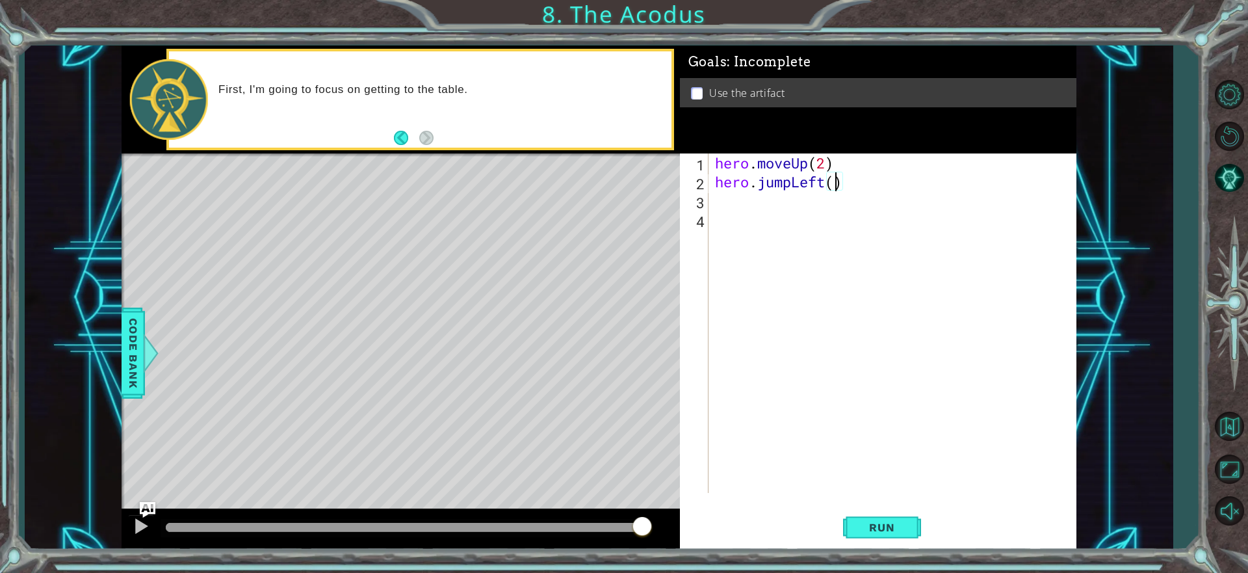
click at [832, 183] on div "hero . moveUp ( 2 ) hero . jumpLeft ( )" at bounding box center [895, 341] width 367 height 377
type textarea "hero.jumpLeft(1)"
click at [737, 201] on div "hero . moveUp ( 2 ) hero . jumpLeft ( 1 )" at bounding box center [895, 341] width 367 height 377
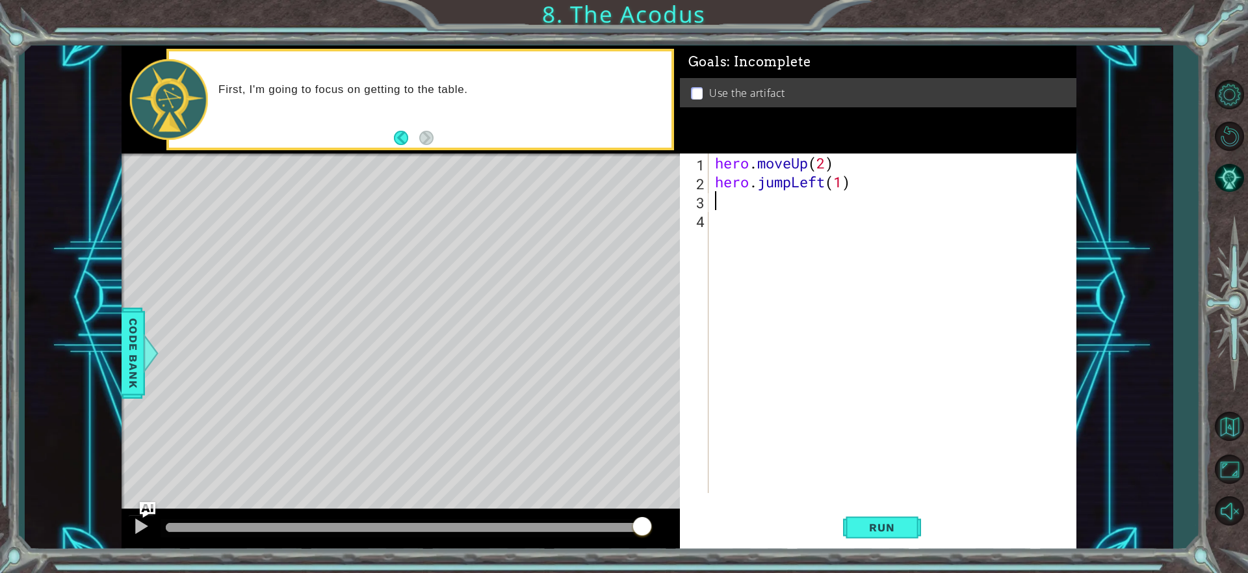
type textarea "h"
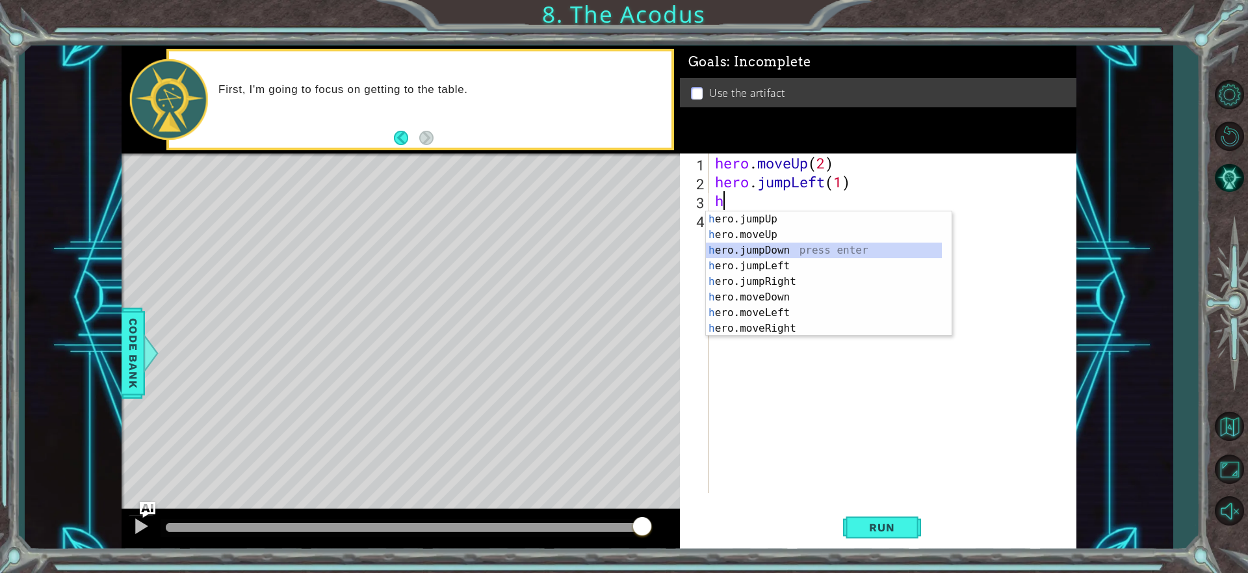
click at [792, 246] on div "h ero.jumpUp press enter h ero.moveUp press enter h ero.jumpDown press enter h …" at bounding box center [824, 289] width 236 height 156
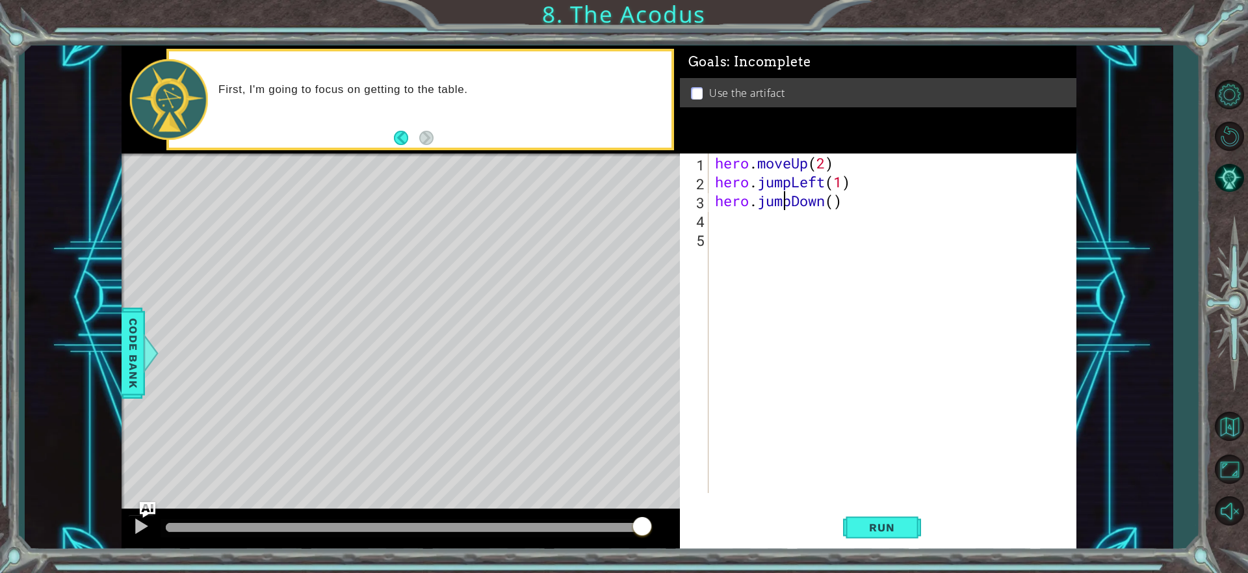
click at [787, 203] on div "hero . moveUp ( 2 ) hero . jumpLeft ( 1 ) hero . jumpDown ( )" at bounding box center [895, 341] width 367 height 377
click at [842, 209] on div "hero . moveUp ( 2 ) hero . jumpLeft ( 1 ) hero . jumpDown ( )" at bounding box center [895, 341] width 367 height 377
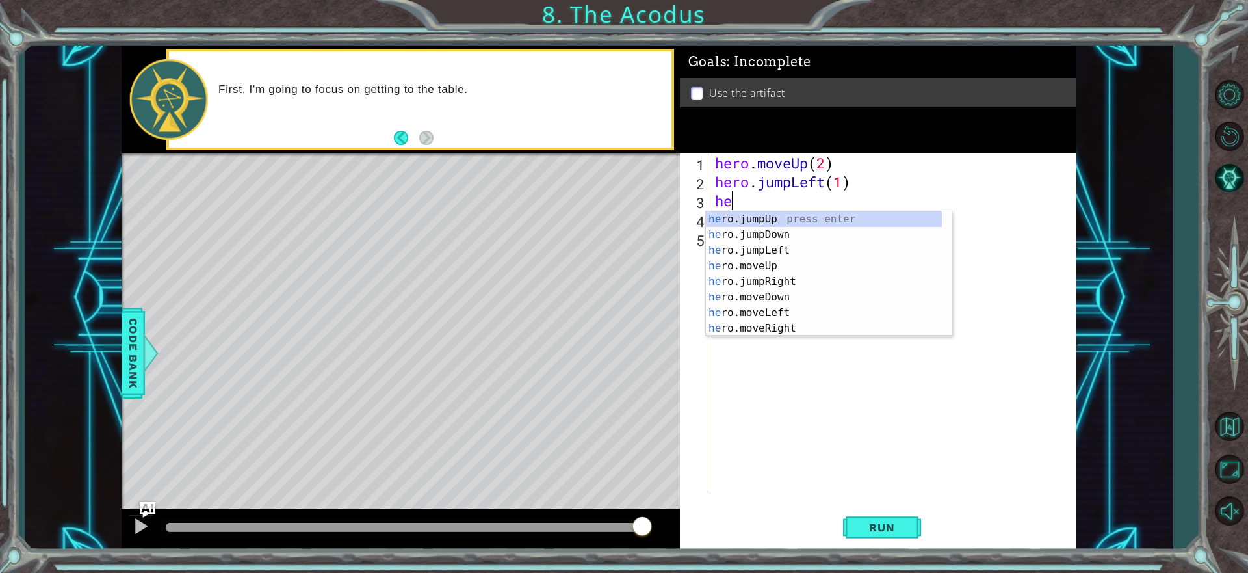
type textarea "h"
click at [778, 298] on div "h ero.jumpUp press enter h ero.moveUp press enter h ero.jumpDown press enter h …" at bounding box center [824, 289] width 236 height 156
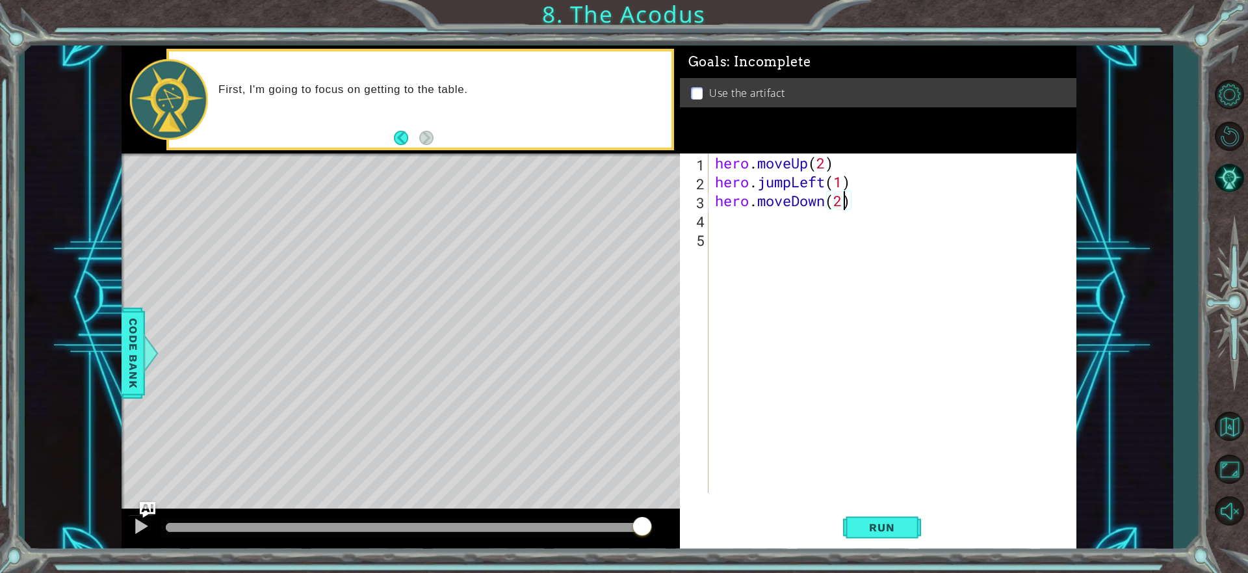
scroll to position [0, 5]
click at [792, 180] on div "hero . moveUp ( 2 ) hero . jumpLeft ( 1 ) hero . moveDown ( 2 )" at bounding box center [895, 341] width 367 height 377
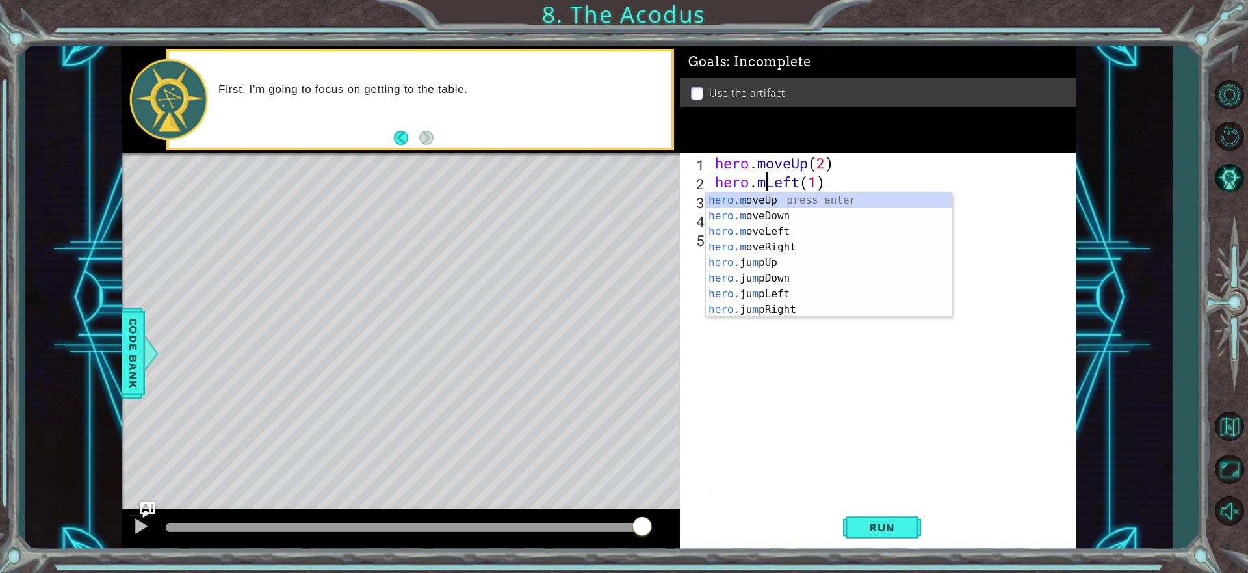
scroll to position [0, 3]
type textarea "hero.moveLeft(1)"
click at [736, 325] on div "hero . moveUp ( 2 ) hero . moveLeft ( 1 ) hero . moveDown ( 2 )" at bounding box center [895, 341] width 367 height 377
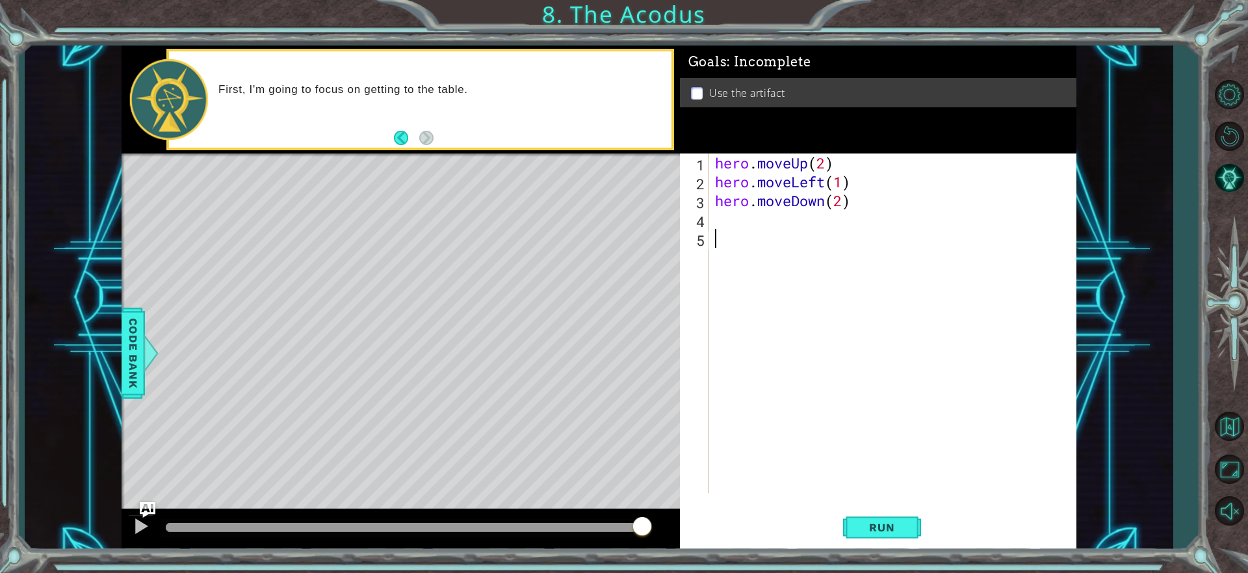
scroll to position [0, 0]
click at [710, 218] on div "1 2 3 4 5 hero . moveUp ( 2 ) hero . moveLeft ( 1 ) hero . moveDown ( 2 ) ההההה…" at bounding box center [876, 322] width 393 height 339
click at [714, 214] on div "hero . moveUp ( 2 ) hero . moveLeft ( 1 ) hero . moveDown ( 2 )" at bounding box center [895, 341] width 367 height 377
type textarea "h"
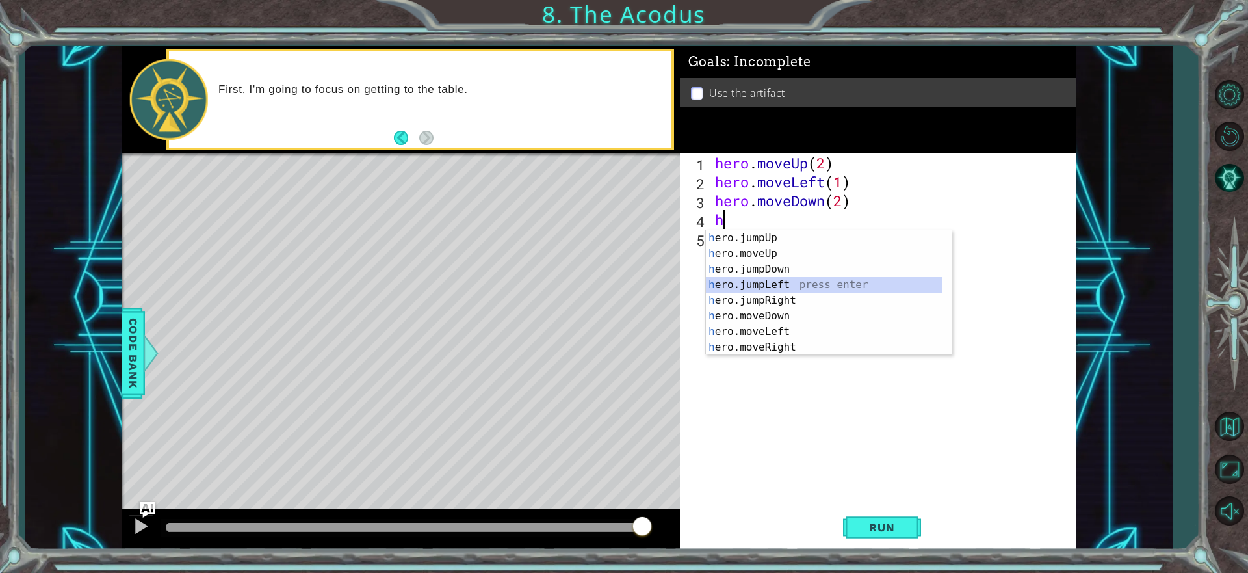
click at [744, 287] on div "h ero.jumpUp press enter h ero.moveUp press enter h ero.jumpDown press enter h …" at bounding box center [824, 308] width 236 height 156
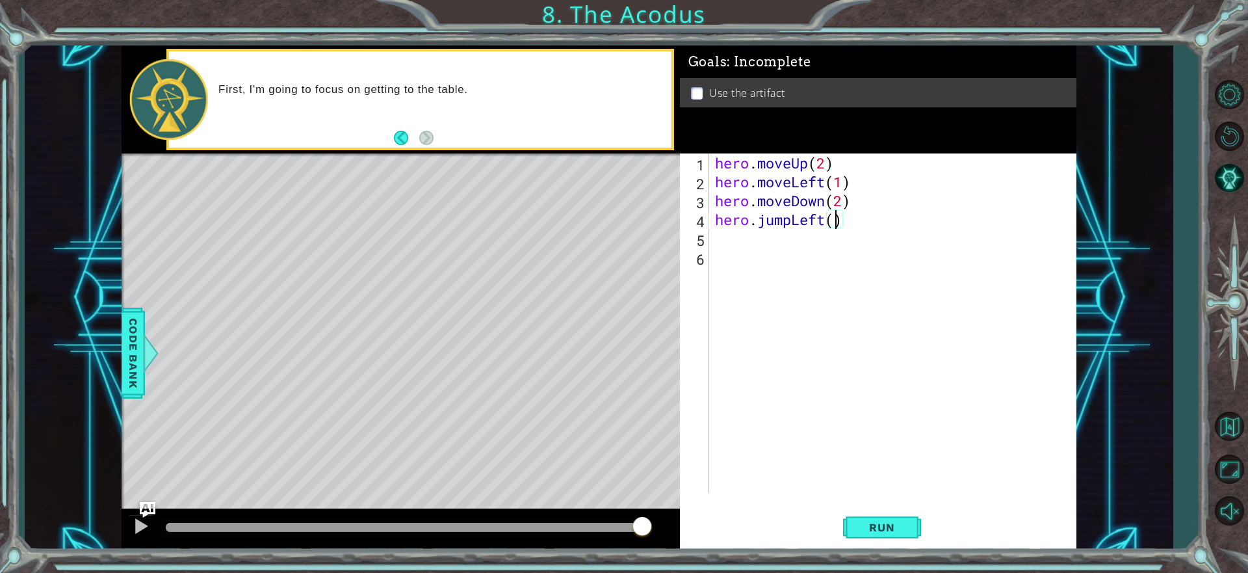
click at [836, 226] on div "hero . moveUp ( 2 ) hero . moveLeft ( 1 ) hero . moveDown ( 2 ) hero . jumpLeft…" at bounding box center [895, 341] width 367 height 377
type textarea "hero.jumpLeft(1)"
click at [716, 238] on div "hero . moveUp ( 2 ) hero . moveLeft ( 1 ) hero . moveDown ( 2 ) hero . jumpLeft…" at bounding box center [895, 341] width 367 height 377
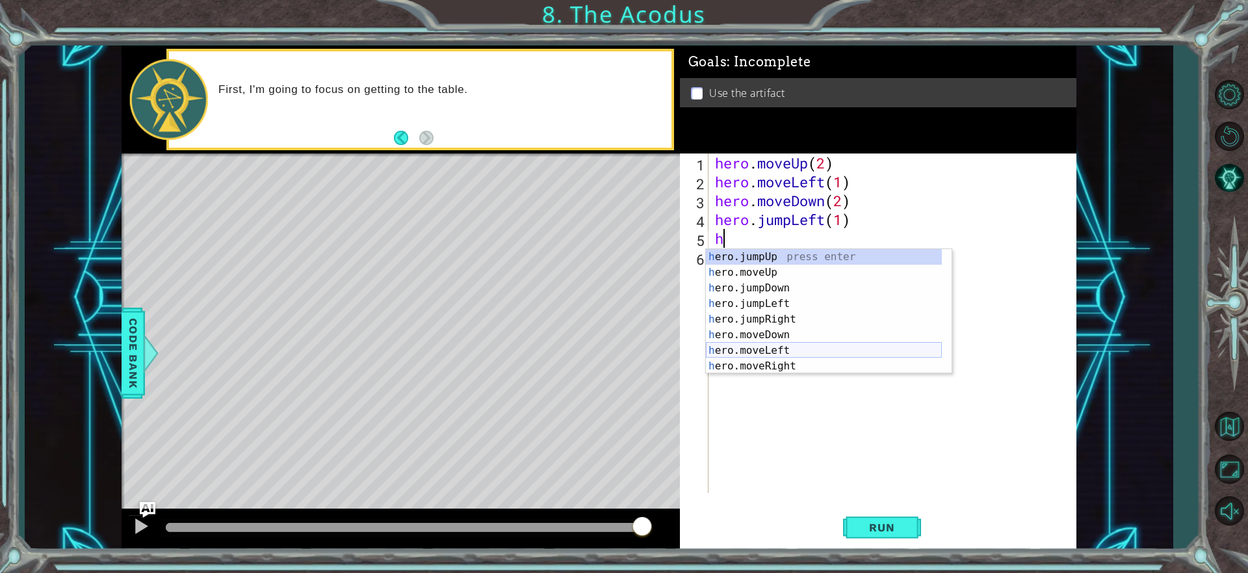
click at [747, 349] on div "h ero.jumpUp press enter h ero.moveUp press enter h ero.jumpDown press enter h …" at bounding box center [824, 327] width 236 height 156
type textarea "hero.moveLeft(1)"
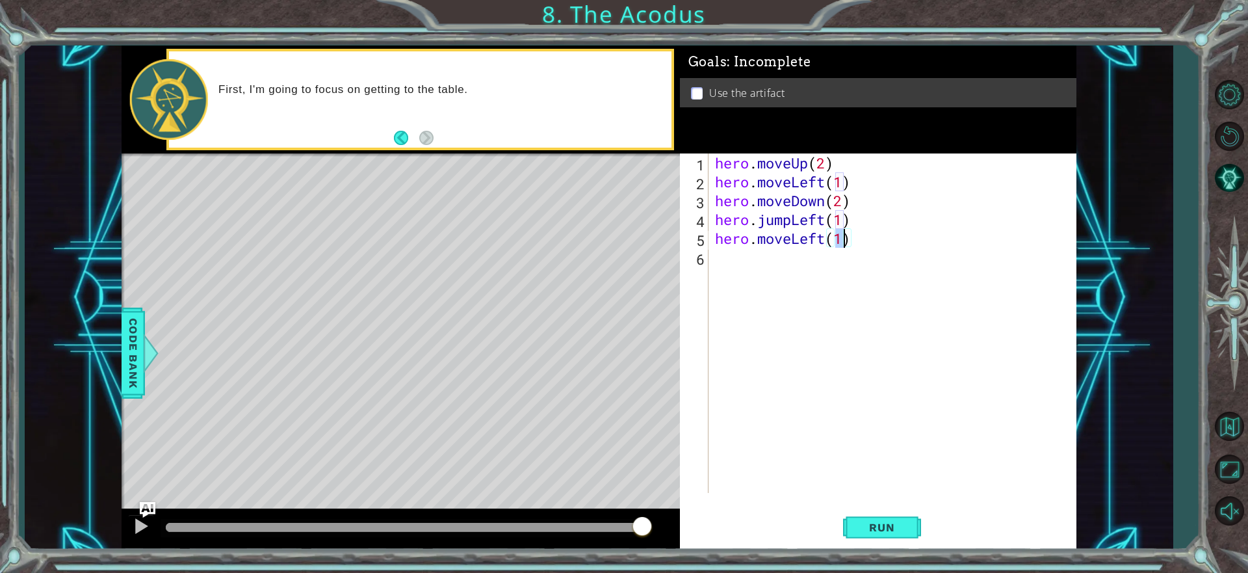
click at [730, 257] on div "hero . moveUp ( 2 ) hero . moveLeft ( 1 ) hero . moveDown ( 2 ) hero . jumpLeft…" at bounding box center [895, 341] width 367 height 377
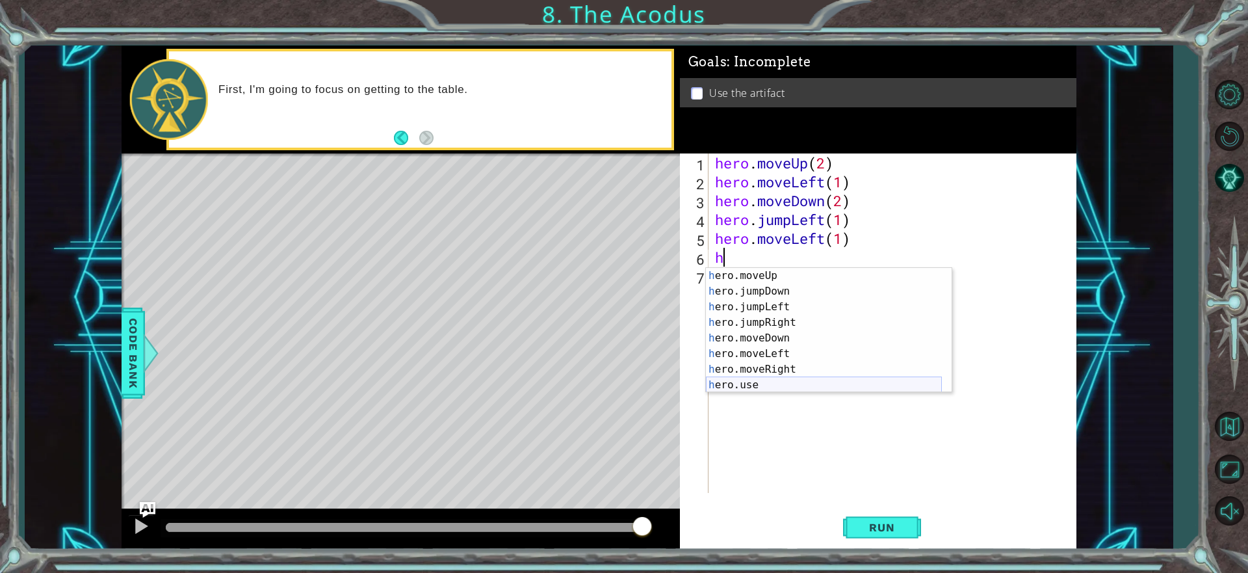
scroll to position [16, 0]
click at [753, 273] on div "h ero.moveUp press enter h ero.jumpDown press enter h ero.jumpLeft press enter …" at bounding box center [824, 346] width 236 height 156
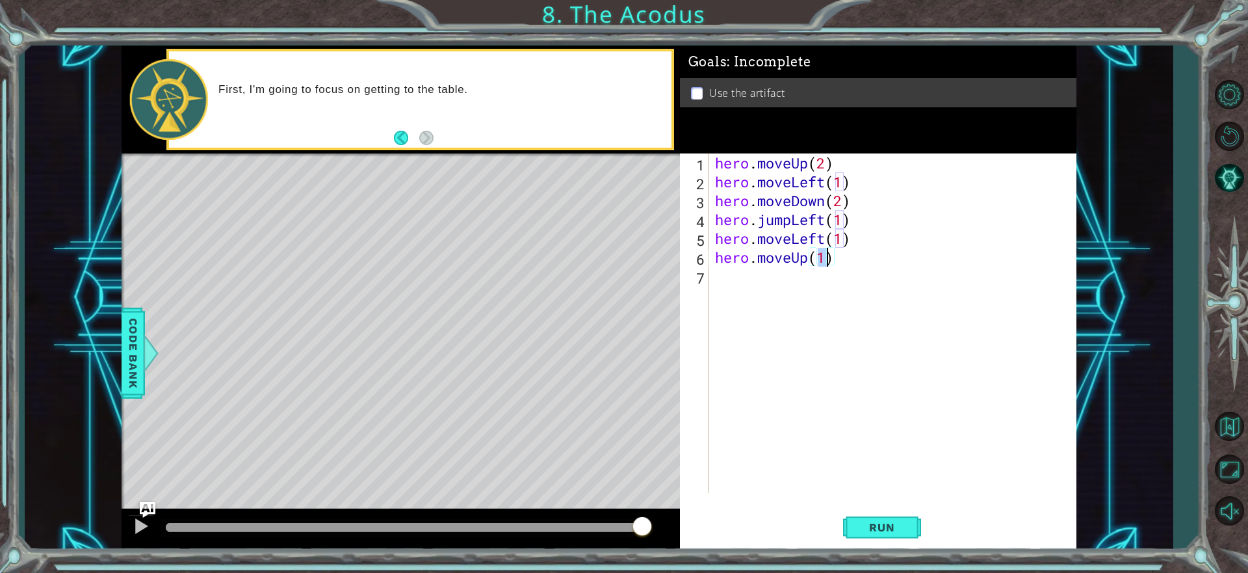
type textarea "hero.moveUp(2)"
click at [734, 281] on div "hero . moveUp ( 2 ) hero . moveLeft ( 1 ) hero . moveDown ( 2 ) hero . jumpLeft…" at bounding box center [895, 341] width 367 height 377
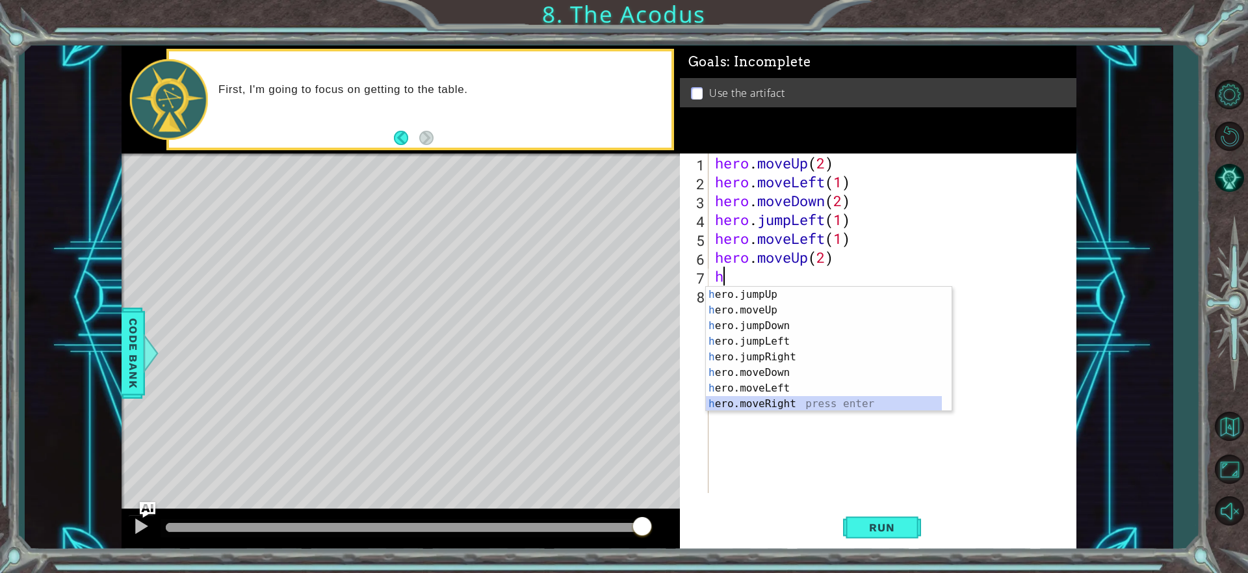
click at [770, 401] on div "h ero.jumpUp press enter h ero.moveUp press enter h ero.jumpDown press enter h …" at bounding box center [824, 365] width 236 height 156
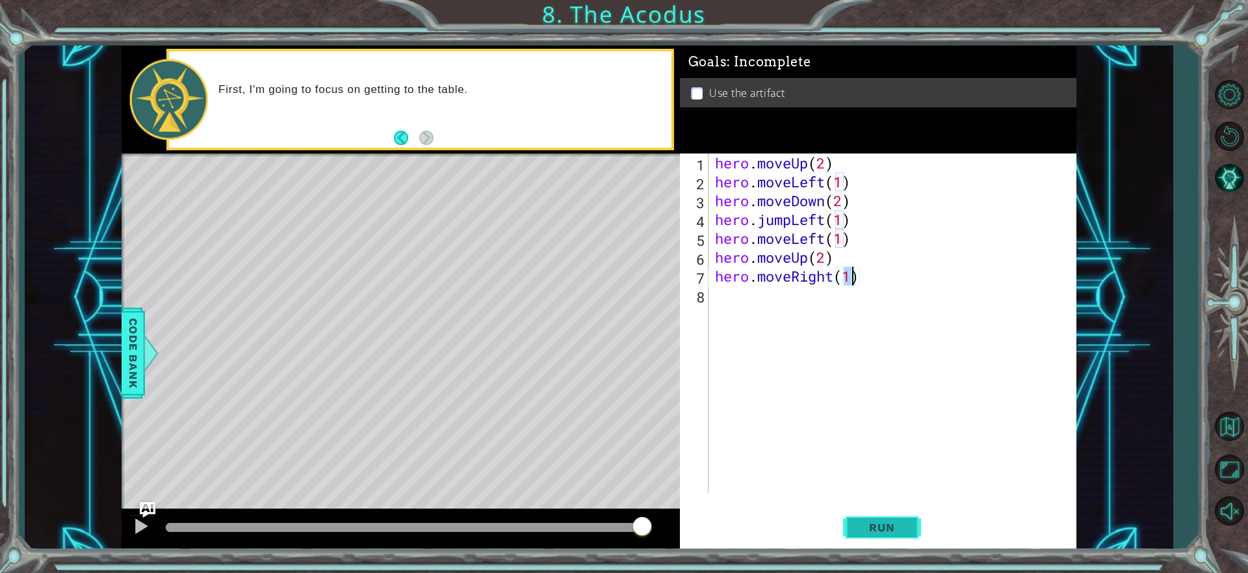
type textarea "hero.moveRight(1)"
click at [863, 515] on button "Run" at bounding box center [882, 528] width 78 height 40
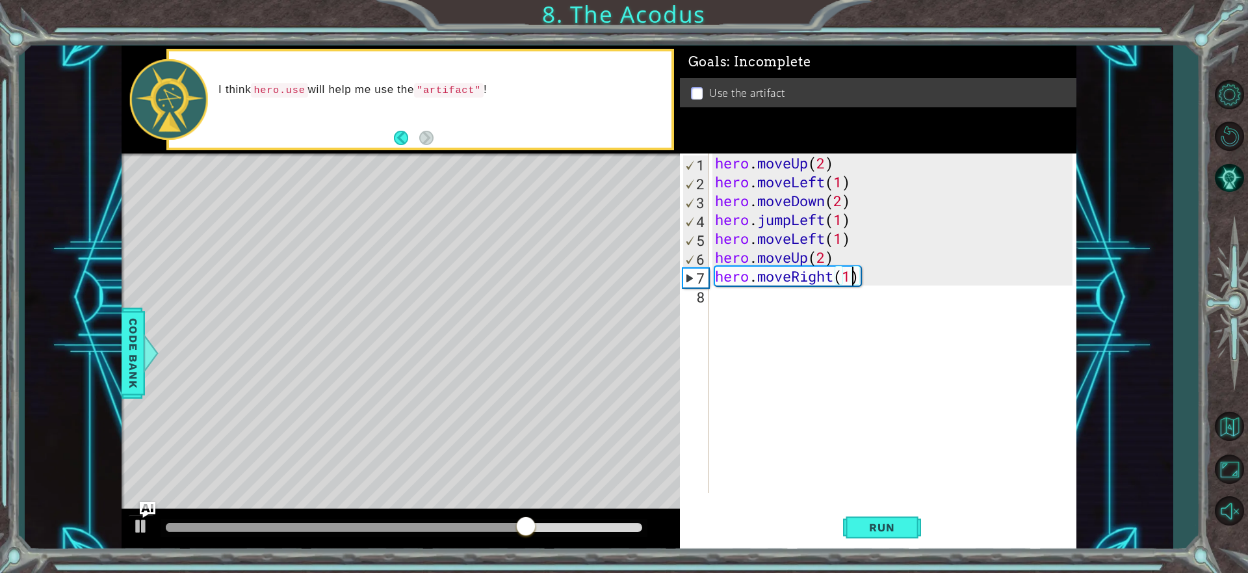
click at [635, 526] on div at bounding box center [404, 527] width 476 height 9
